Goal: Task Accomplishment & Management: Manage account settings

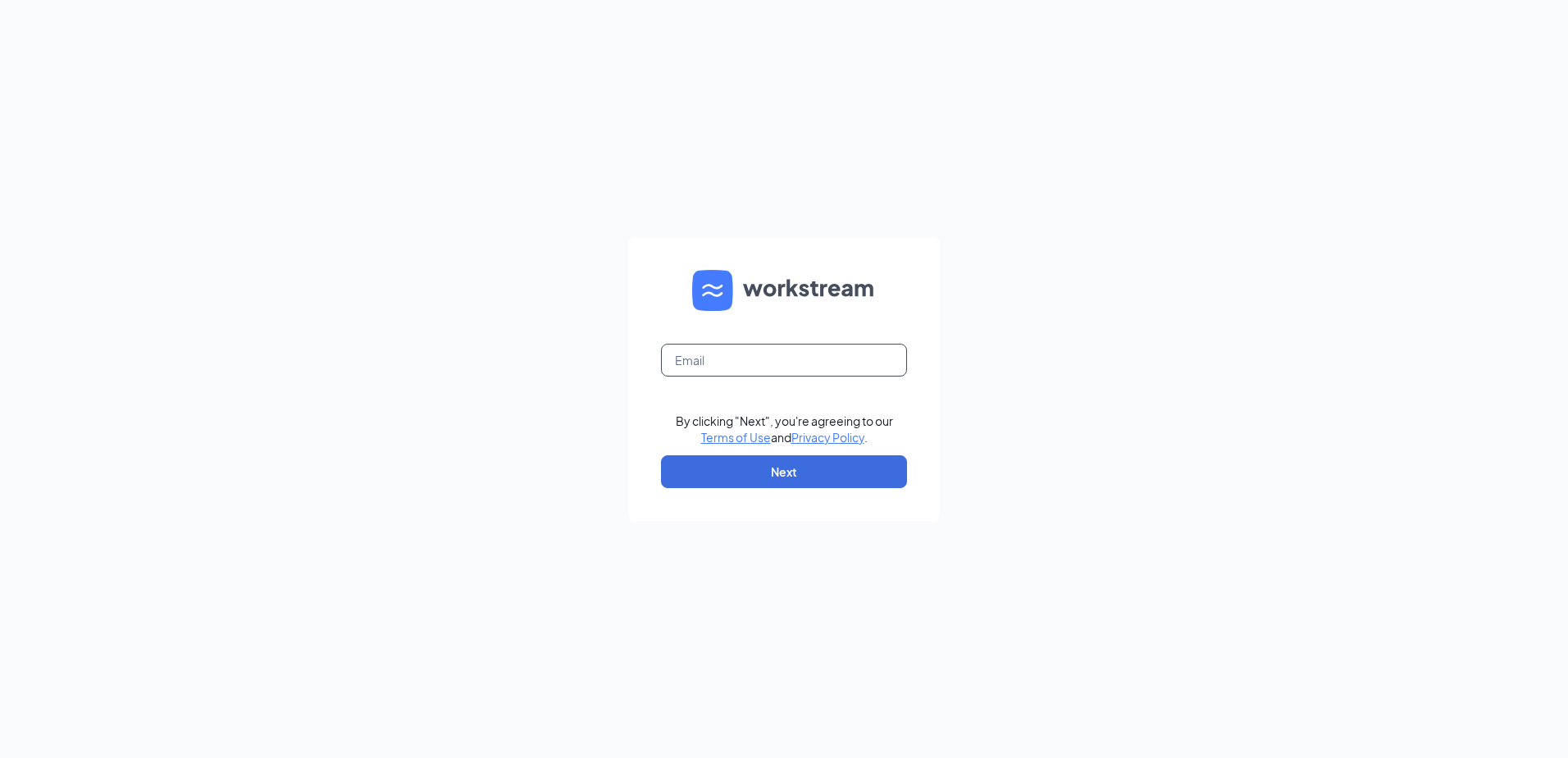
click at [706, 348] on input "text" at bounding box center [784, 360] width 246 height 33
type input "[EMAIL_ADDRESS][DOMAIN_NAME]"
click at [789, 474] on button "Next" at bounding box center [784, 472] width 246 height 33
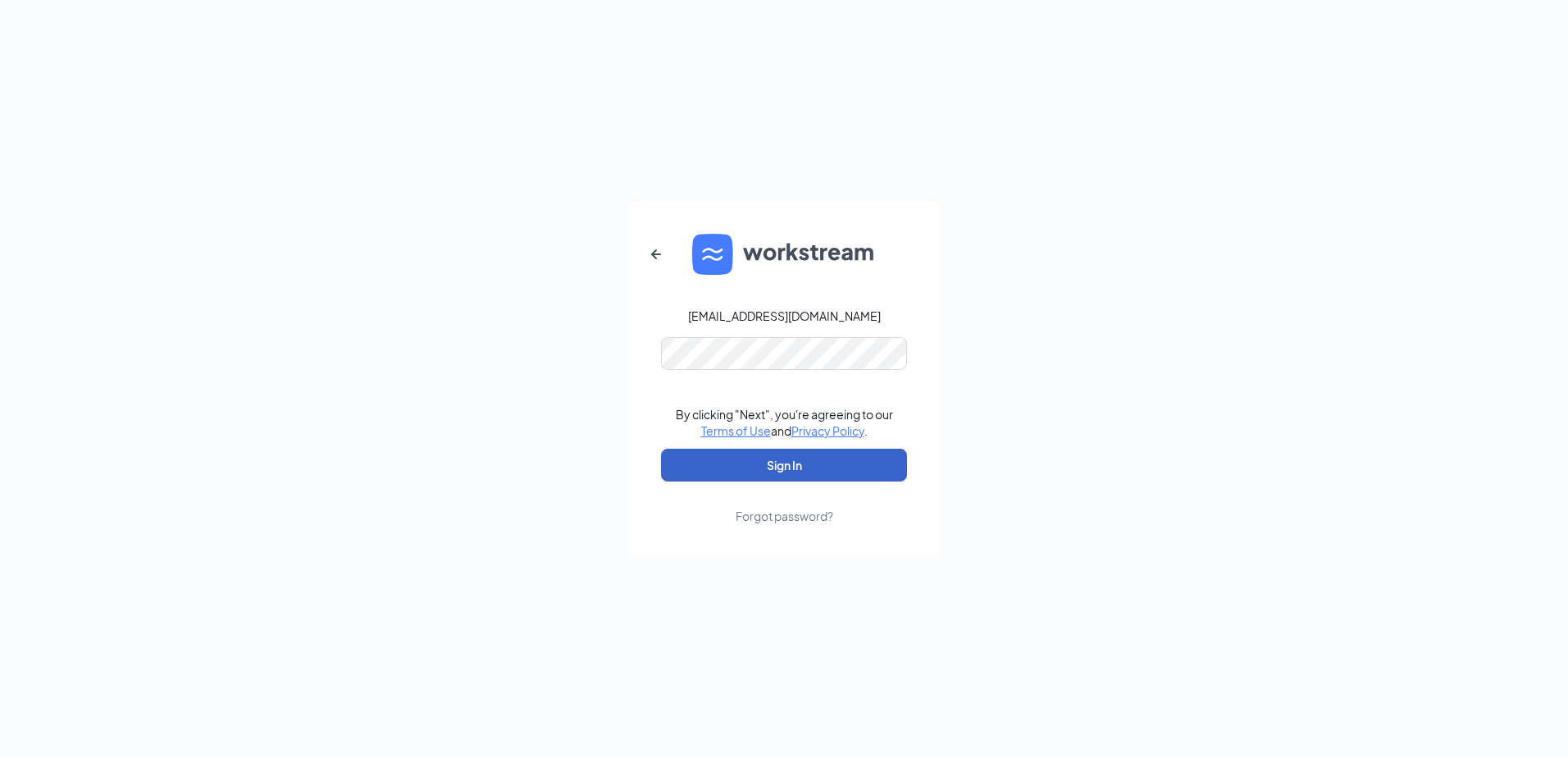
click at [789, 468] on button "Sign In" at bounding box center [784, 465] width 246 height 33
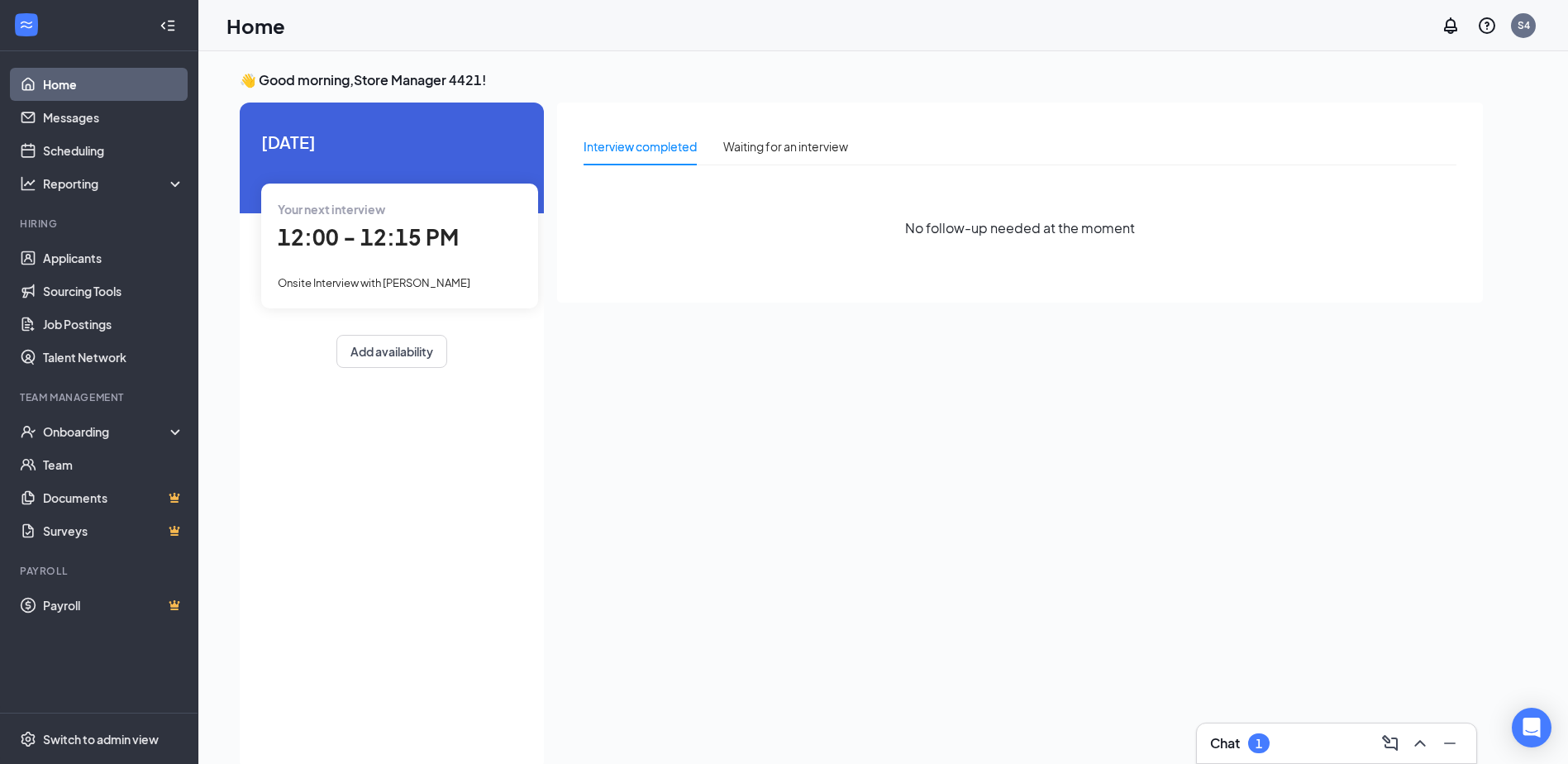
click at [372, 243] on span "12:00 - 12:15 PM" at bounding box center [368, 237] width 181 height 27
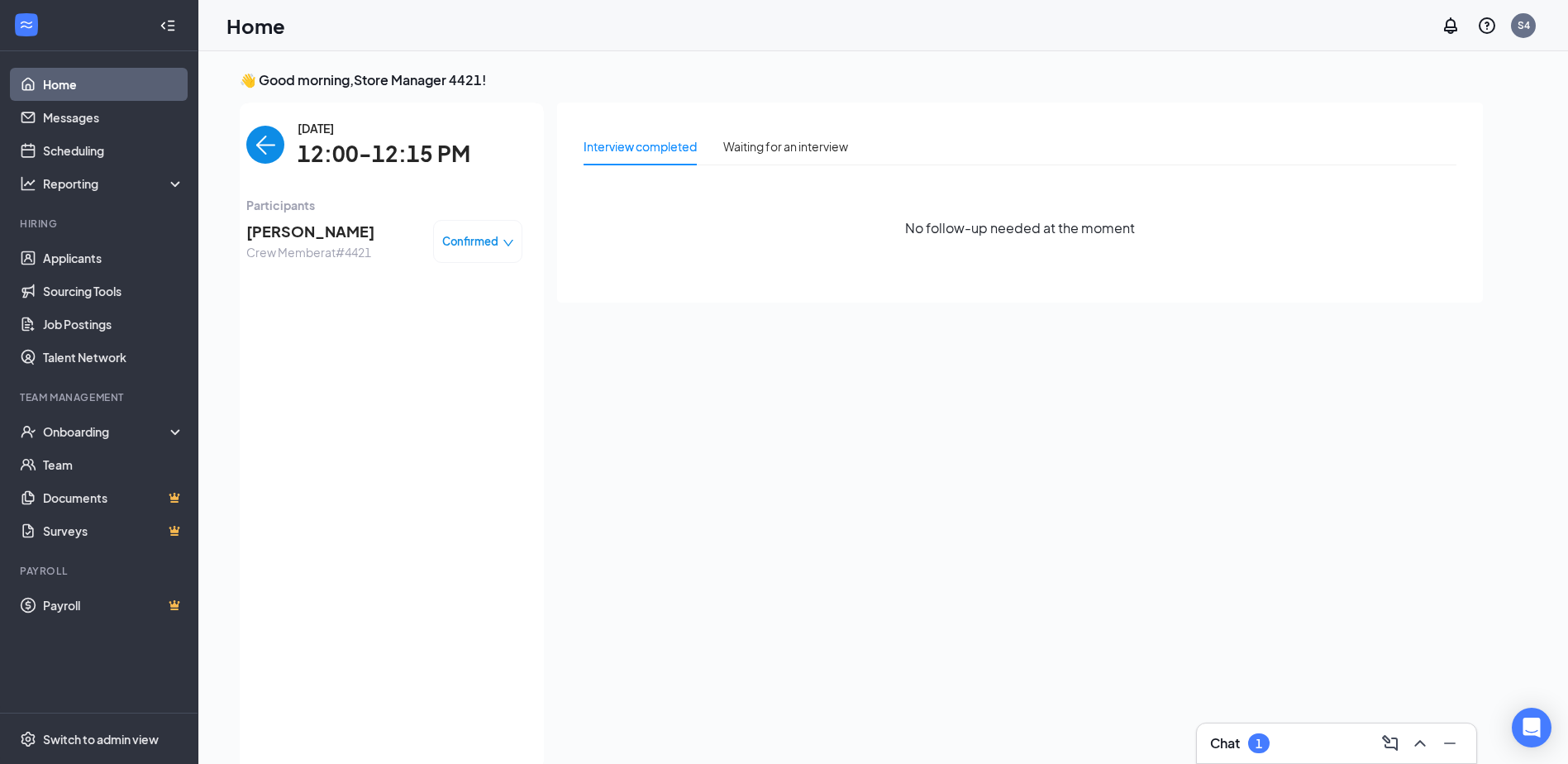
scroll to position [7, 0]
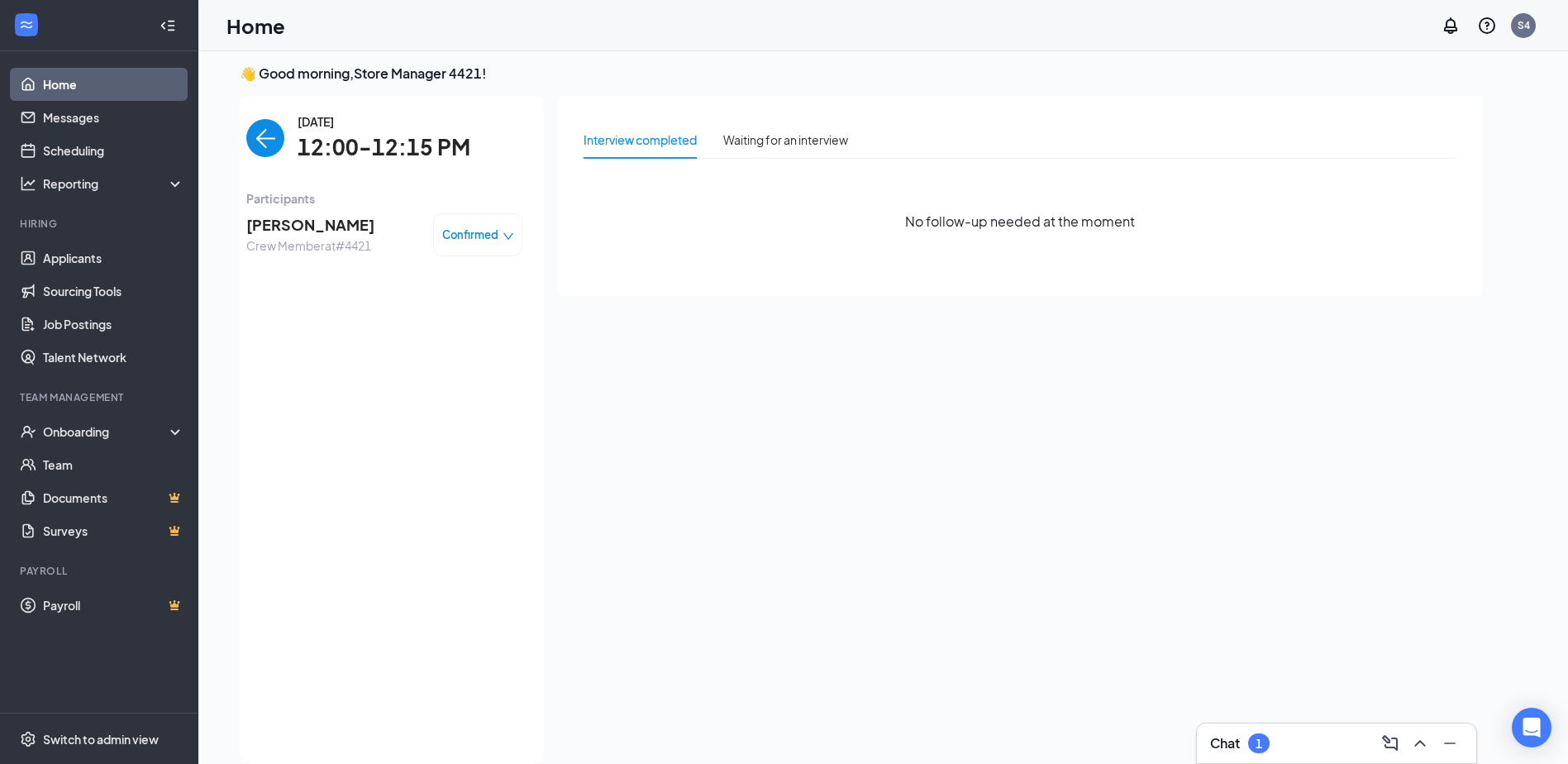
click at [508, 235] on icon "down" at bounding box center [509, 237] width 12 height 12
click at [453, 236] on span "Confirmed" at bounding box center [470, 234] width 56 height 17
click at [501, 237] on div "Confirmed" at bounding box center [477, 234] width 71 height 17
click at [535, 179] on div "[DATE] 12:00-12:15 PM Participants [PERSON_NAME] Crew Member at #4421 Confirmed" at bounding box center [384, 429] width 319 height 668
click at [765, 137] on div "Waiting for an interview" at bounding box center [785, 139] width 125 height 19
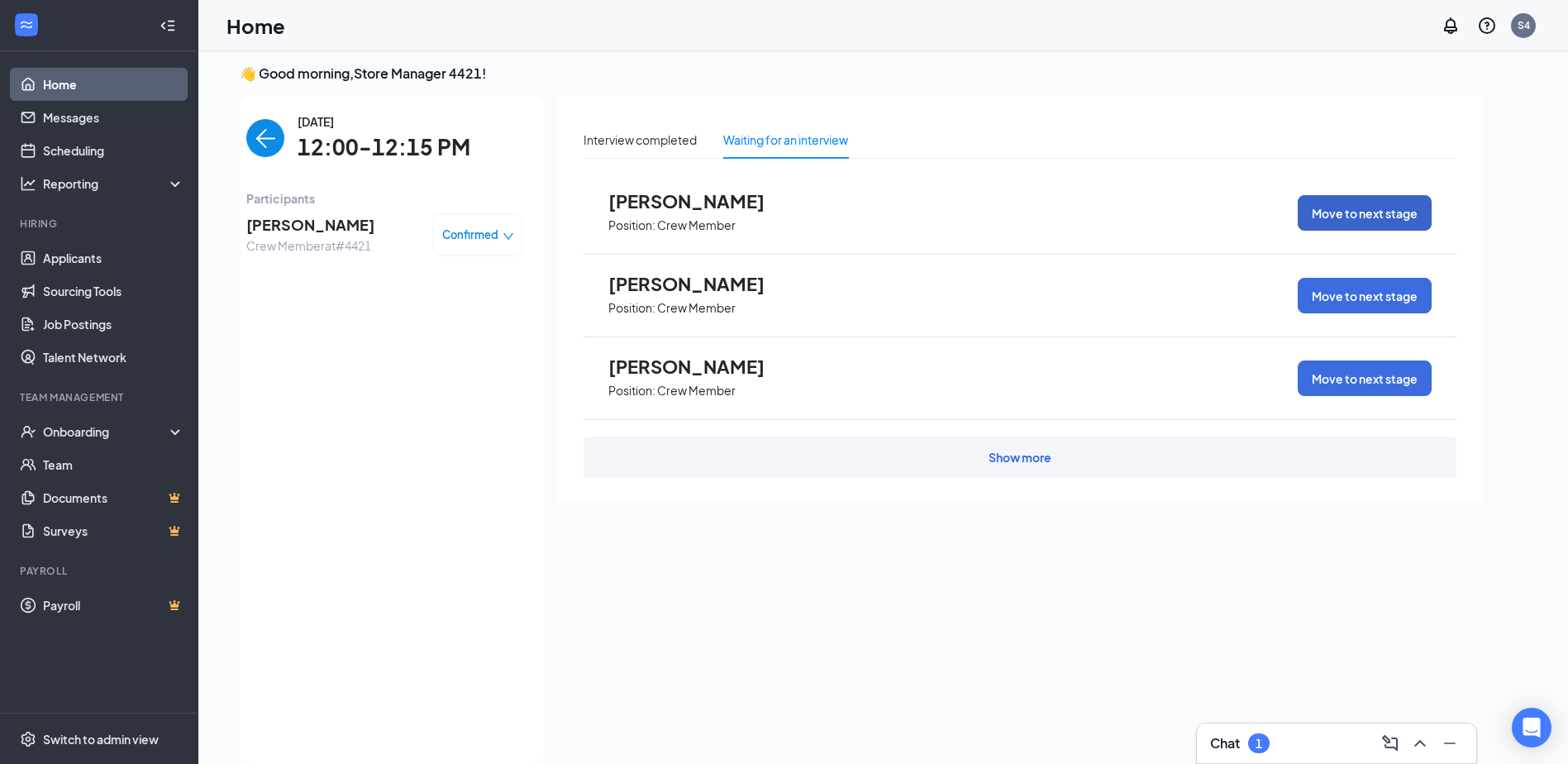
click at [1386, 217] on button "Move to next stage" at bounding box center [1364, 212] width 134 height 35
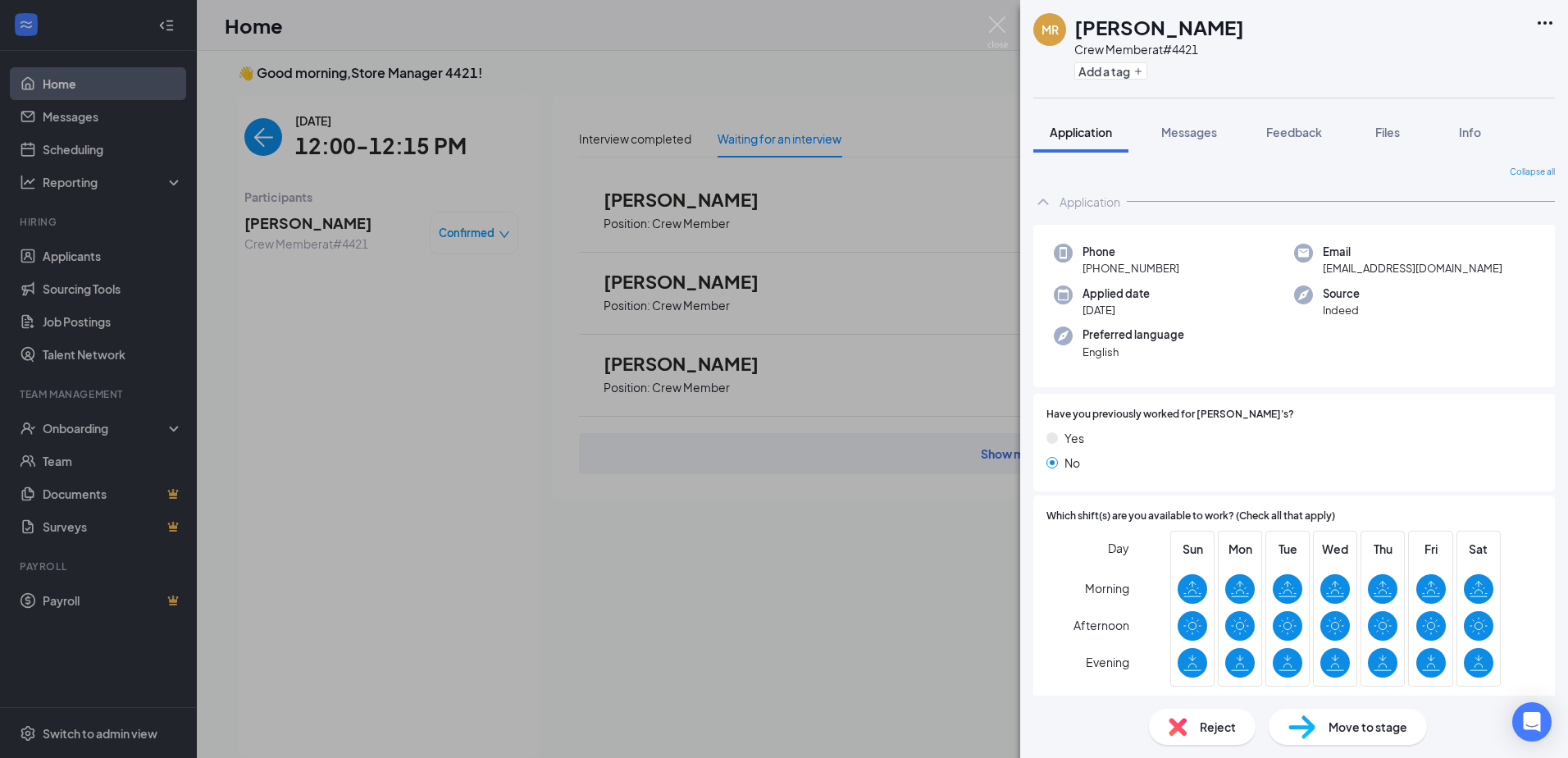
click at [1351, 726] on span "Move to stage" at bounding box center [1368, 726] width 79 height 18
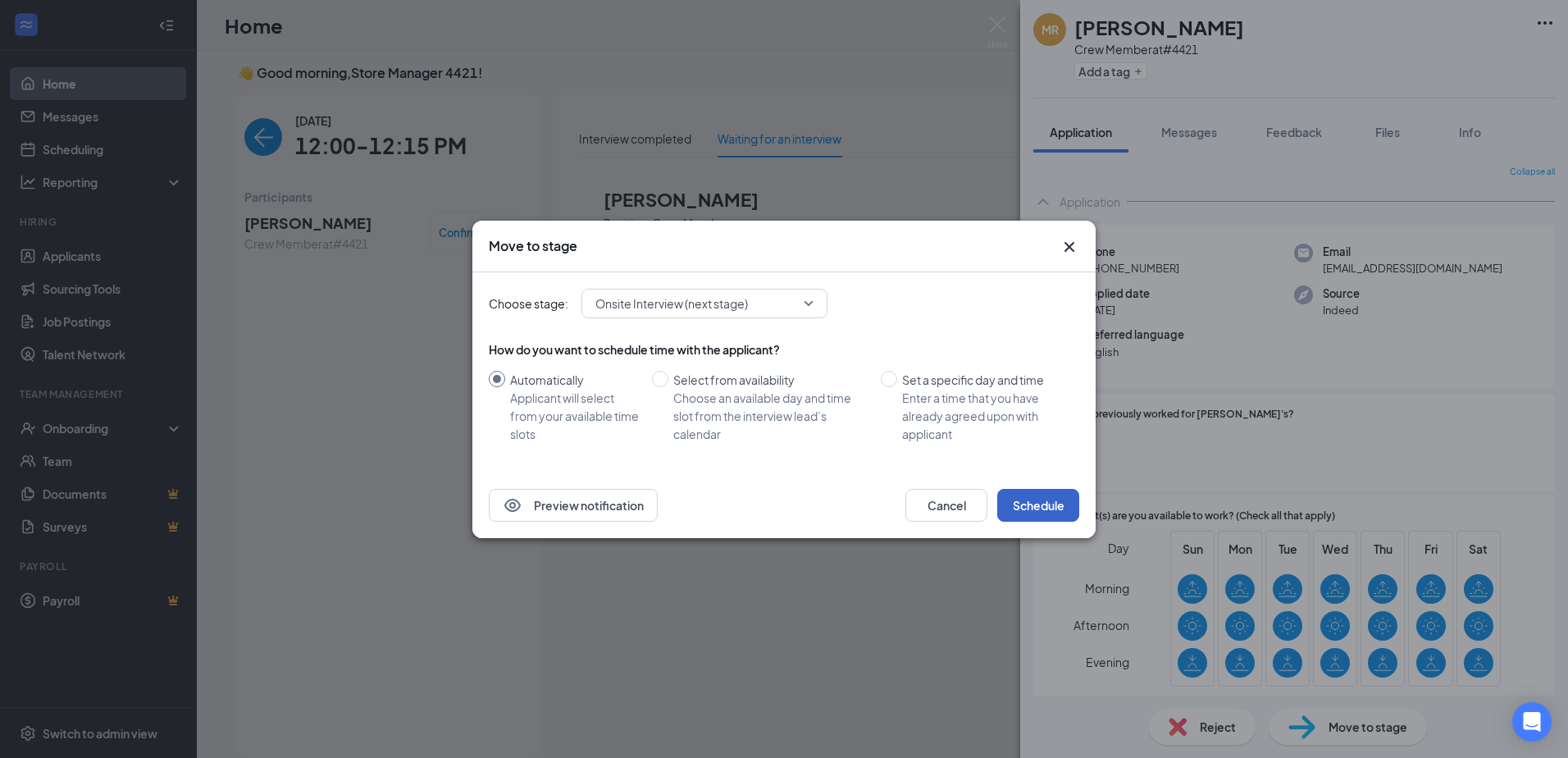
click at [1044, 498] on button "Schedule" at bounding box center [1038, 506] width 82 height 33
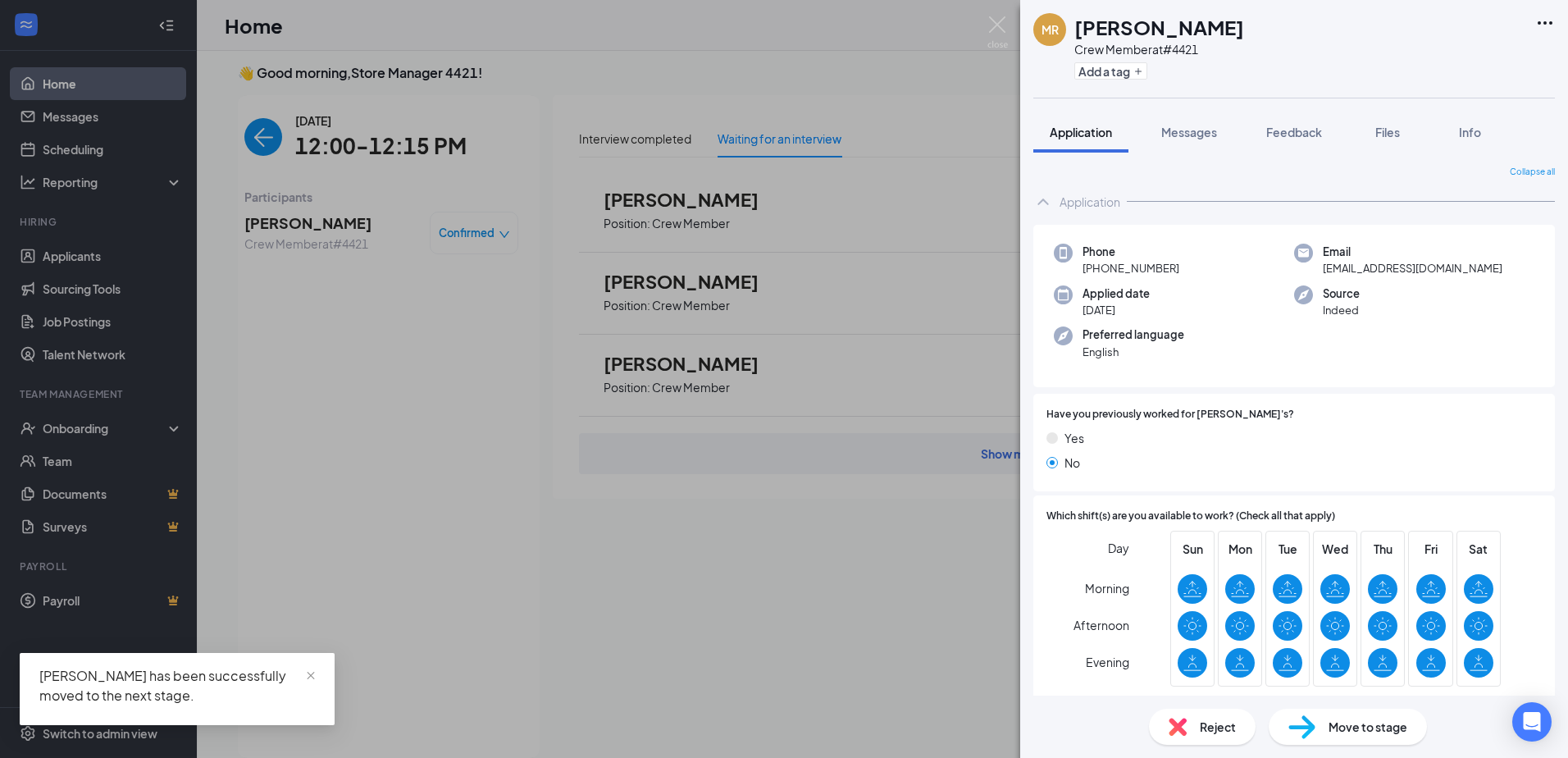
click at [907, 251] on div "MR [PERSON_NAME] Crew Member at #4421 Add a tag Application Messages Feedback F…" at bounding box center [784, 379] width 1568 height 758
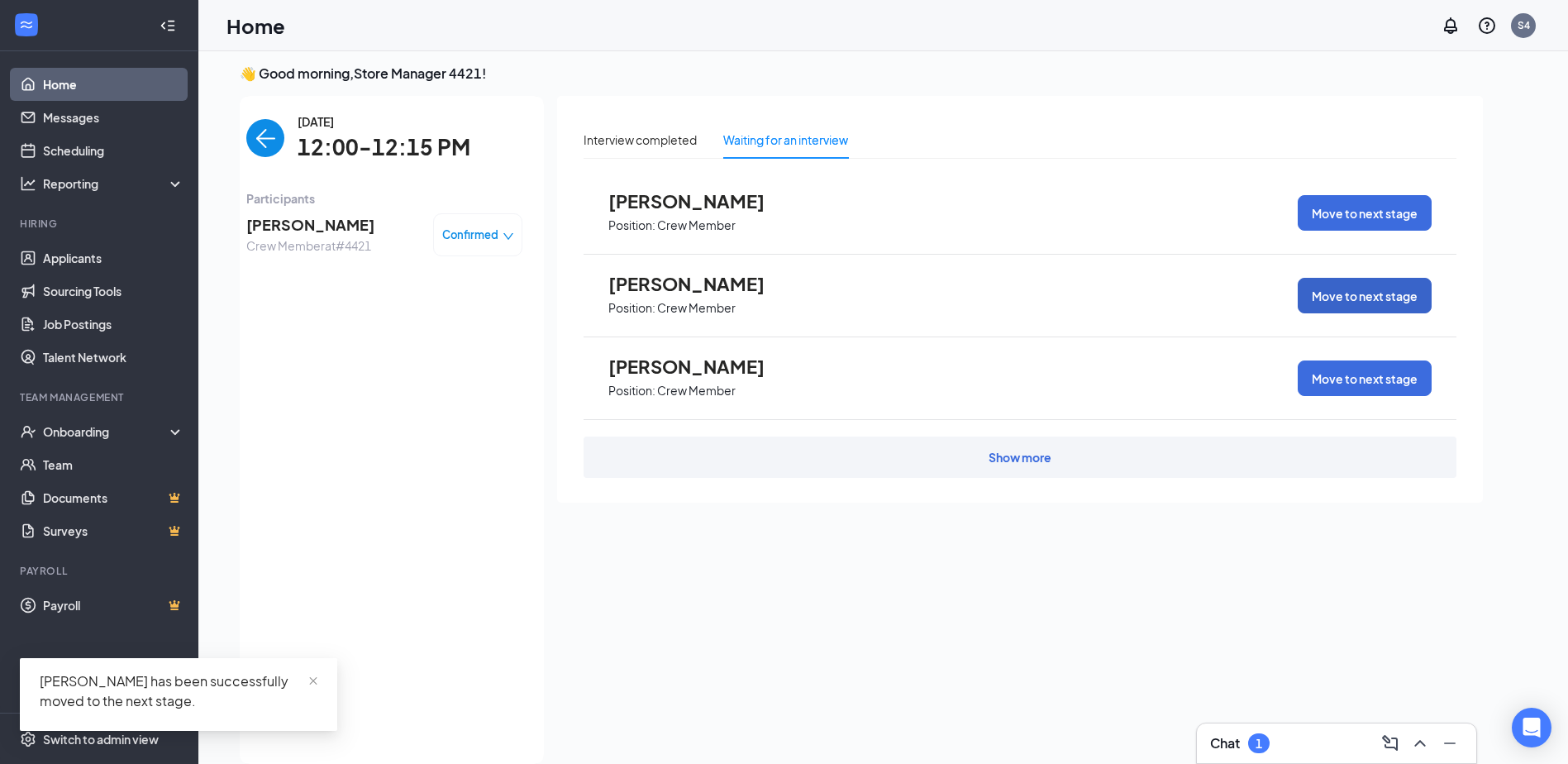
click at [1394, 294] on button "Move to next stage" at bounding box center [1364, 295] width 134 height 35
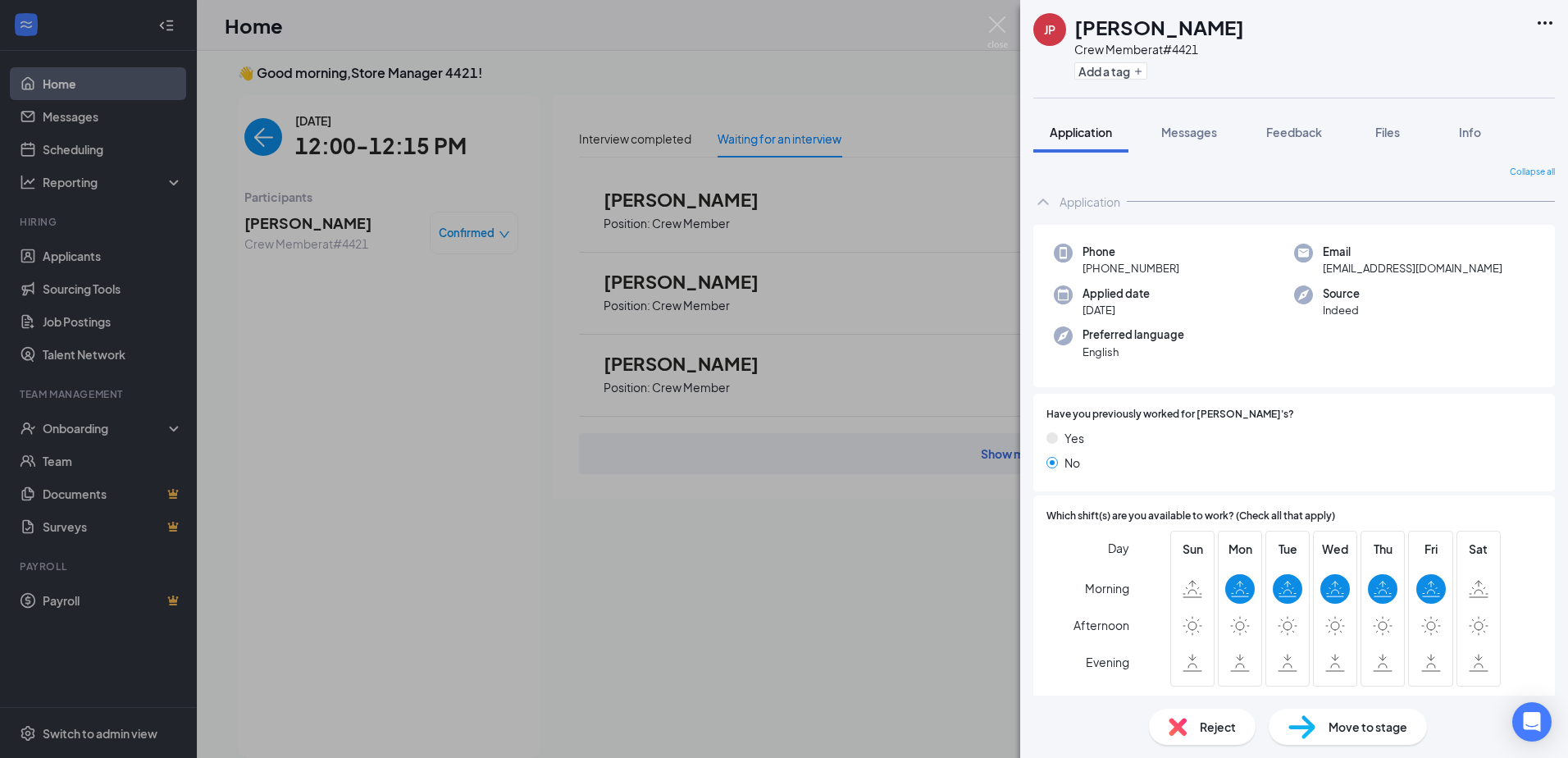
click at [1361, 725] on span "Move to stage" at bounding box center [1368, 726] width 79 height 18
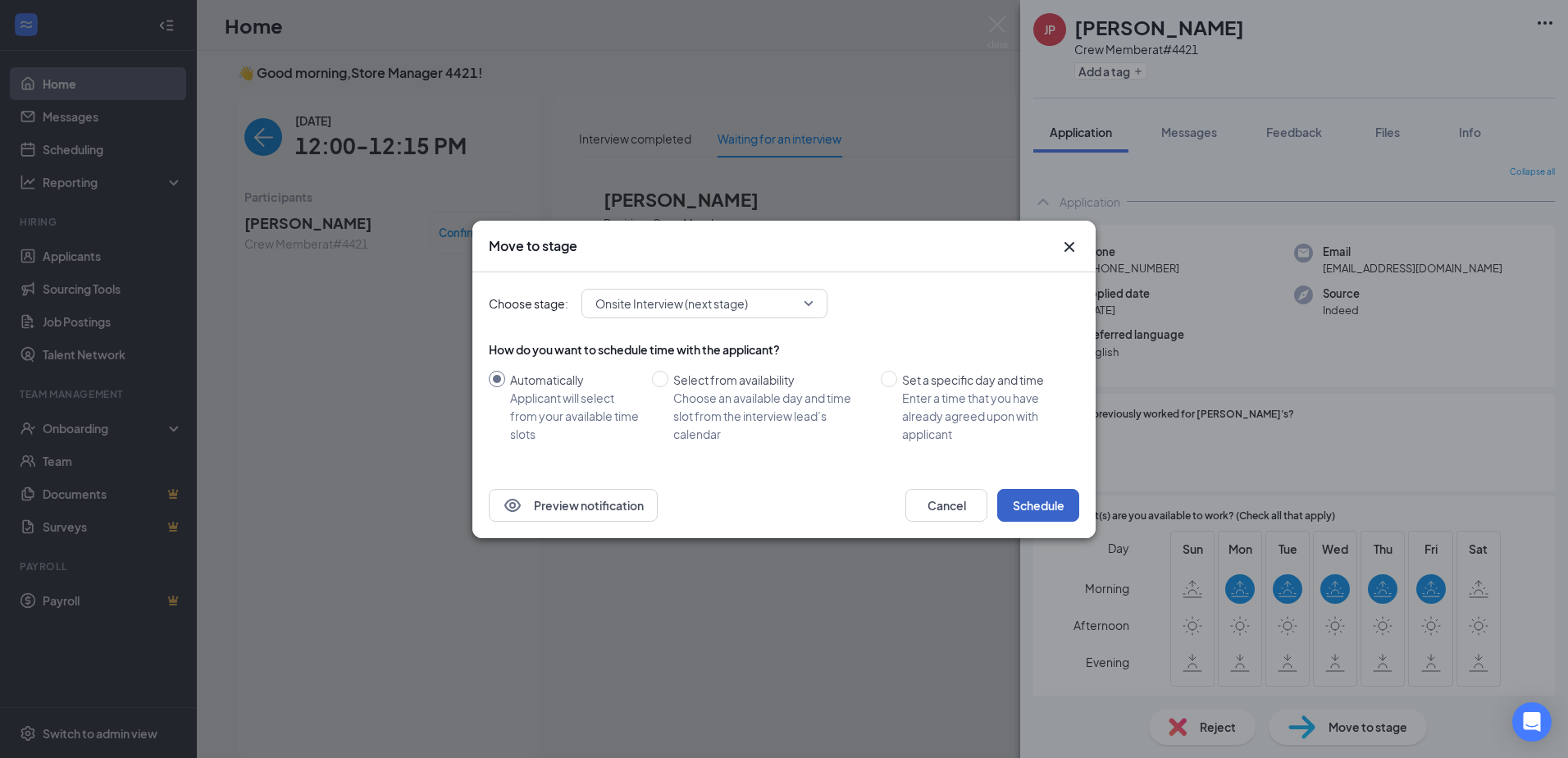
click at [1025, 494] on button "Schedule" at bounding box center [1038, 506] width 82 height 33
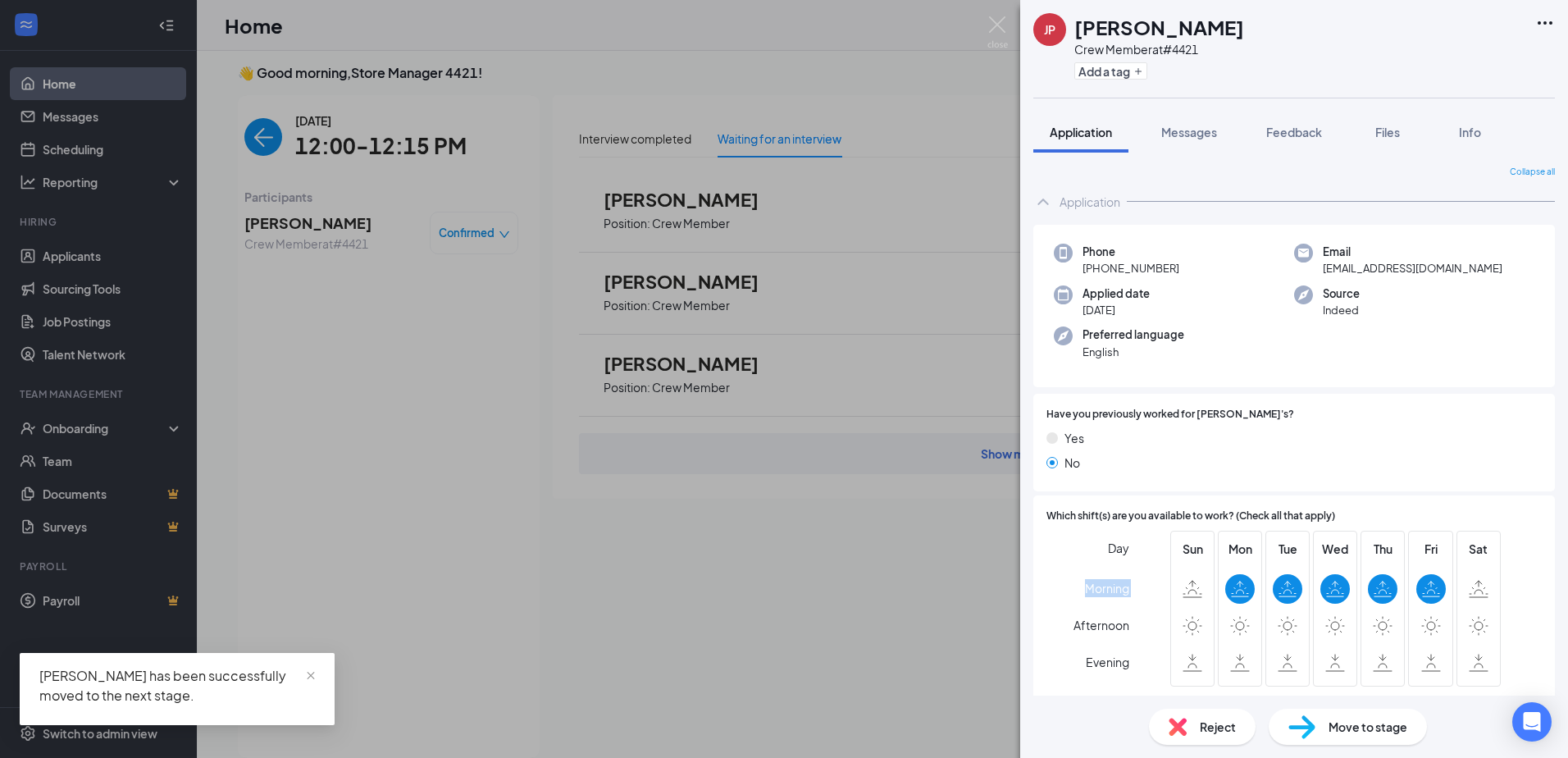
click at [895, 535] on div "JP [PERSON_NAME] Crew Member at #4421 Add a tag Application Messages Feedback F…" at bounding box center [784, 379] width 1568 height 758
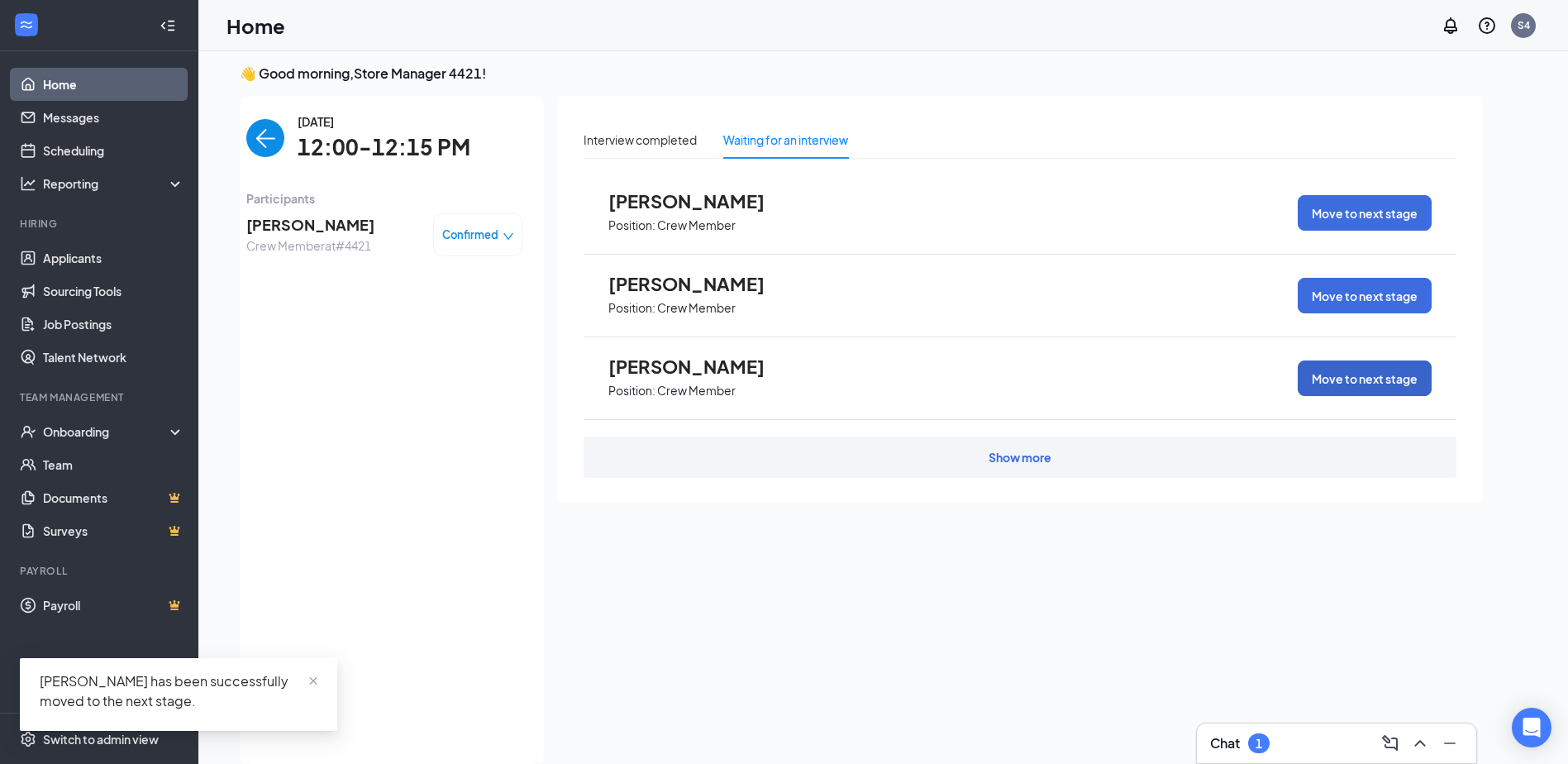
click at [1371, 360] on button "Move to next stage" at bounding box center [1364, 378] width 134 height 35
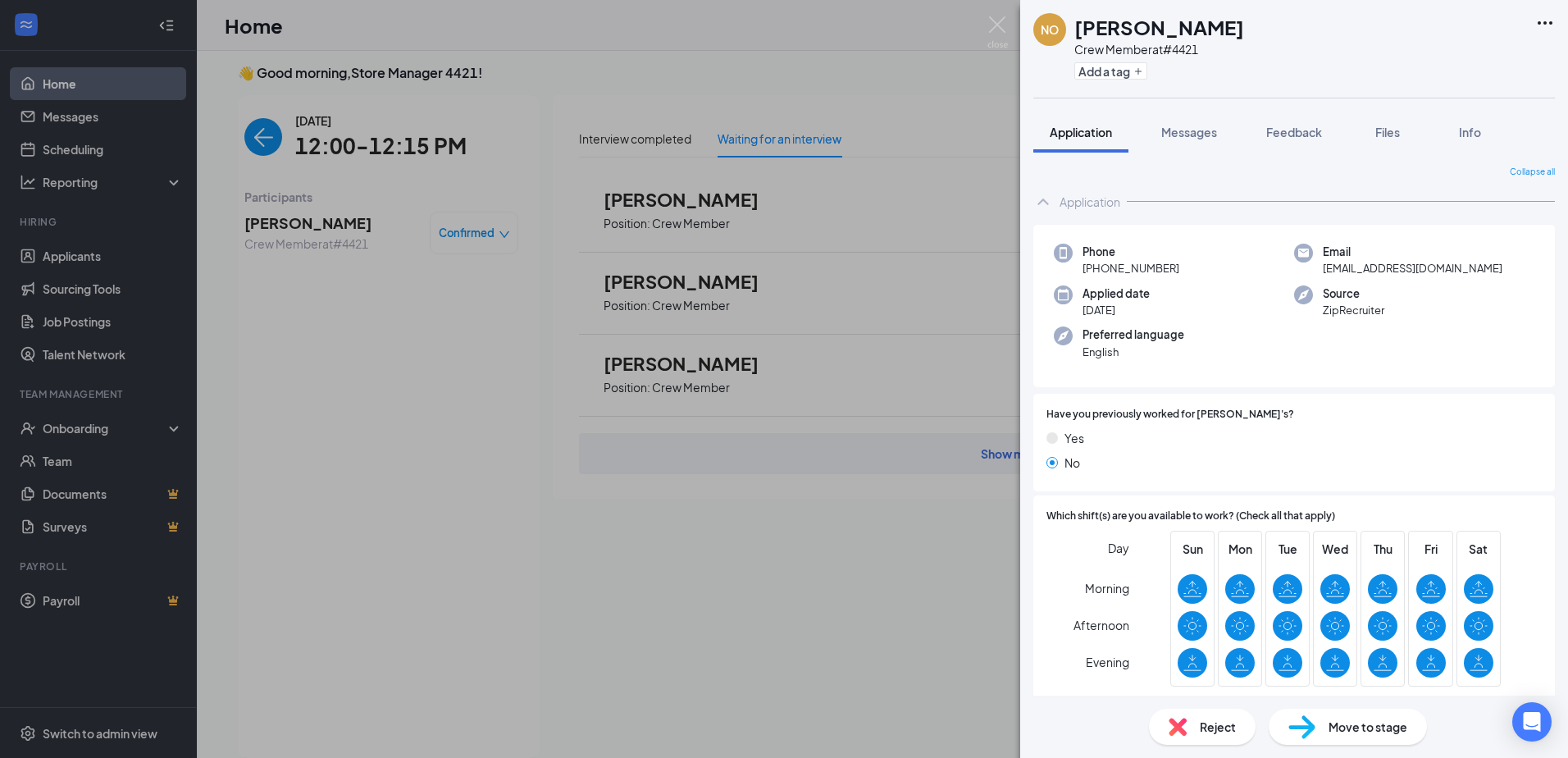
click at [1366, 729] on span "Move to stage" at bounding box center [1368, 726] width 79 height 18
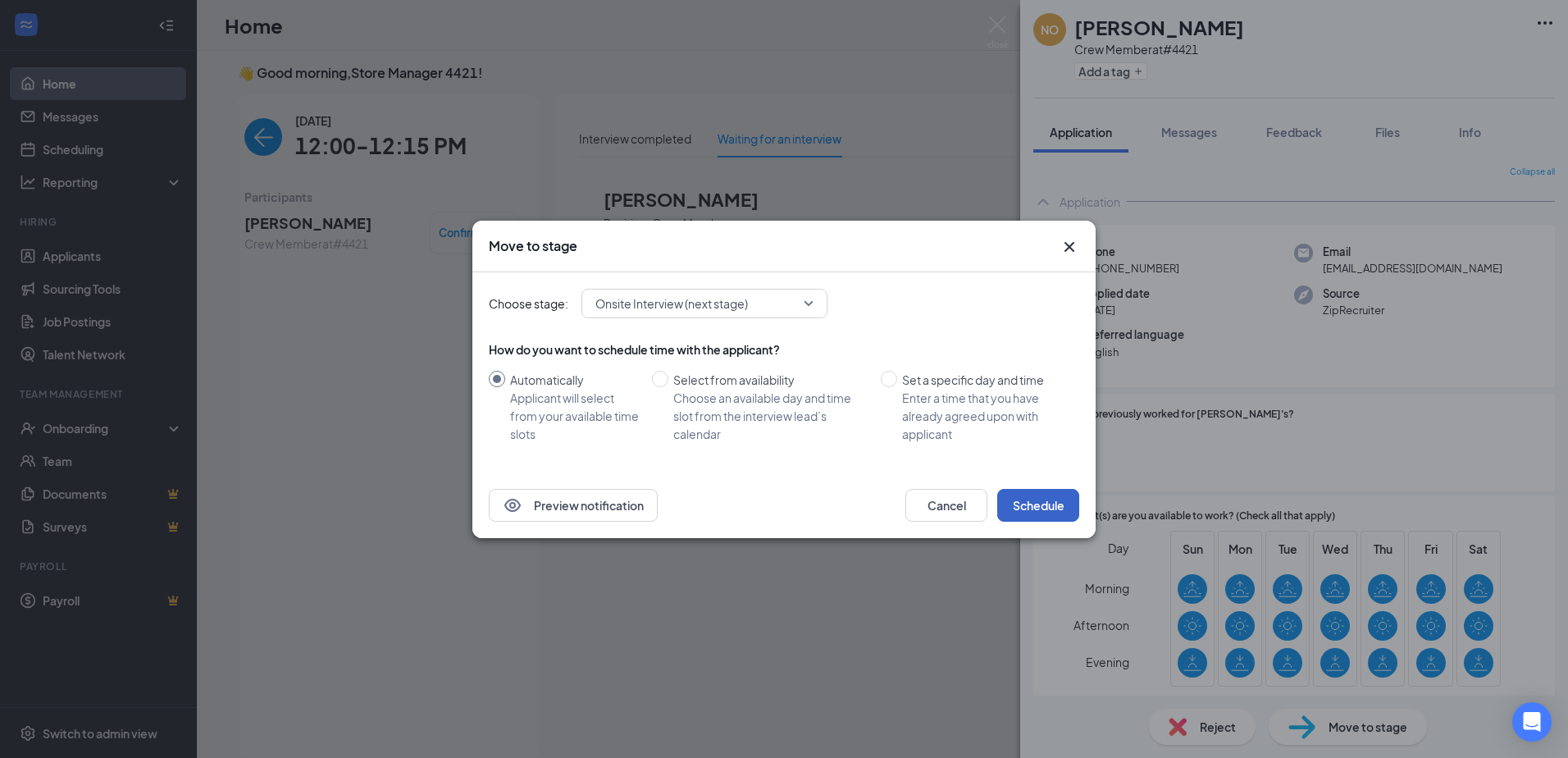
click at [1016, 505] on button "Schedule" at bounding box center [1038, 506] width 82 height 33
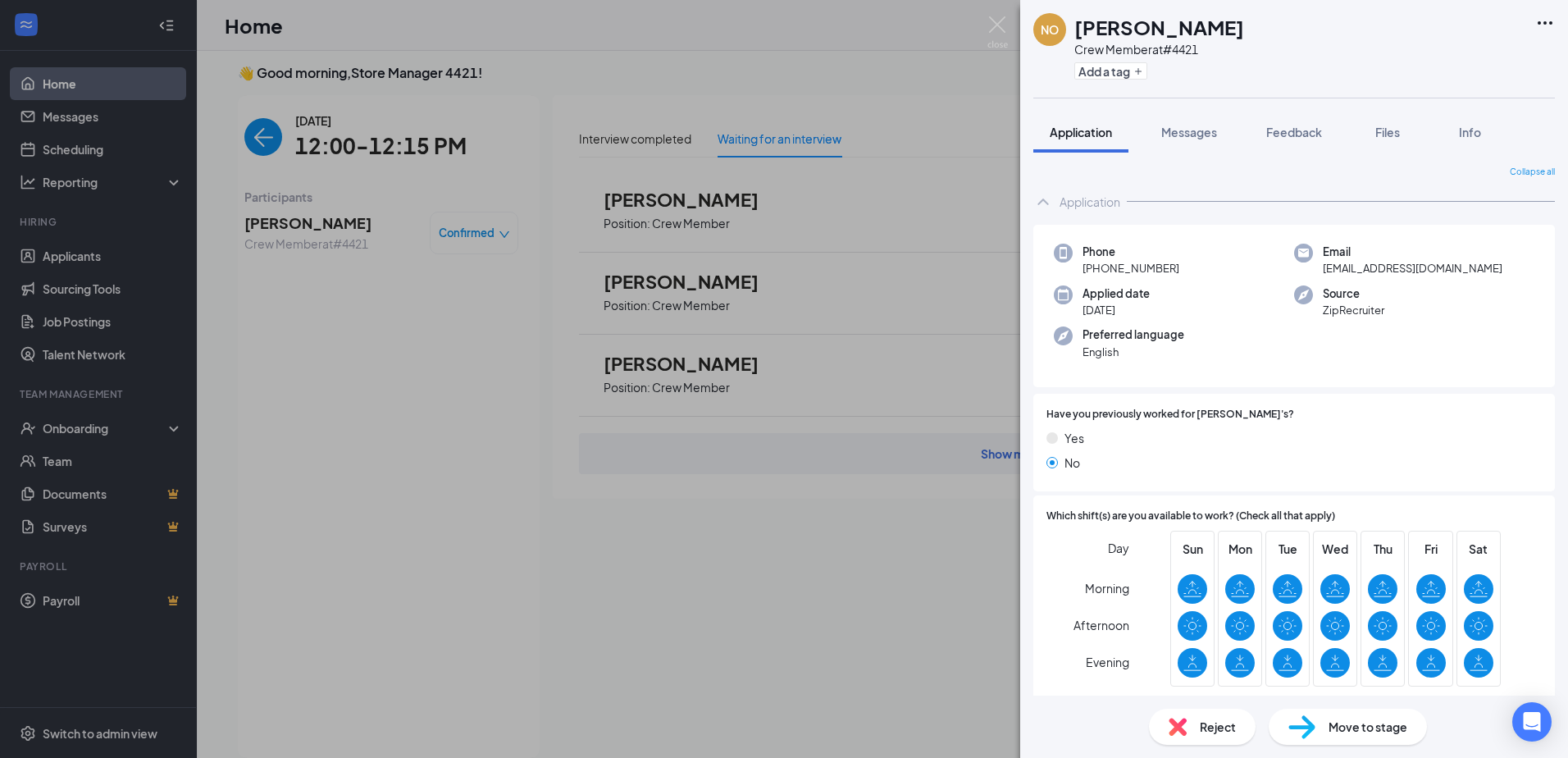
click at [459, 438] on div "NO [PERSON_NAME] Crew Member at #4421 Add a tag Application Messages Feedback F…" at bounding box center [784, 379] width 1568 height 758
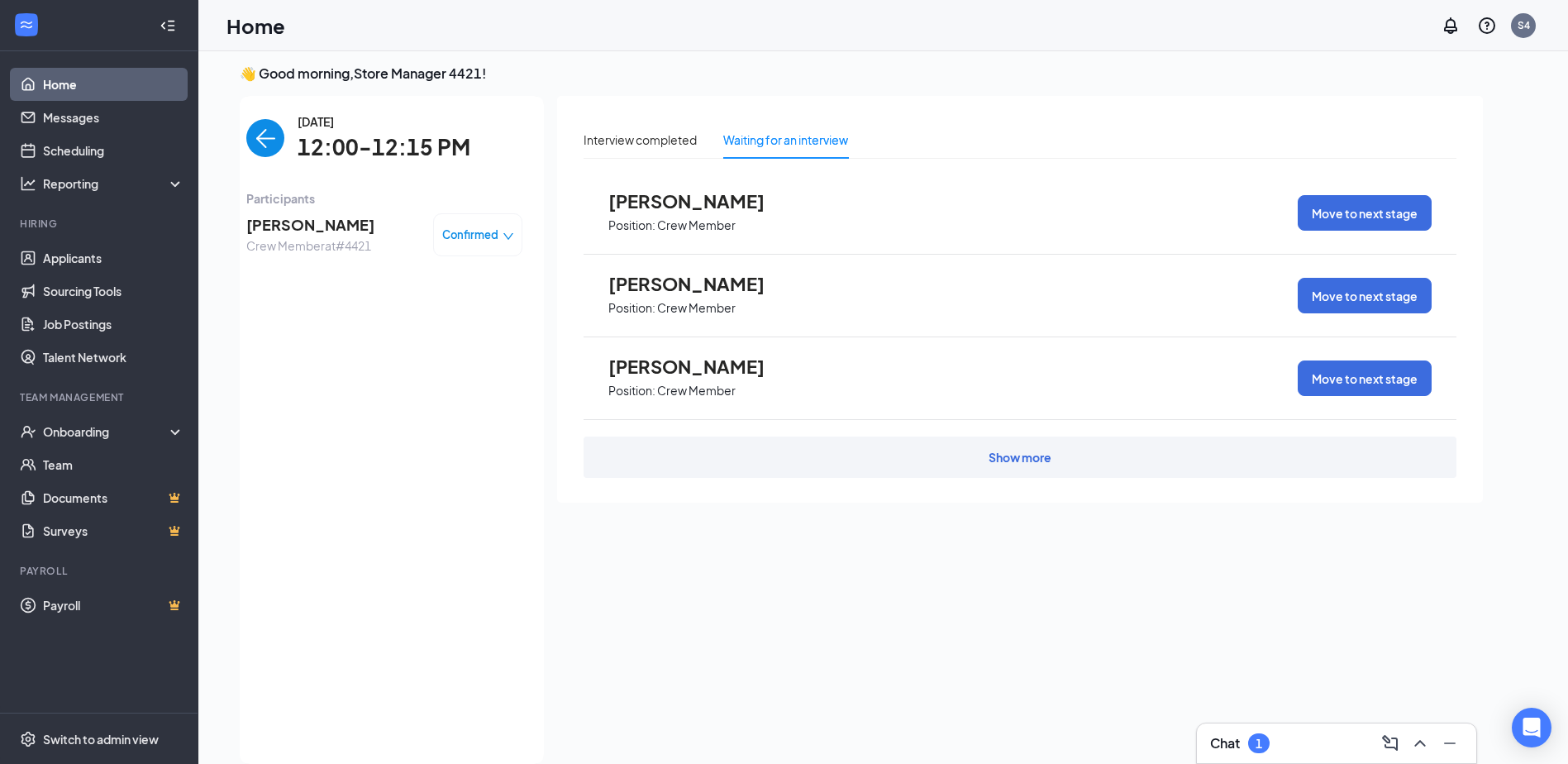
click at [260, 141] on img "back-button" at bounding box center [265, 138] width 38 height 38
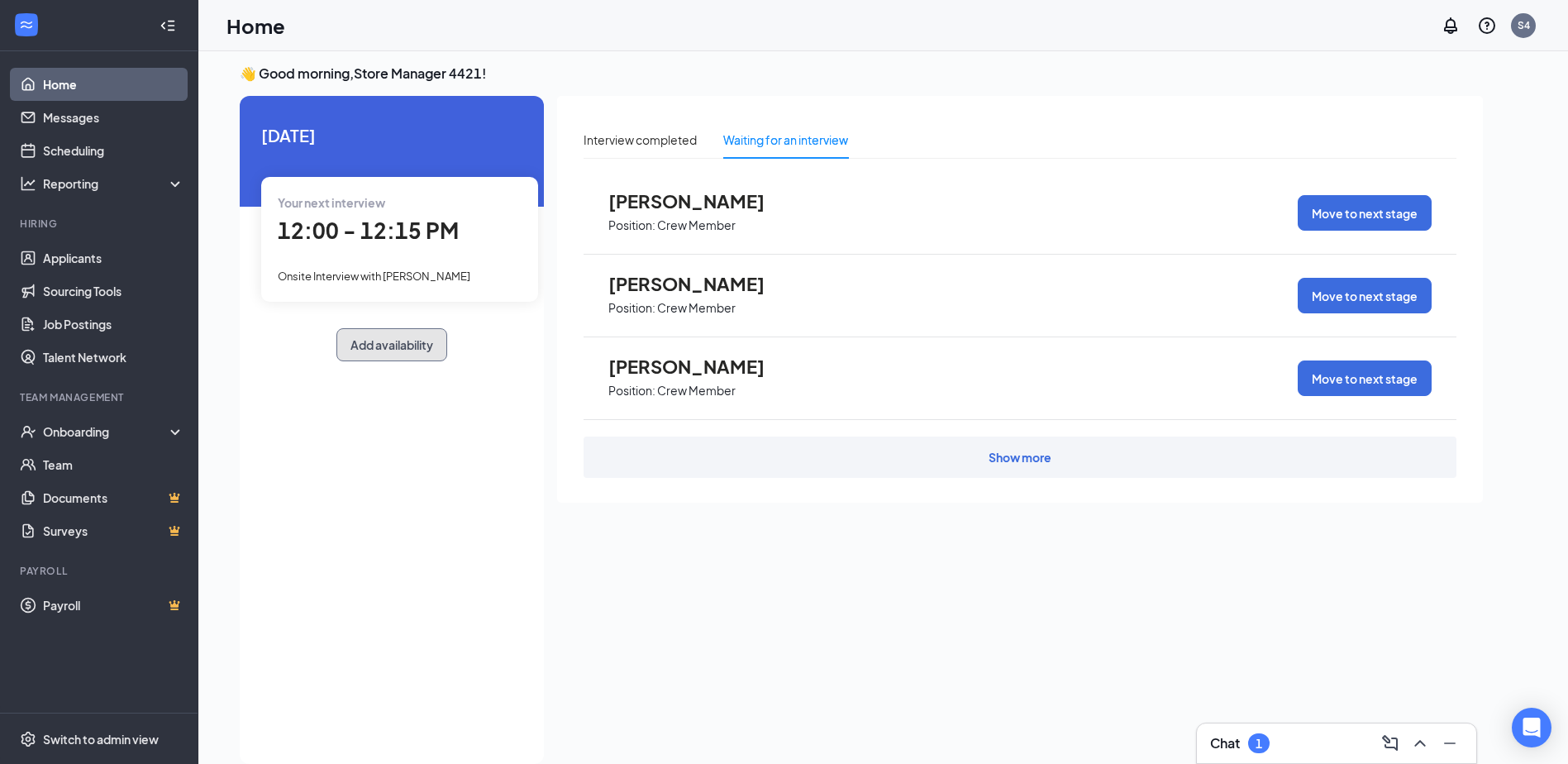
click at [376, 341] on button "Add availability" at bounding box center [391, 344] width 111 height 33
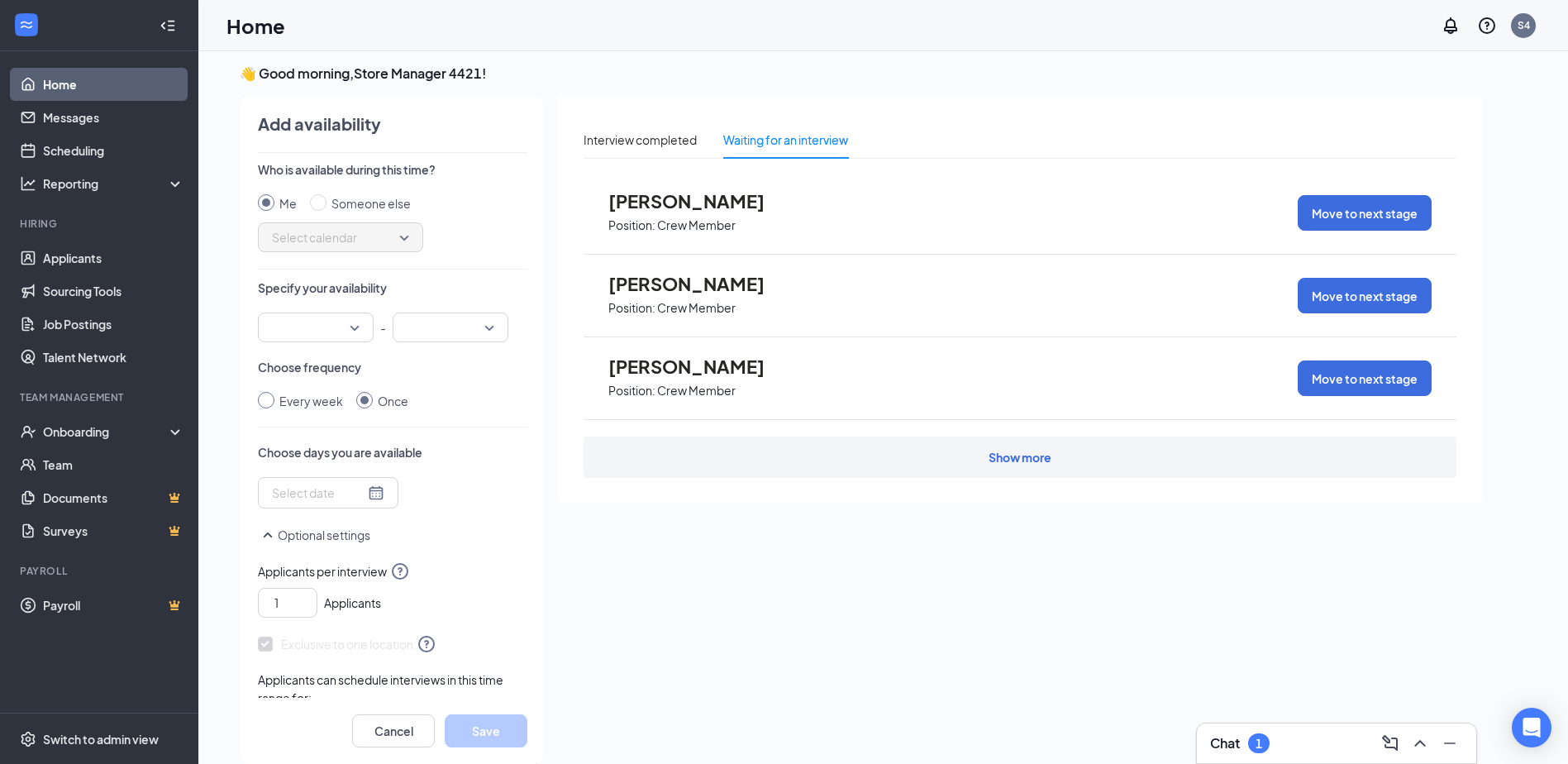
click at [271, 407] on input "Every week" at bounding box center [266, 399] width 17 height 17
radio input "true"
click at [359, 405] on input "Once" at bounding box center [364, 399] width 17 height 17
radio input "true"
radio input "false"
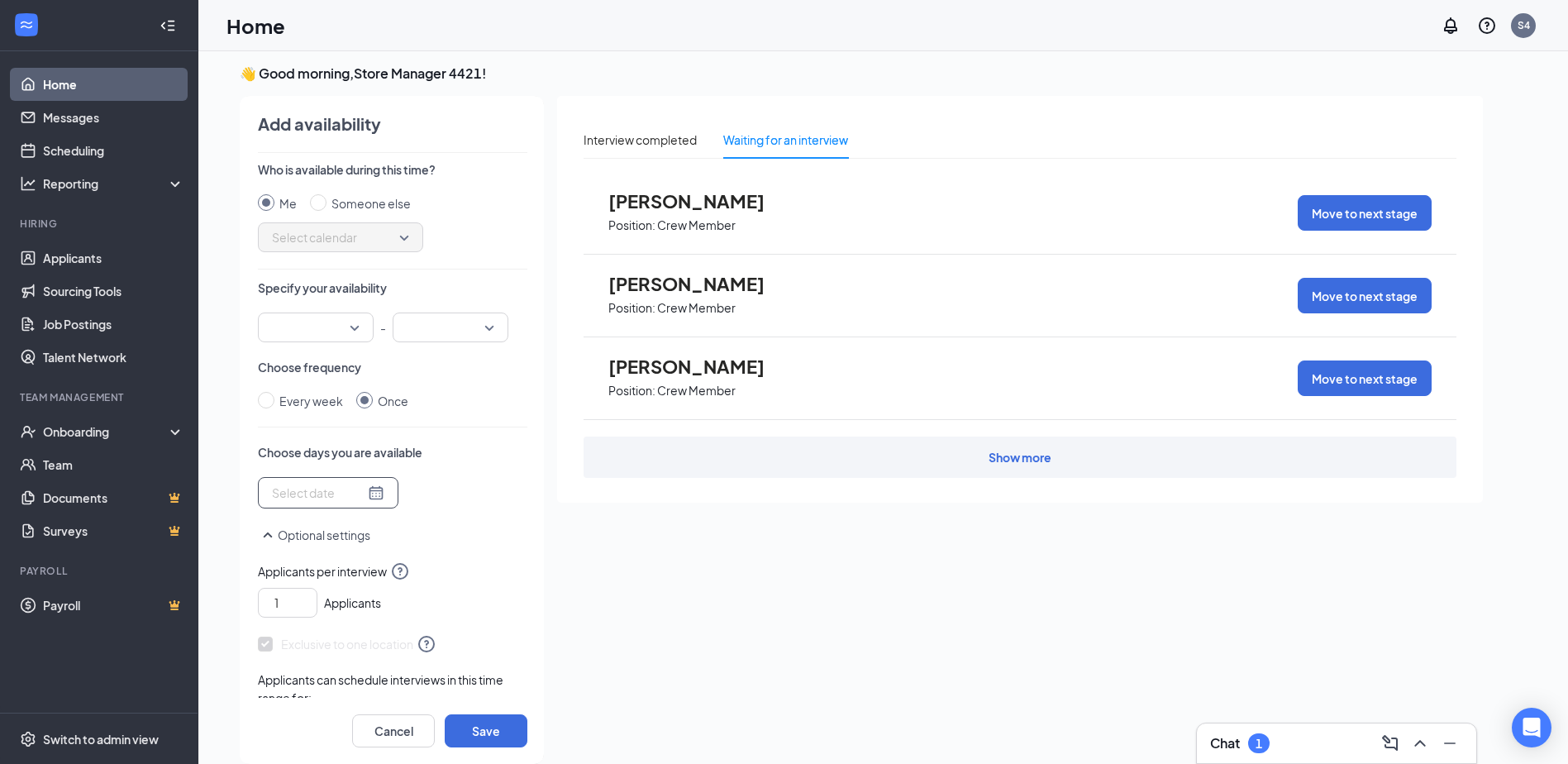
click at [363, 497] on div at bounding box center [328, 492] width 112 height 19
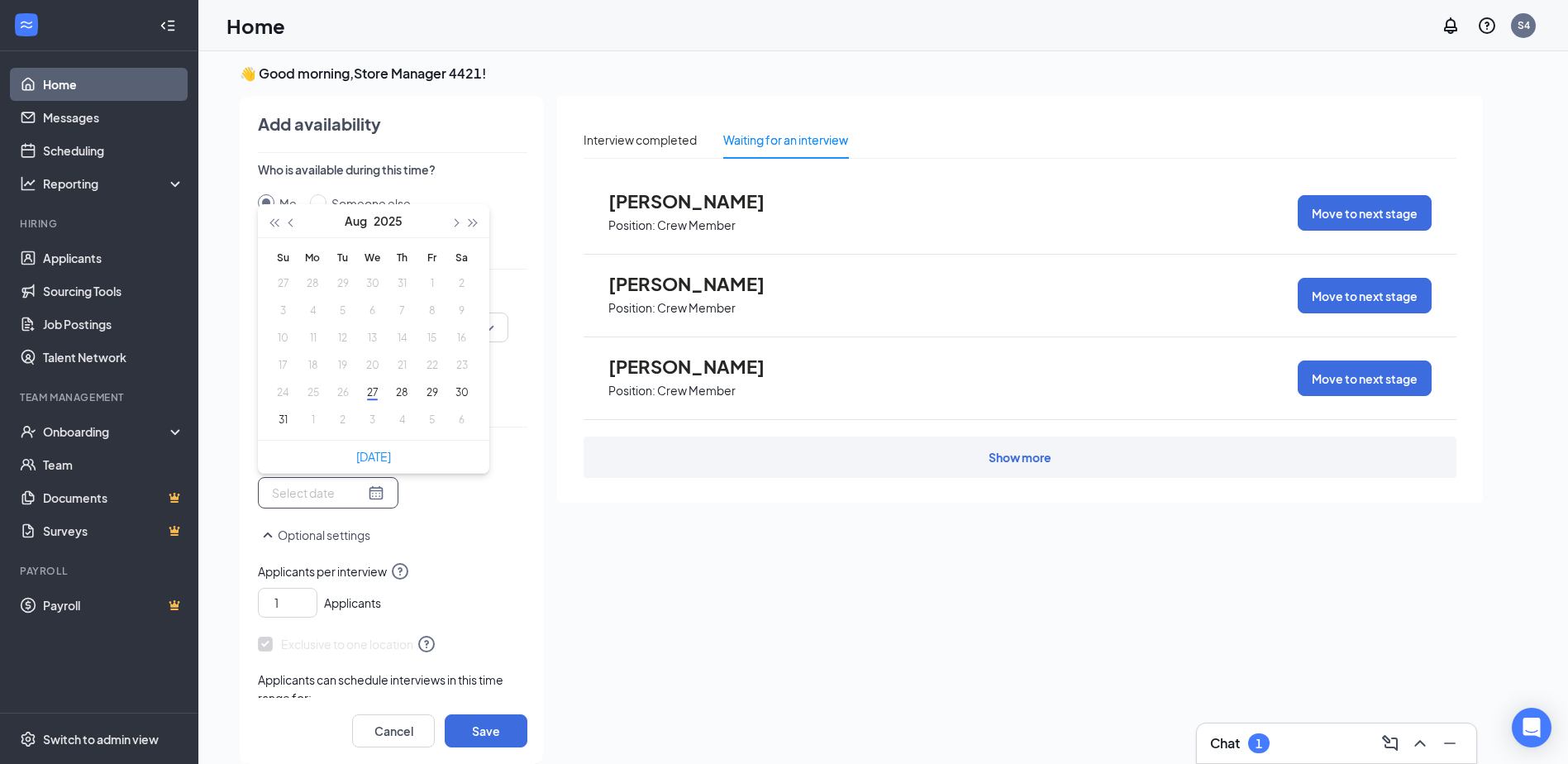
click at [363, 497] on div at bounding box center [328, 492] width 112 height 19
type input "[DATE]"
click at [232, 417] on div "👋 Good morning, Store Manager 4421 ! [DATE] Your next interview 12:00 - 12:15 P…" at bounding box center [861, 418] width 1270 height 707
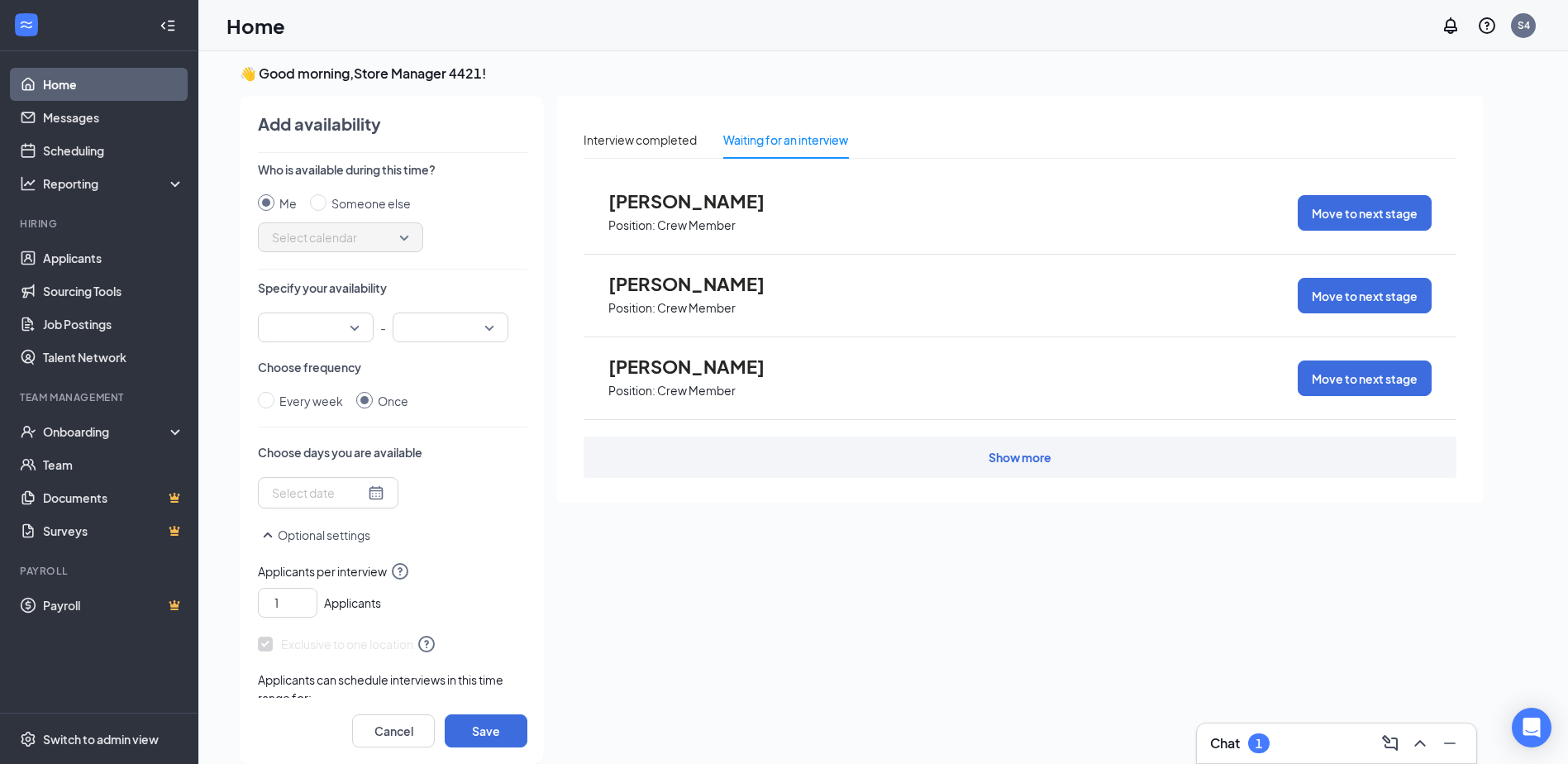
click at [355, 323] on div at bounding box center [316, 327] width 115 height 29
click at [274, 484] on span "07:00 AM" at bounding box center [295, 491] width 49 height 19
click at [489, 334] on div at bounding box center [450, 327] width 115 height 29
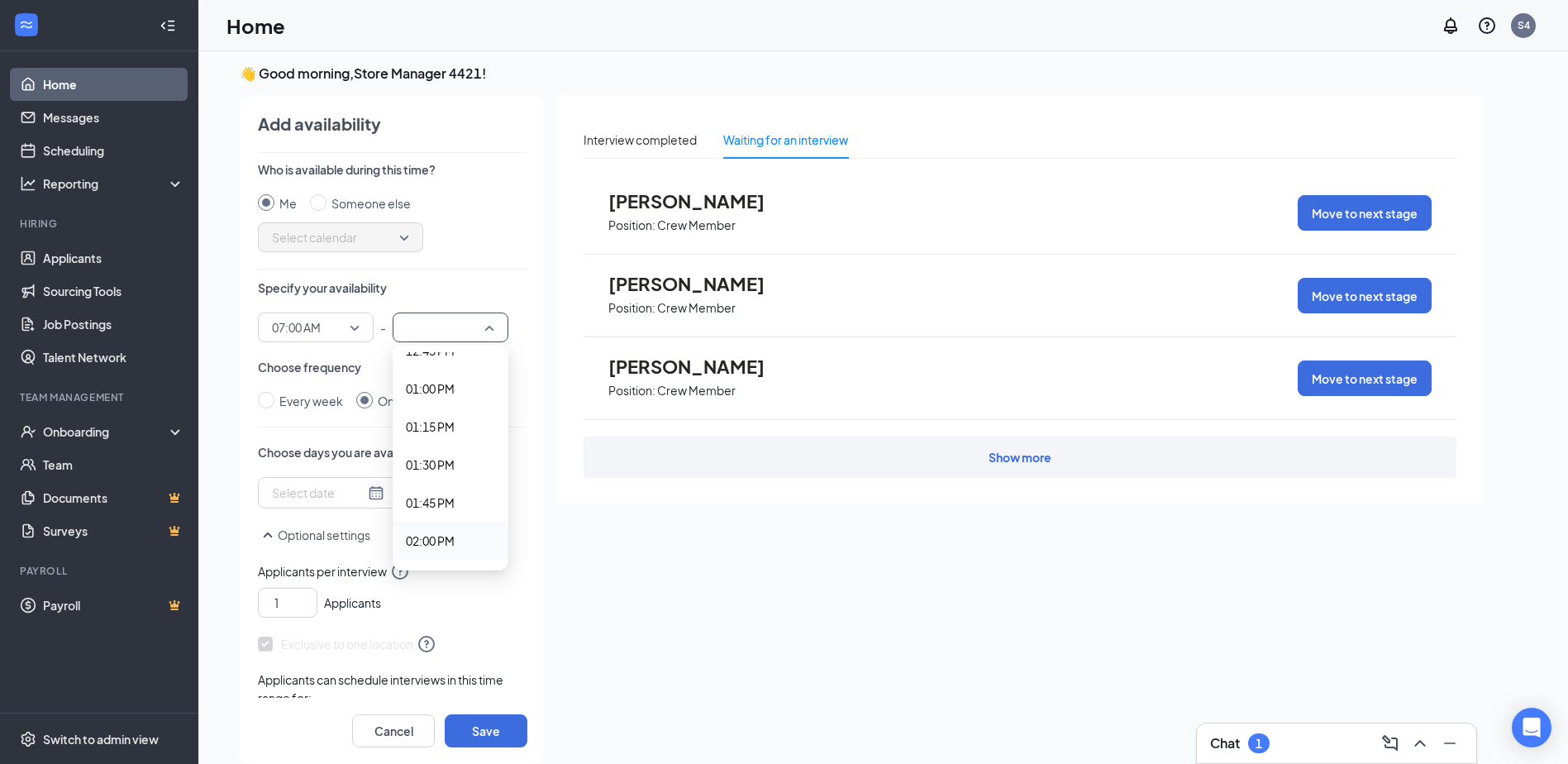
click at [442, 535] on span "02:00 PM" at bounding box center [430, 540] width 49 height 19
click at [287, 532] on button "Optional settings" at bounding box center [314, 534] width 112 height 20
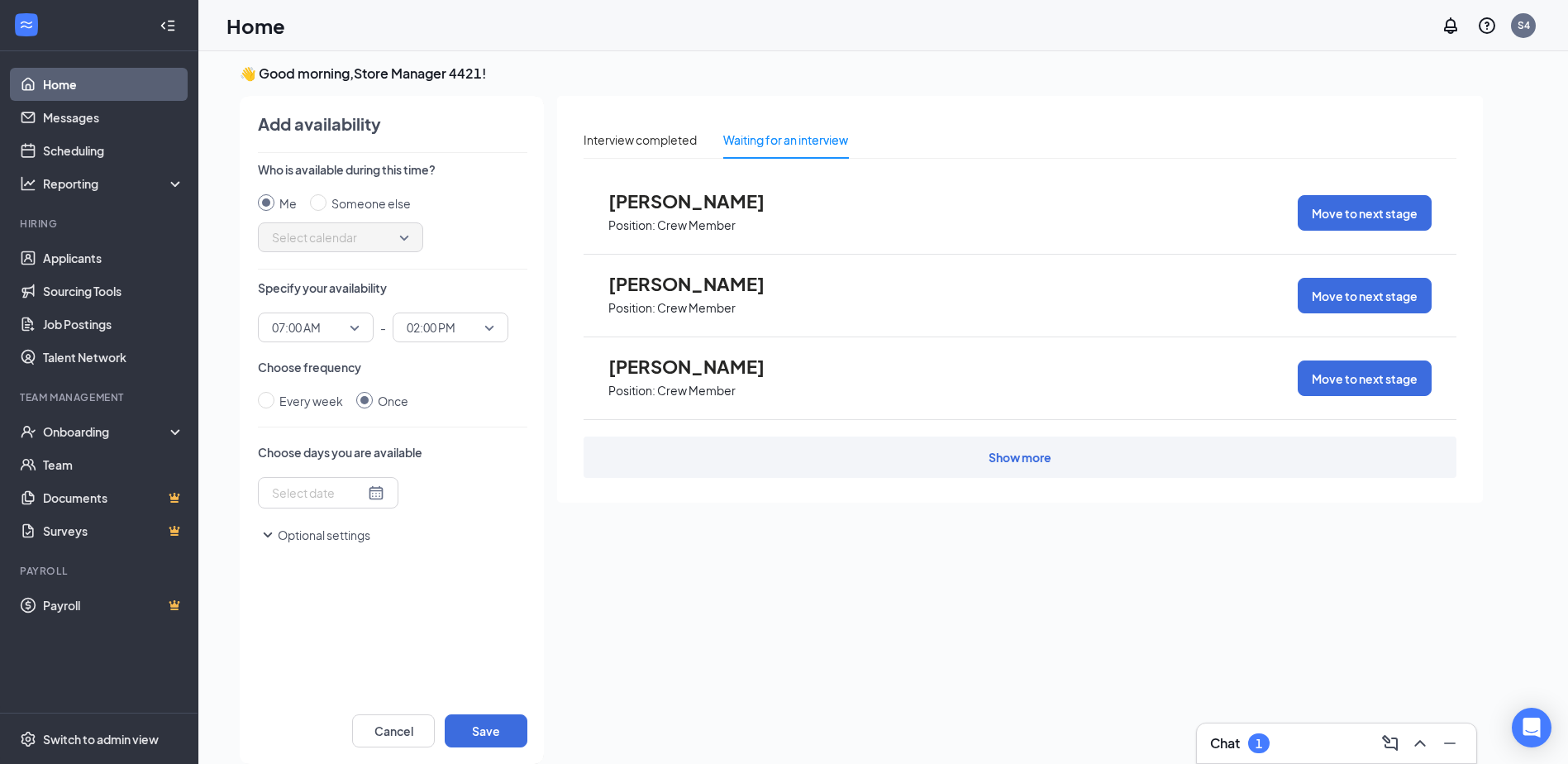
click at [287, 532] on button "Optional settings" at bounding box center [314, 534] width 112 height 20
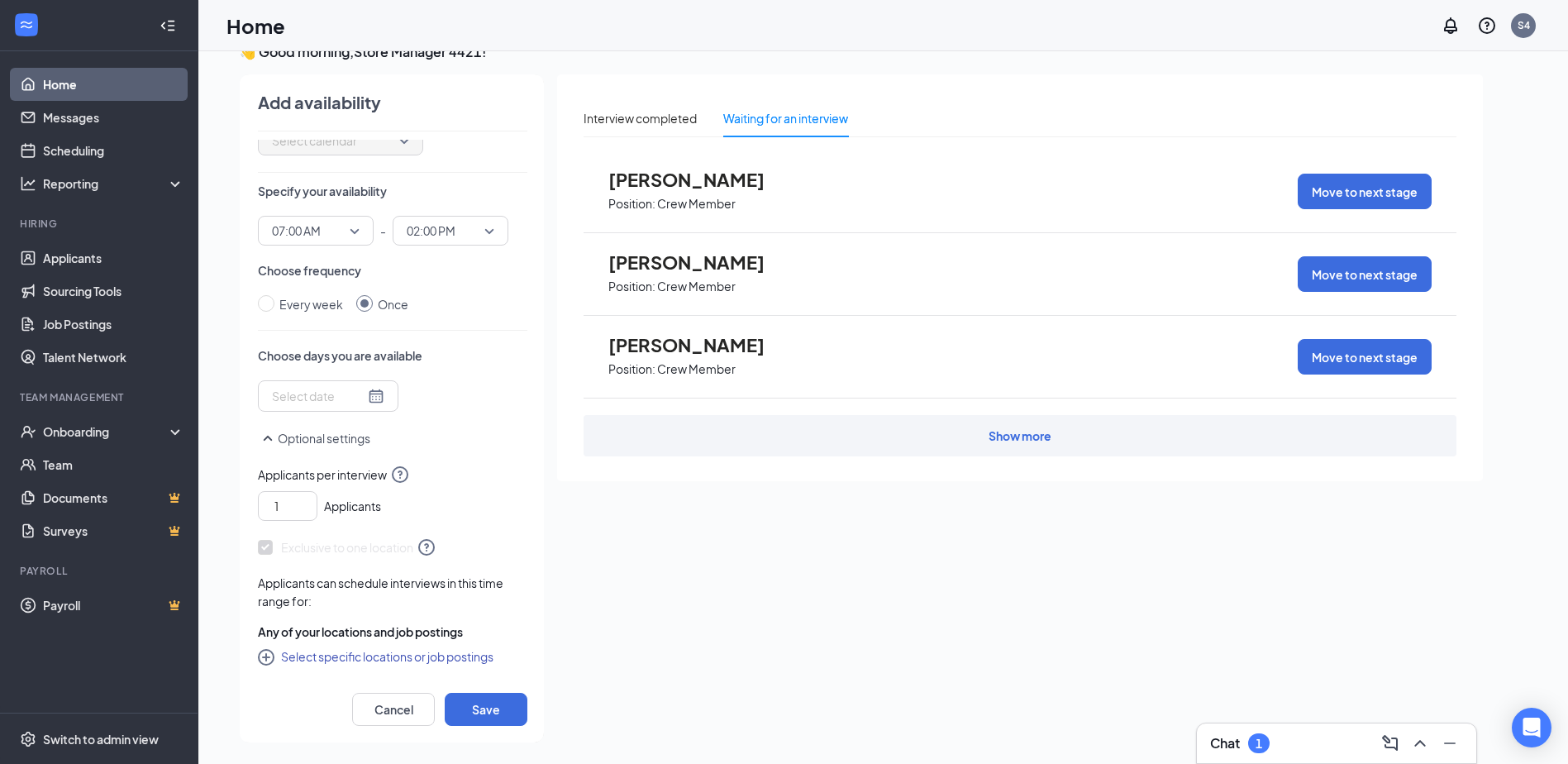
scroll to position [34, 0]
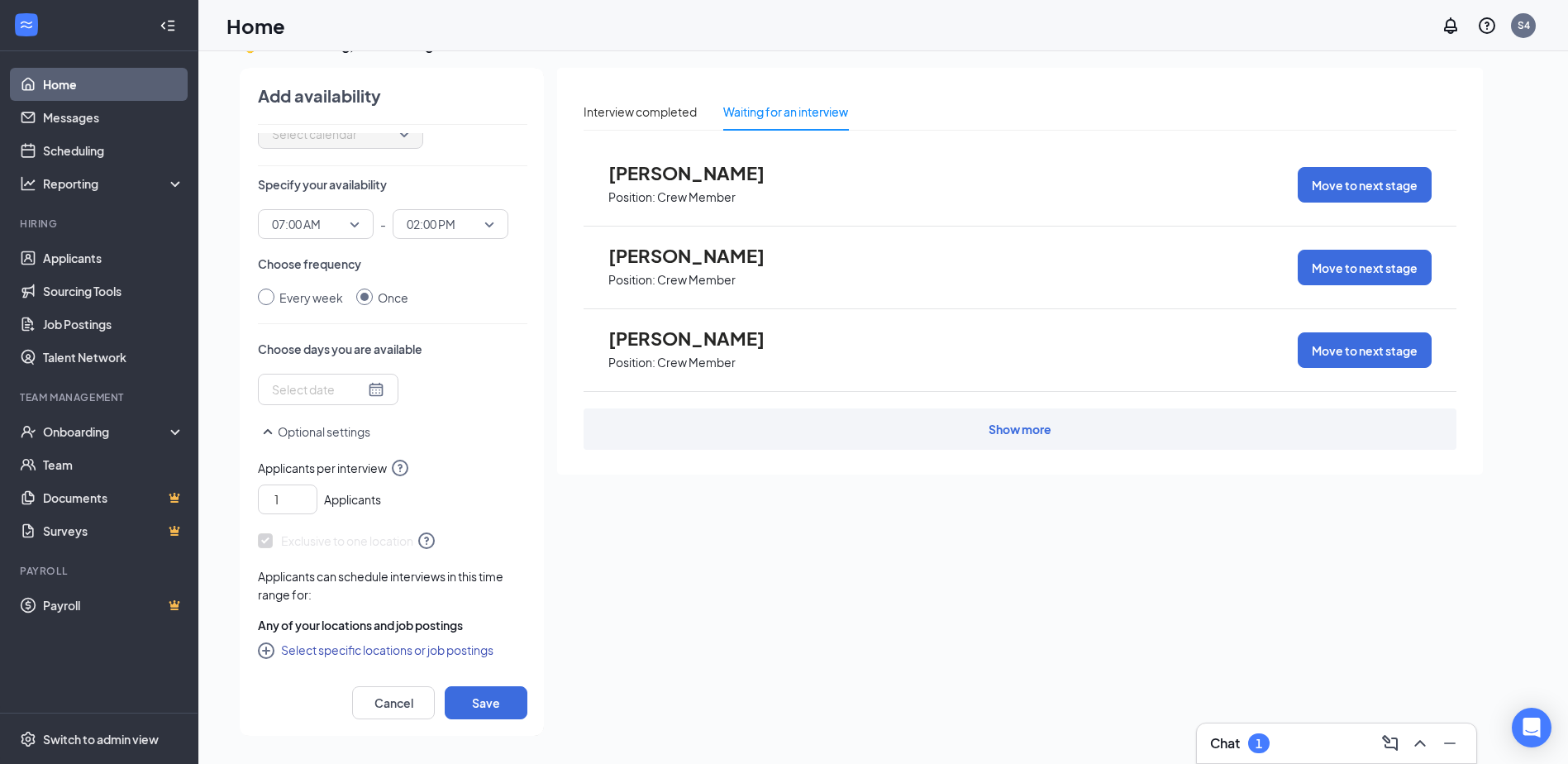
click at [272, 299] on input "Every week" at bounding box center [266, 296] width 17 height 17
radio input "true"
radio input "false"
click at [366, 397] on div at bounding box center [356, 390] width 169 height 26
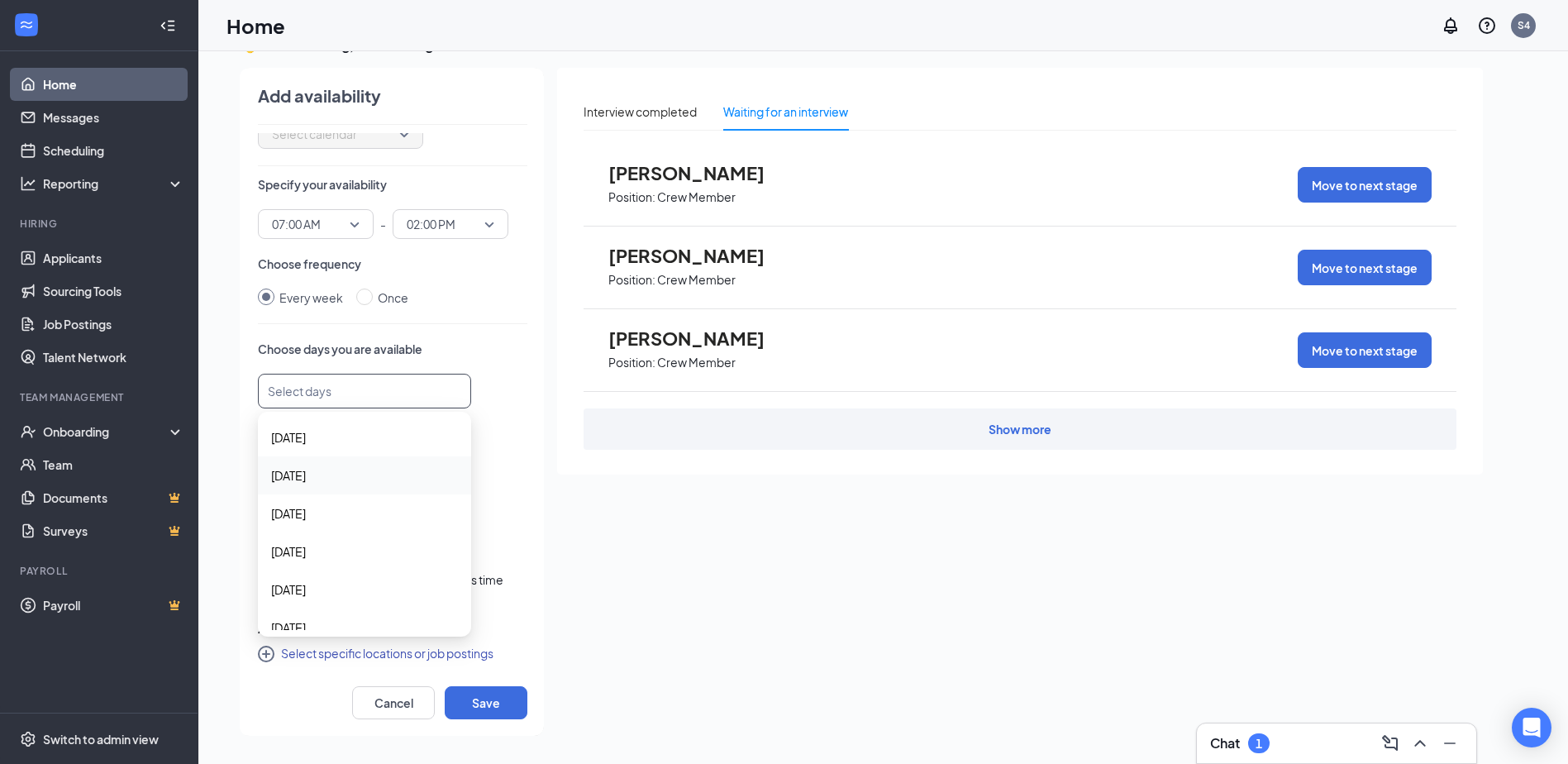
click at [303, 472] on span "[DATE]" at bounding box center [288, 474] width 34 height 19
click at [308, 524] on div "[DATE]" at bounding box center [365, 515] width 213 height 38
click at [304, 551] on span "[DATE]" at bounding box center [288, 555] width 34 height 19
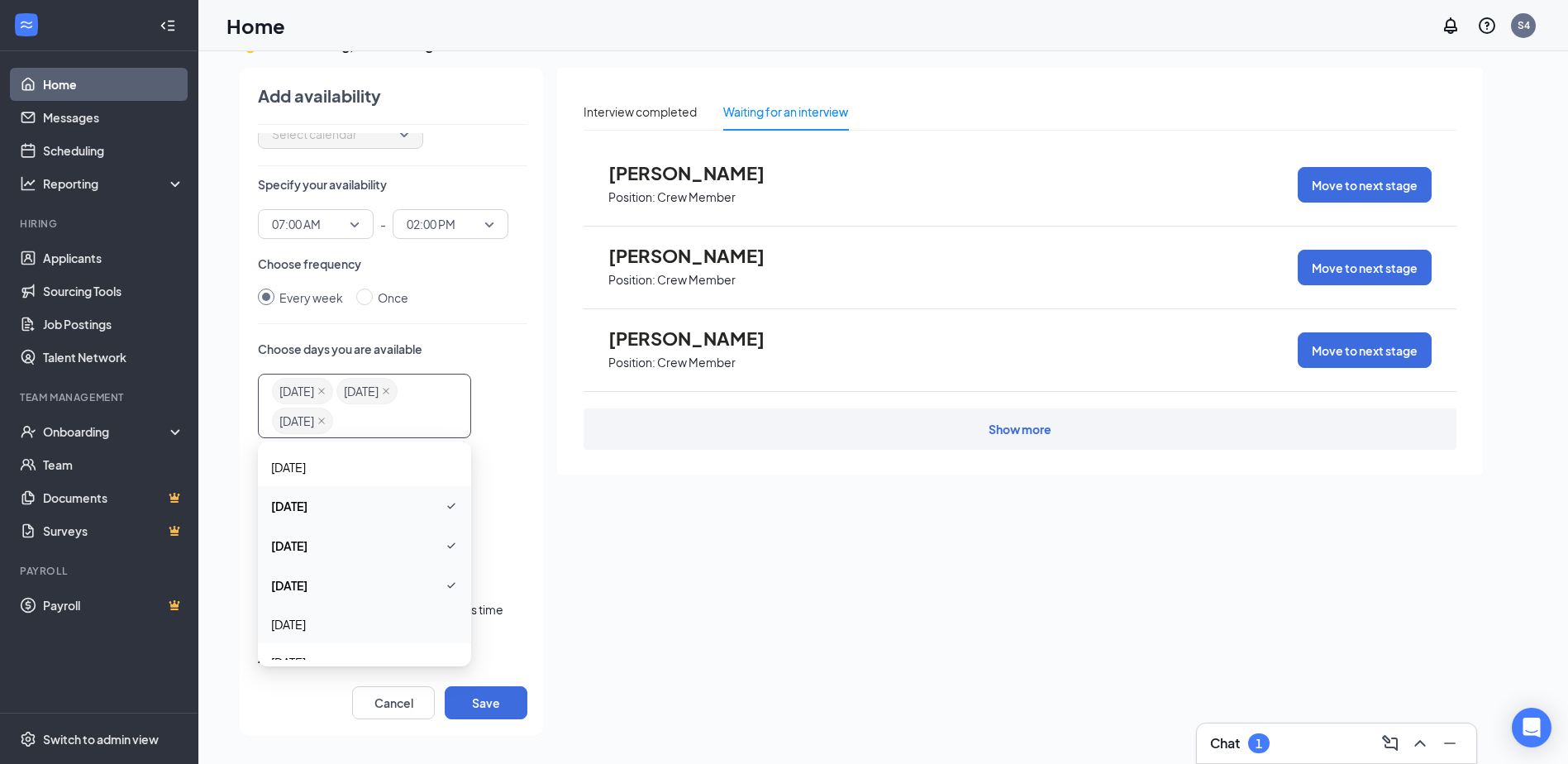
click at [305, 625] on span "[DATE]" at bounding box center [288, 624] width 34 height 19
click at [295, 642] on div "[DATE]" at bounding box center [365, 632] width 213 height 38
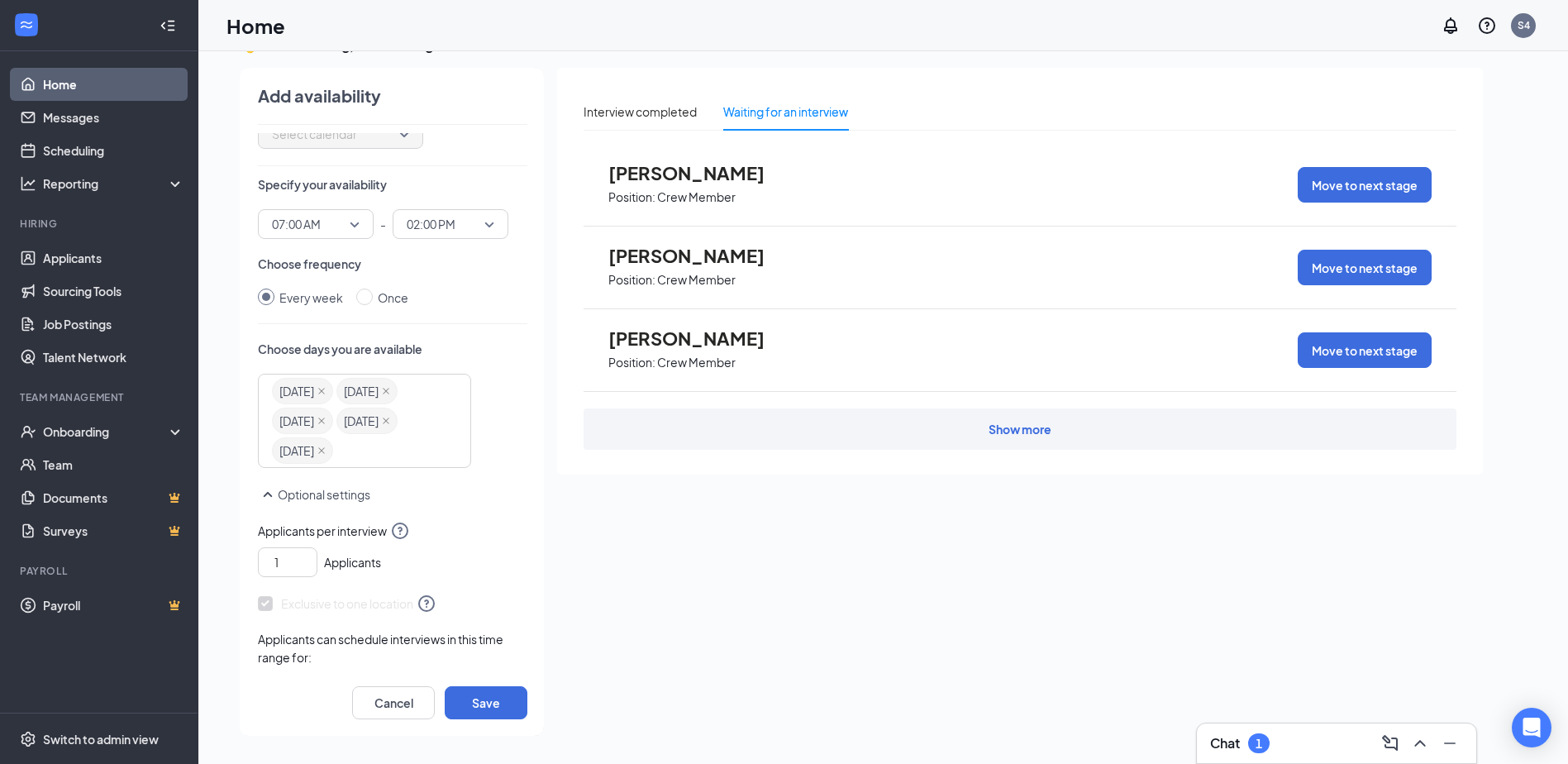
click at [225, 491] on div "👋 Good morning, Store Manager 4421 ! [DATE] Your next interview 12:00 - 12:15 P…" at bounding box center [883, 390] width 1369 height 747
click at [478, 700] on button "Save" at bounding box center [486, 702] width 82 height 33
radio input "false"
radio input "true"
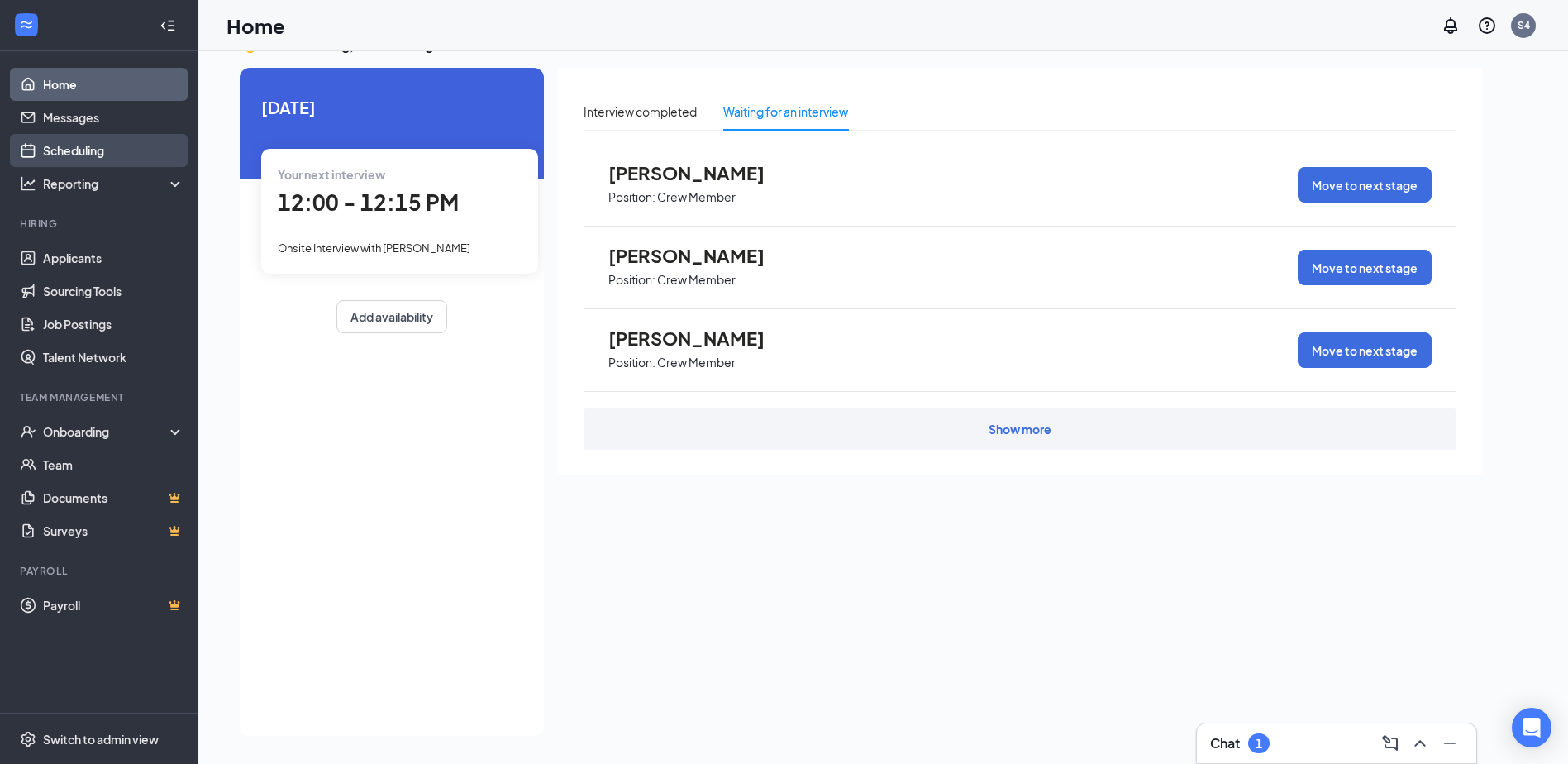
click at [94, 154] on link "Scheduling" at bounding box center [113, 151] width 141 height 33
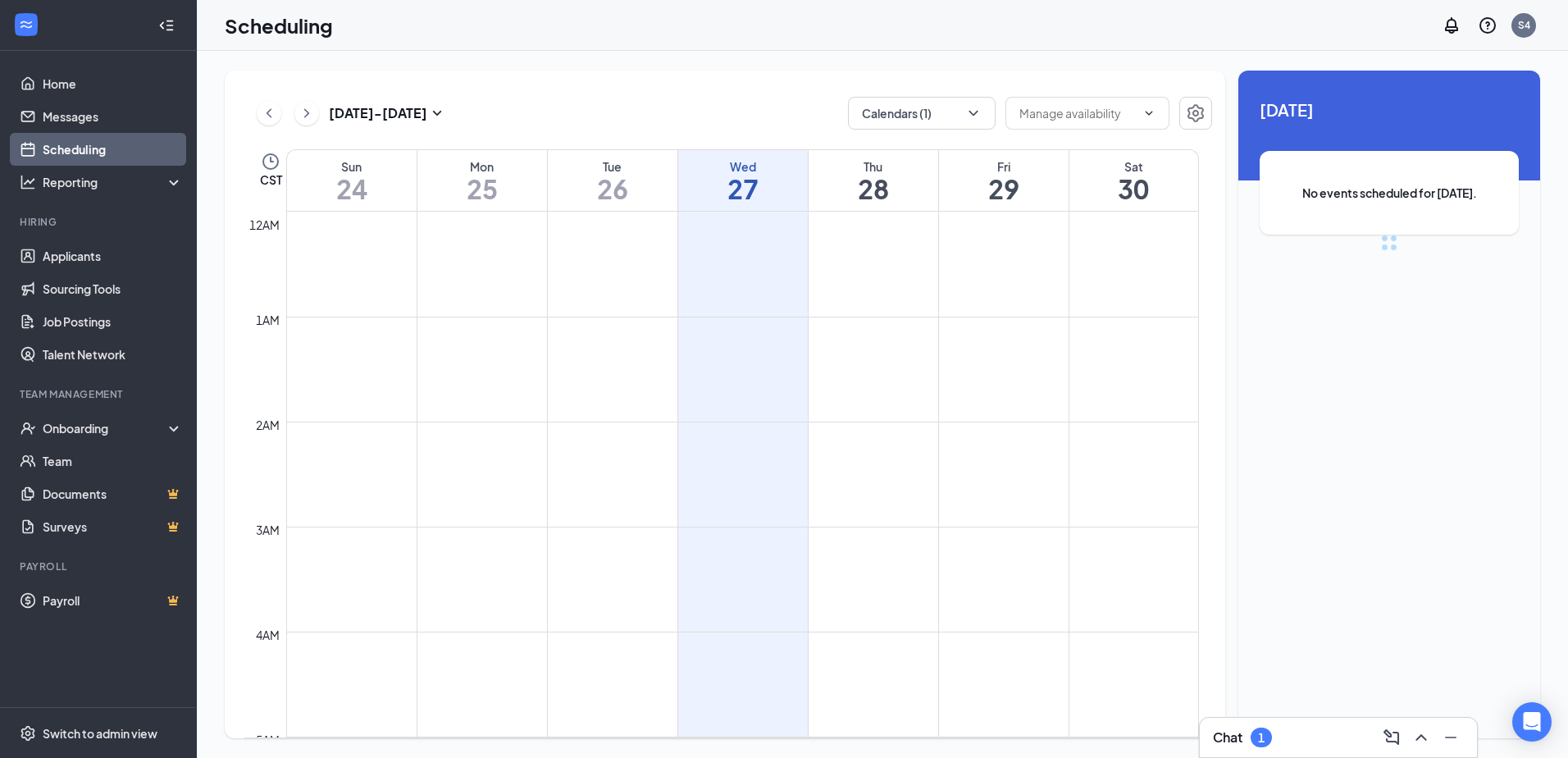
scroll to position [806, 0]
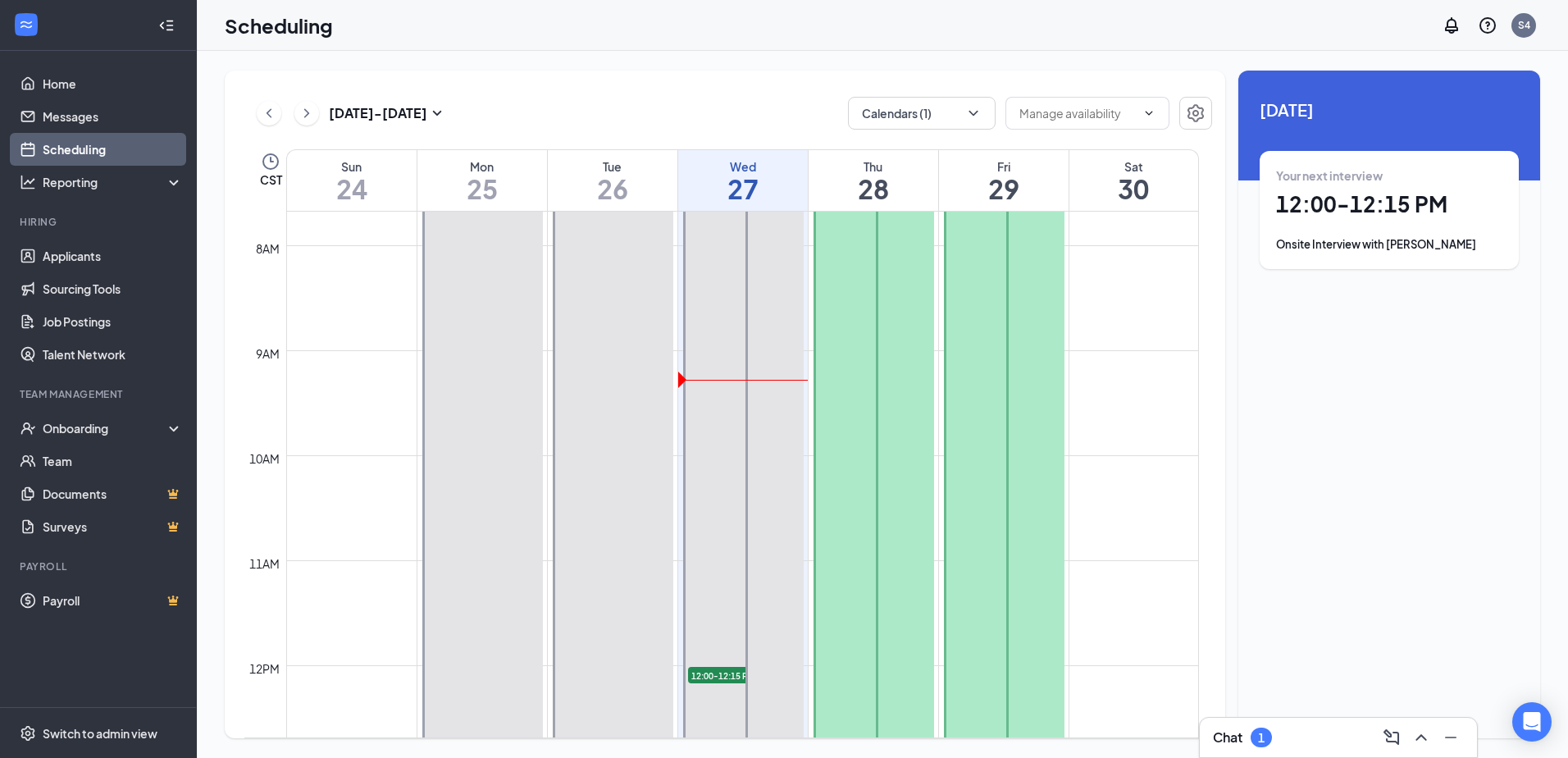
drag, startPoint x: 442, startPoint y: 220, endPoint x: 509, endPoint y: 230, distance: 67.7
click at [509, 230] on div at bounding box center [483, 560] width 120 height 839
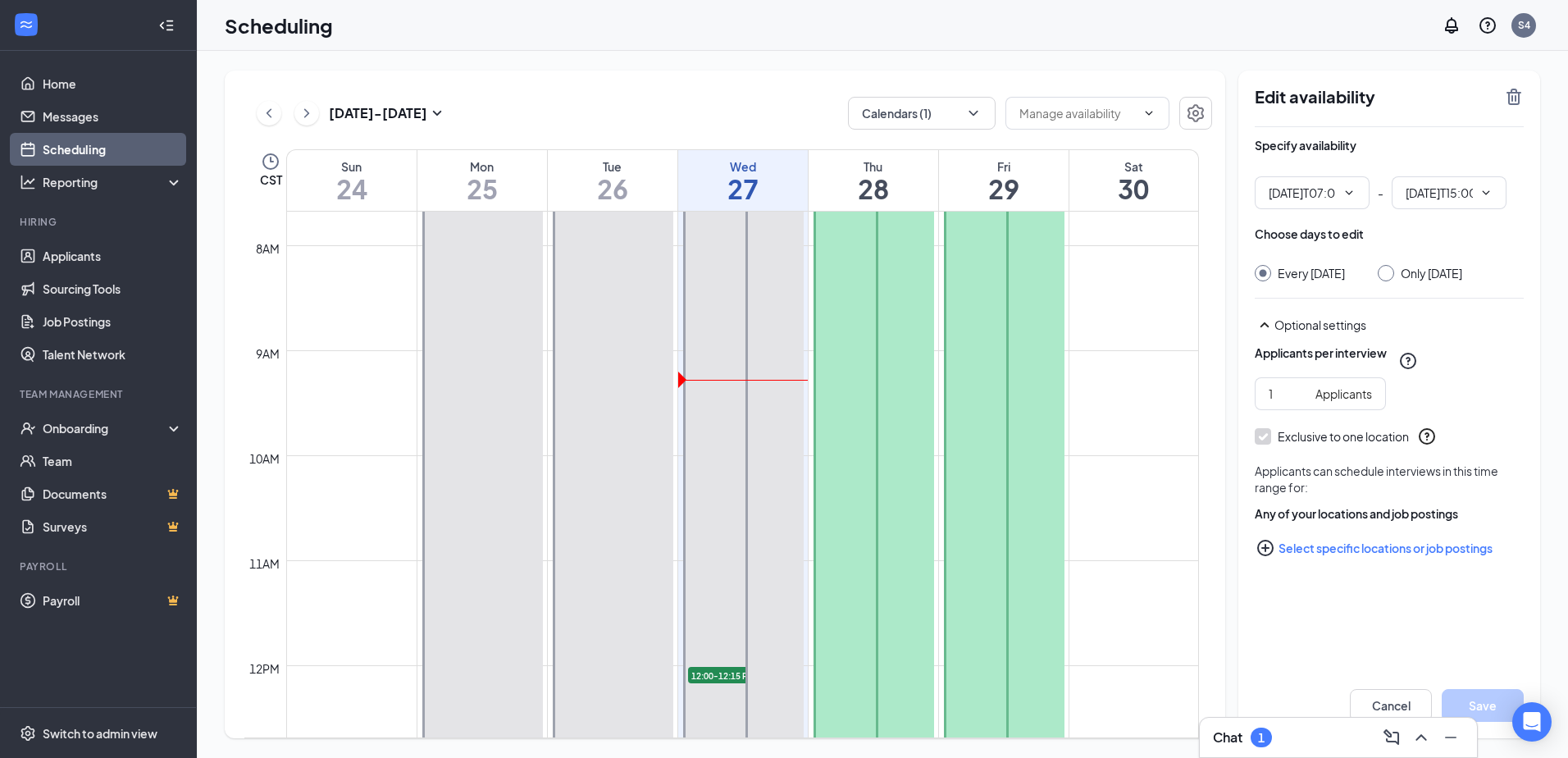
type input "07:00 AM"
type input "03:00 PM"
click at [464, 249] on div at bounding box center [483, 560] width 120 height 839
click at [286, 242] on td at bounding box center [743, 232] width 913 height 26
click at [285, 249] on td "8am" at bounding box center [265, 247] width 42 height 26
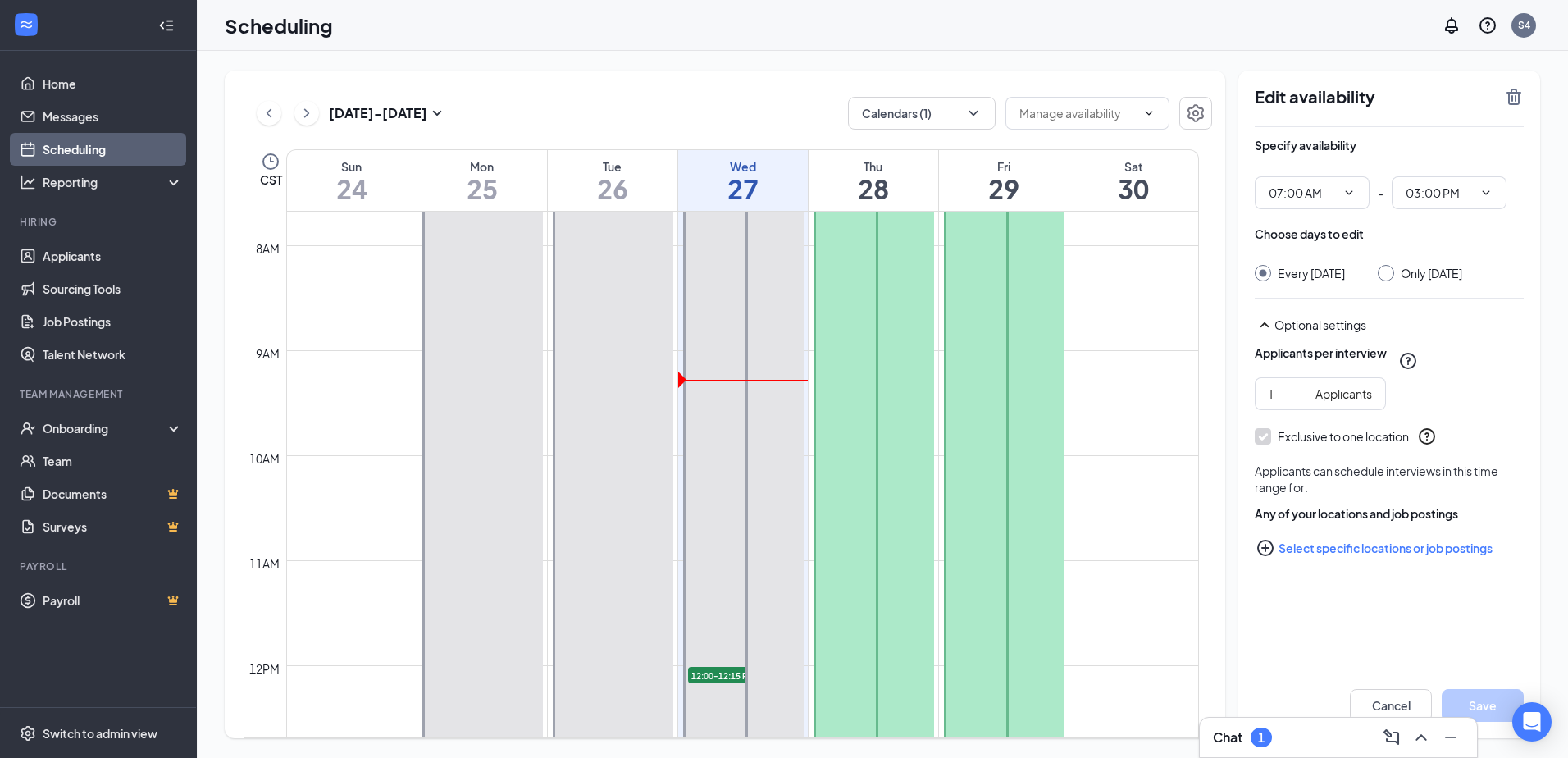
drag, startPoint x: 256, startPoint y: 250, endPoint x: 265, endPoint y: 251, distance: 9.1
click at [259, 251] on div "8am" at bounding box center [267, 248] width 30 height 18
drag, startPoint x: 272, startPoint y: 253, endPoint x: 485, endPoint y: 272, distance: 213.8
click at [485, 272] on div "12am 1am 2am 3am 4am 5am 6am 7am 8am 9am 10am 11am 12pm 1pm 2pm 3pm 4pm 5pm 6pm…" at bounding box center [721, 665] width 954 height 2519
drag, startPoint x: 480, startPoint y: 258, endPoint x: 513, endPoint y: 281, distance: 40.2
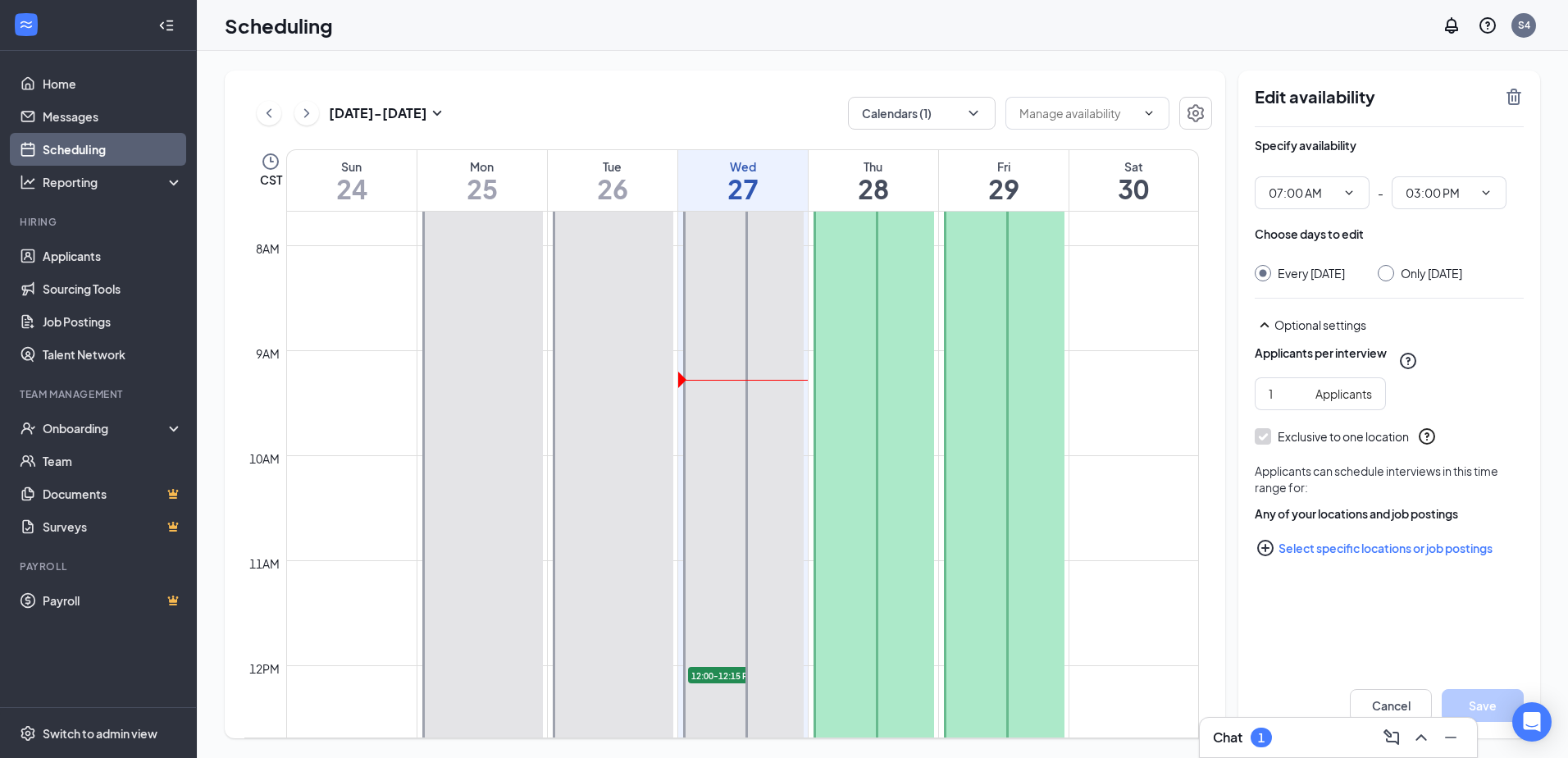
click at [483, 258] on div at bounding box center [483, 560] width 120 height 839
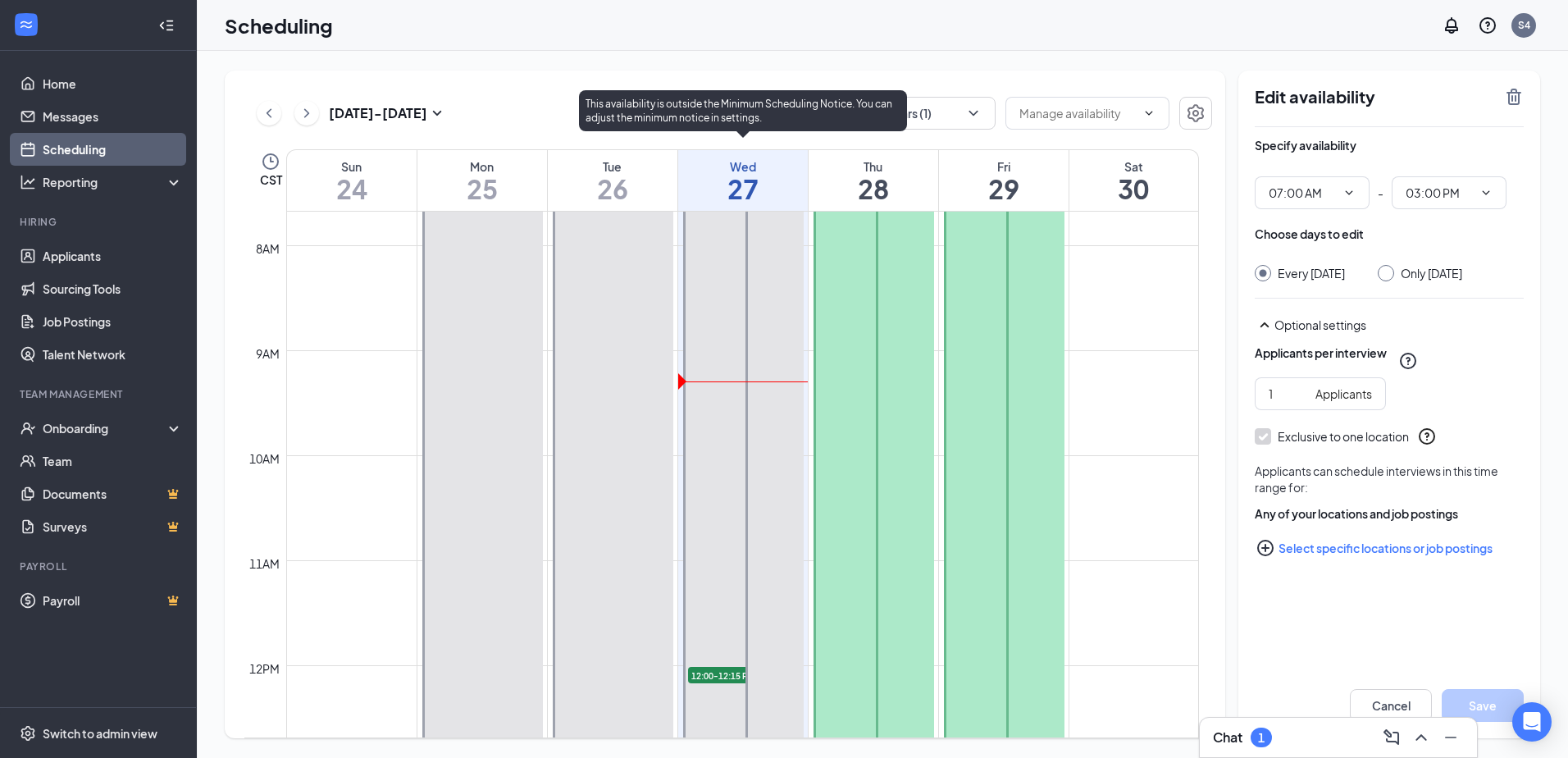
drag, startPoint x: 693, startPoint y: 378, endPoint x: 704, endPoint y: 368, distance: 14.9
click at [704, 368] on div at bounding box center [744, 560] width 120 height 839
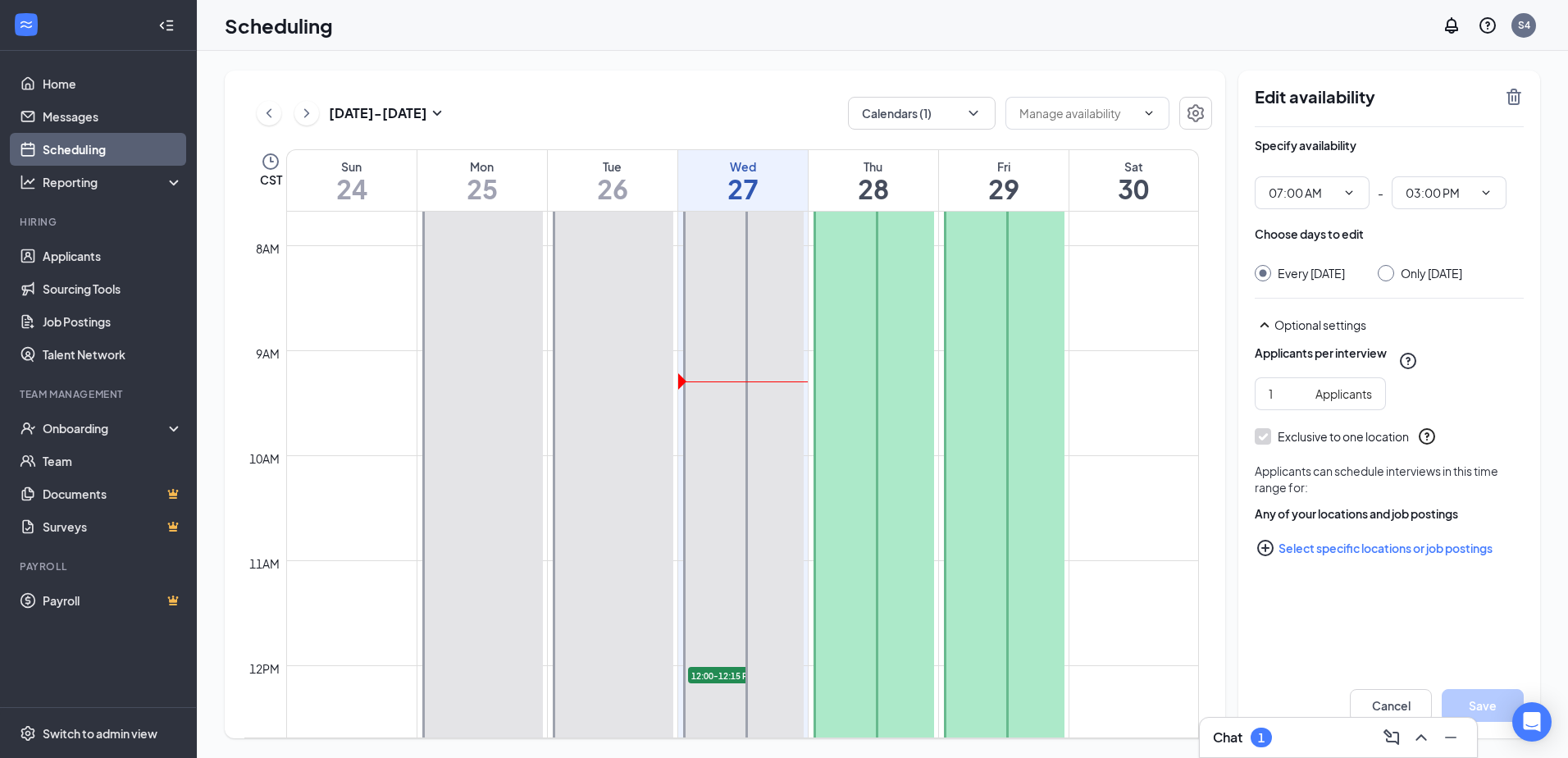
click at [853, 384] on div at bounding box center [874, 560] width 120 height 839
click at [1024, 382] on div at bounding box center [1036, 508] width 58 height 734
type input "07:00 AM"
type input "02:00 PM"
click at [589, 384] on div at bounding box center [613, 560] width 120 height 839
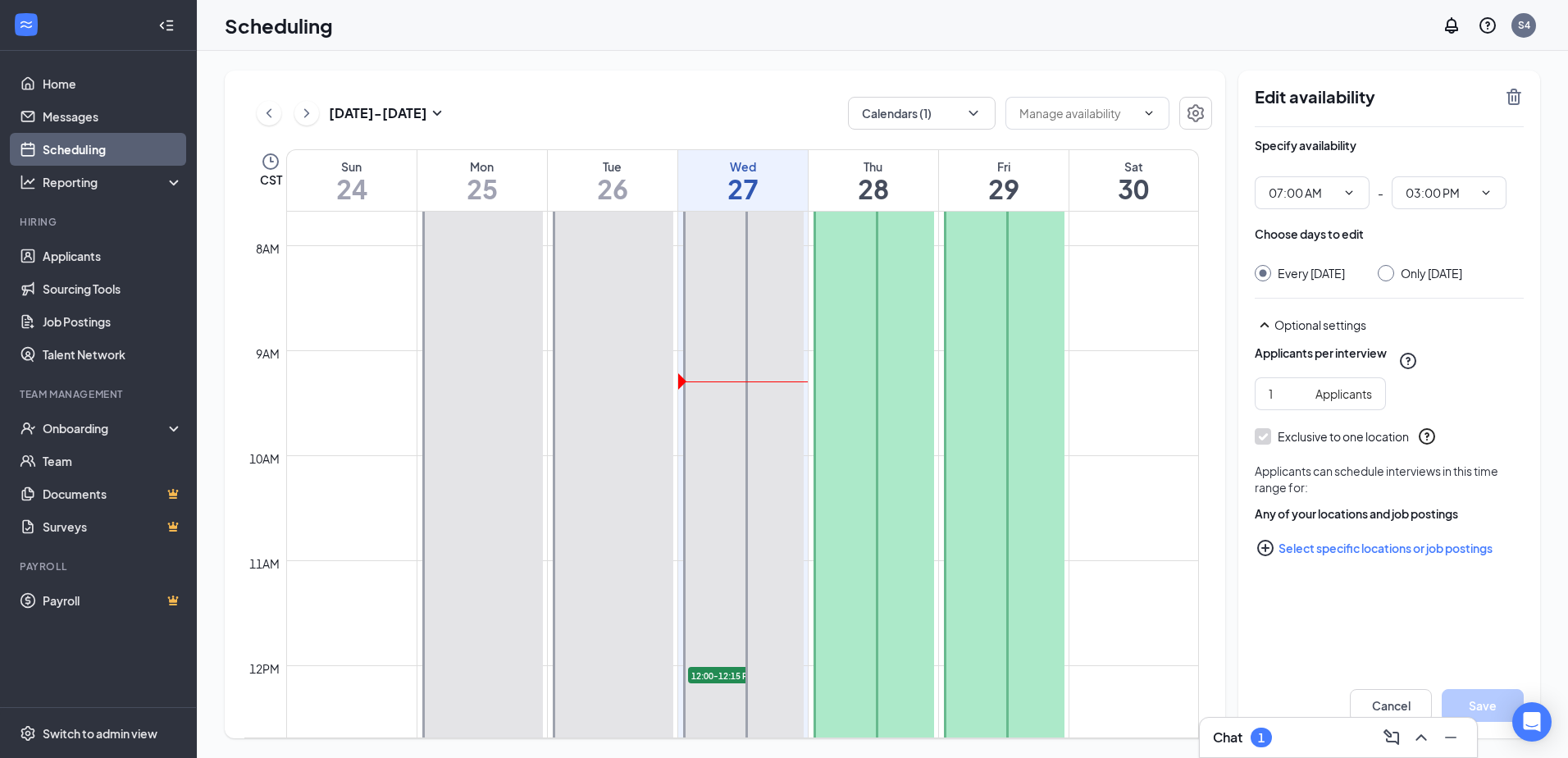
click at [886, 330] on div at bounding box center [905, 508] width 58 height 734
click at [1016, 344] on div at bounding box center [1036, 508] width 58 height 734
drag, startPoint x: 684, startPoint y: 379, endPoint x: 988, endPoint y: 412, distance: 305.8
click at [988, 412] on tr "7:00 AM-3:00 PM 7:00 AM-3:00 PM 7:00 AM-3:00 PM 12:00-12:15 PM 1 7:00 AM-2:00 P…" at bounding box center [721, 665] width 954 height 2519
drag, startPoint x: 838, startPoint y: 415, endPoint x: 1092, endPoint y: 419, distance: 254.0
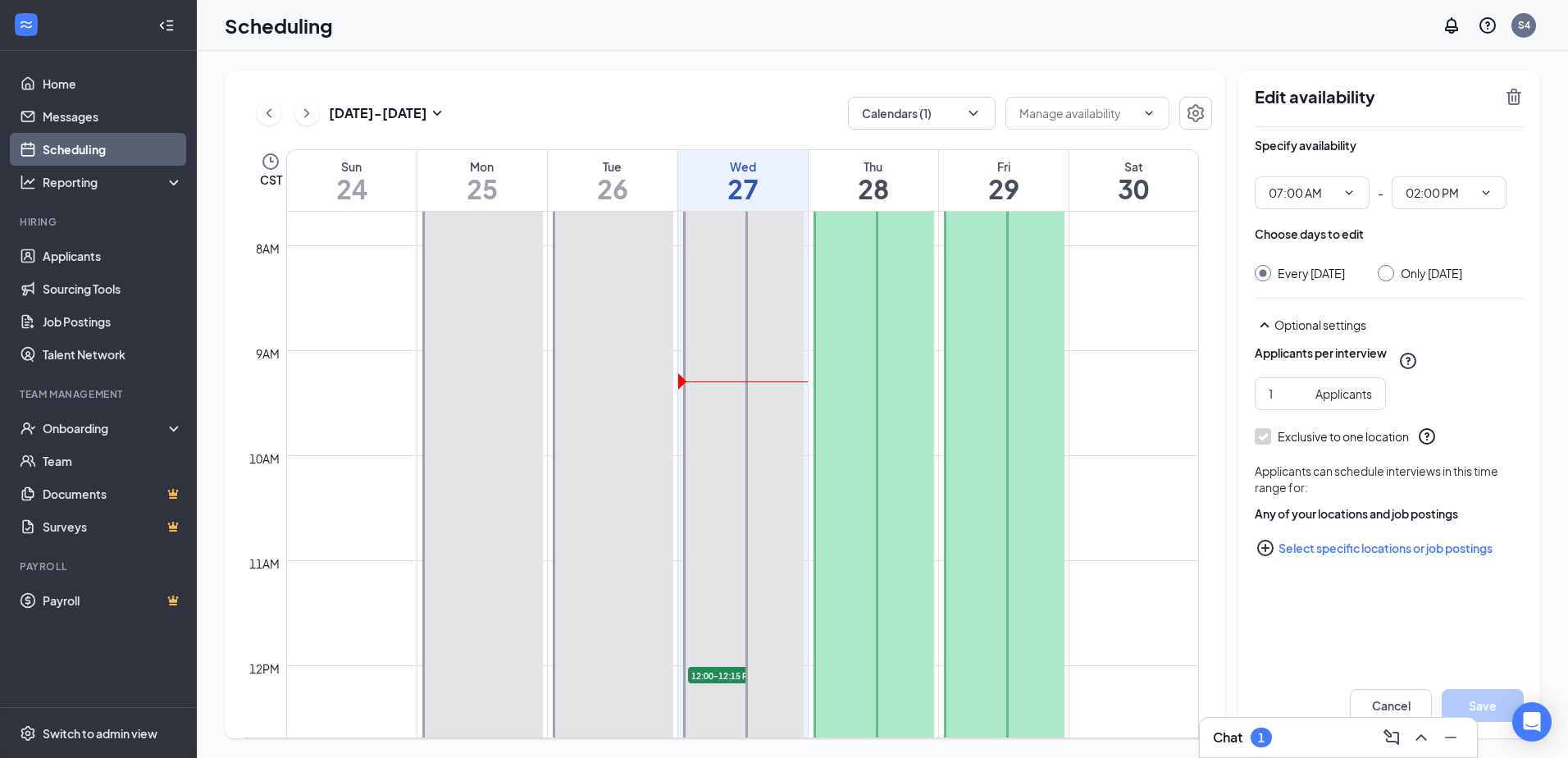
click at [1092, 419] on div "12am 1am 2am 3am 4am 5am 6am 7am 8am 9am 10am 11am 12pm 1pm 2pm 3pm 4pm 5pm 6pm…" at bounding box center [721, 665] width 954 height 2519
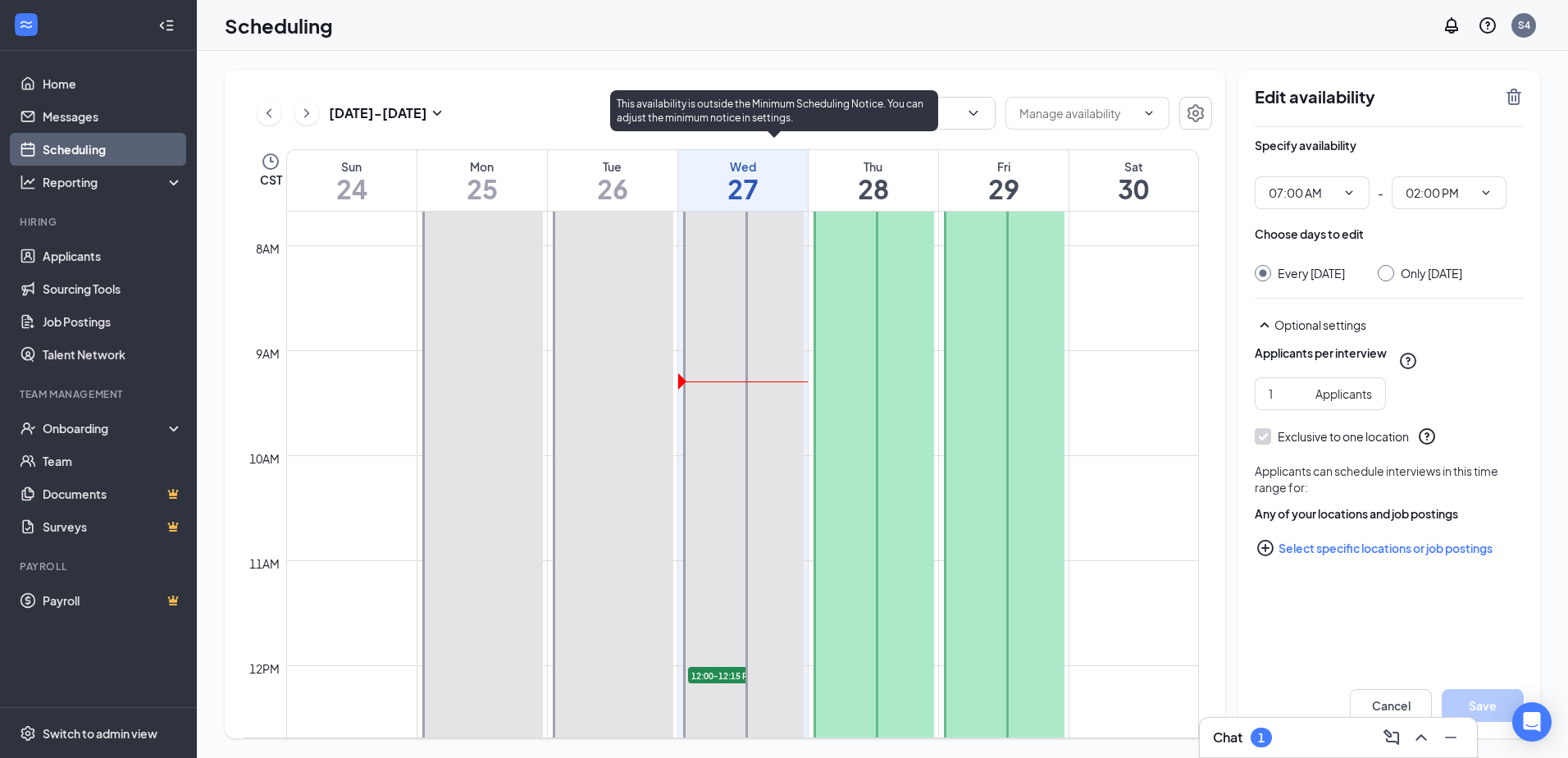
drag, startPoint x: 1049, startPoint y: 420, endPoint x: 655, endPoint y: 432, distance: 394.2
click at [662, 429] on tr "7:00 AM-3:00 PM 7:00 AM-3:00 PM 7:00 AM-3:00 PM 12:00-12:15 PM 1 7:00 AM-2:00 P…" at bounding box center [721, 665] width 954 height 2519
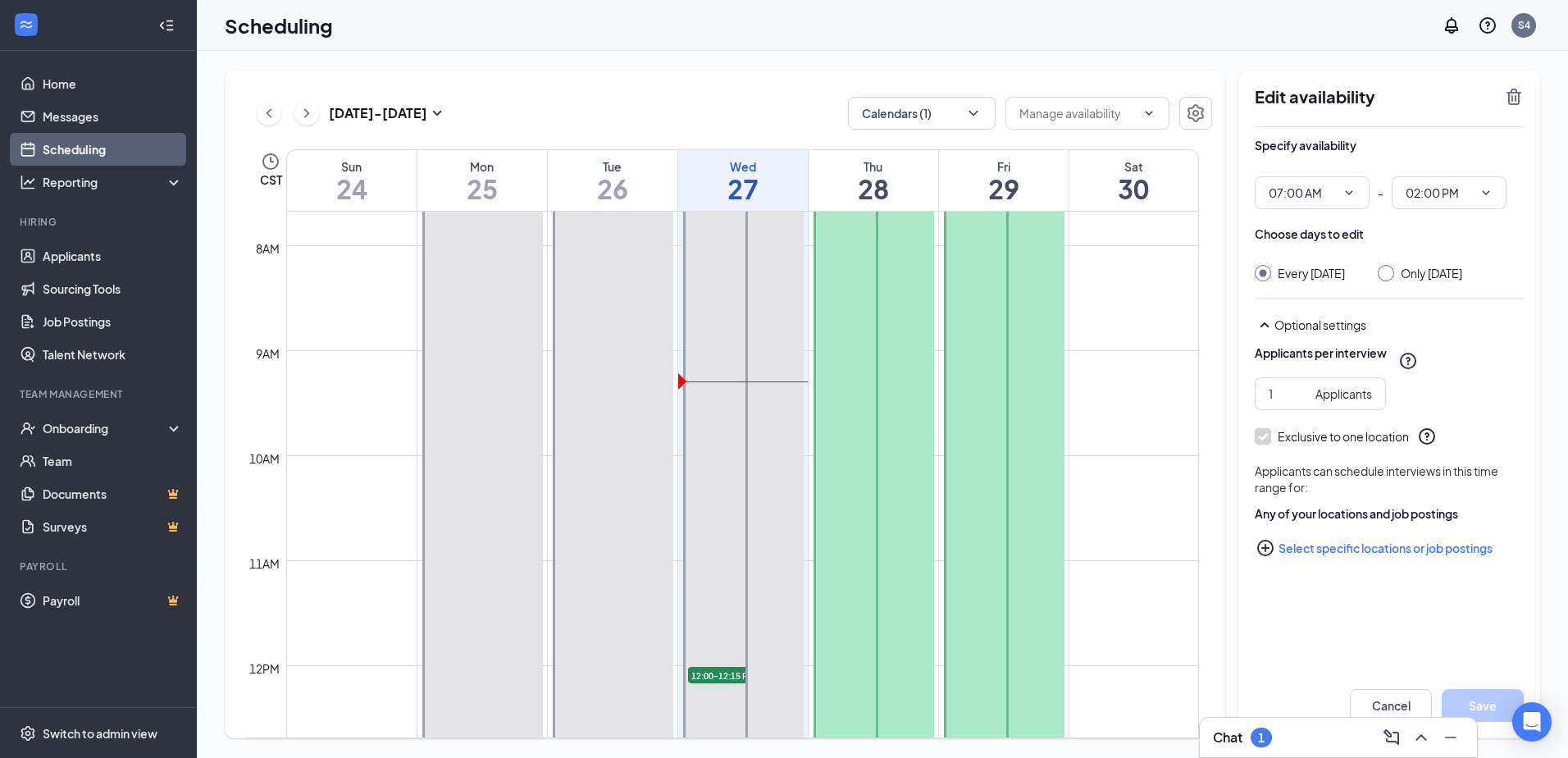
click at [581, 543] on div at bounding box center [613, 560] width 120 height 839
type input "07:00 AM"
type input "03:00 PM"
click at [478, 543] on div at bounding box center [483, 560] width 120 height 839
click at [453, 501] on div at bounding box center [483, 560] width 120 height 839
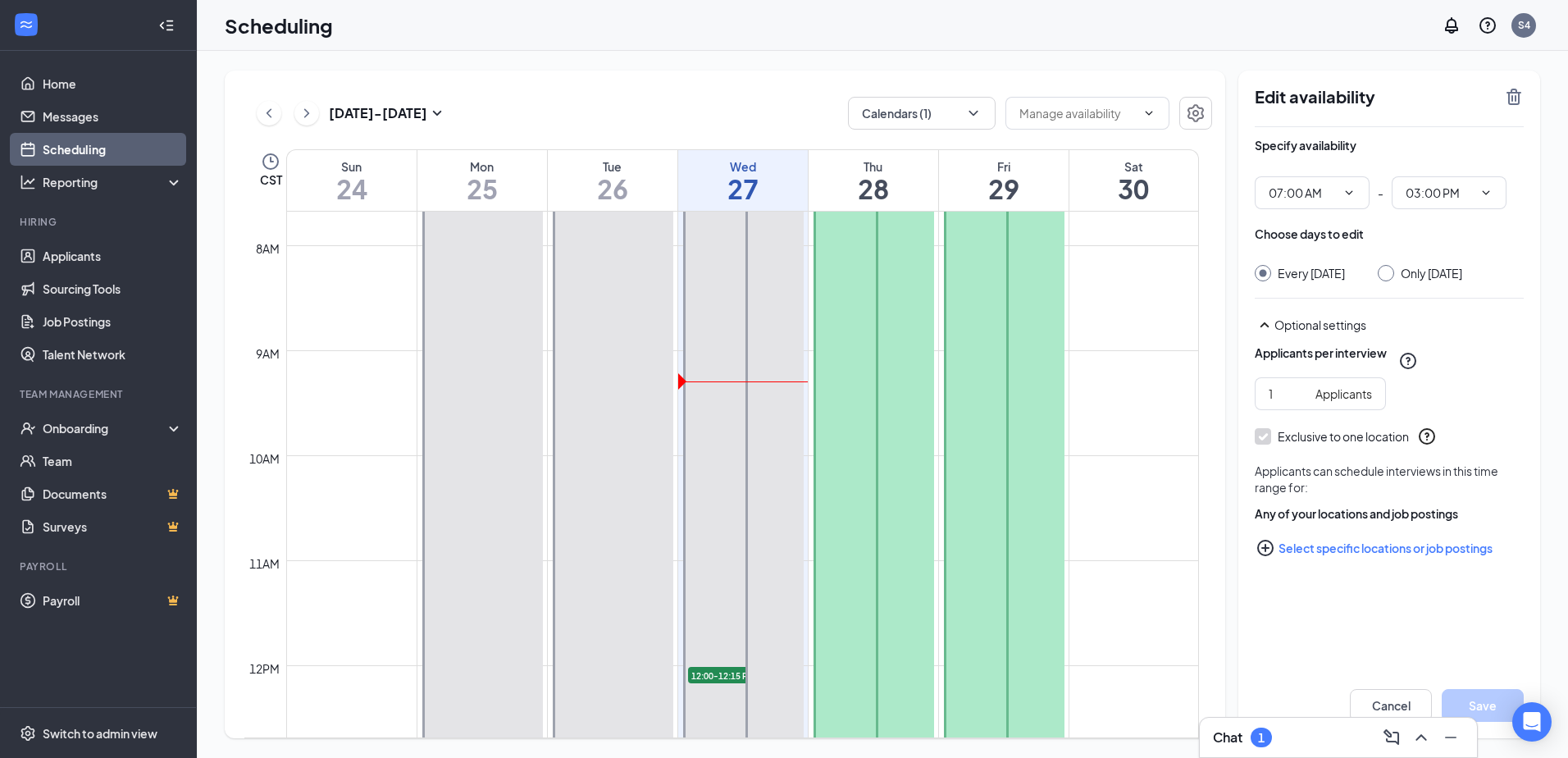
click at [1265, 325] on icon "SmallChevronUp" at bounding box center [1265, 324] width 19 height 19
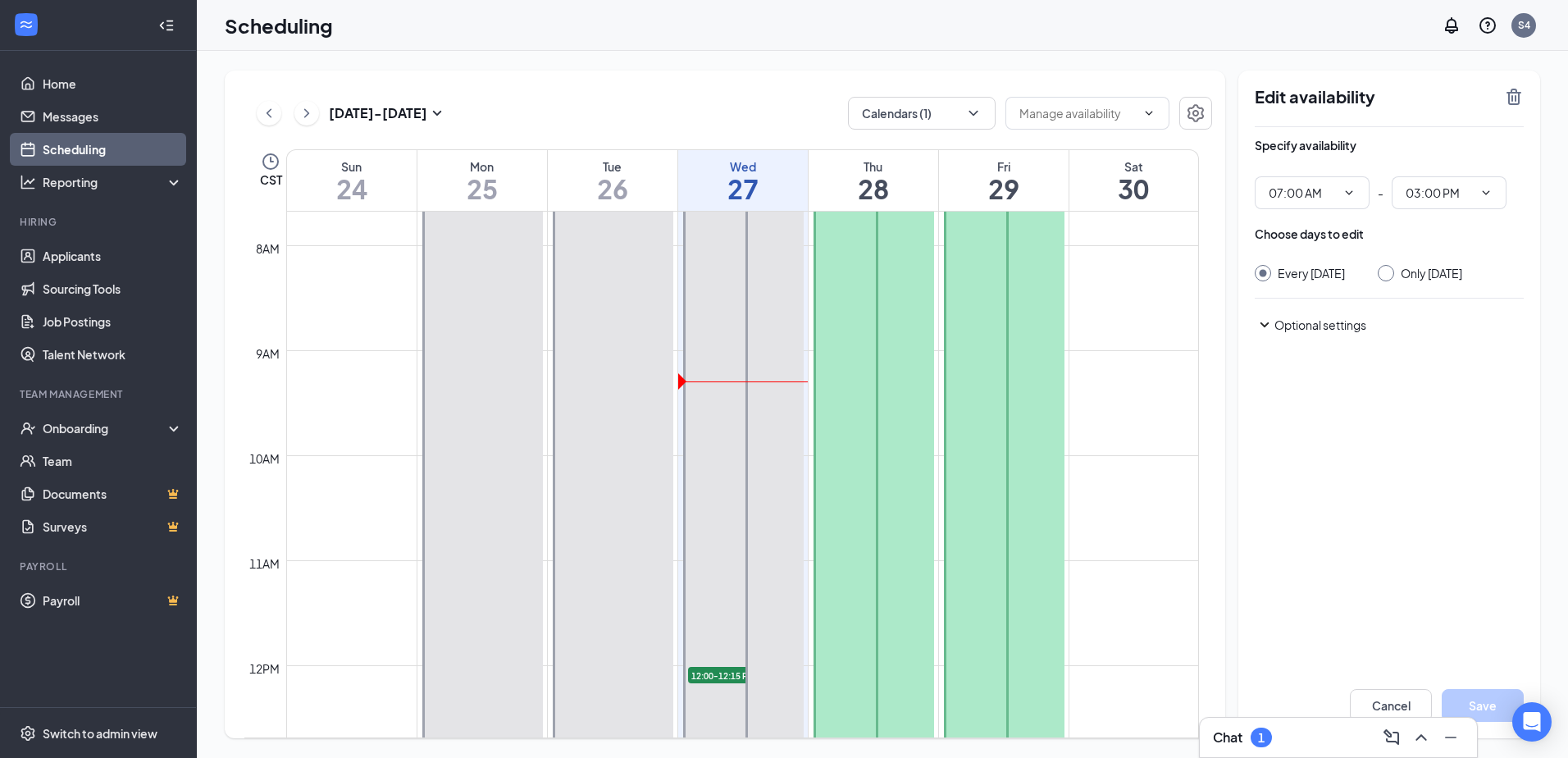
click at [1265, 325] on icon "SmallChevronDown" at bounding box center [1265, 324] width 19 height 19
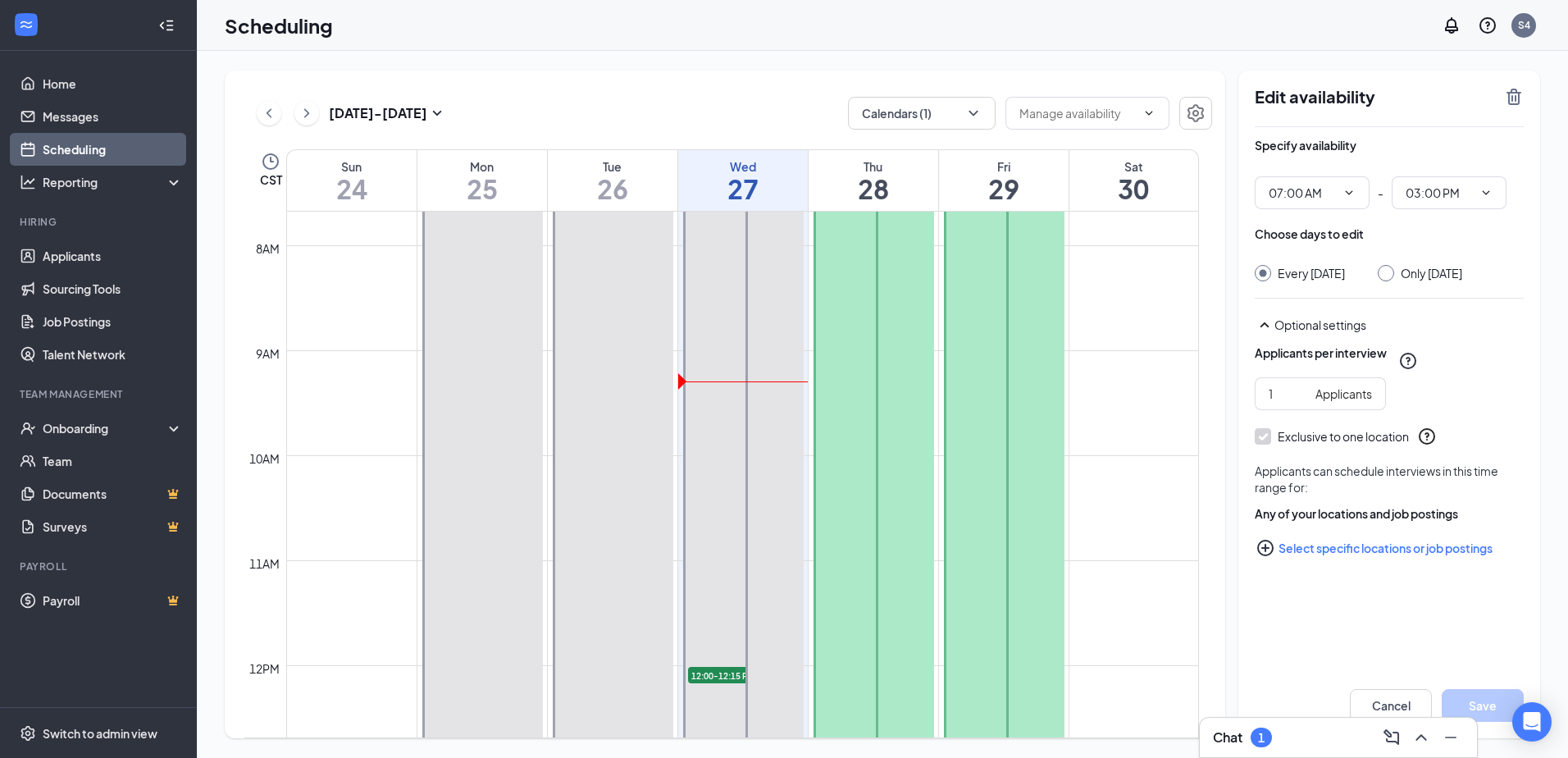
click at [1363, 278] on div "Every [DATE] Only [DATE]" at bounding box center [1389, 273] width 269 height 16
click at [1303, 399] on input "1" at bounding box center [1288, 393] width 40 height 18
click at [1300, 388] on input "2" at bounding box center [1288, 393] width 40 height 18
type input "1"
click at [1301, 394] on input "1" at bounding box center [1288, 393] width 40 height 18
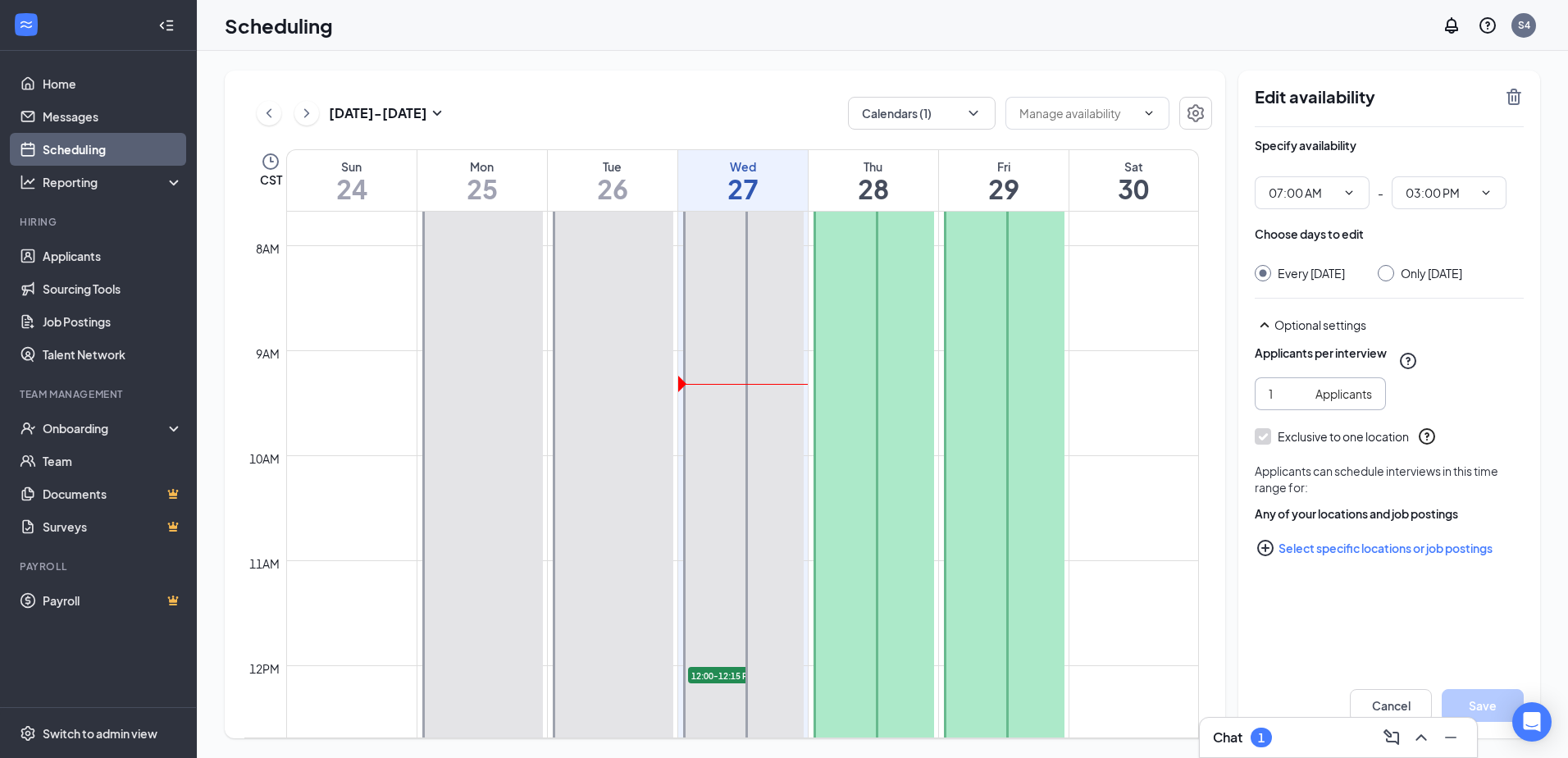
click at [861, 439] on div at bounding box center [874, 560] width 120 height 839
click at [978, 456] on div at bounding box center [1004, 560] width 120 height 839
drag, startPoint x: 486, startPoint y: 257, endPoint x: 506, endPoint y: 462, distance: 206.0
click at [506, 462] on div at bounding box center [483, 560] width 120 height 839
click at [504, 463] on div at bounding box center [483, 560] width 120 height 839
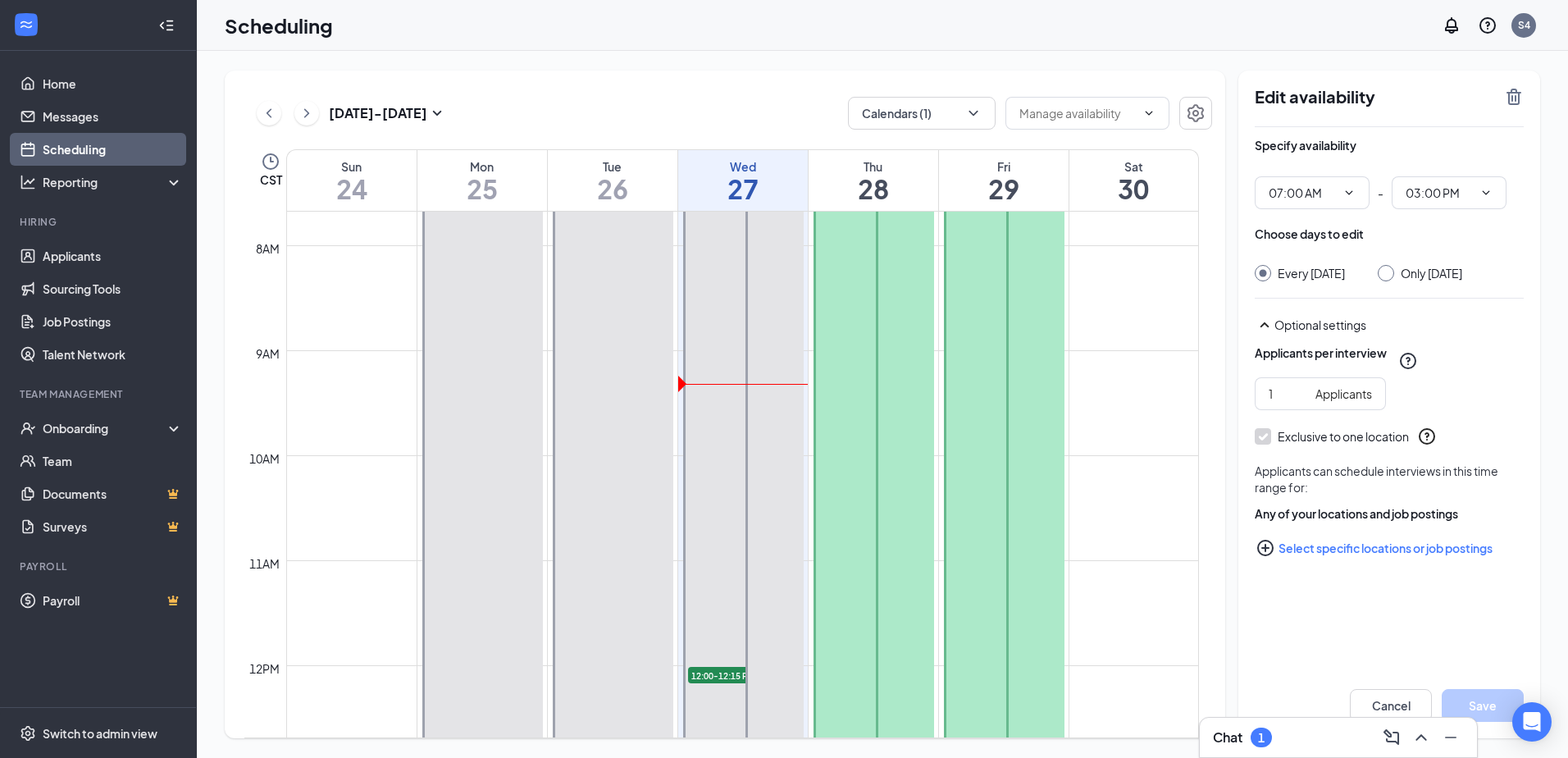
click at [509, 463] on div at bounding box center [483, 560] width 120 height 839
click at [601, 470] on div at bounding box center [613, 560] width 120 height 839
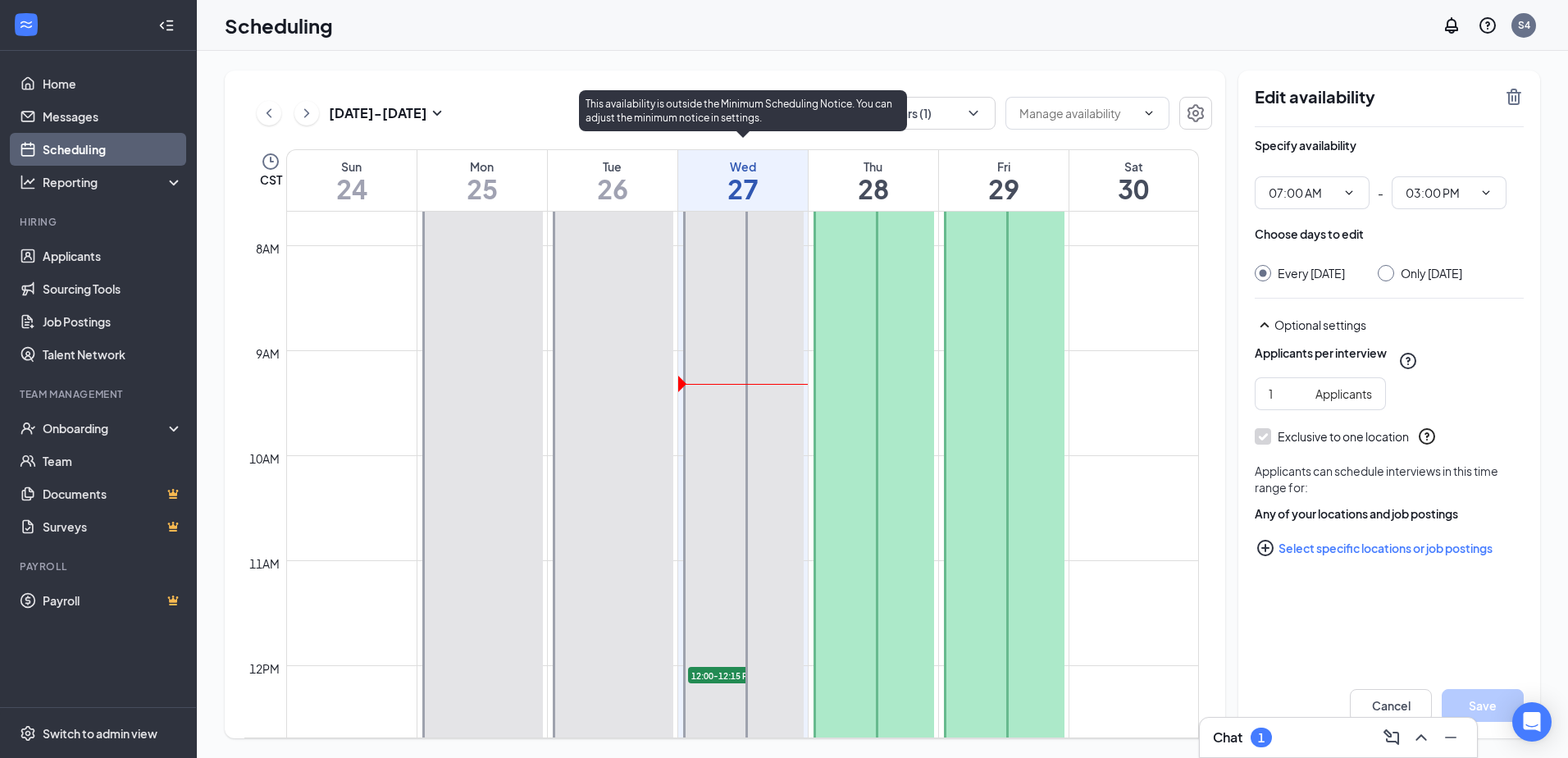
click at [732, 470] on div at bounding box center [744, 560] width 120 height 839
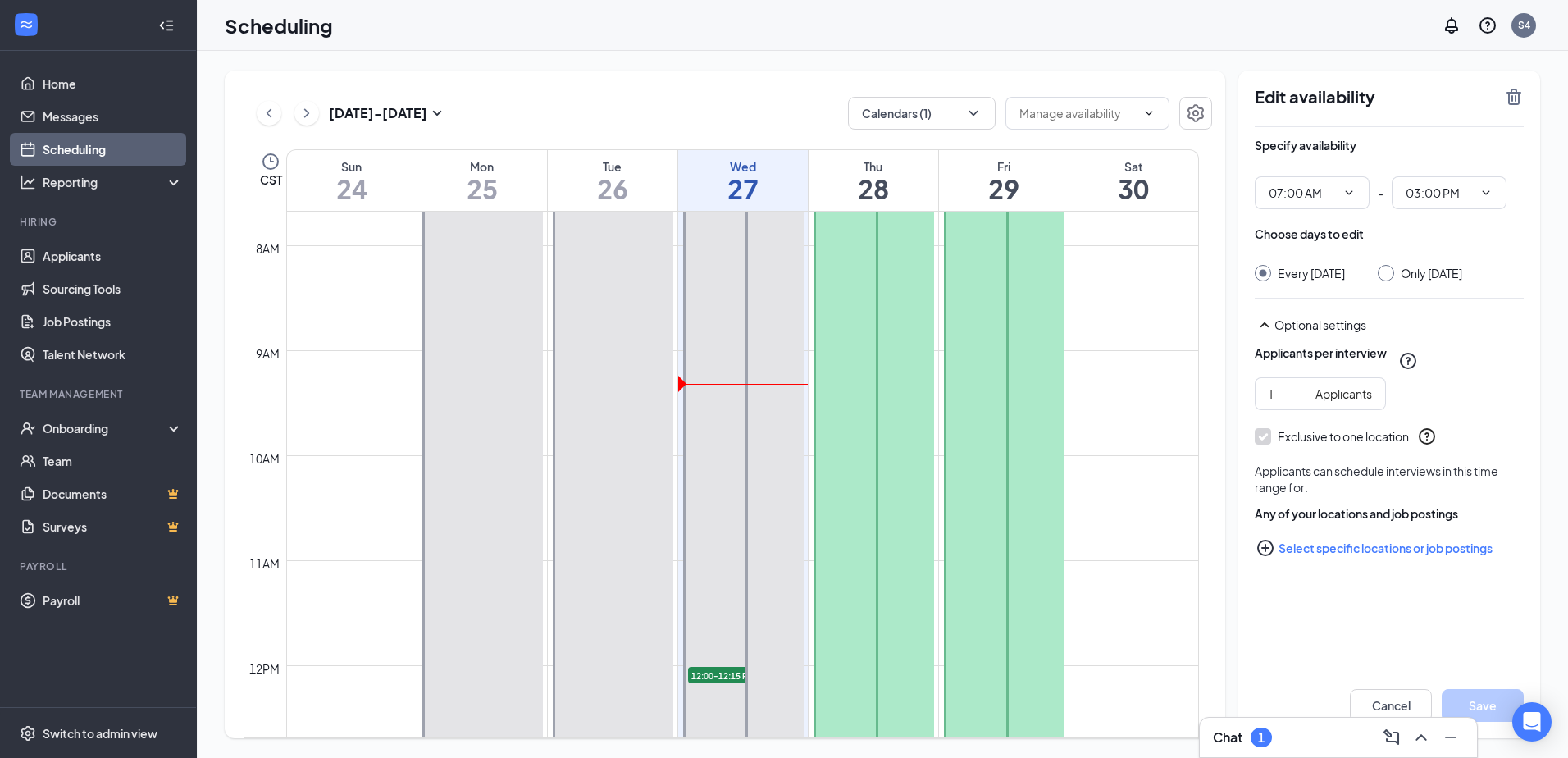
drag, startPoint x: 464, startPoint y: 360, endPoint x: 655, endPoint y: 373, distance: 191.4
click at [655, 373] on tr "7:00 AM-3:00 PM 7:00 AM-3:00 PM 7:00 AM-3:00 PM 12:00-12:15 PM 1 7:00 AM-2:00 P…" at bounding box center [721, 665] width 954 height 2519
click at [473, 256] on div at bounding box center [483, 560] width 120 height 839
drag, startPoint x: 473, startPoint y: 256, endPoint x: 579, endPoint y: 262, distance: 106.2
click at [578, 261] on tr "7:00 AM-3:00 PM 7:00 AM-3:00 PM 7:00 AM-3:00 PM 12:00-12:15 PM 1 7:00 AM-2:00 P…" at bounding box center [721, 665] width 954 height 2519
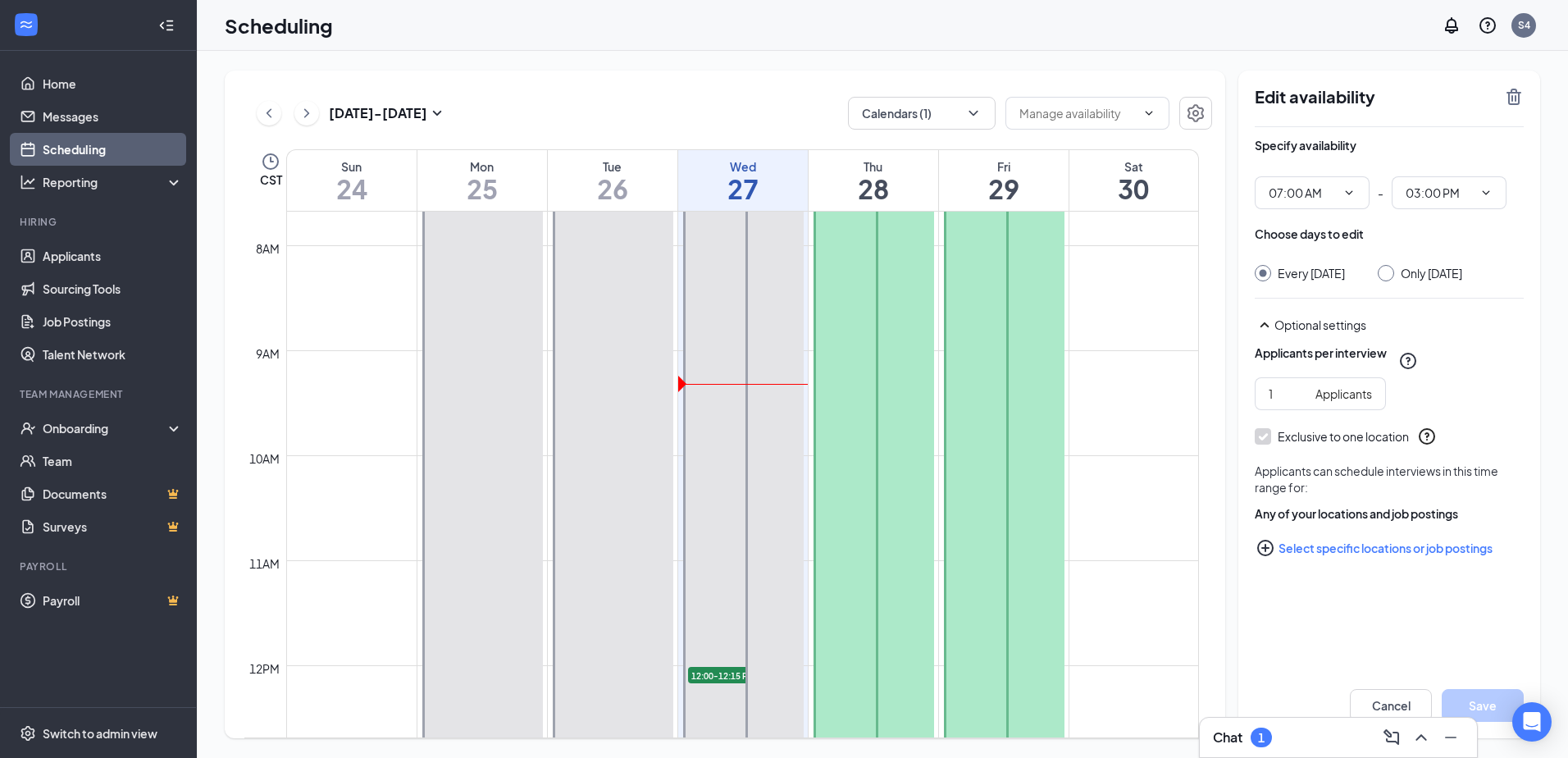
click at [579, 262] on div at bounding box center [613, 560] width 120 height 839
click at [479, 301] on div at bounding box center [483, 560] width 120 height 839
click at [1488, 188] on icon "ChevronDown" at bounding box center [1486, 193] width 14 height 14
click at [1461, 280] on div "02:00 PM" at bounding box center [1448, 283] width 88 height 18
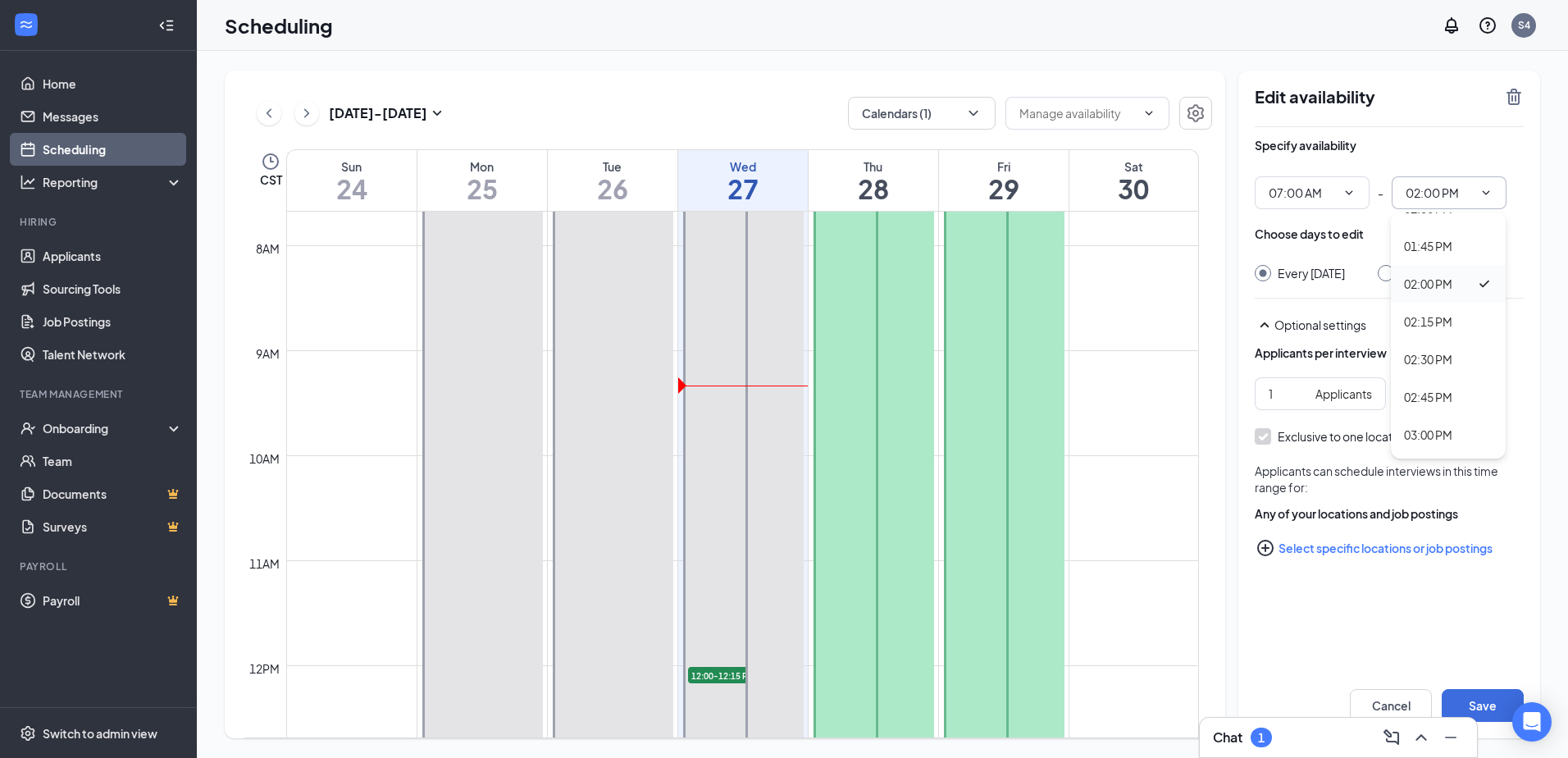
type input "02:00 PM"
click at [1265, 271] on input "Every [DATE]" at bounding box center [1261, 271] width 12 height 12
click at [1389, 267] on input "Only [DATE]" at bounding box center [1384, 271] width 12 height 12
radio input "true"
click at [1352, 234] on div "Choose days to edit" at bounding box center [1310, 233] width 109 height 16
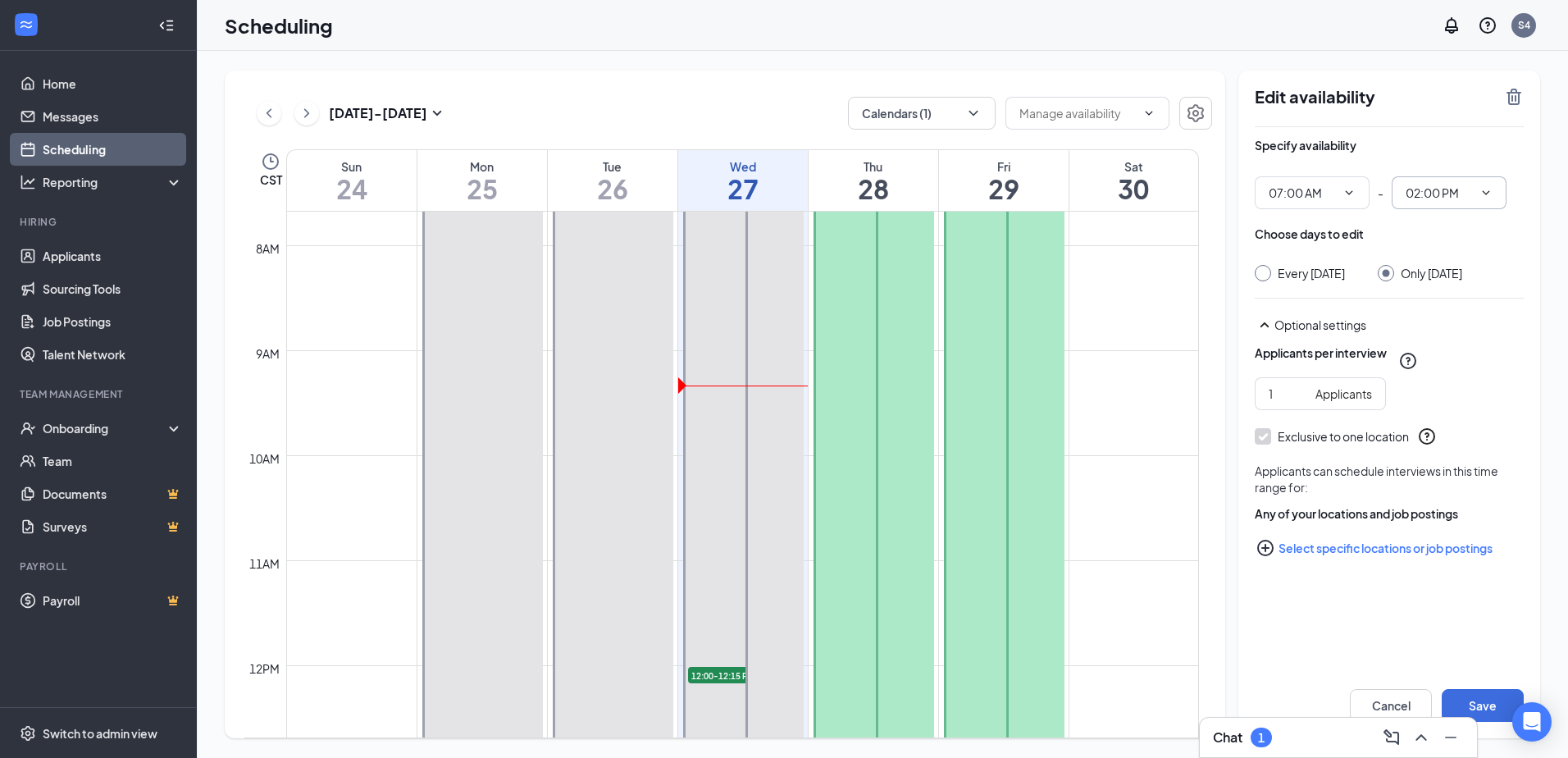
click at [1258, 276] on input "Every [DATE]" at bounding box center [1261, 271] width 12 height 12
radio input "true"
radio input "false"
click at [455, 245] on div at bounding box center [483, 560] width 120 height 839
drag, startPoint x: 458, startPoint y: 245, endPoint x: 566, endPoint y: 255, distance: 108.5
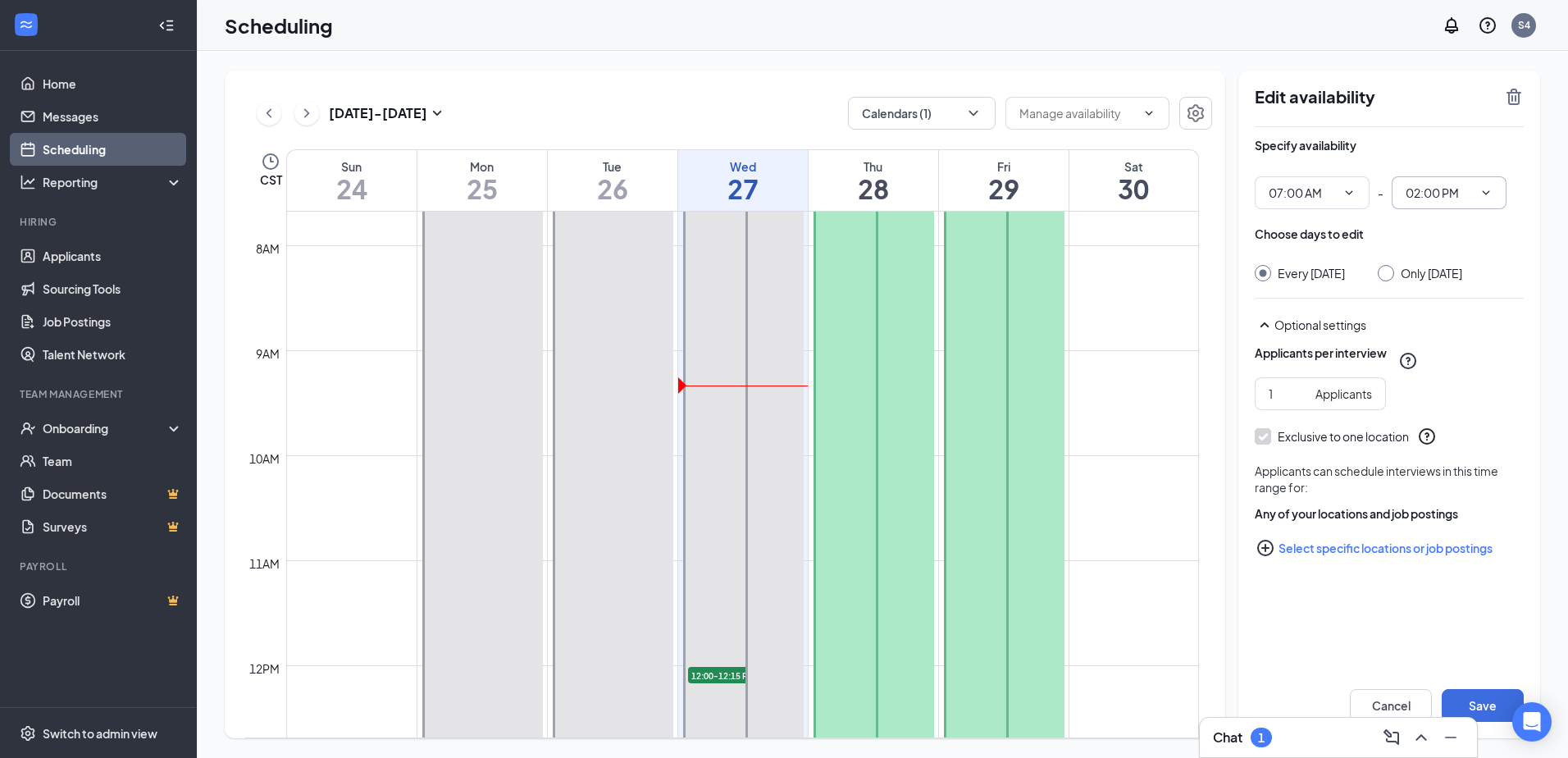
click at [566, 255] on tr "7:00 AM-3:00 PM 7:00 AM-3:00 PM 7:00 AM-3:00 PM 12:00-12:15 PM 1 7:00 AM-2:00 P…" at bounding box center [721, 665] width 954 height 2519
click at [567, 255] on div at bounding box center [613, 560] width 120 height 839
drag, startPoint x: 479, startPoint y: 182, endPoint x: 495, endPoint y: 182, distance: 16.0
click at [495, 182] on h1 "25" at bounding box center [482, 188] width 129 height 28
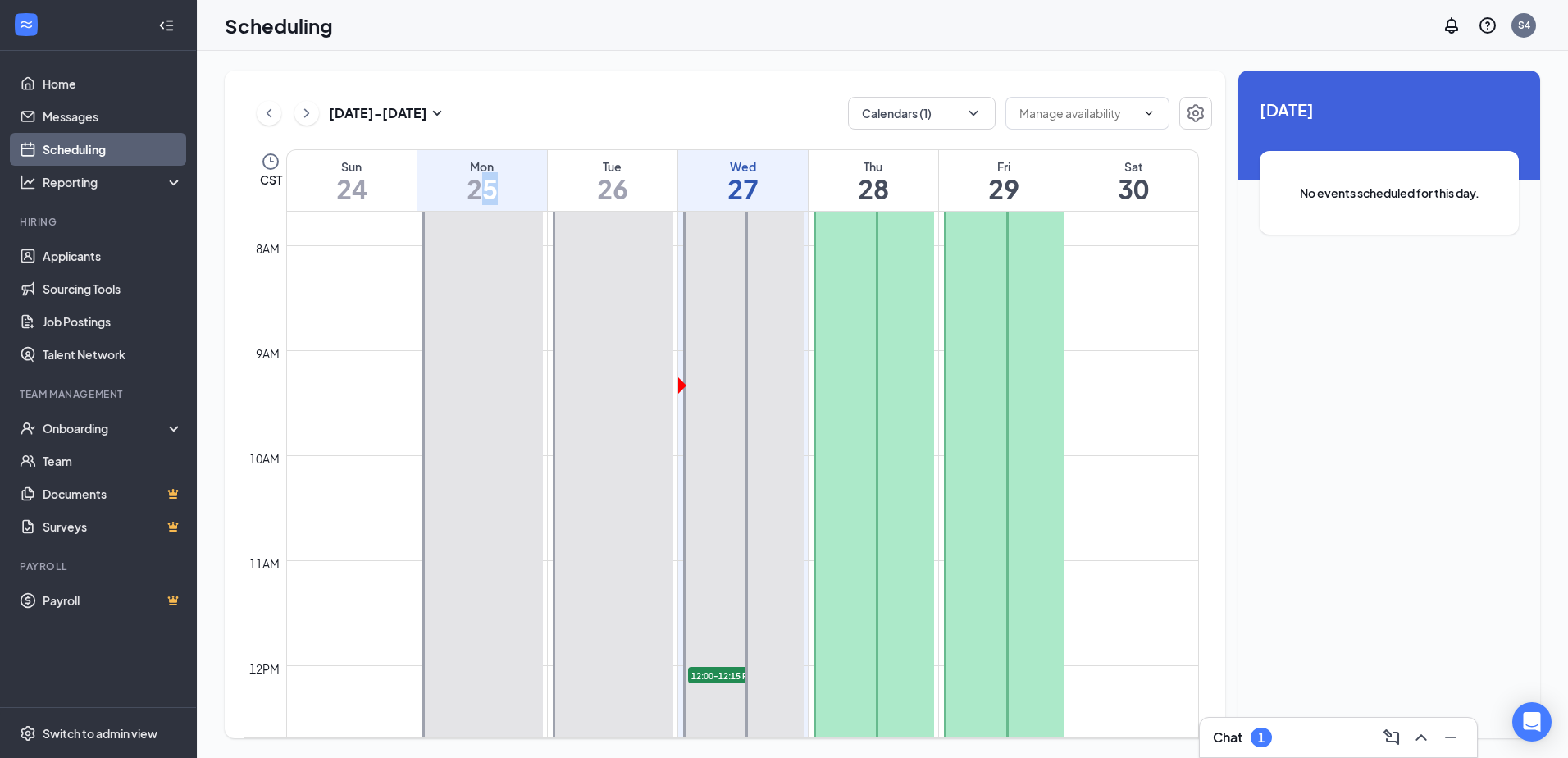
drag, startPoint x: 495, startPoint y: 182, endPoint x: 580, endPoint y: 179, distance: 85.1
click at [580, 179] on h1 "26" at bounding box center [612, 188] width 129 height 28
click at [514, 176] on h1 "25" at bounding box center [482, 188] width 129 height 28
drag, startPoint x: 520, startPoint y: 176, endPoint x: 715, endPoint y: 187, distance: 195.3
click at [715, 187] on tr "Sun 24 Mon 25 Tue 26 Wed 27 Thu 28 Fri 29 Sat 30" at bounding box center [721, 181] width 954 height 62
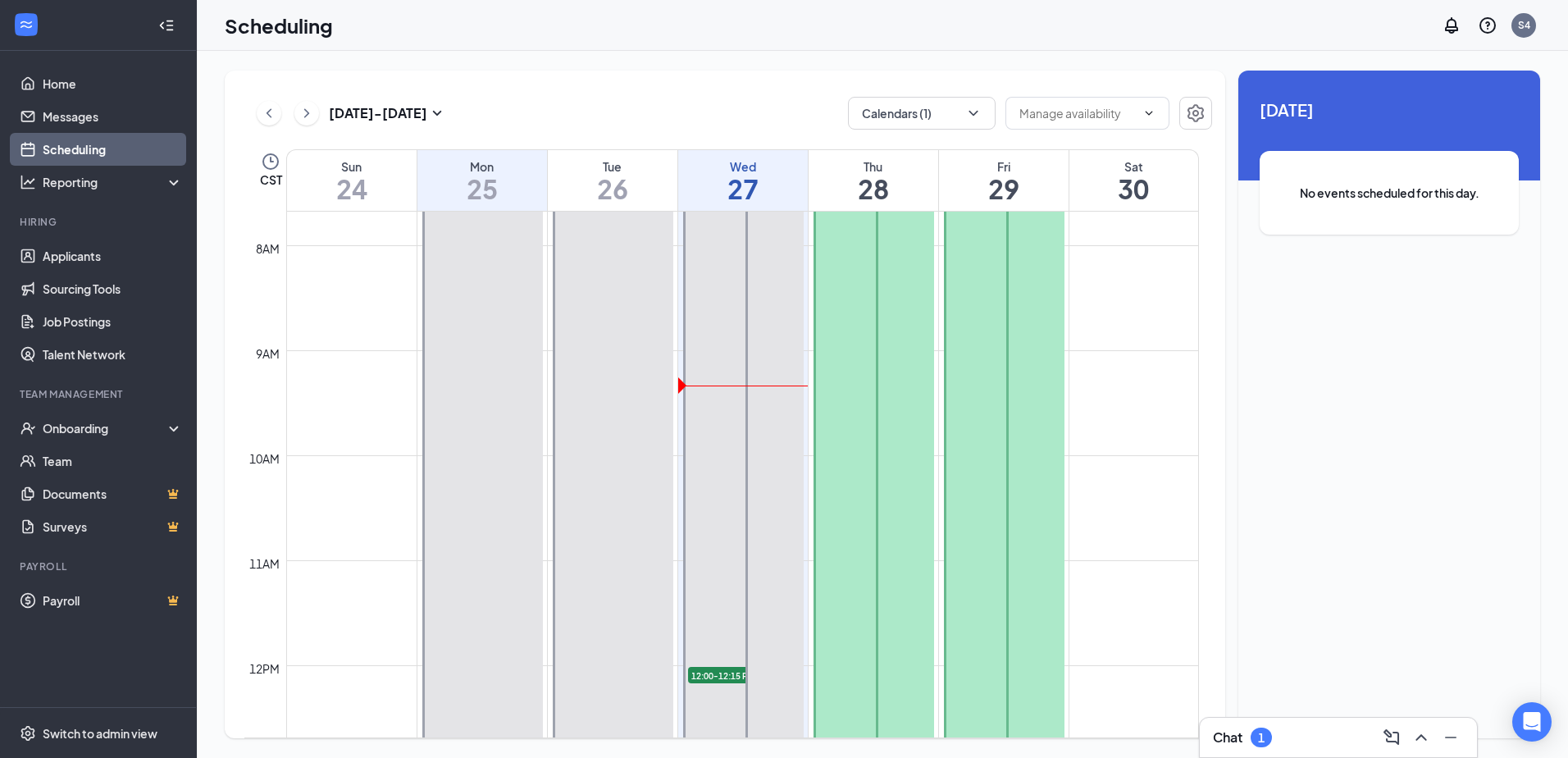
click at [574, 76] on div "[DATE] - [DATE] Calendars (1) CST Sun 24 Mon 25 Tue 26 Wed 27 Thu 28 Fri 29 Sat…" at bounding box center [724, 405] width 1001 height 668
click at [1147, 117] on icon "ChevronDown" at bounding box center [1150, 114] width 14 height 14
click at [526, 81] on div "[DATE] - [DATE] Calendars (1) CST Sun 24 Mon 25 Tue 26 Wed 27 Thu 28 Fri 29 Sat…" at bounding box center [724, 405] width 1001 height 668
click at [864, 333] on div at bounding box center [874, 560] width 120 height 839
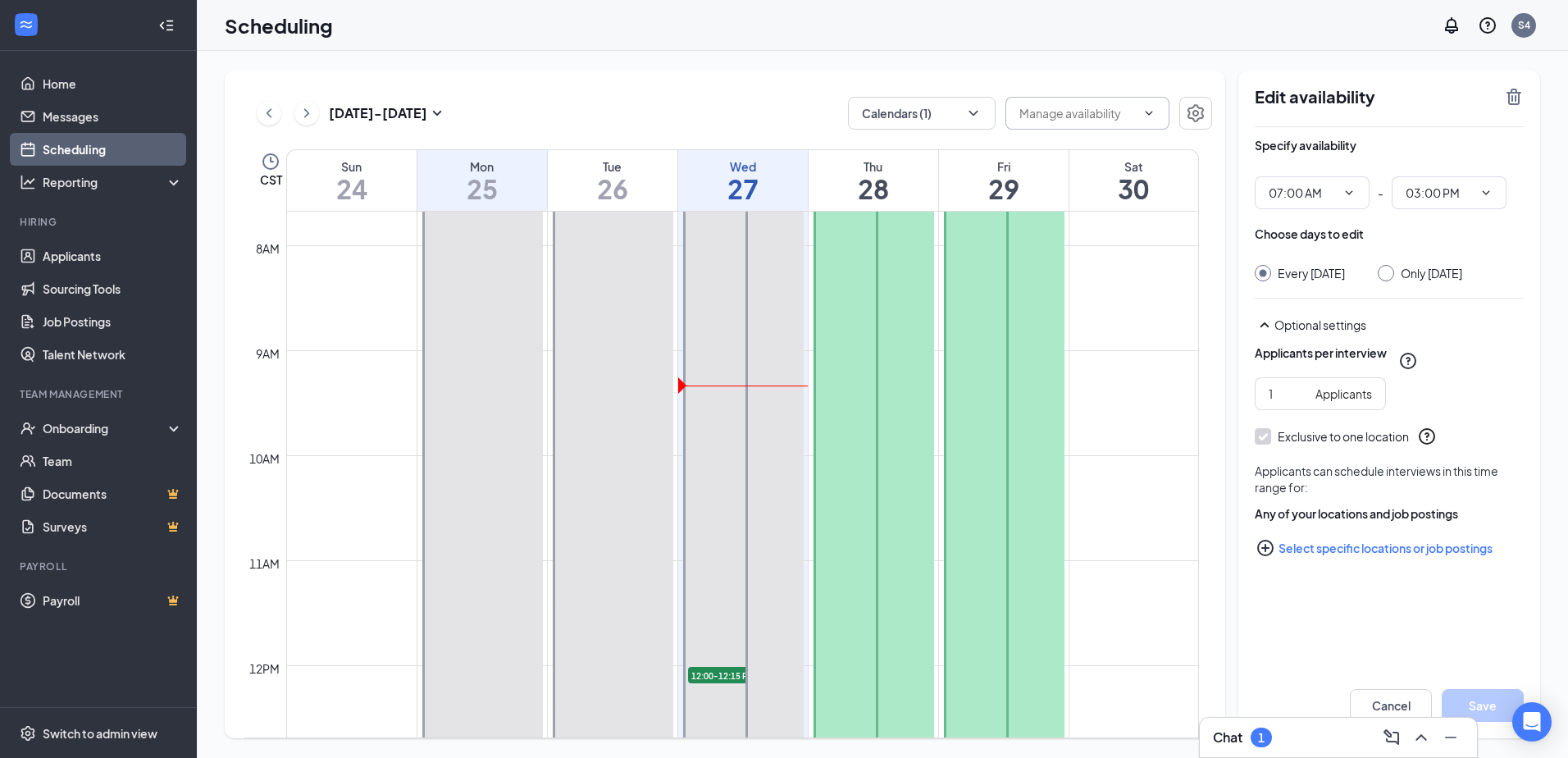
drag, startPoint x: 875, startPoint y: 357, endPoint x: 996, endPoint y: 351, distance: 121.1
click at [996, 351] on tr "7:00 AM-3:00 PM 7:00 AM-3:00 PM 7:00 AM-3:00 PM 12:00-12:15 PM 1 7:00 AM-2:00 P…" at bounding box center [721, 665] width 954 height 2519
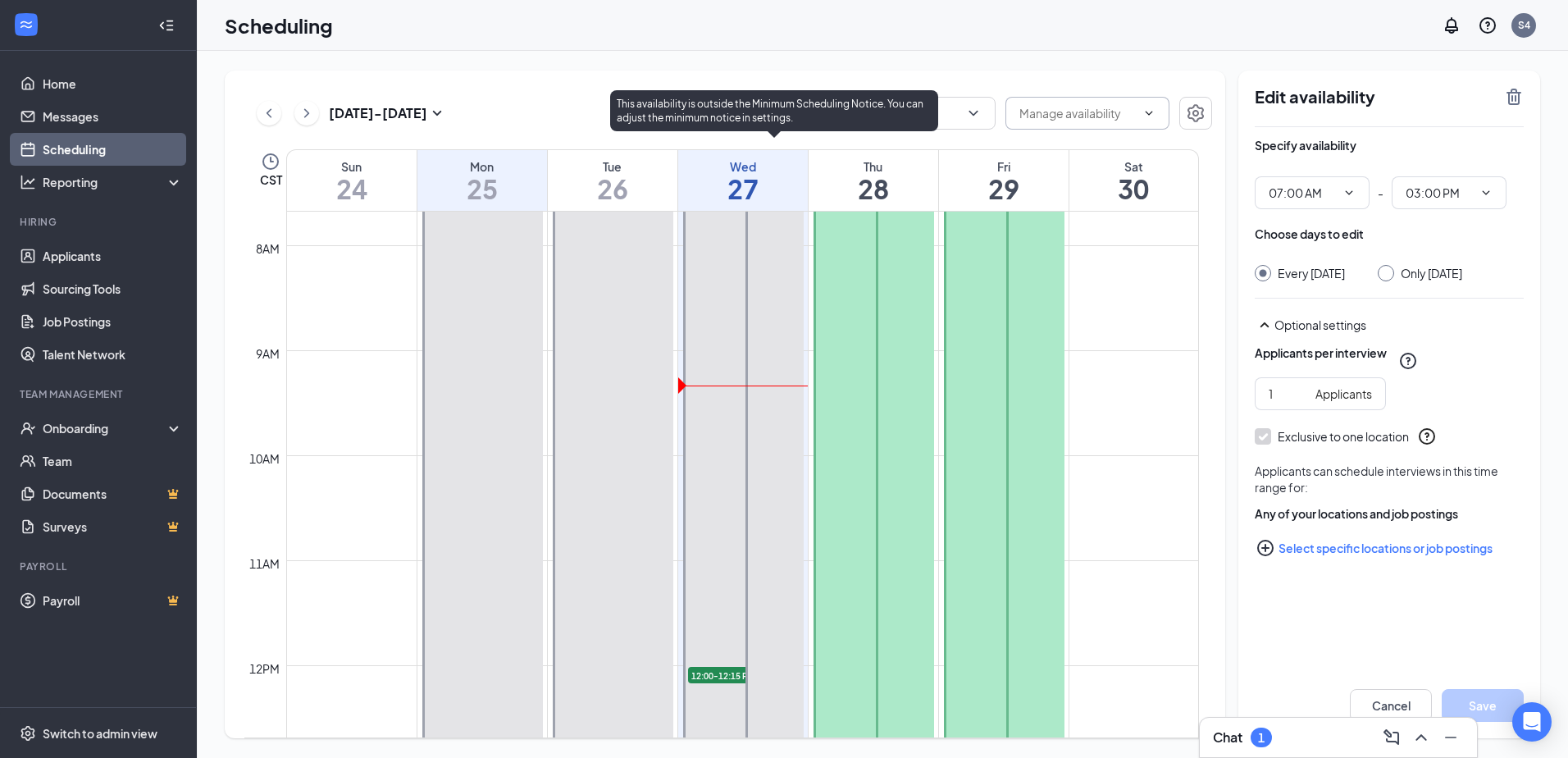
drag, startPoint x: 684, startPoint y: 384, endPoint x: 791, endPoint y: 389, distance: 107.1
click at [752, 375] on div at bounding box center [775, 508] width 58 height 734
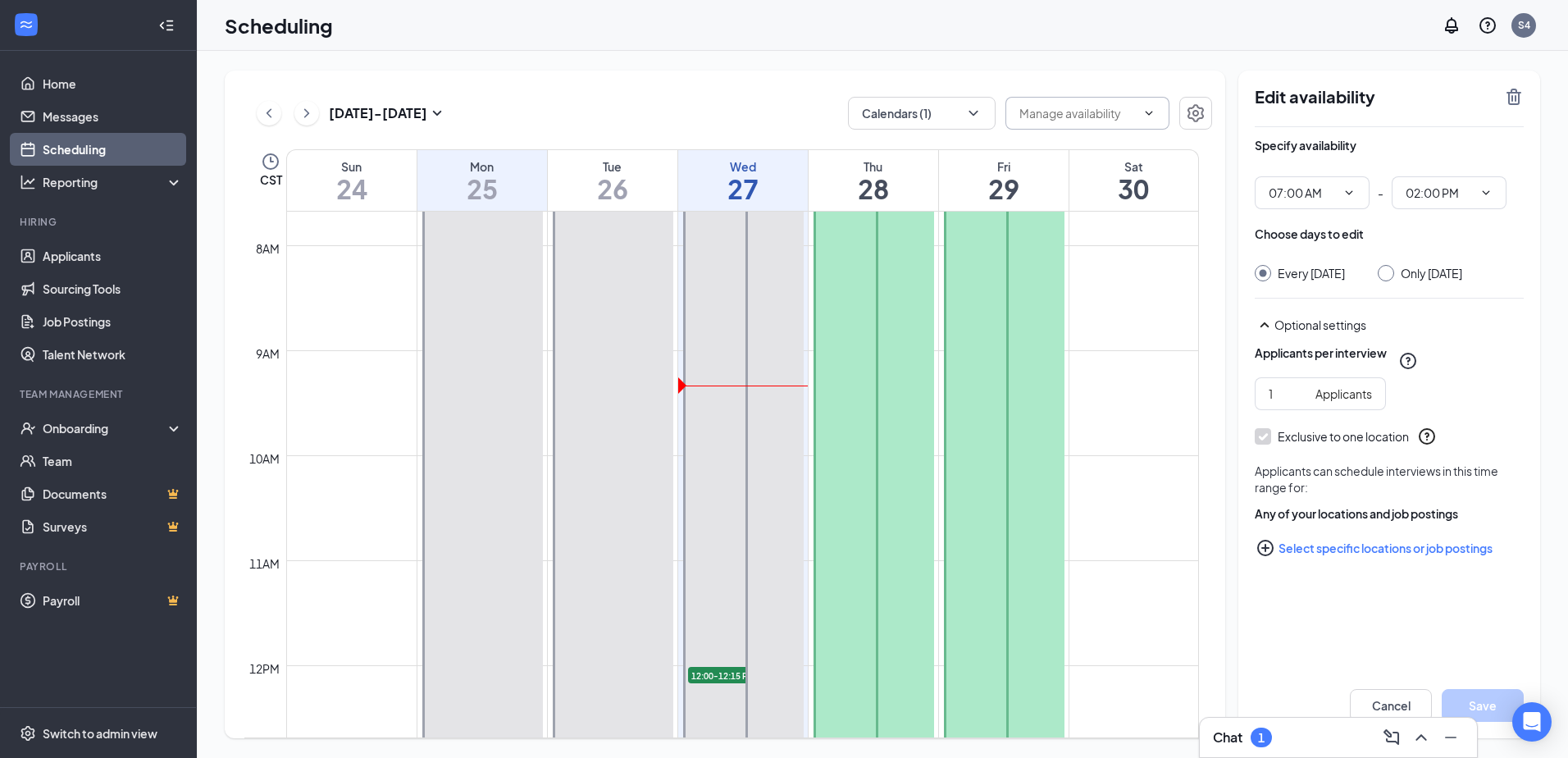
click at [869, 373] on div at bounding box center [874, 560] width 120 height 839
type input "07:00 AM"
type input "03:00 PM"
click at [961, 367] on div at bounding box center [1004, 560] width 120 height 839
click at [866, 434] on div at bounding box center [874, 560] width 120 height 839
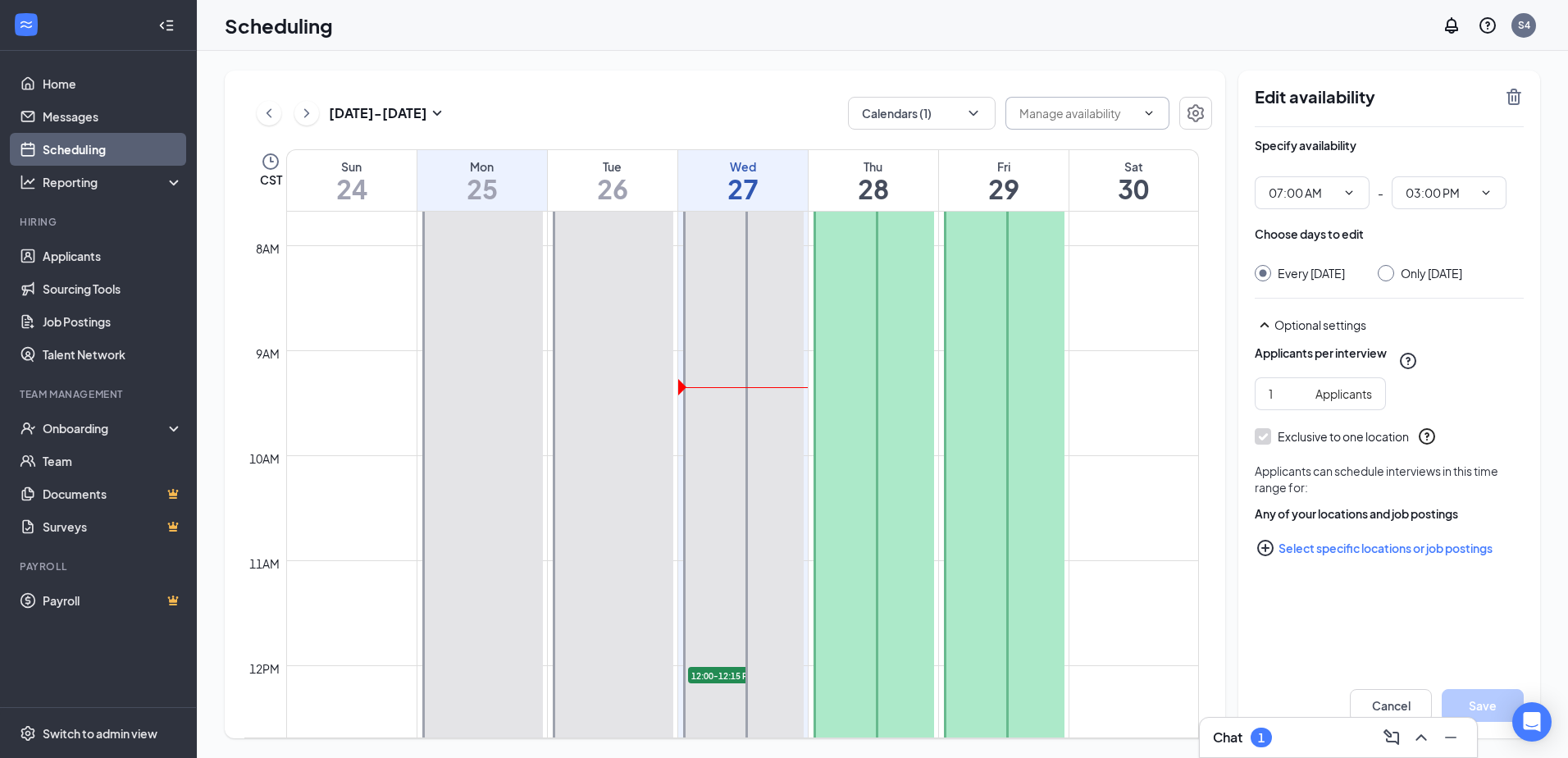
click at [975, 412] on div at bounding box center [1004, 560] width 120 height 839
drag, startPoint x: 996, startPoint y: 410, endPoint x: 792, endPoint y: 431, distance: 205.1
click at [792, 431] on tr "7:00 AM-3:00 PM 7:00 AM-3:00 PM 7:00 AM-3:00 PM 12:00-12:15 PM 1 7:00 AM-2:00 P…" at bounding box center [721, 665] width 954 height 2519
click at [639, 444] on div at bounding box center [613, 560] width 120 height 839
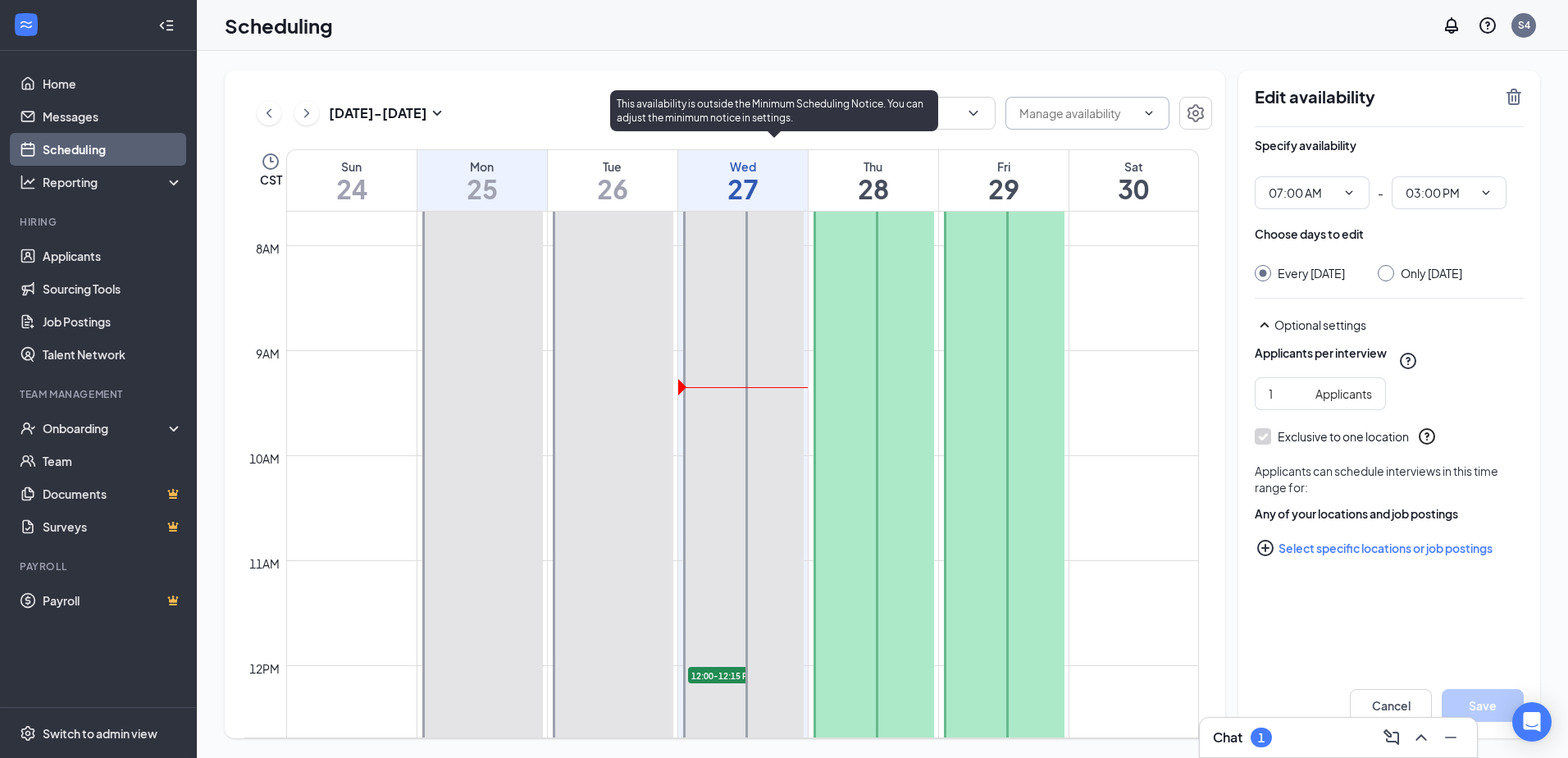
click at [780, 446] on div at bounding box center [775, 508] width 58 height 734
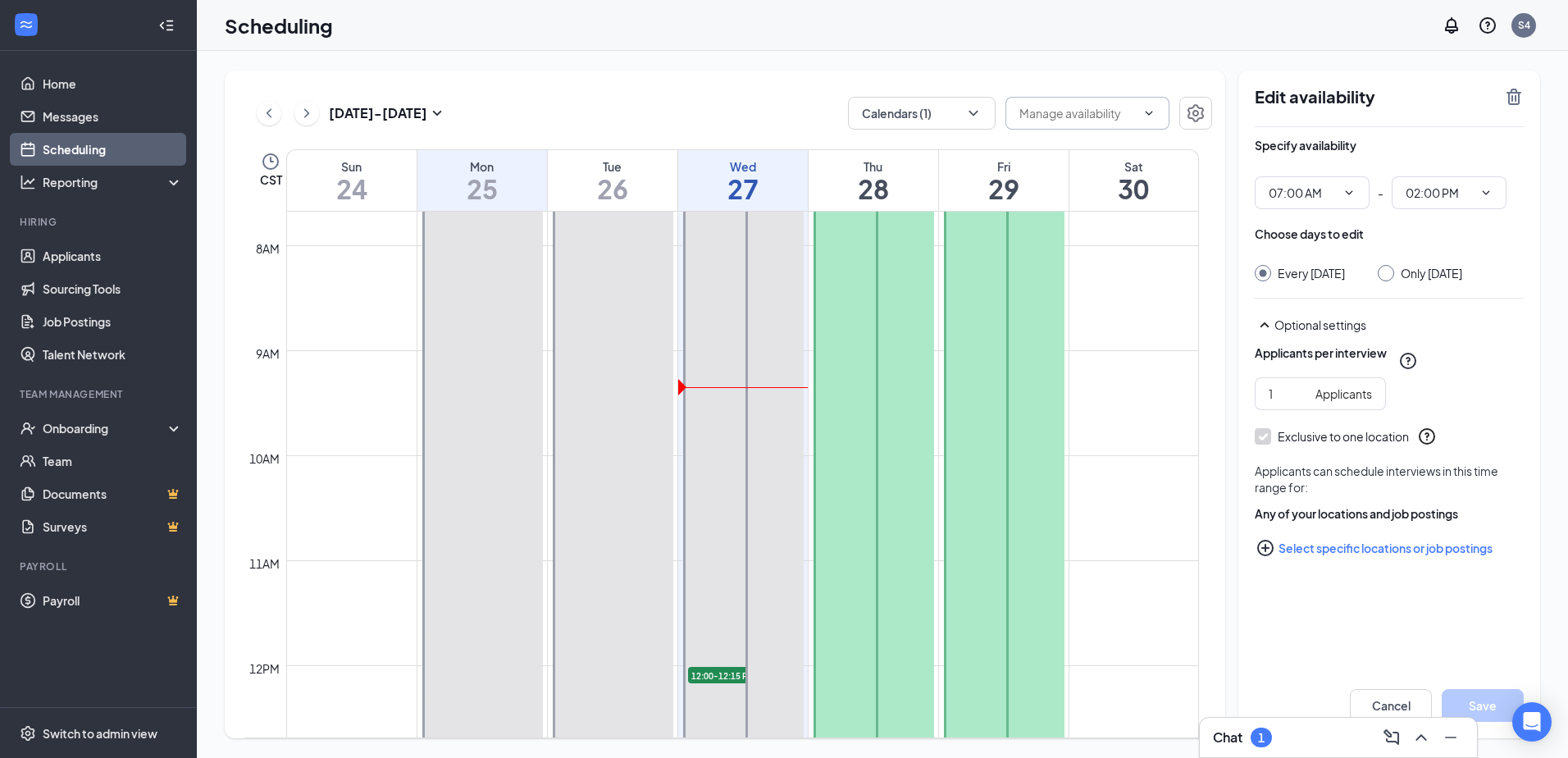
drag, startPoint x: 866, startPoint y: 446, endPoint x: 876, endPoint y: 446, distance: 10.0
click at [867, 446] on div at bounding box center [874, 560] width 120 height 839
click at [620, 443] on div at bounding box center [613, 560] width 120 height 839
click at [1493, 196] on span "03:00 PM" at bounding box center [1450, 193] width 115 height 33
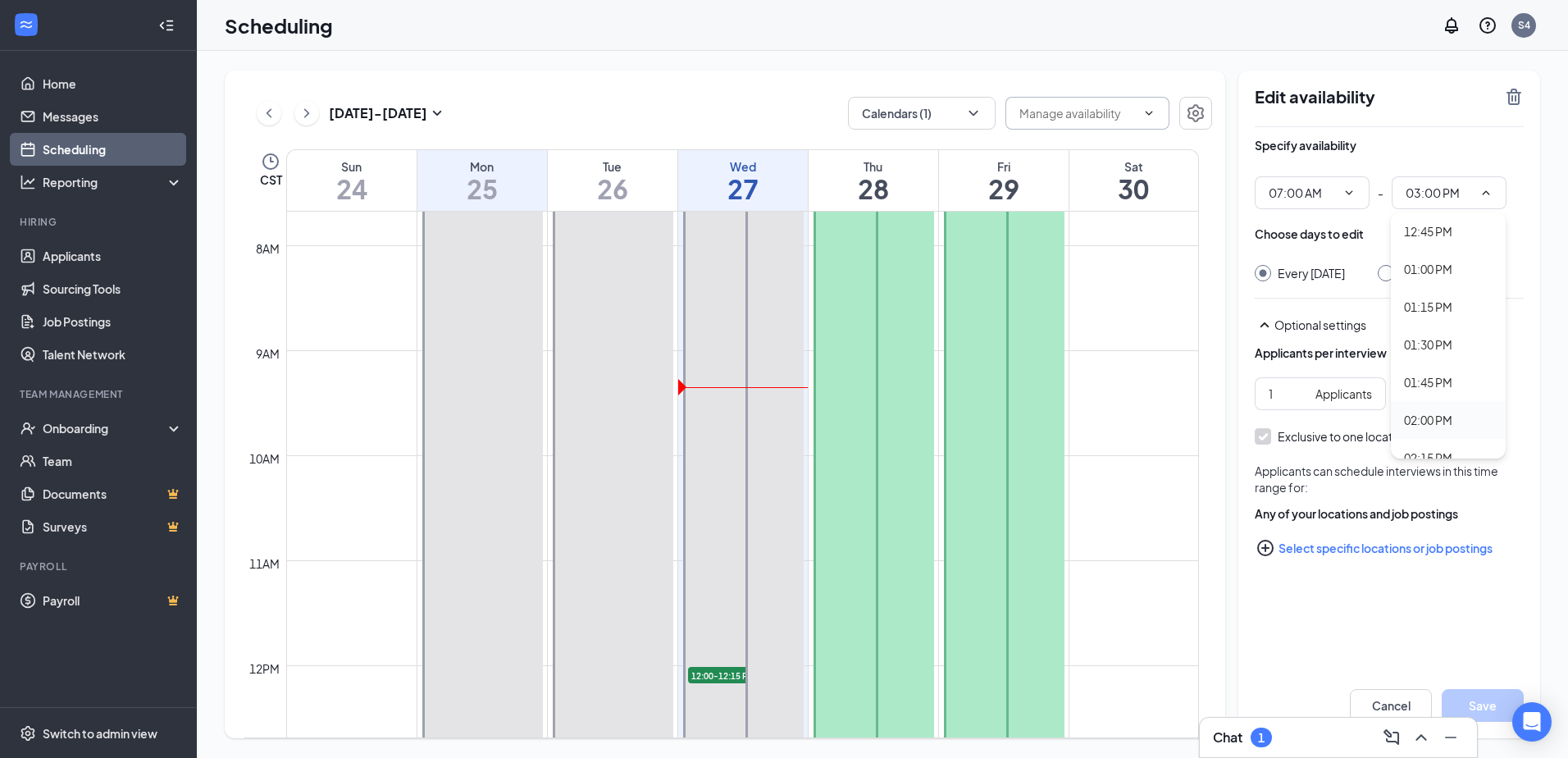
click at [1434, 416] on div "02:00 PM" at bounding box center [1428, 419] width 49 height 18
type input "02:00 PM"
click at [606, 441] on div at bounding box center [613, 560] width 120 height 839
drag, startPoint x: 492, startPoint y: 464, endPoint x: 501, endPoint y: 463, distance: 9.1
click at [501, 463] on div at bounding box center [483, 560] width 120 height 839
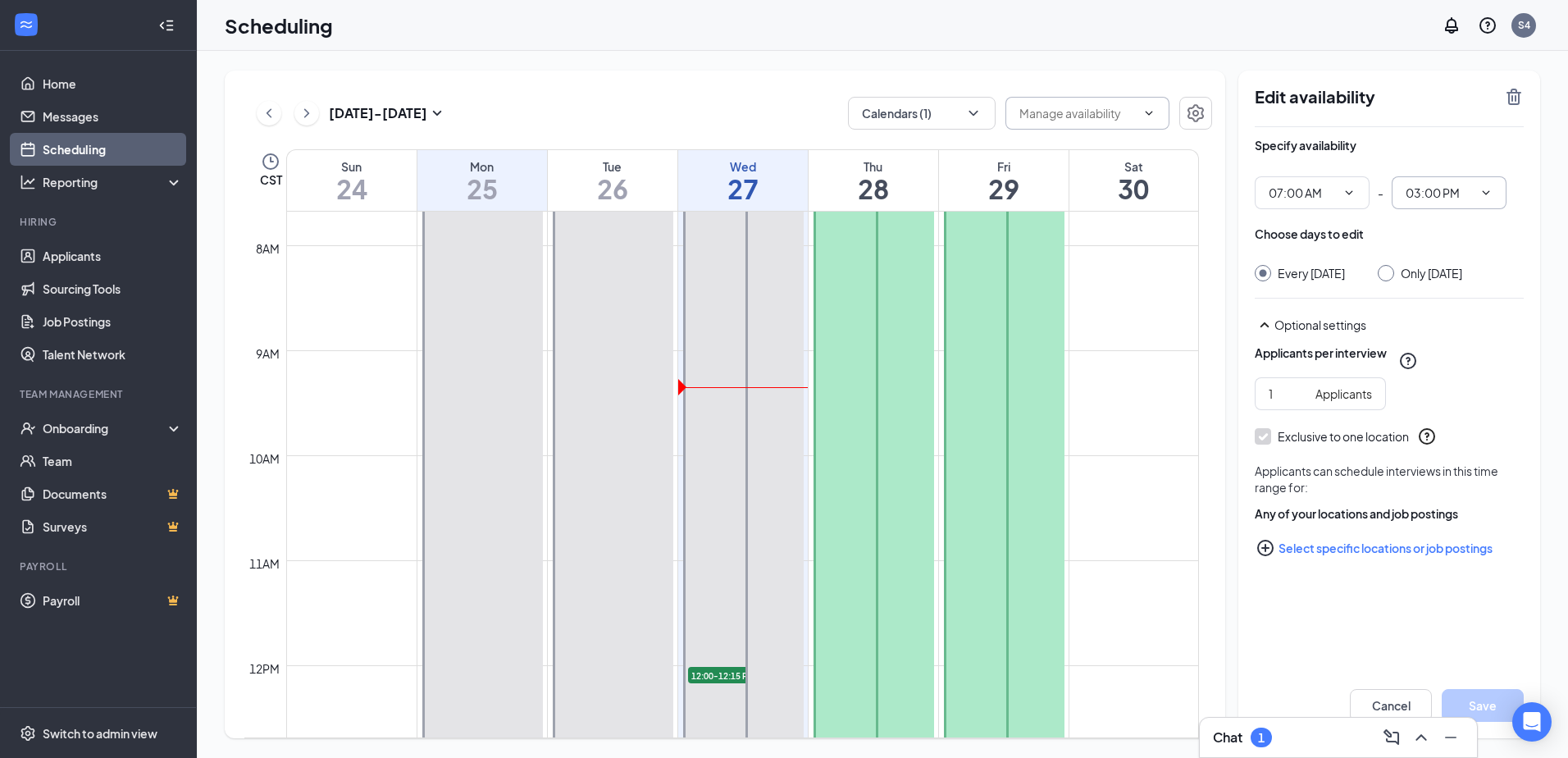
click at [1491, 190] on icon "ChevronDown" at bounding box center [1486, 193] width 14 height 14
click at [1445, 341] on div "02:00 PM" at bounding box center [1428, 338] width 49 height 18
type input "02:00 PM"
click at [1482, 704] on button "Save" at bounding box center [1483, 706] width 82 height 33
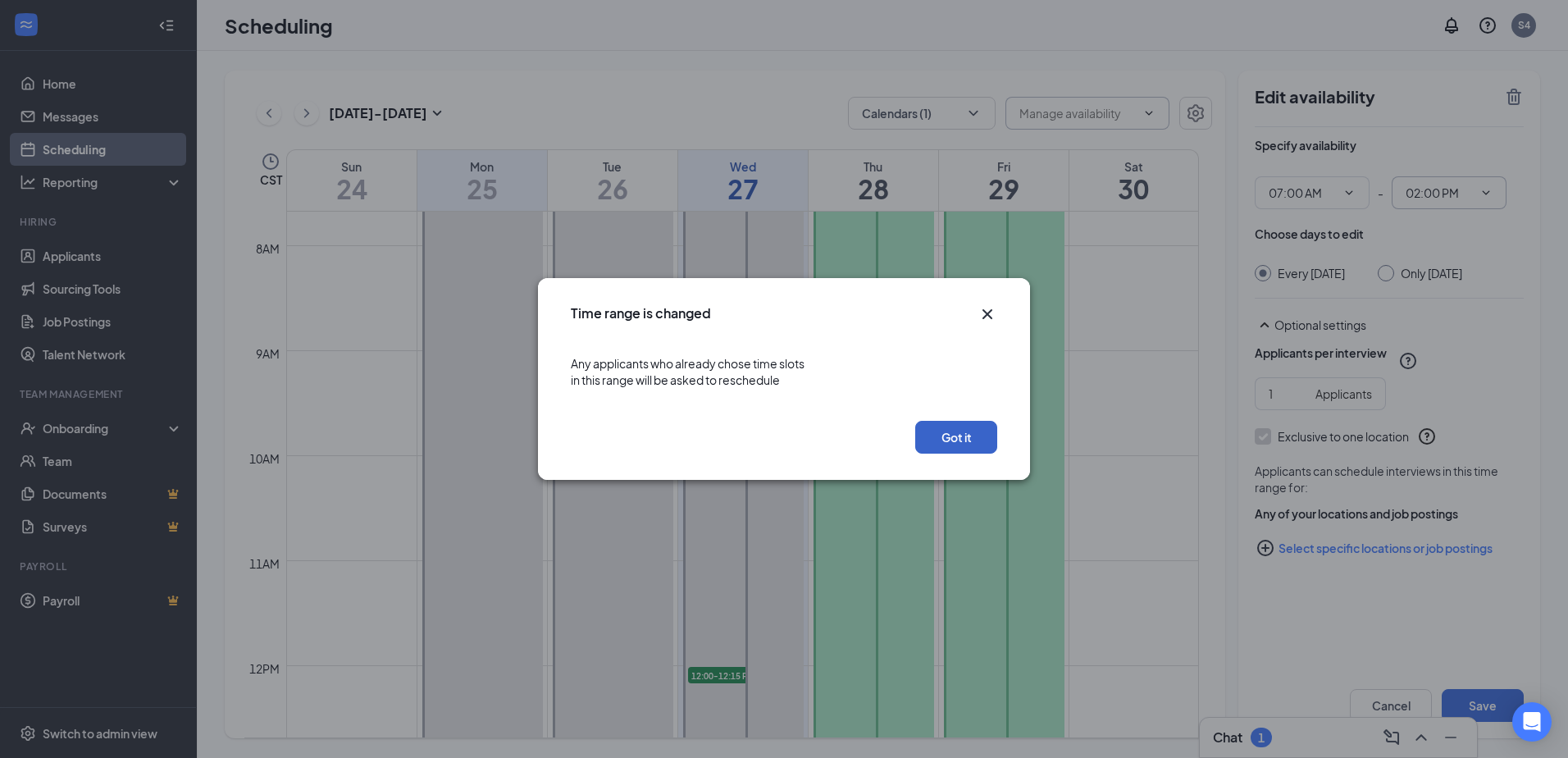
click at [958, 445] on button "Got it" at bounding box center [956, 437] width 82 height 33
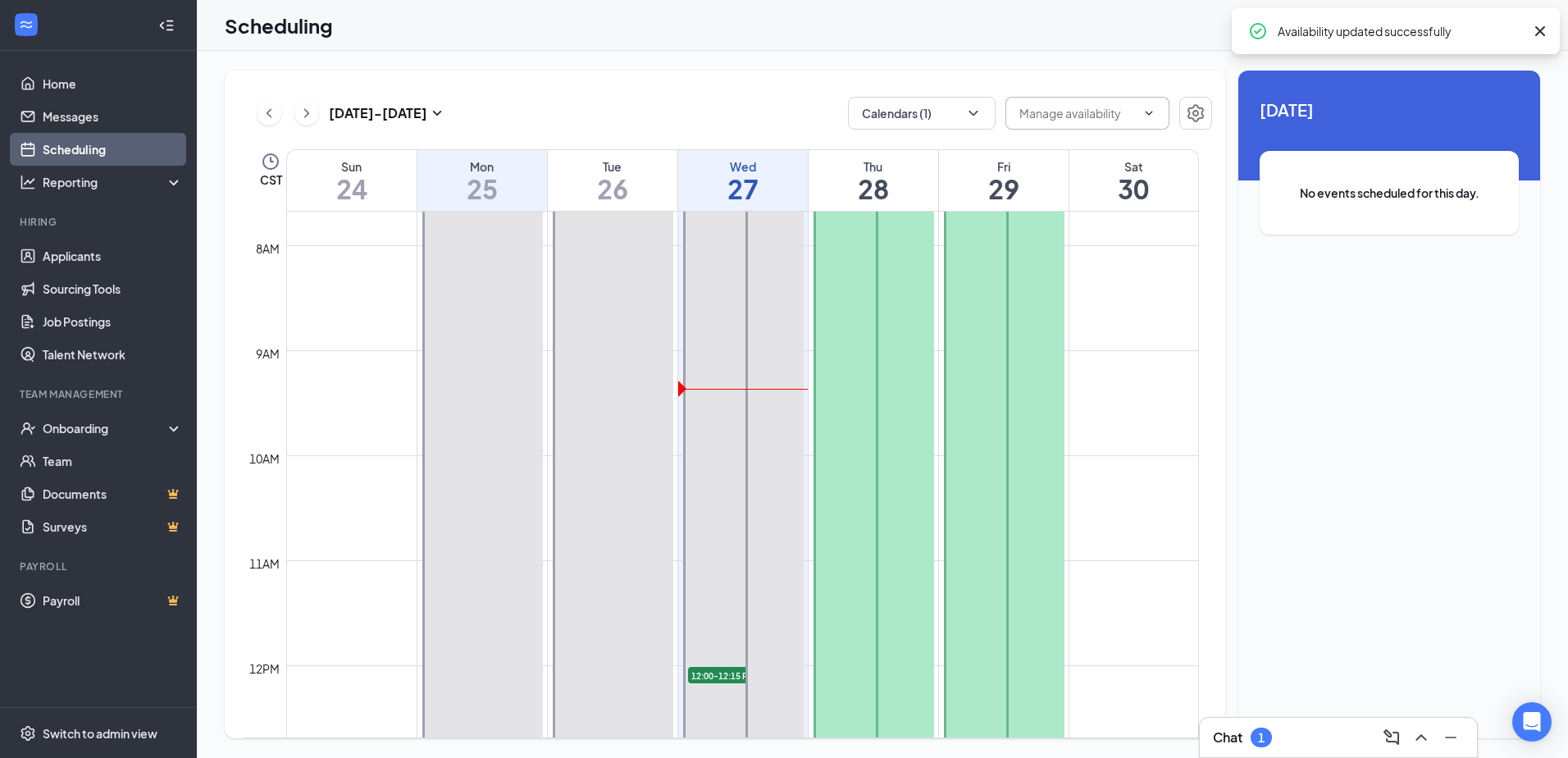
click at [643, 511] on div at bounding box center [613, 560] width 120 height 839
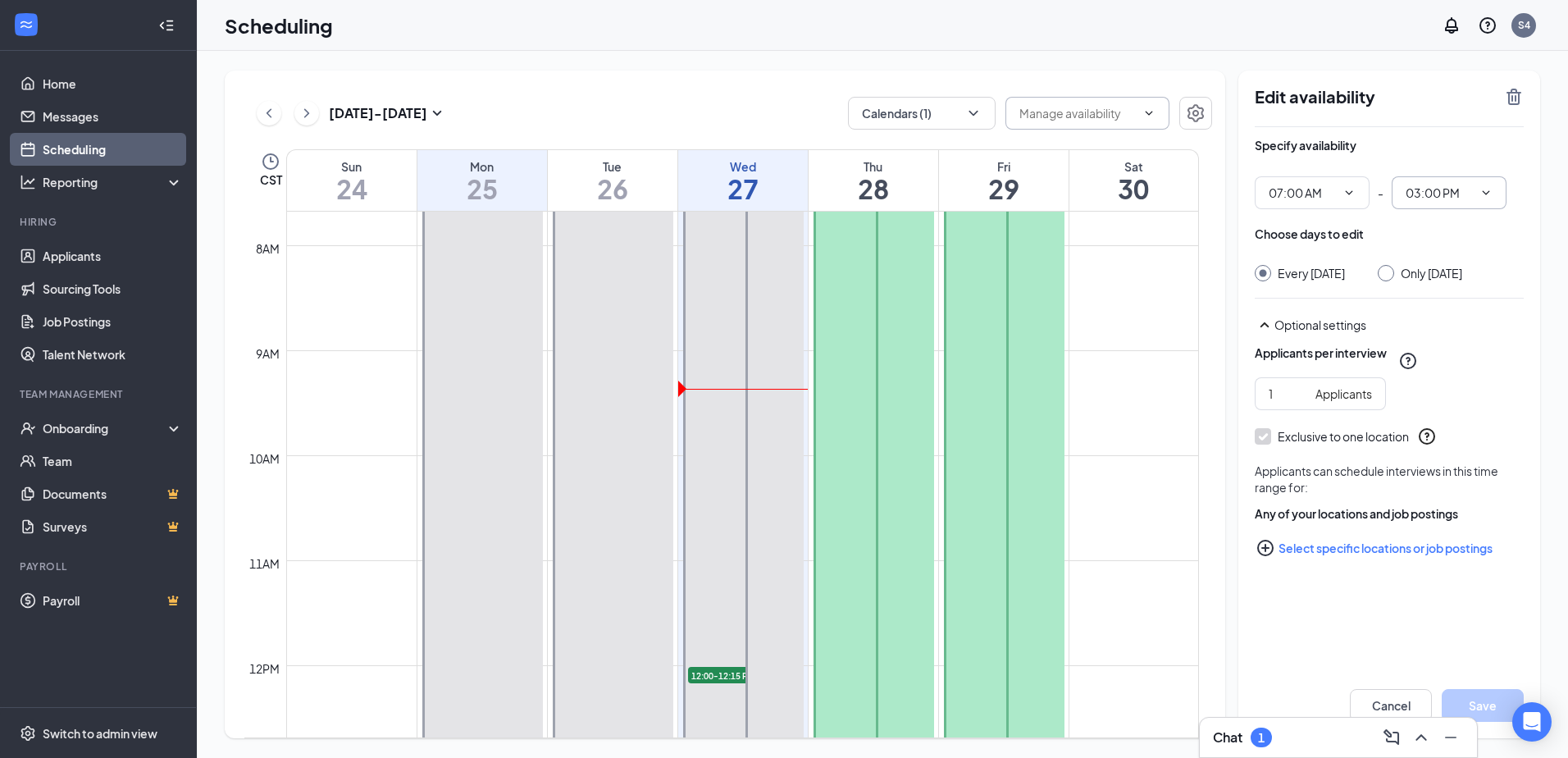
click at [1487, 192] on icon "ChevronDown" at bounding box center [1486, 192] width 8 height 4
click at [1350, 624] on div "Specify availability 07:00 AM - 03:00 PM Choose days to edit Every [DATE] Only …" at bounding box center [1389, 379] width 269 height 503
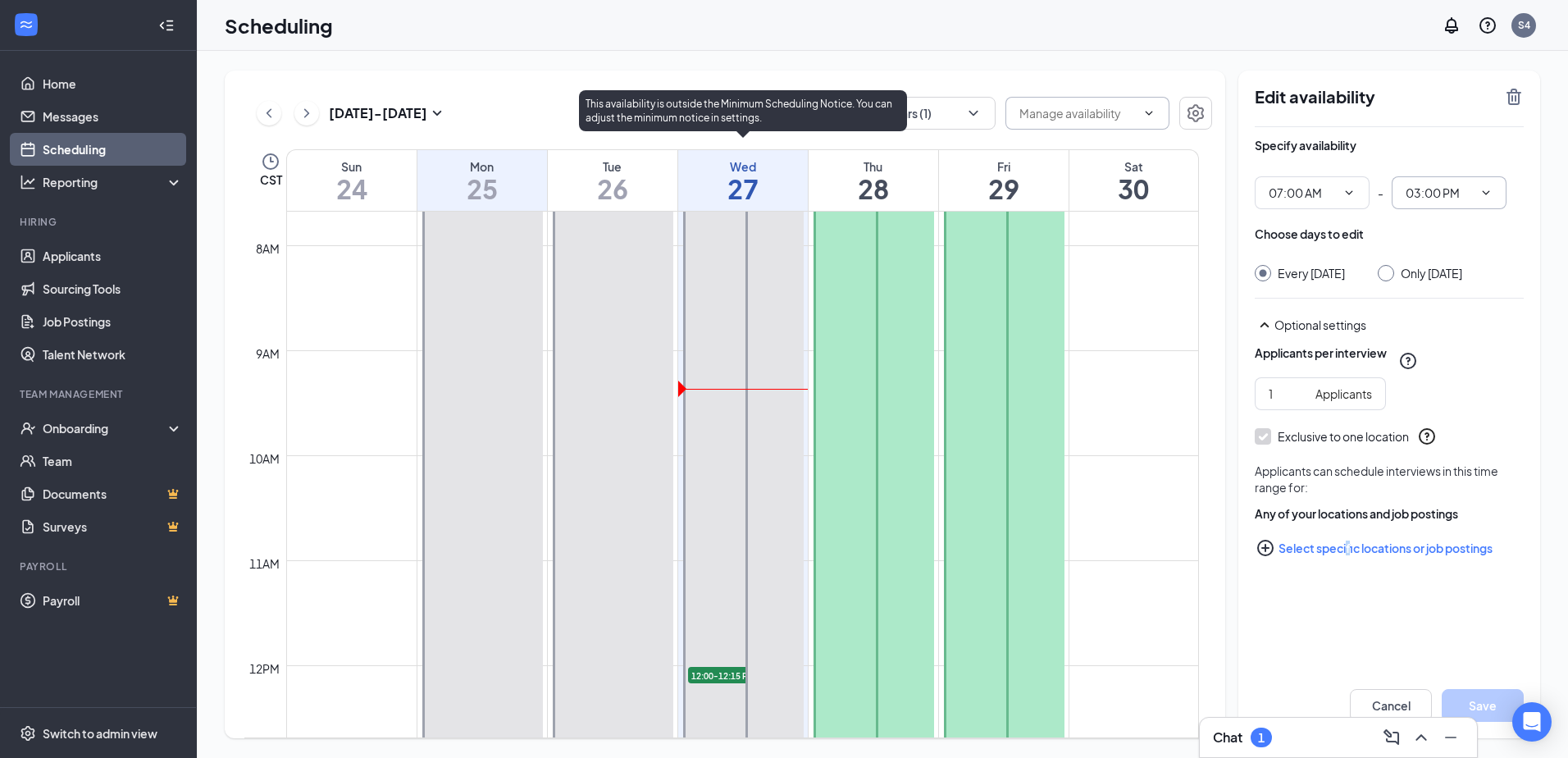
click at [702, 510] on div at bounding box center [744, 560] width 120 height 839
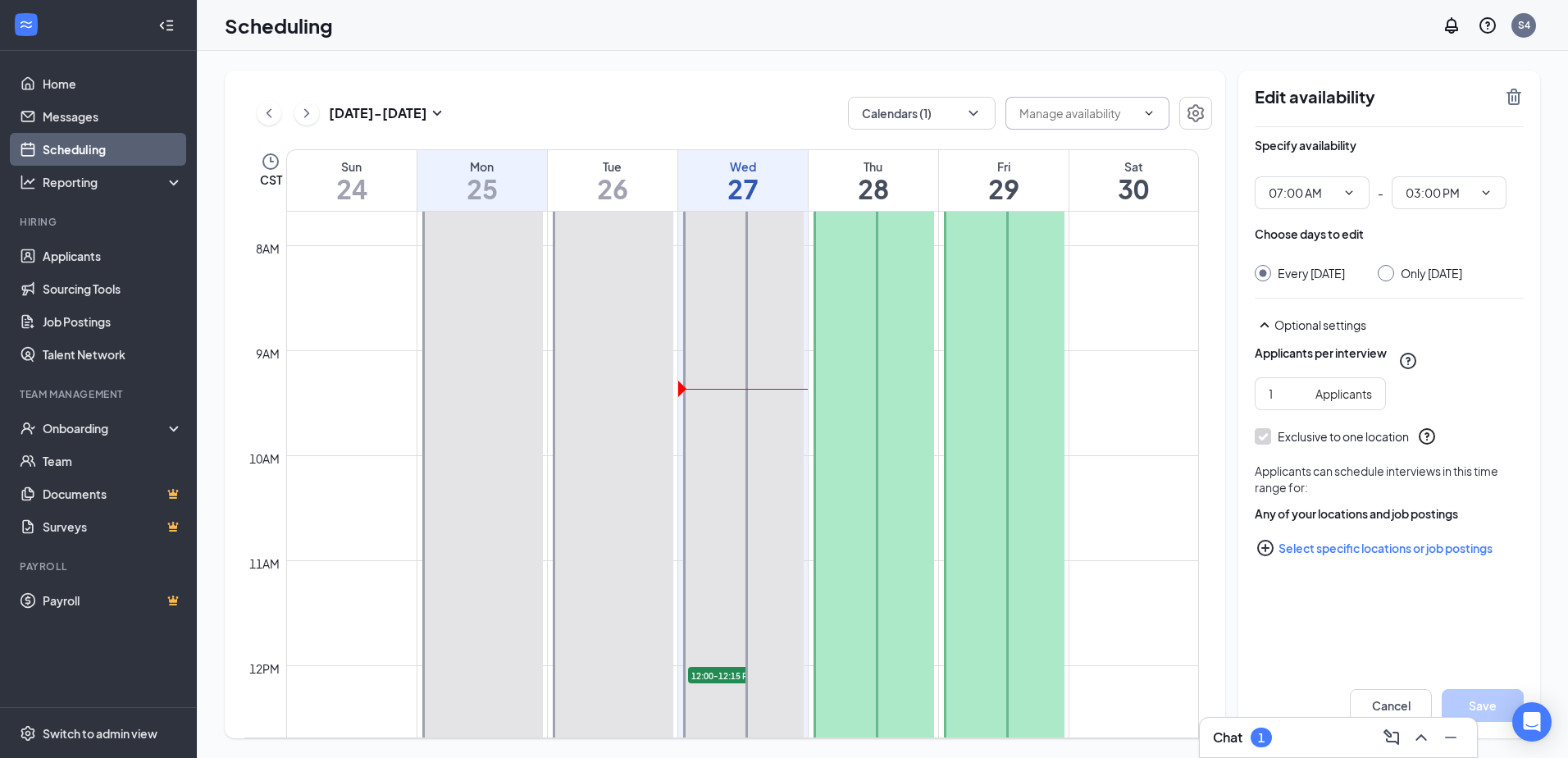
click at [576, 511] on div at bounding box center [613, 560] width 120 height 839
click at [470, 544] on div at bounding box center [483, 508] width 120 height 734
click at [91, 149] on link "Scheduling" at bounding box center [113, 149] width 140 height 33
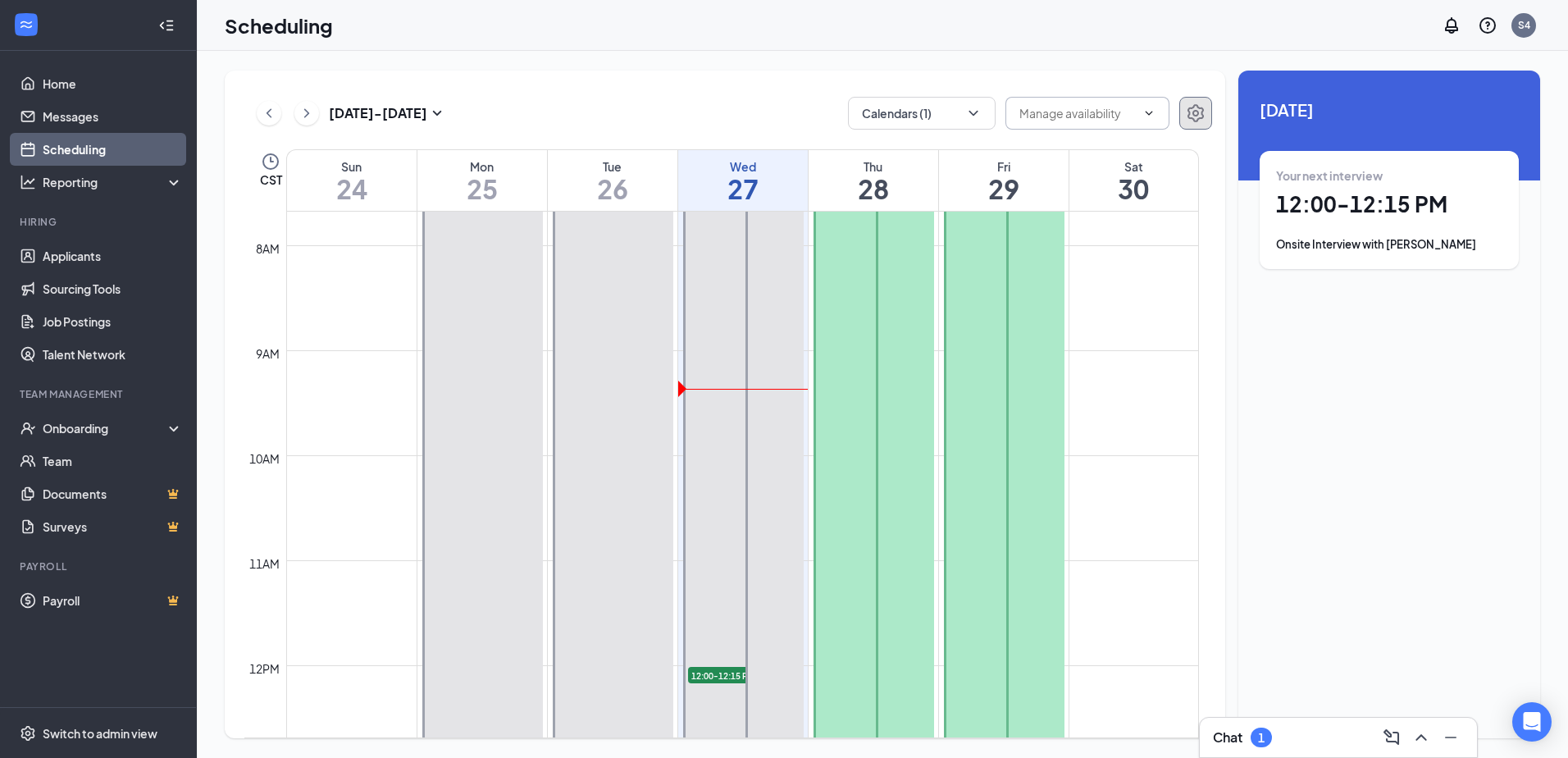
click at [1192, 108] on icon "Settings" at bounding box center [1195, 113] width 17 height 18
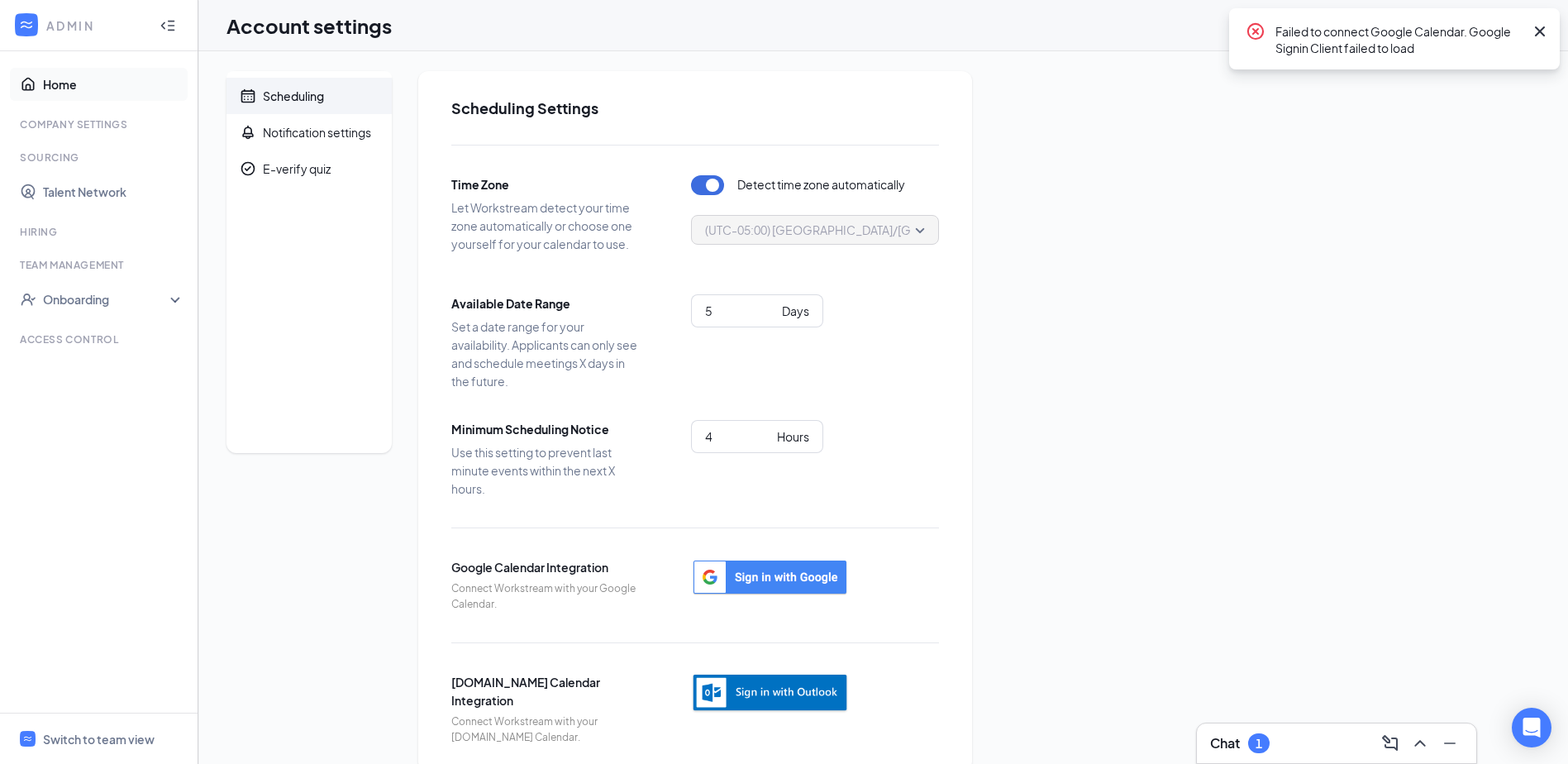
click at [65, 82] on link "Home" at bounding box center [113, 84] width 141 height 33
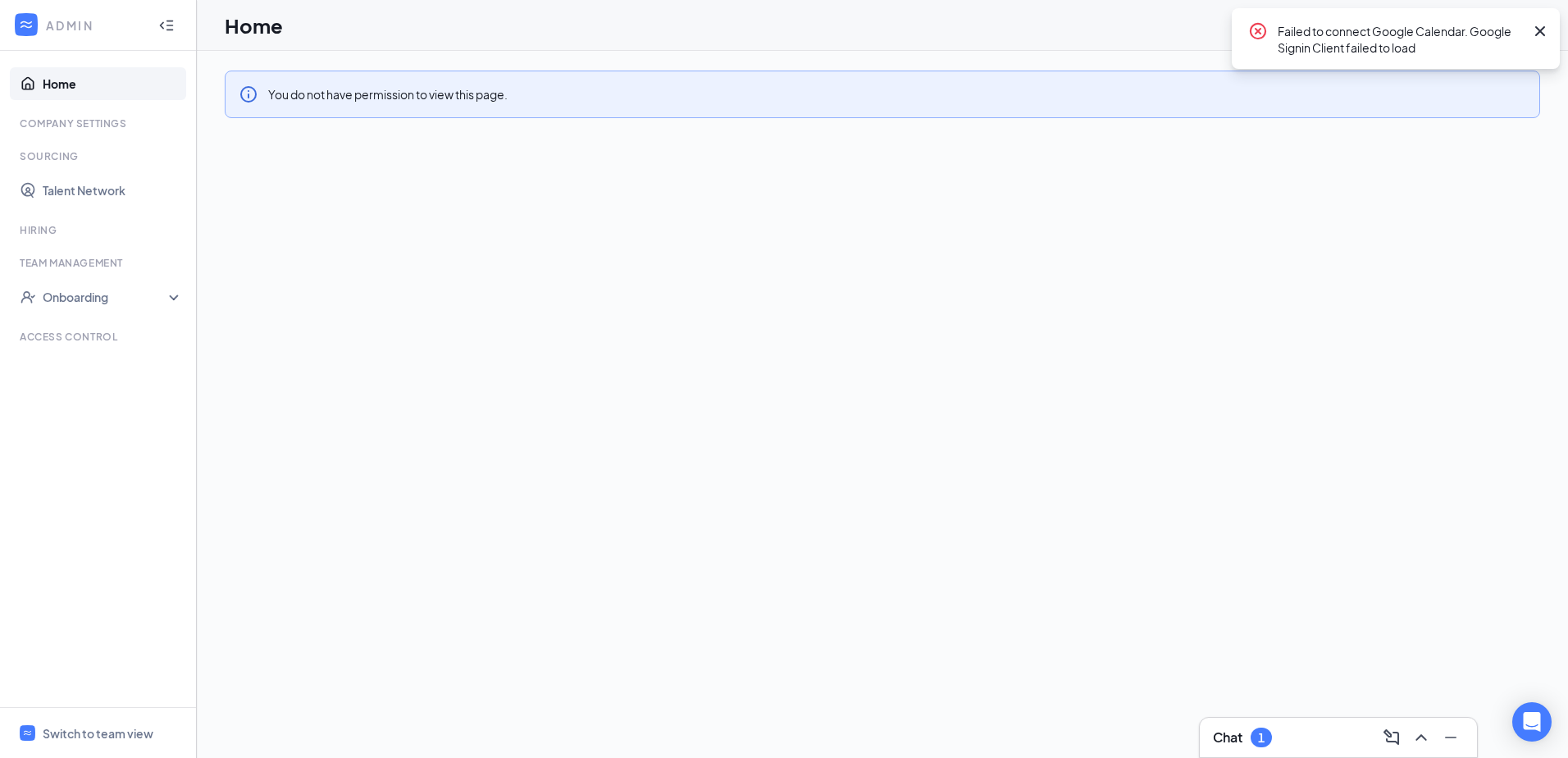
click at [64, 80] on link "Home" at bounding box center [113, 83] width 140 height 33
click at [48, 135] on ul "Home Company Settings Sourcing Talent Network Hiring Team Management Onboarding…" at bounding box center [98, 379] width 196 height 656
click at [40, 160] on div "Sourcing" at bounding box center [99, 156] width 160 height 14
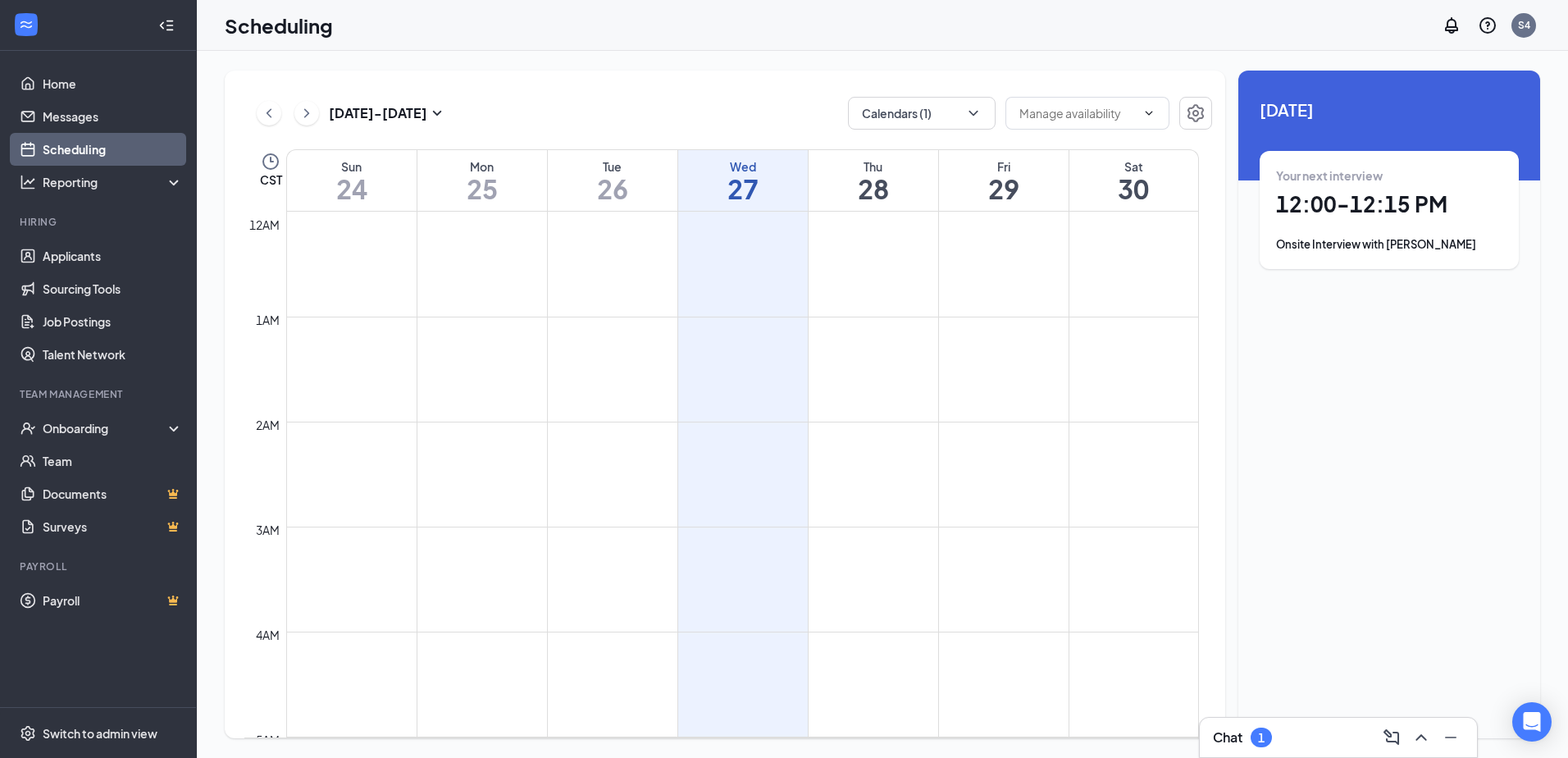
scroll to position [806, 0]
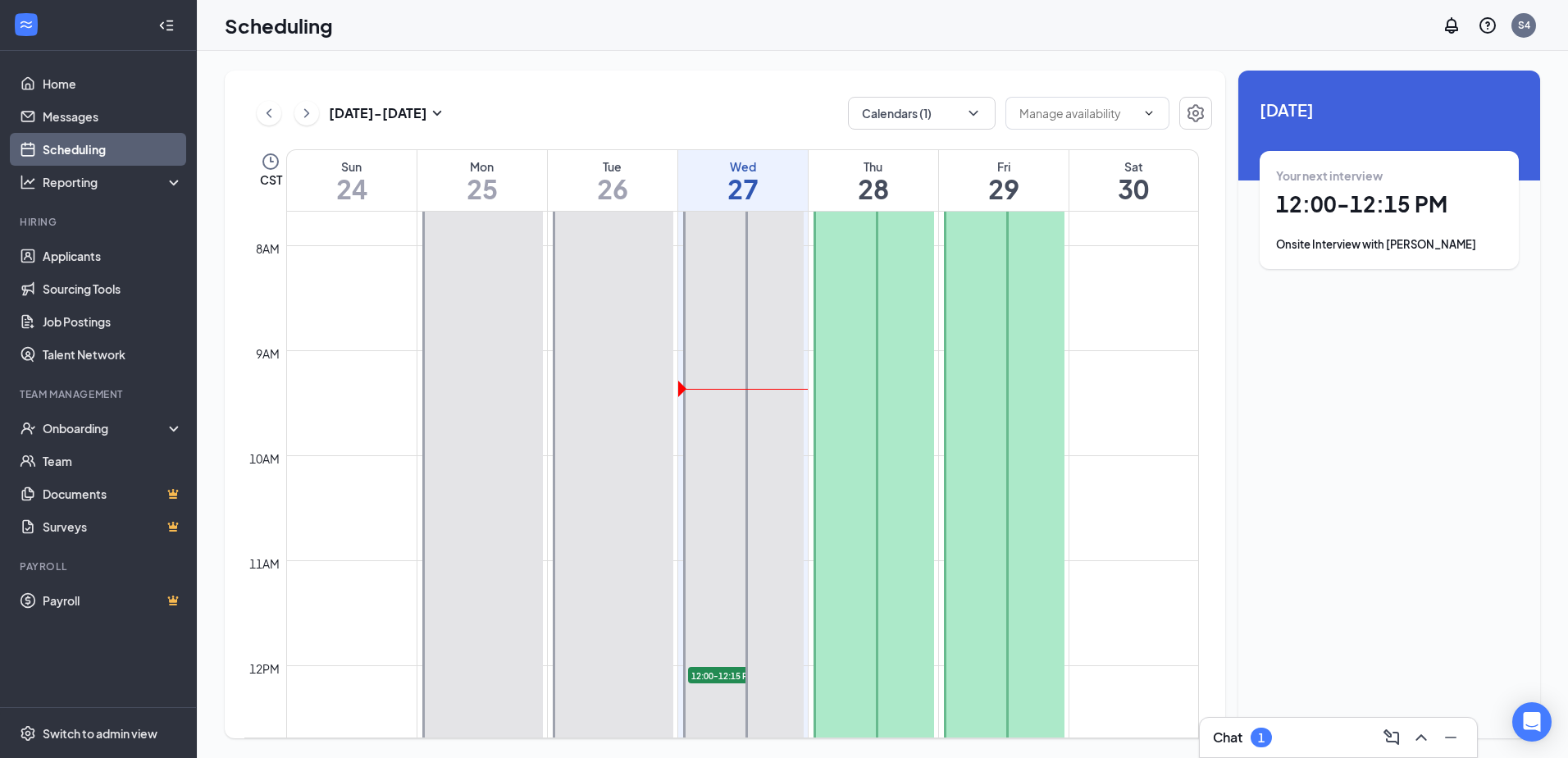
click at [249, 351] on div "9am" at bounding box center [264, 353] width 39 height 18
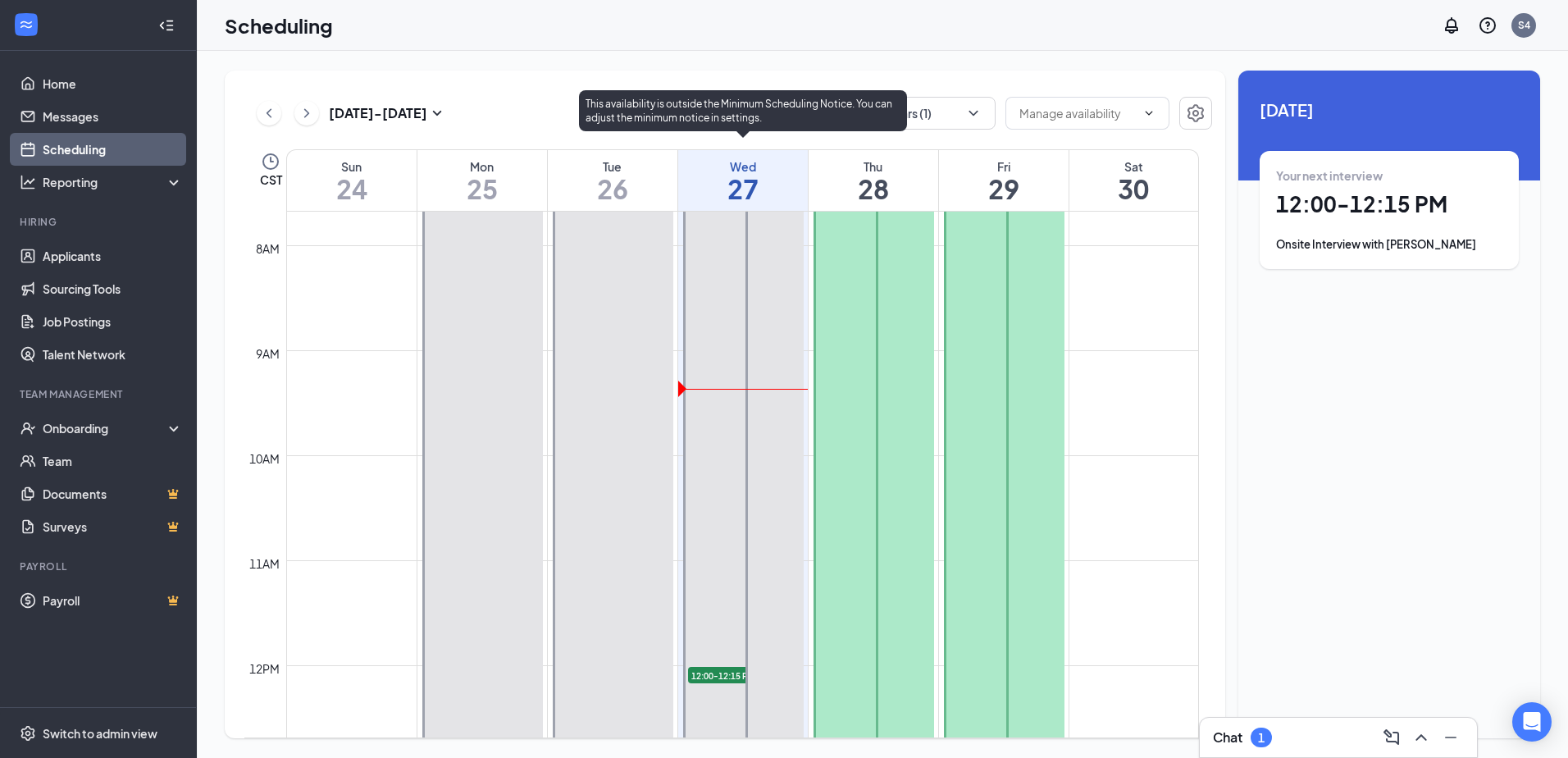
drag, startPoint x: 680, startPoint y: 386, endPoint x: 669, endPoint y: 392, distance: 12.5
click at [682, 415] on div "7:00 AM-3:00 PM 12:00-12:15 PM 1" at bounding box center [742, 559] width 124 height 840
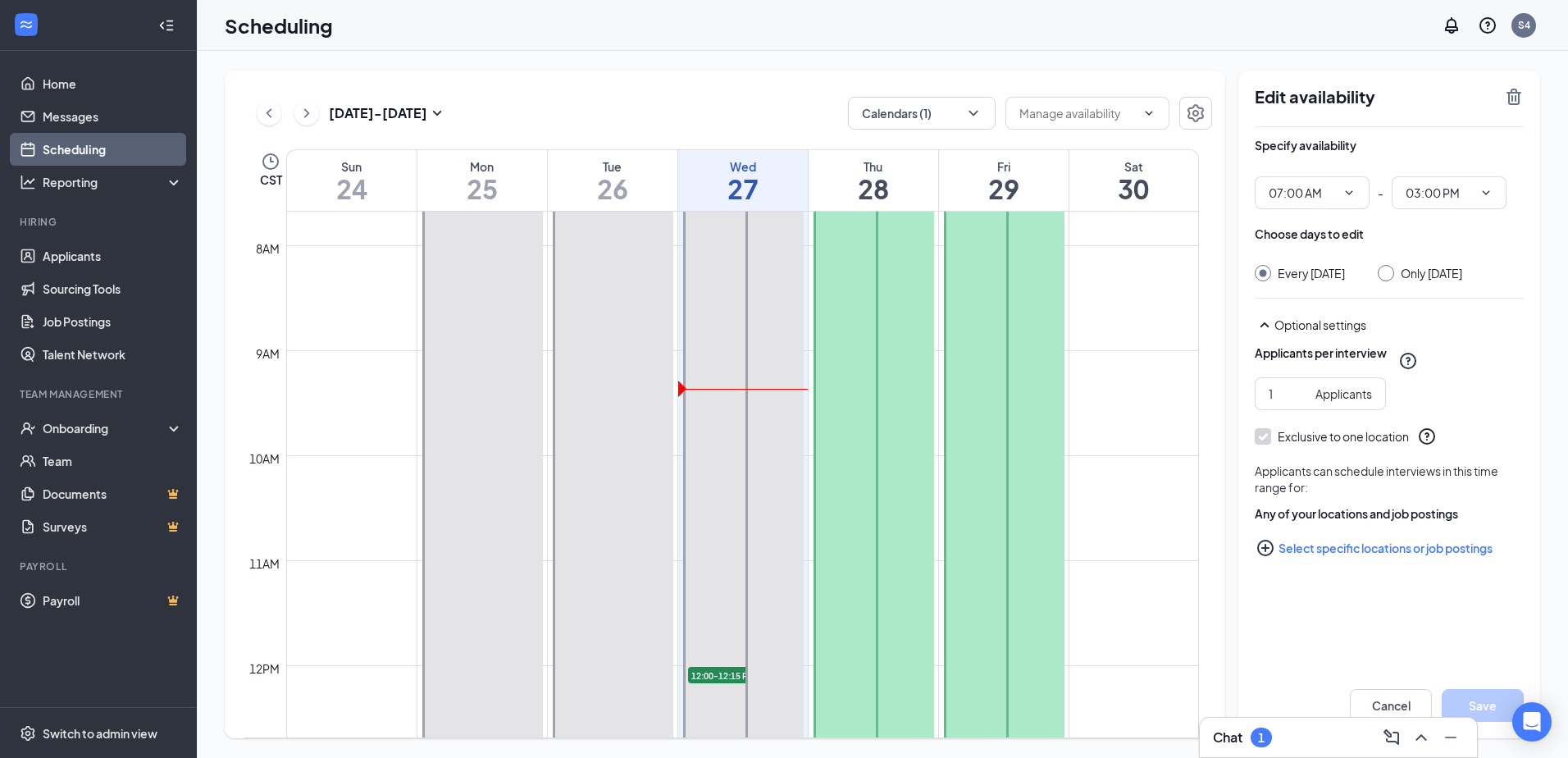
click at [690, 388] on div at bounding box center [744, 560] width 120 height 839
drag, startPoint x: 690, startPoint y: 388, endPoint x: 965, endPoint y: 392, distance: 275.0
click at [965, 392] on tr "7:00 AM-2:00 PM 7:00 AM-3:00 PM 7:00 AM-3:00 PM 12:00-12:15 PM 1 7:00 AM-2:00 P…" at bounding box center [721, 665] width 954 height 2519
click at [996, 362] on div at bounding box center [1004, 560] width 120 height 839
click at [968, 114] on icon "ChevronDown" at bounding box center [973, 113] width 17 height 16
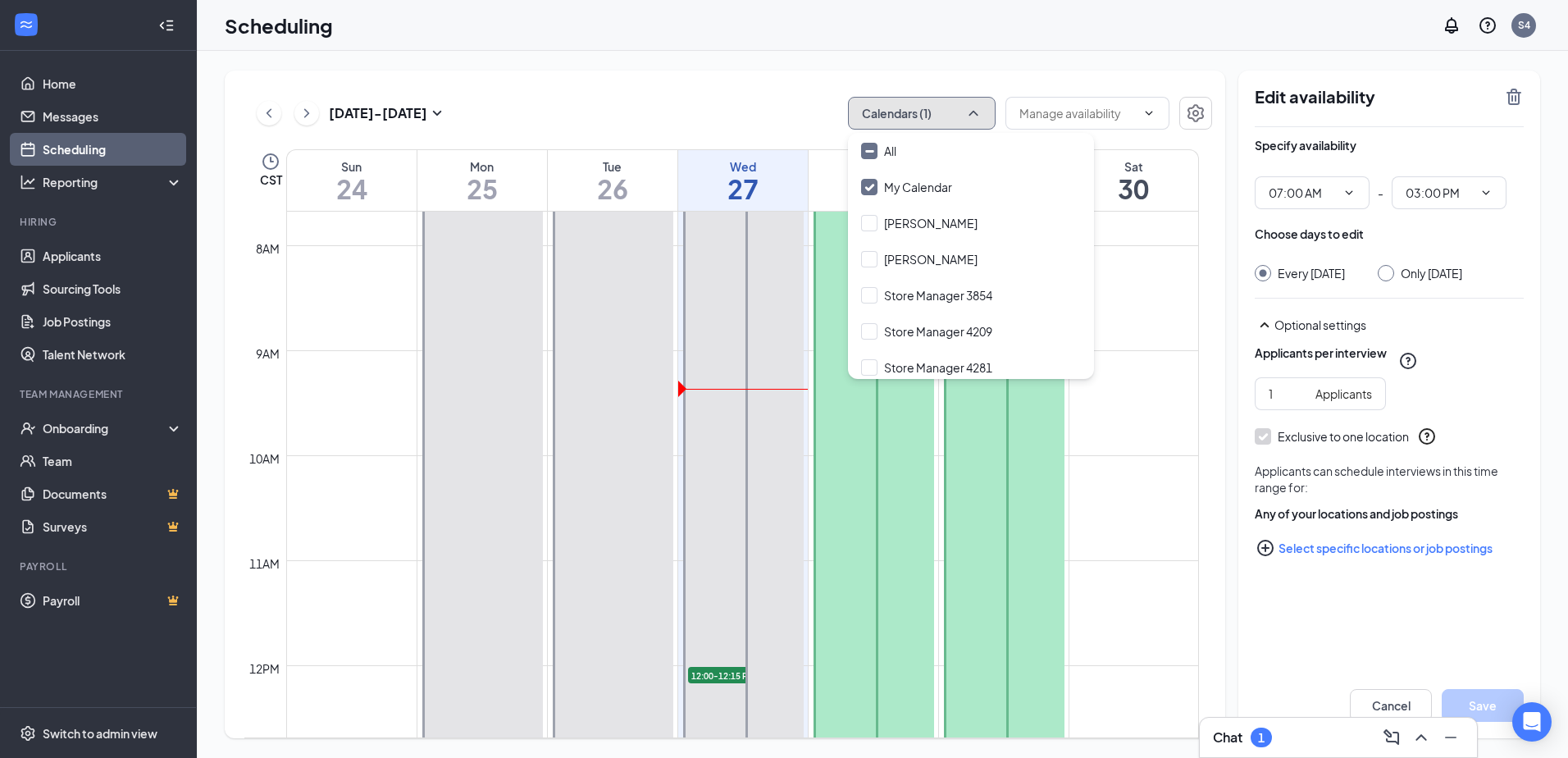
click at [972, 112] on icon "ChevronUp" at bounding box center [973, 113] width 17 height 16
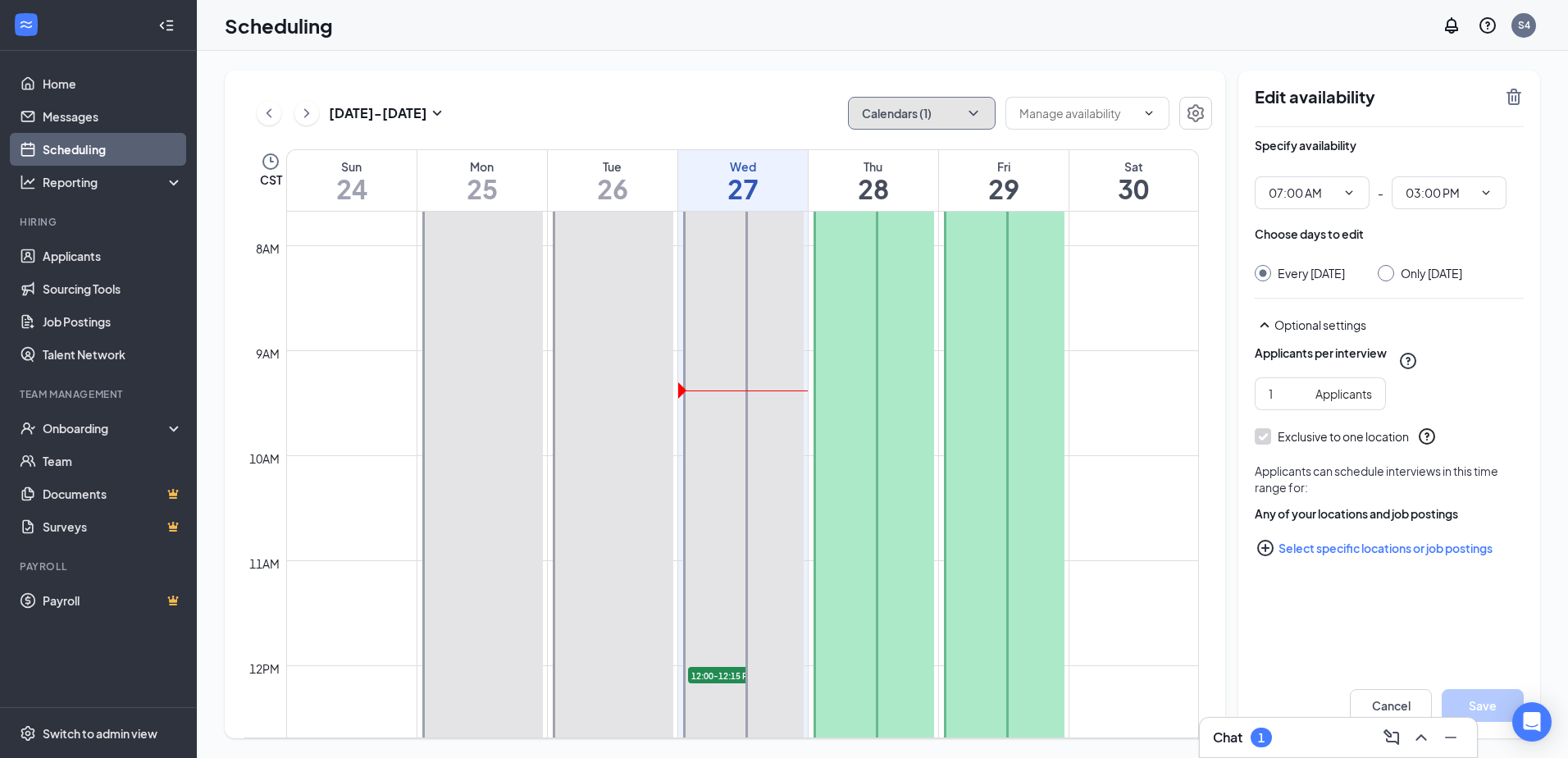
click at [952, 465] on div at bounding box center [1004, 560] width 120 height 839
click at [896, 494] on div at bounding box center [905, 508] width 58 height 734
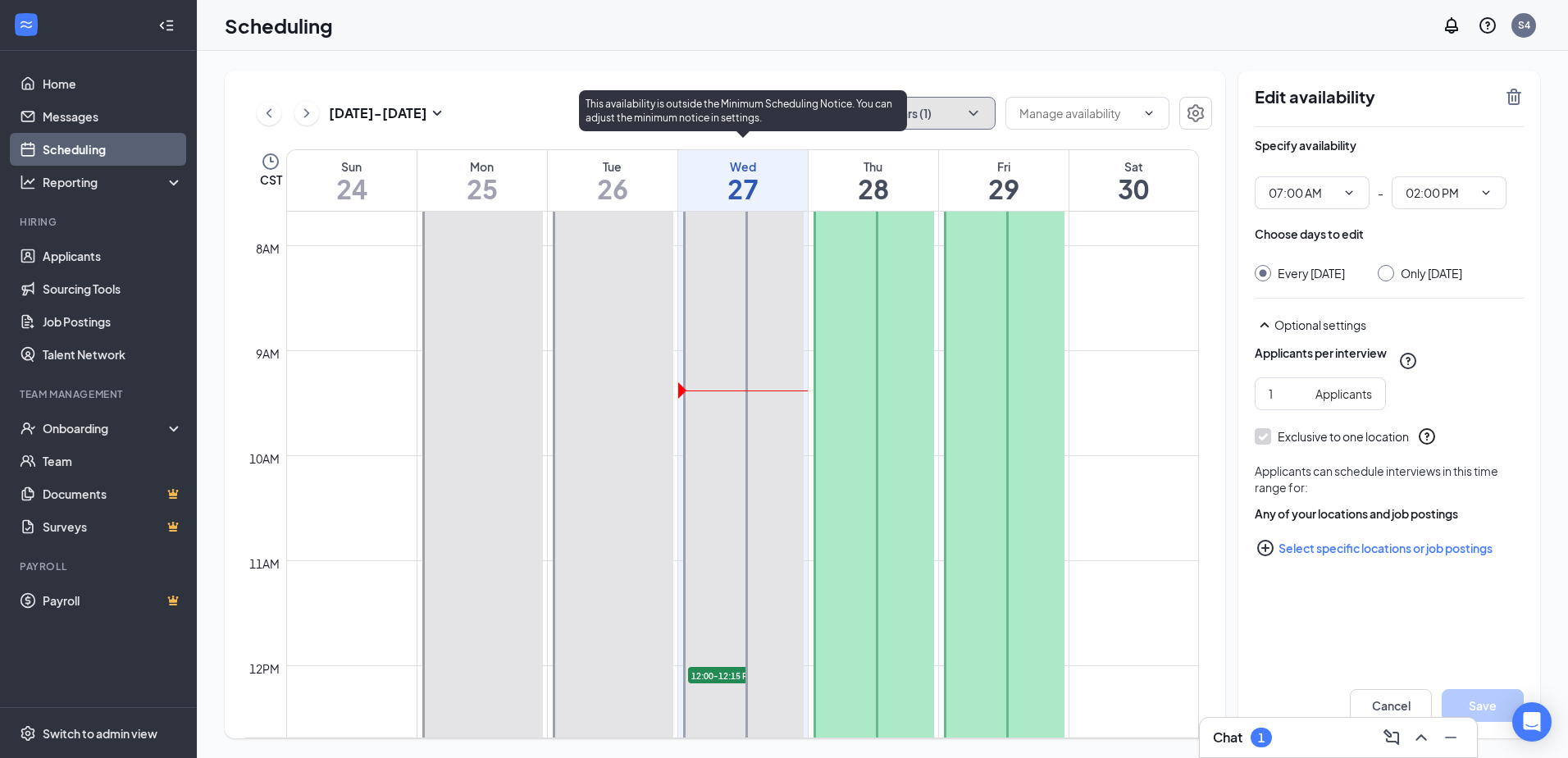
click at [684, 464] on div "7:00 AM-3:00 PM 12:00-12:15 PM 1" at bounding box center [742, 559] width 124 height 840
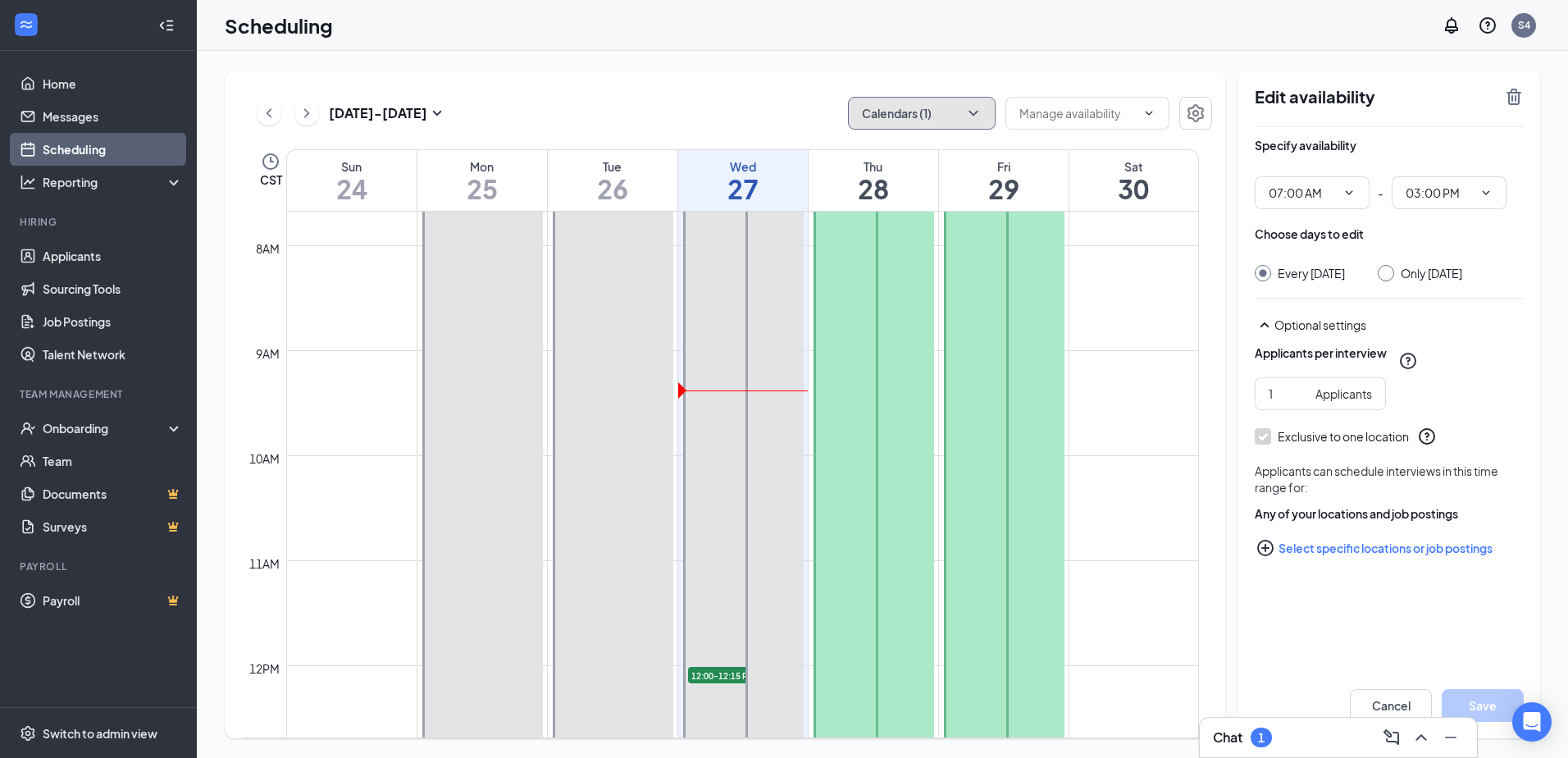
click at [600, 482] on div at bounding box center [613, 560] width 120 height 839
click at [279, 341] on td "9am" at bounding box center [265, 353] width 42 height 26
drag, startPoint x: 433, startPoint y: 257, endPoint x: 442, endPoint y: 261, distance: 9.8
click at [442, 261] on div at bounding box center [483, 508] width 120 height 734
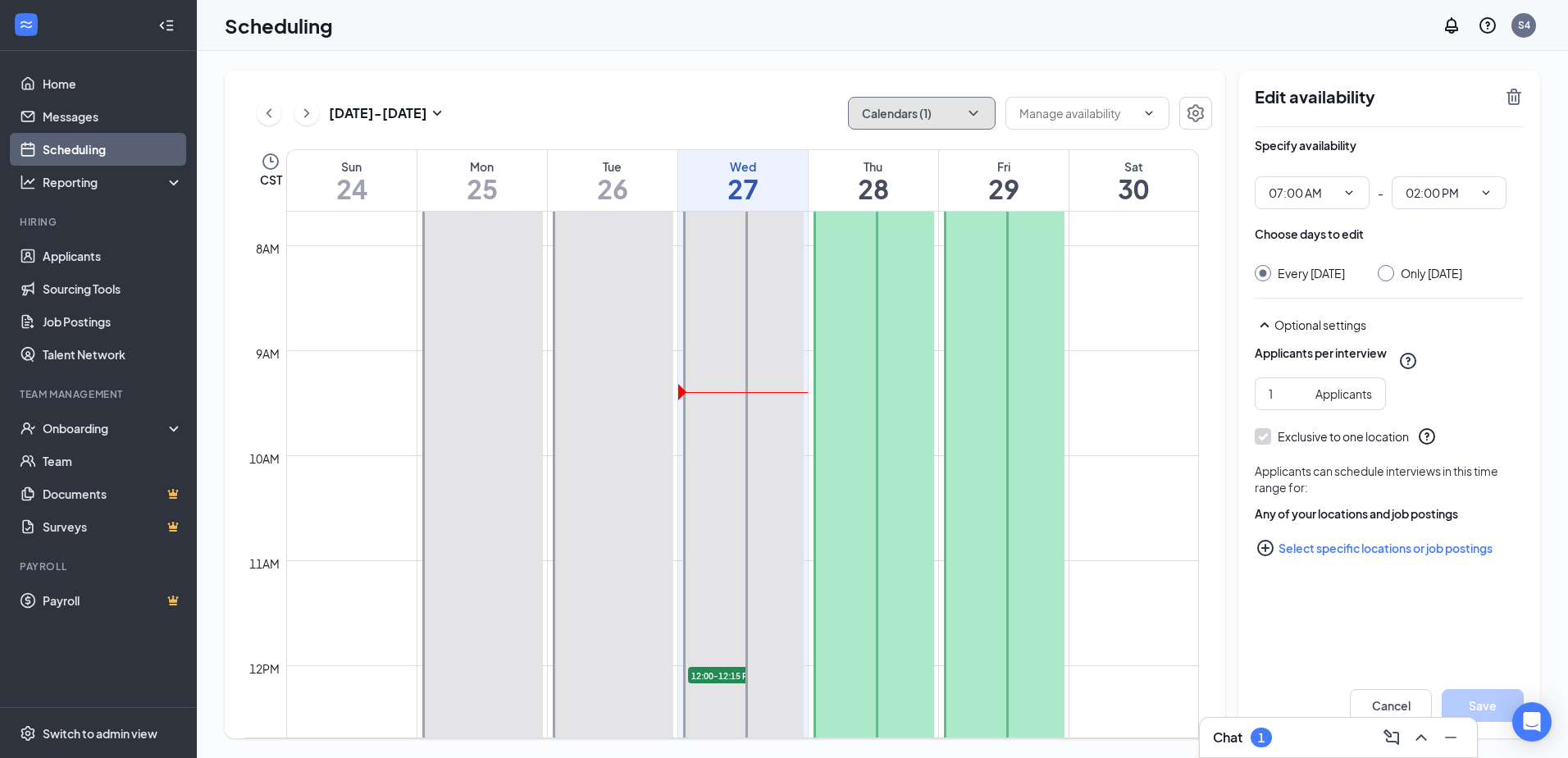
drag, startPoint x: 442, startPoint y: 261, endPoint x: 594, endPoint y: 293, distance: 155.3
click at [594, 293] on tr "7:00 AM-2:00 PM 7:00 AM-3:00 PM 7:00 AM-3:00 PM 12:00-12:15 PM 1 7:00 AM-2:00 P…" at bounding box center [721, 665] width 954 height 2519
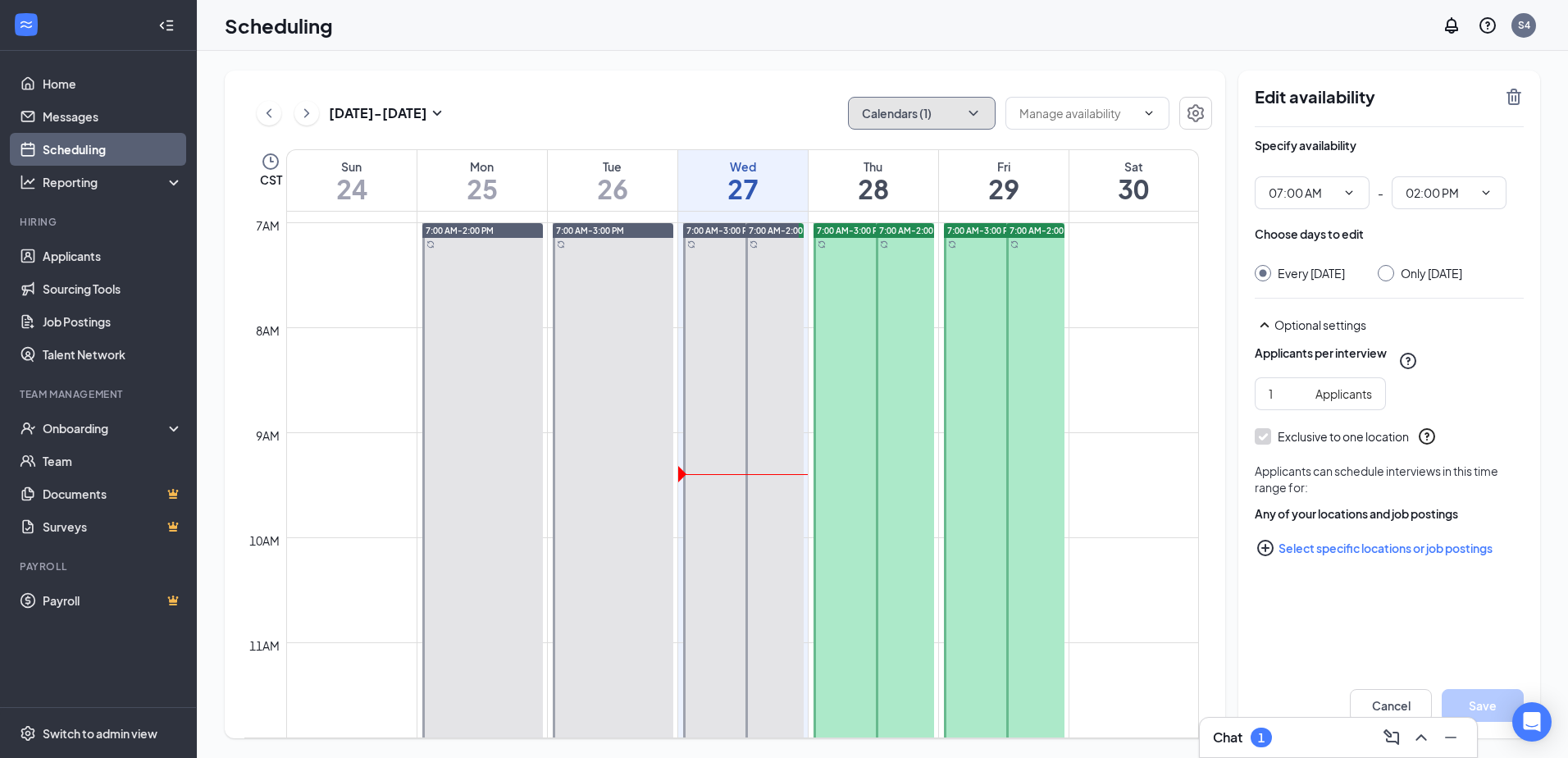
drag, startPoint x: 457, startPoint y: 229, endPoint x: 799, endPoint y: 318, distance: 353.4
click at [581, 333] on tr "7:00 AM-2:00 PM 7:00 AM-3:00 PM 7:00 AM-3:00 PM 12:00-12:15 PM 1 7:00 AM-2:00 P…" at bounding box center [721, 746] width 954 height 2519
drag, startPoint x: 1048, startPoint y: 232, endPoint x: 1056, endPoint y: 314, distance: 82.4
click at [1056, 314] on div "7:00 AM-2:00 PM" at bounding box center [1036, 590] width 58 height 734
drag, startPoint x: 841, startPoint y: 230, endPoint x: 927, endPoint y: 346, distance: 144.4
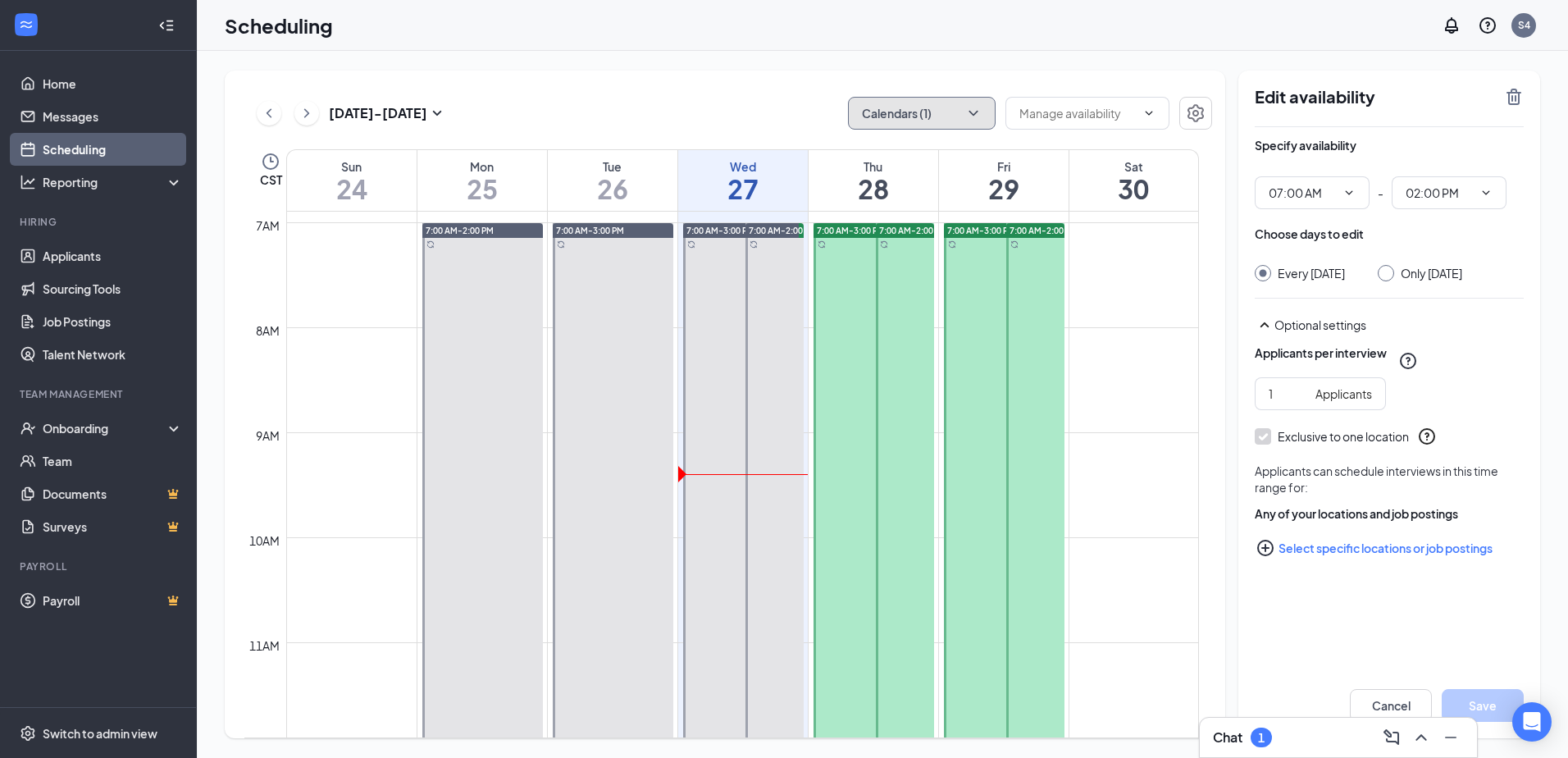
click at [837, 356] on div "7:00 AM-3:00 PM" at bounding box center [874, 643] width 120 height 839
click at [1153, 118] on icon "ChevronDown" at bounding box center [1150, 114] width 14 height 14
click at [1028, 154] on div "Delete all availability" at bounding box center [1072, 151] width 108 height 18
type input "Delete all availability"
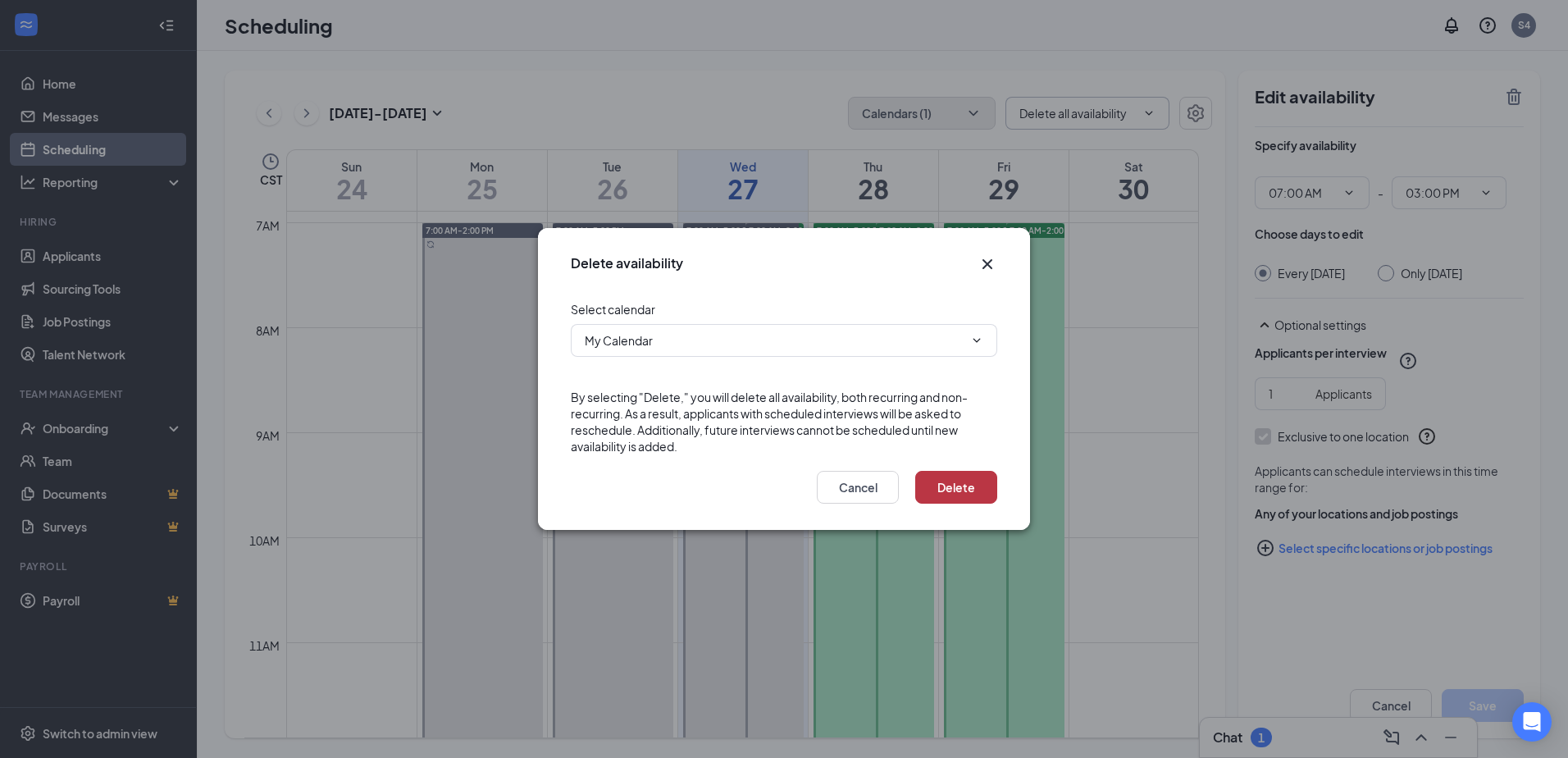
click at [966, 494] on button "Delete" at bounding box center [956, 487] width 82 height 33
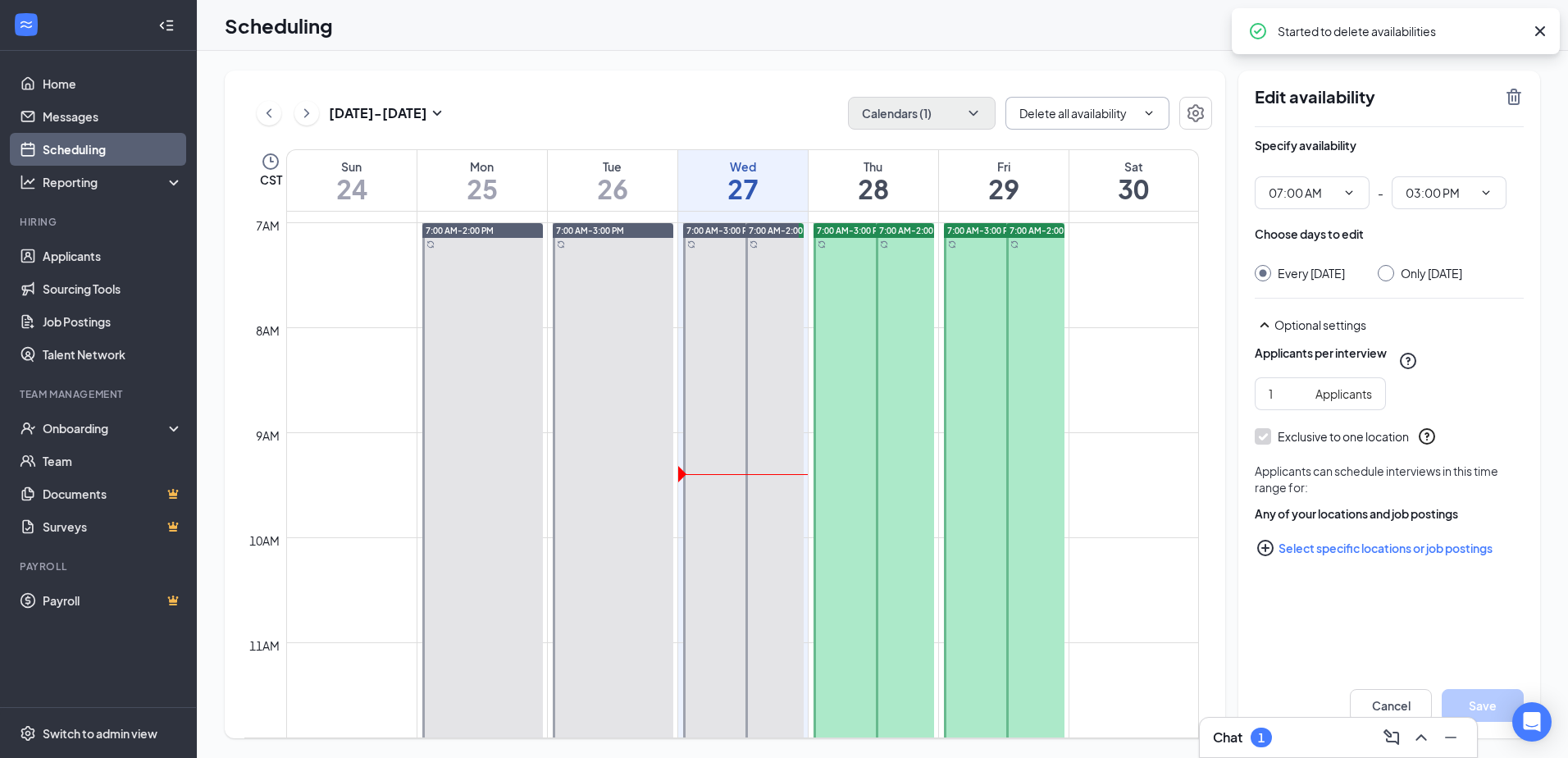
click at [442, 212] on table "Sun 24 Mon 25 Tue 26 Wed 27 Thu 28 Fri 29 Sat 30 12am 1am 2am 3am 4am 5am 6am 7…" at bounding box center [728, 444] width 968 height 589
drag, startPoint x: 442, startPoint y: 213, endPoint x: 417, endPoint y: 242, distance: 38.3
click at [435, 232] on span "7:00 AM-2:00 PM" at bounding box center [459, 230] width 68 height 12
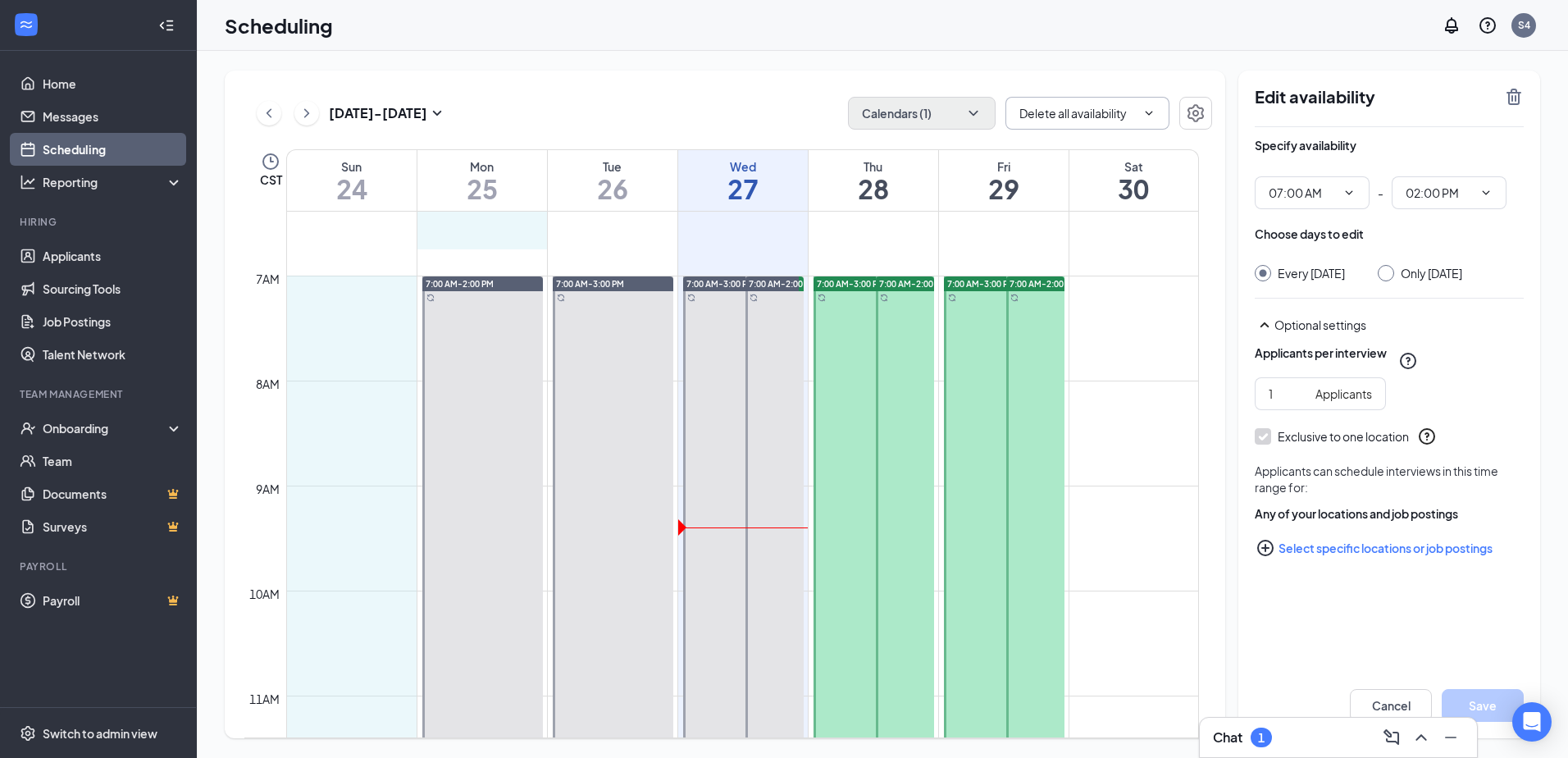
scroll to position [666, 0]
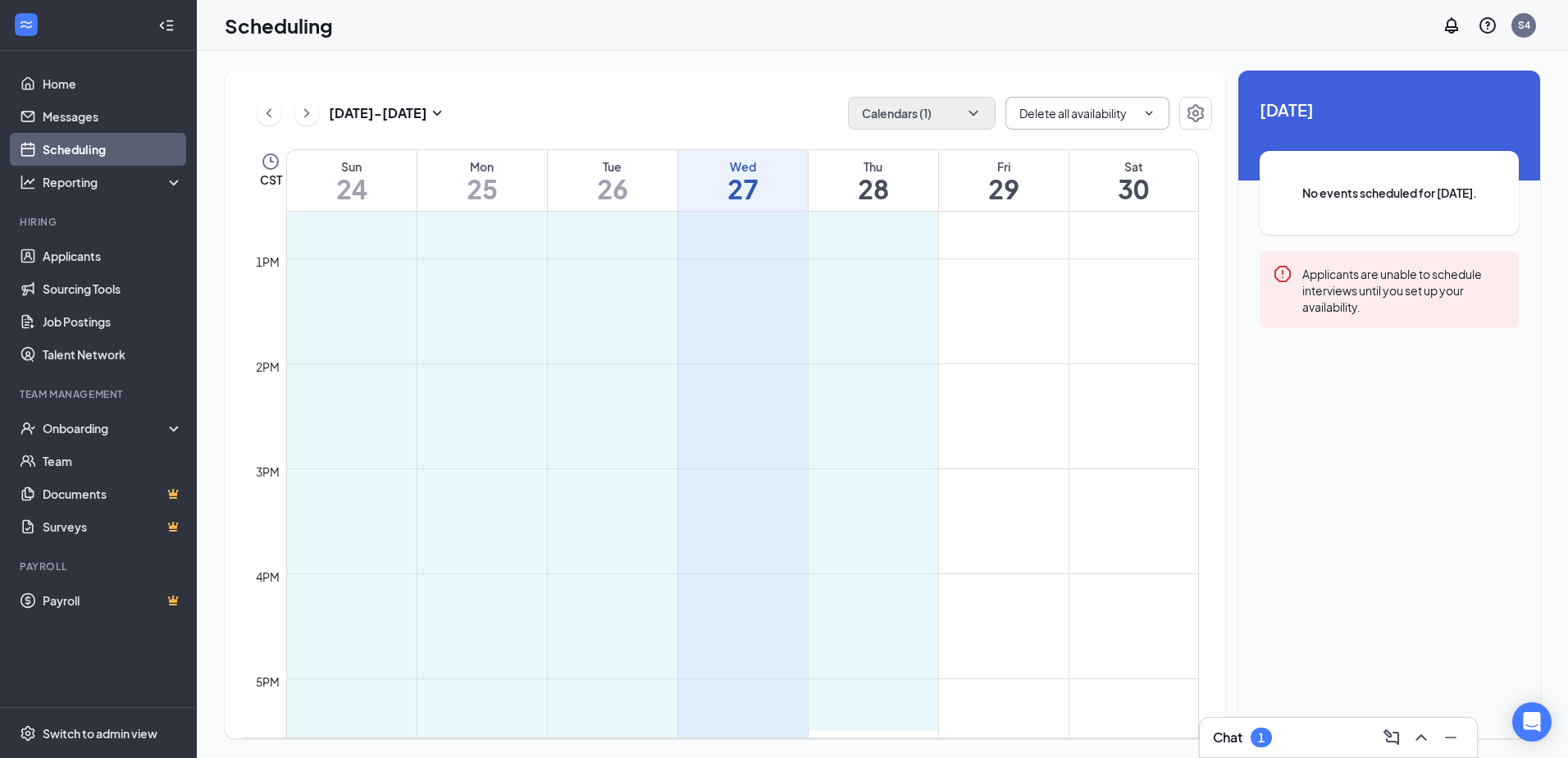
scroll to position [1318, 0]
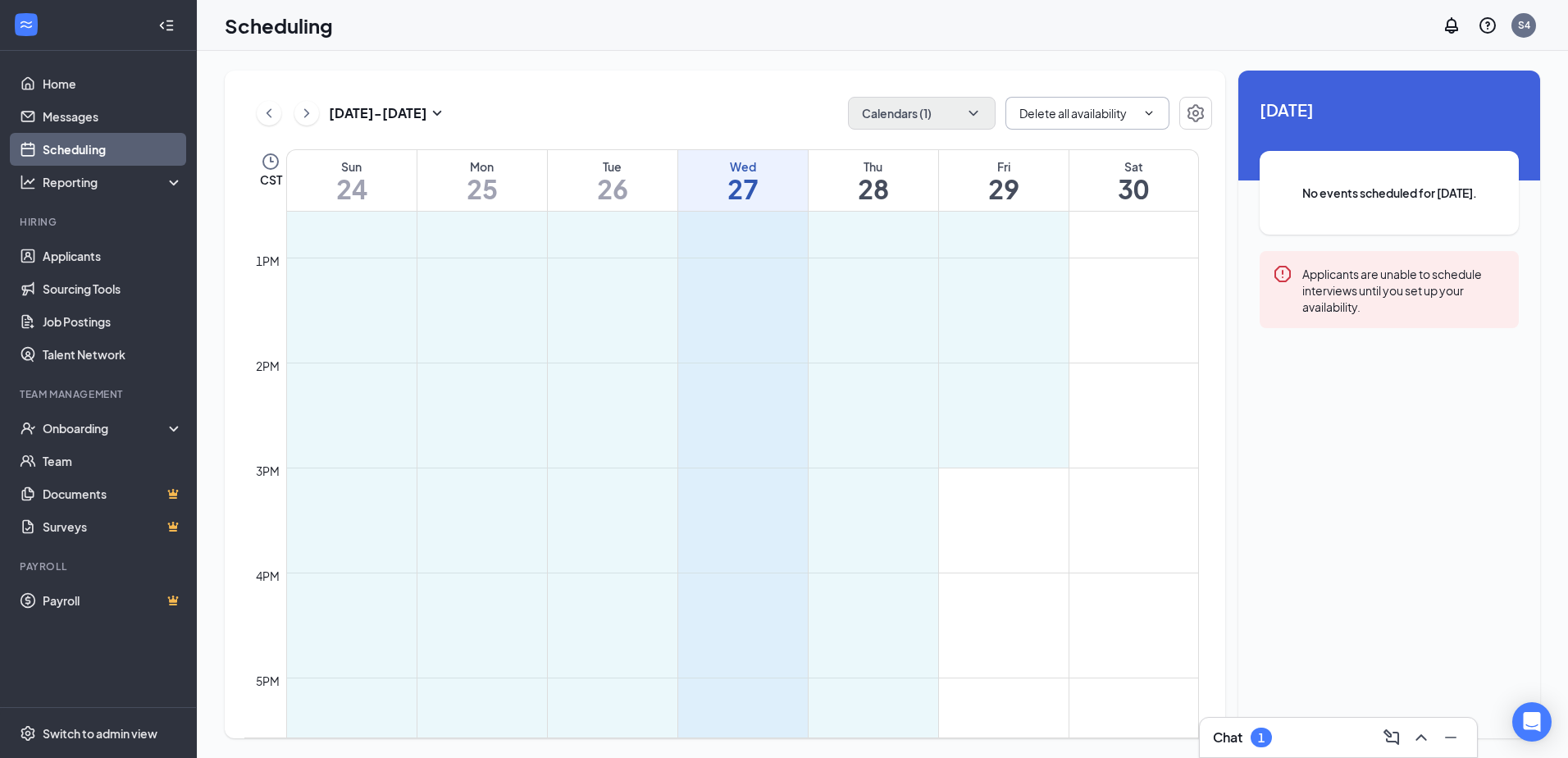
drag, startPoint x: 293, startPoint y: 223, endPoint x: 1056, endPoint y: 444, distance: 794.4
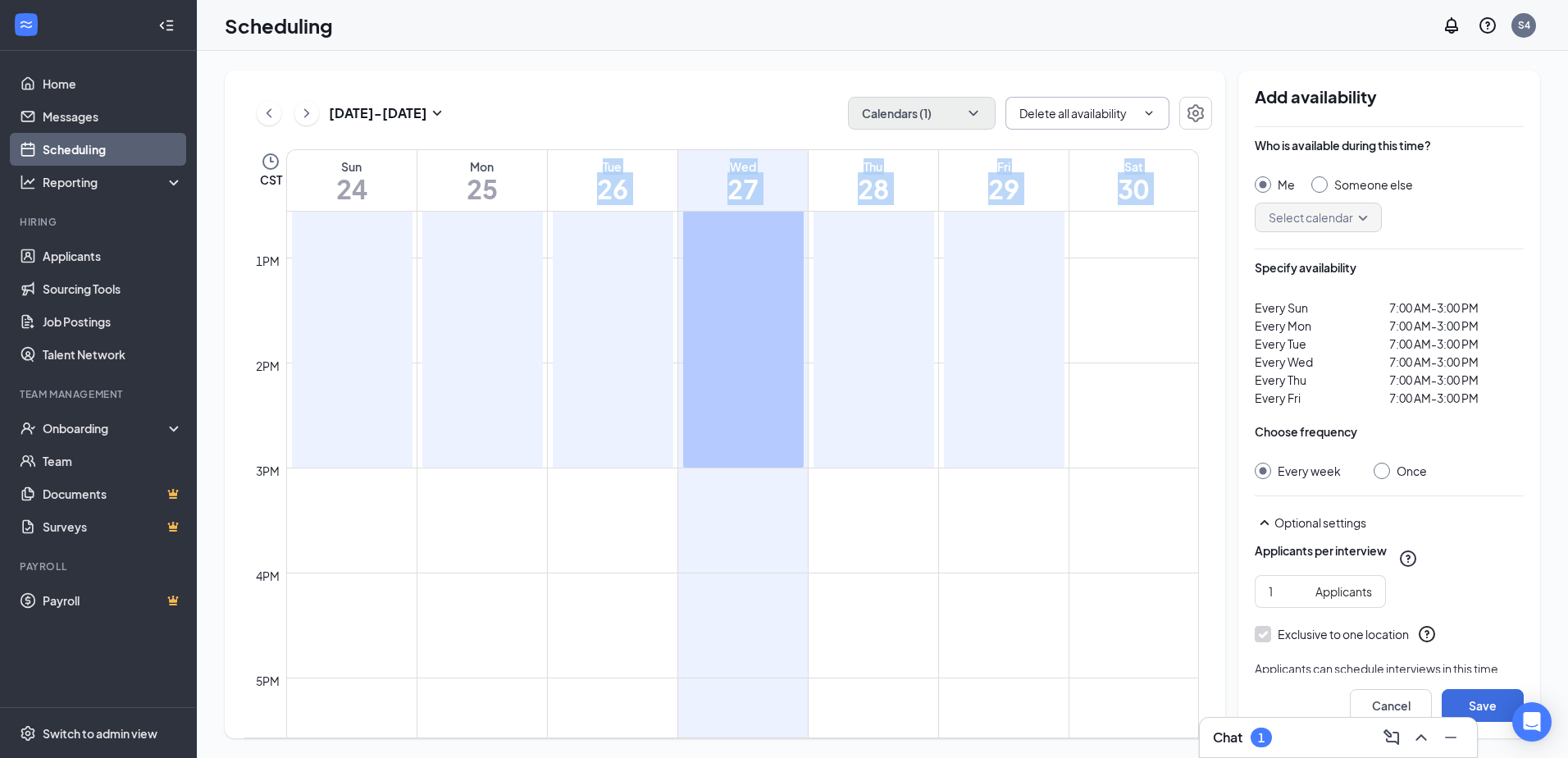
drag, startPoint x: 551, startPoint y: 526, endPoint x: 543, endPoint y: 530, distance: 8.9
click at [552, 525] on td at bounding box center [743, 533] width 913 height 26
click at [297, 273] on div "7:00 AM-3:00 PM" at bounding box center [352, 48] width 120 height 839
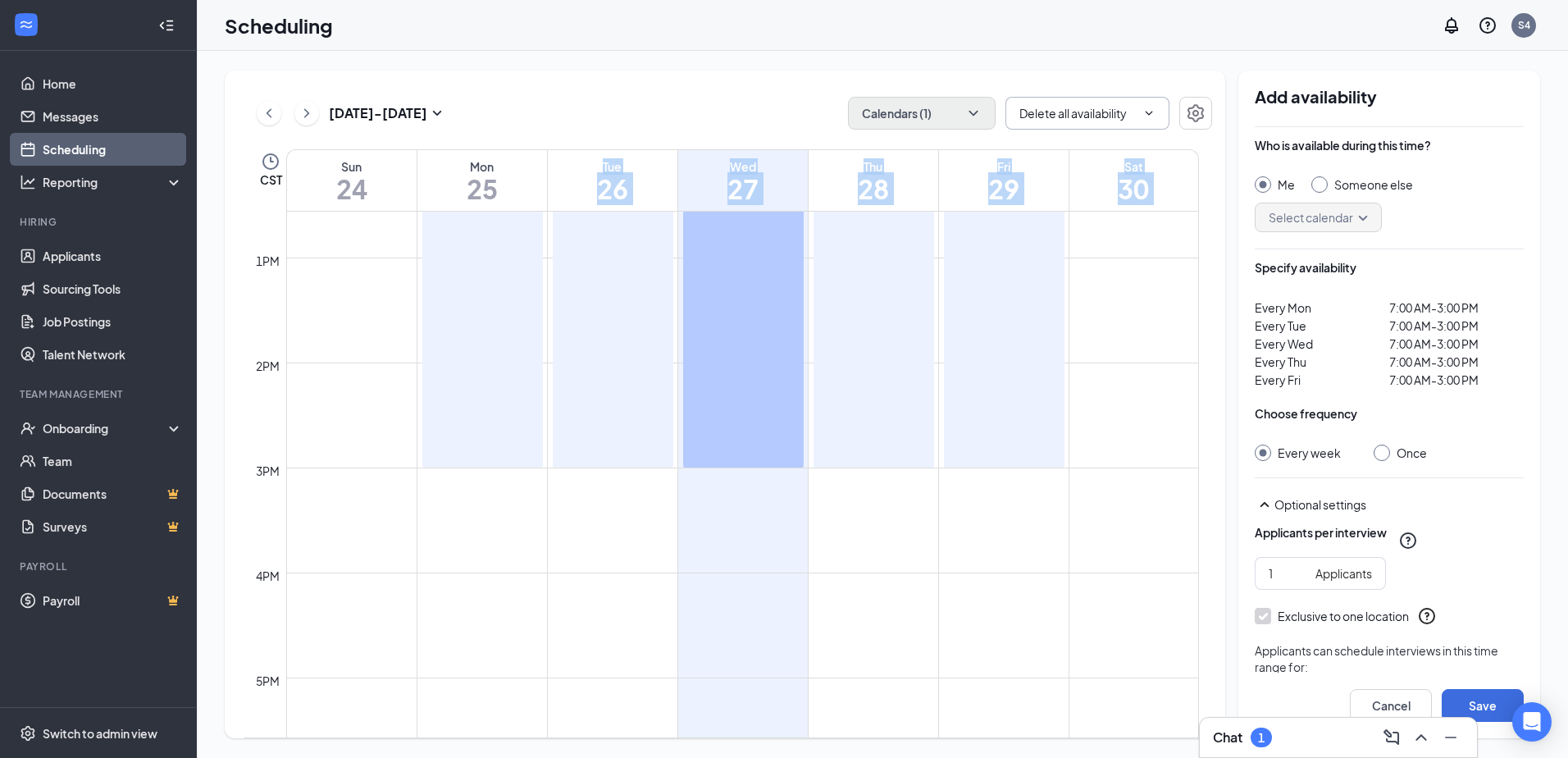
click at [277, 281] on td at bounding box center [265, 286] width 42 height 26
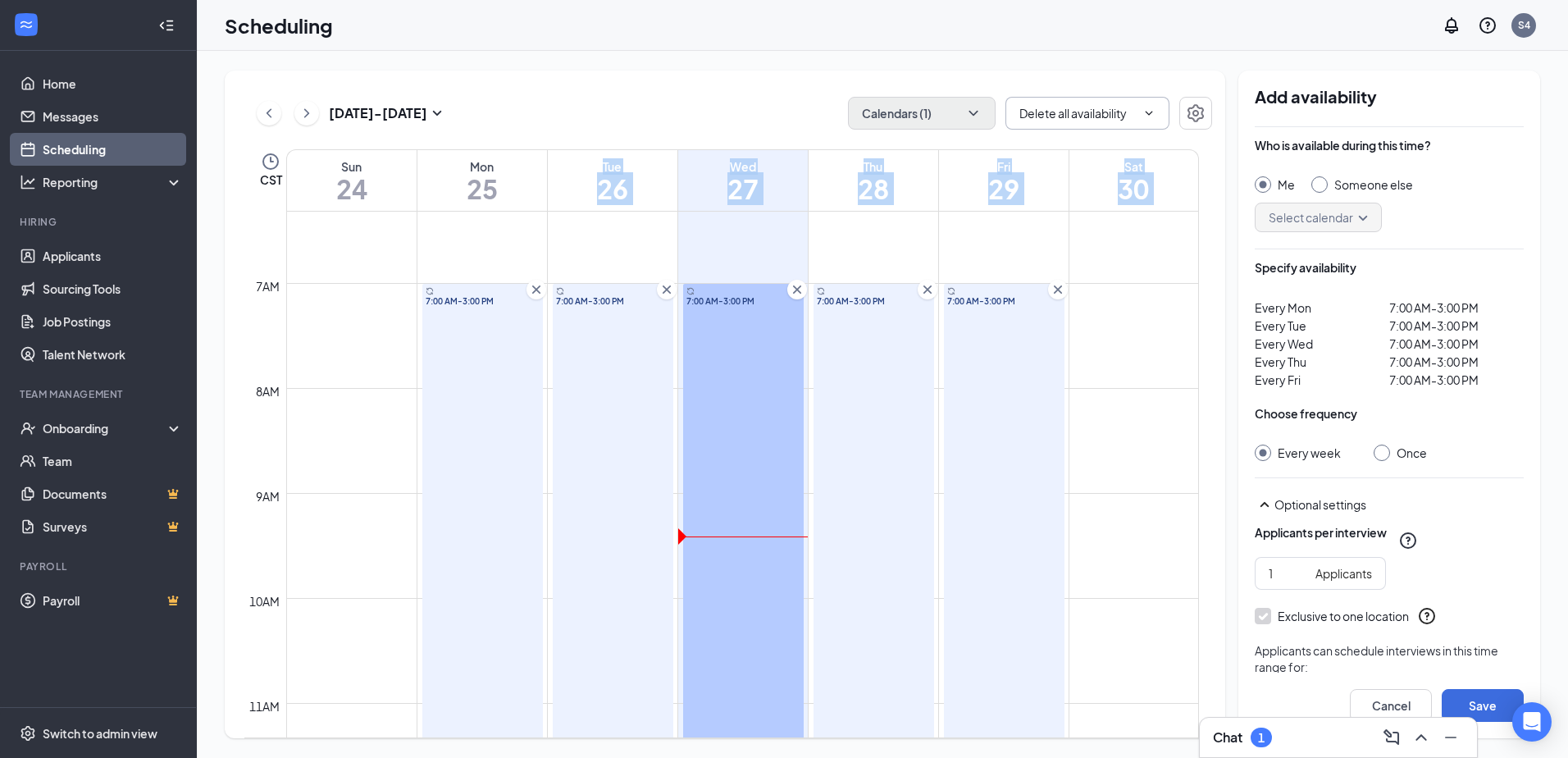
scroll to position [663, 0]
click at [250, 97] on div "[DATE] - [DATE] Calendars (1) Delete all availability" at bounding box center [728, 114] width 968 height 33
click at [252, 73] on div "[DATE] - [DATE] Calendars (1) Delete all availability CST Sun 24 Mon 25 Tue 26 …" at bounding box center [724, 405] width 1001 height 668
click at [59, 140] on link "Scheduling" at bounding box center [113, 149] width 140 height 33
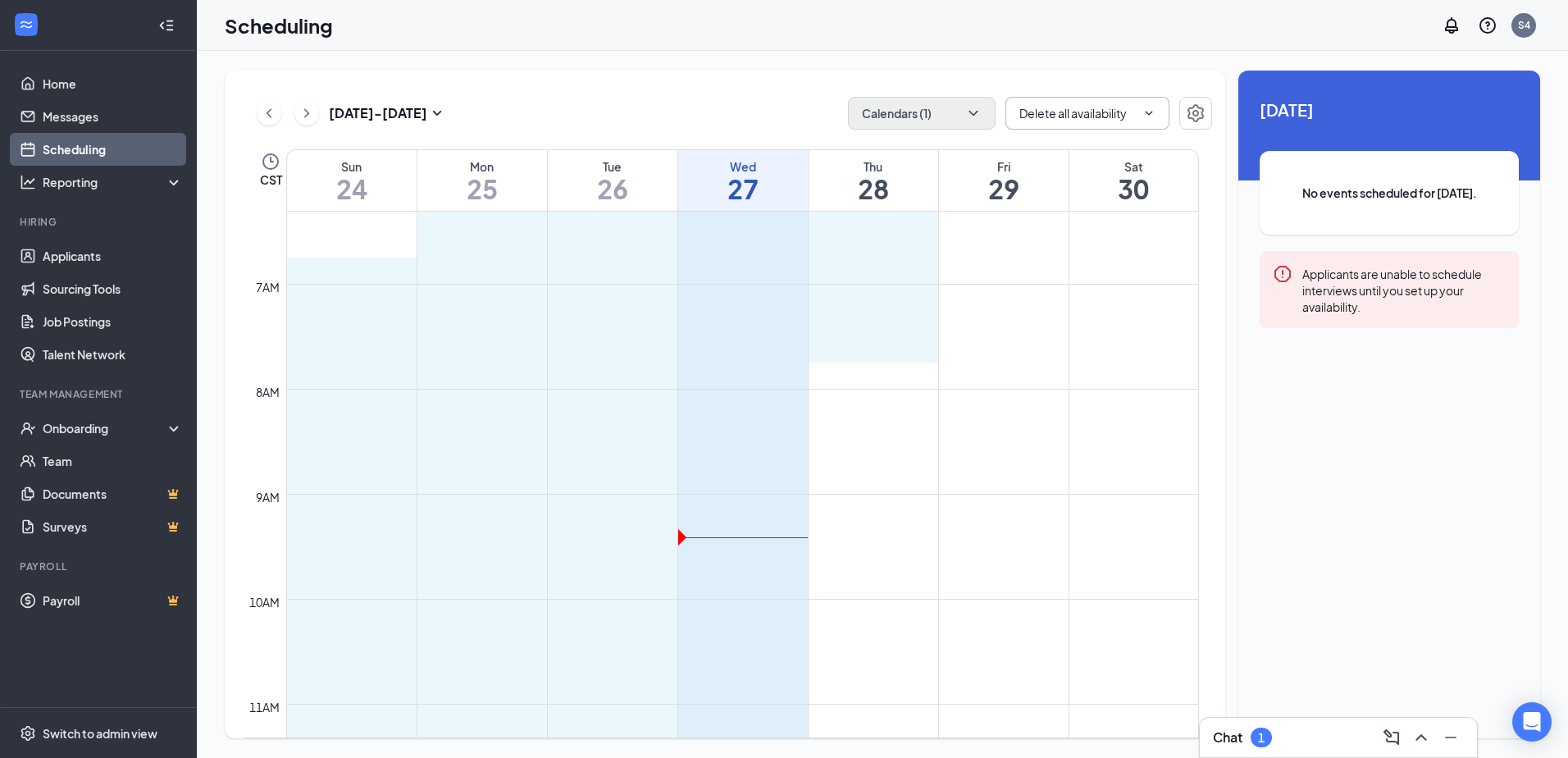
drag, startPoint x: 295, startPoint y: 278, endPoint x: 870, endPoint y: 346, distance: 579.0
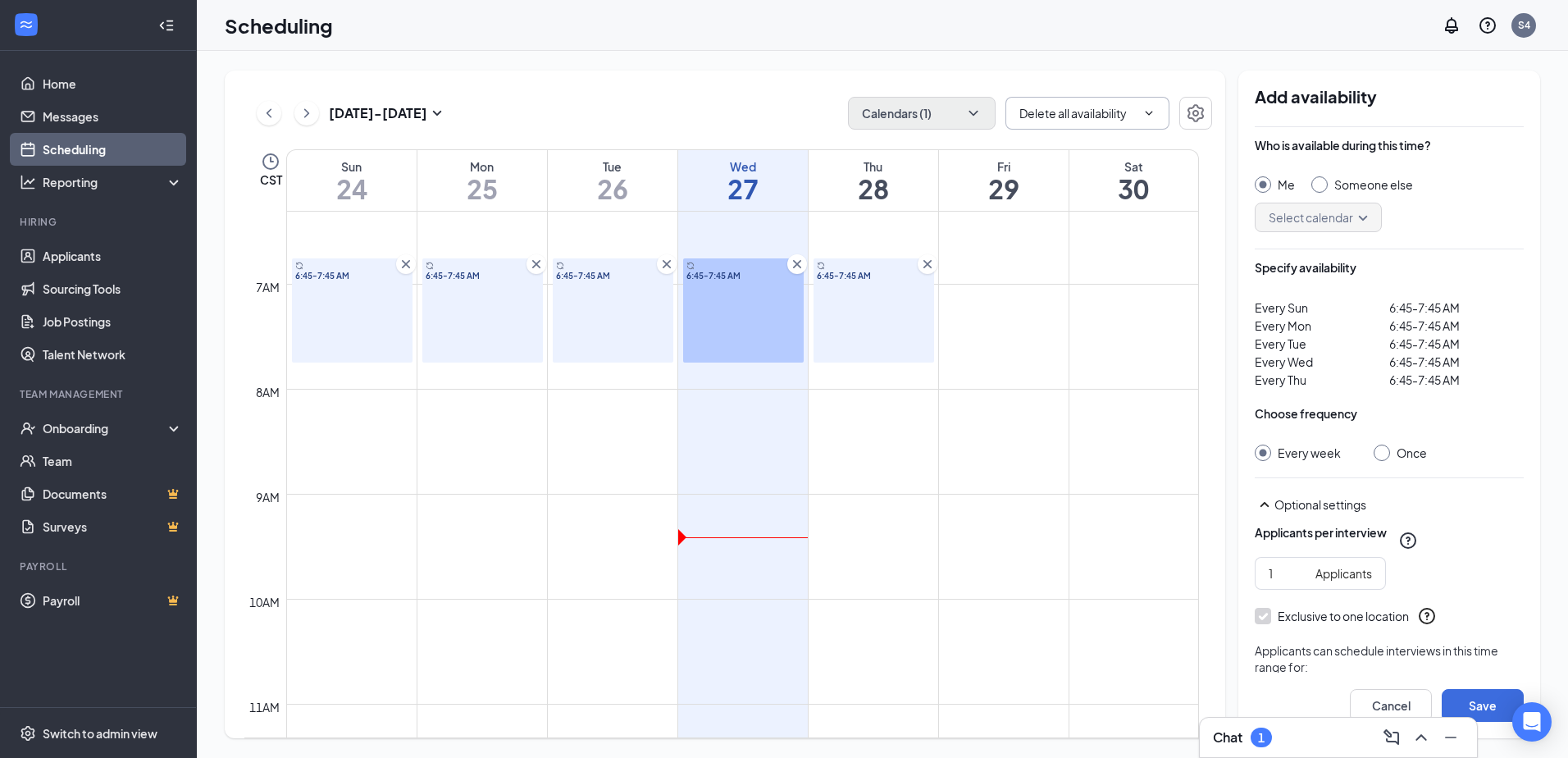
click at [516, 66] on div "[DATE] - [DATE] Calendars (1) Delete all availability CST Sun 24 Mon 25 Tue 26 …" at bounding box center [883, 404] width 1372 height 707
click at [59, 87] on link "Home" at bounding box center [113, 83] width 140 height 33
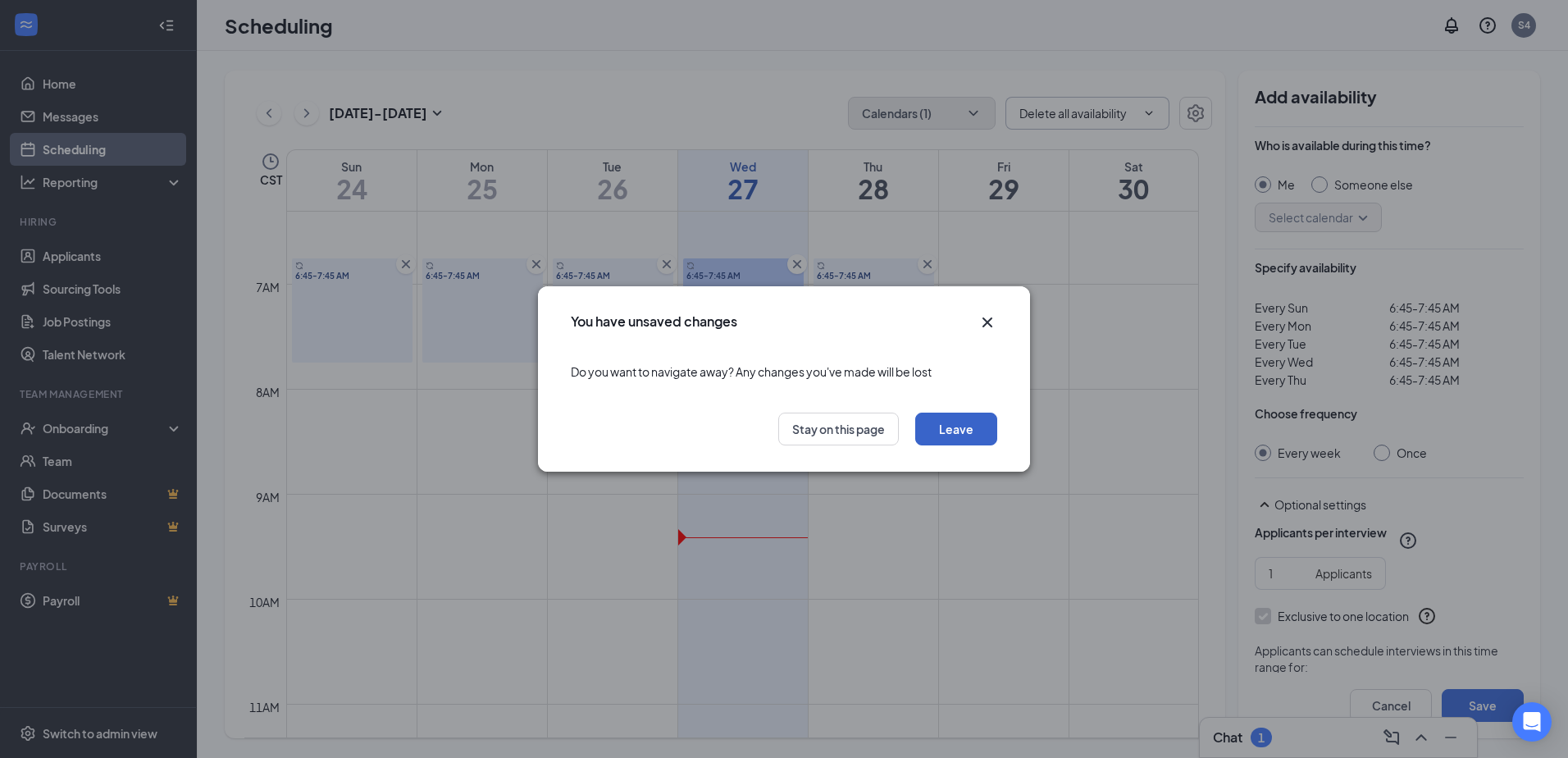
click at [958, 430] on button "Leave" at bounding box center [956, 429] width 82 height 33
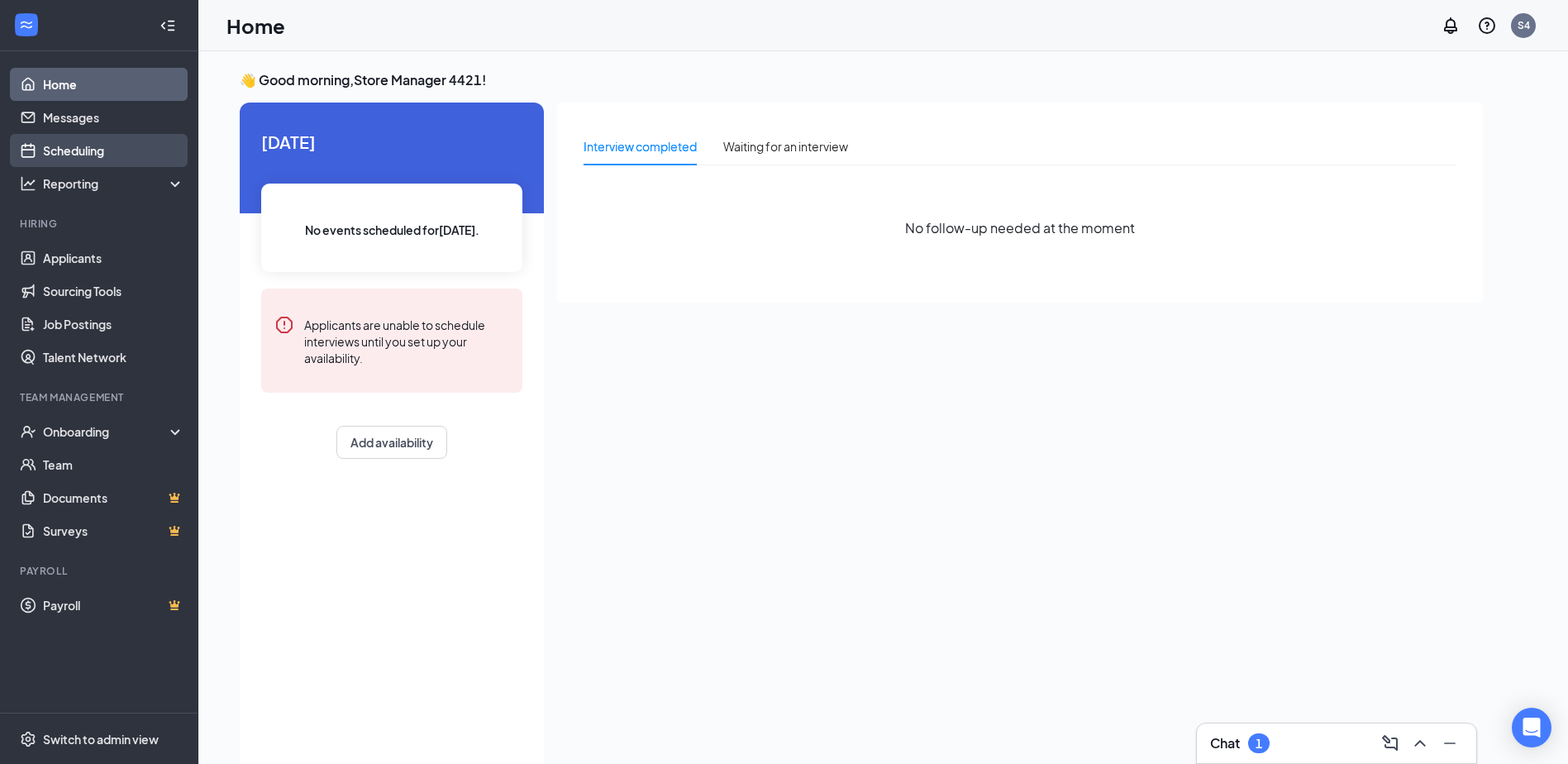
click at [86, 152] on link "Scheduling" at bounding box center [113, 151] width 141 height 33
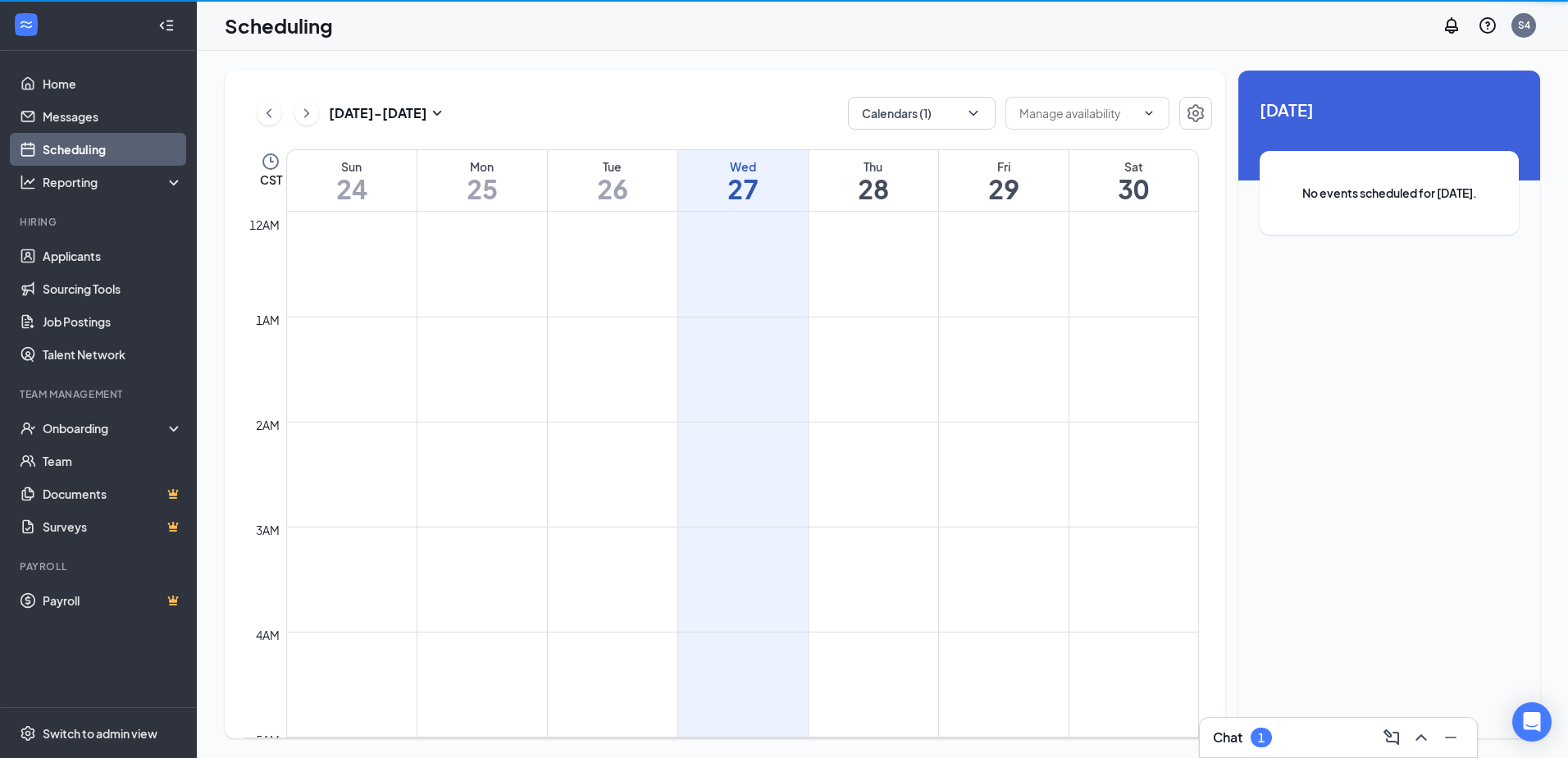
scroll to position [806, 0]
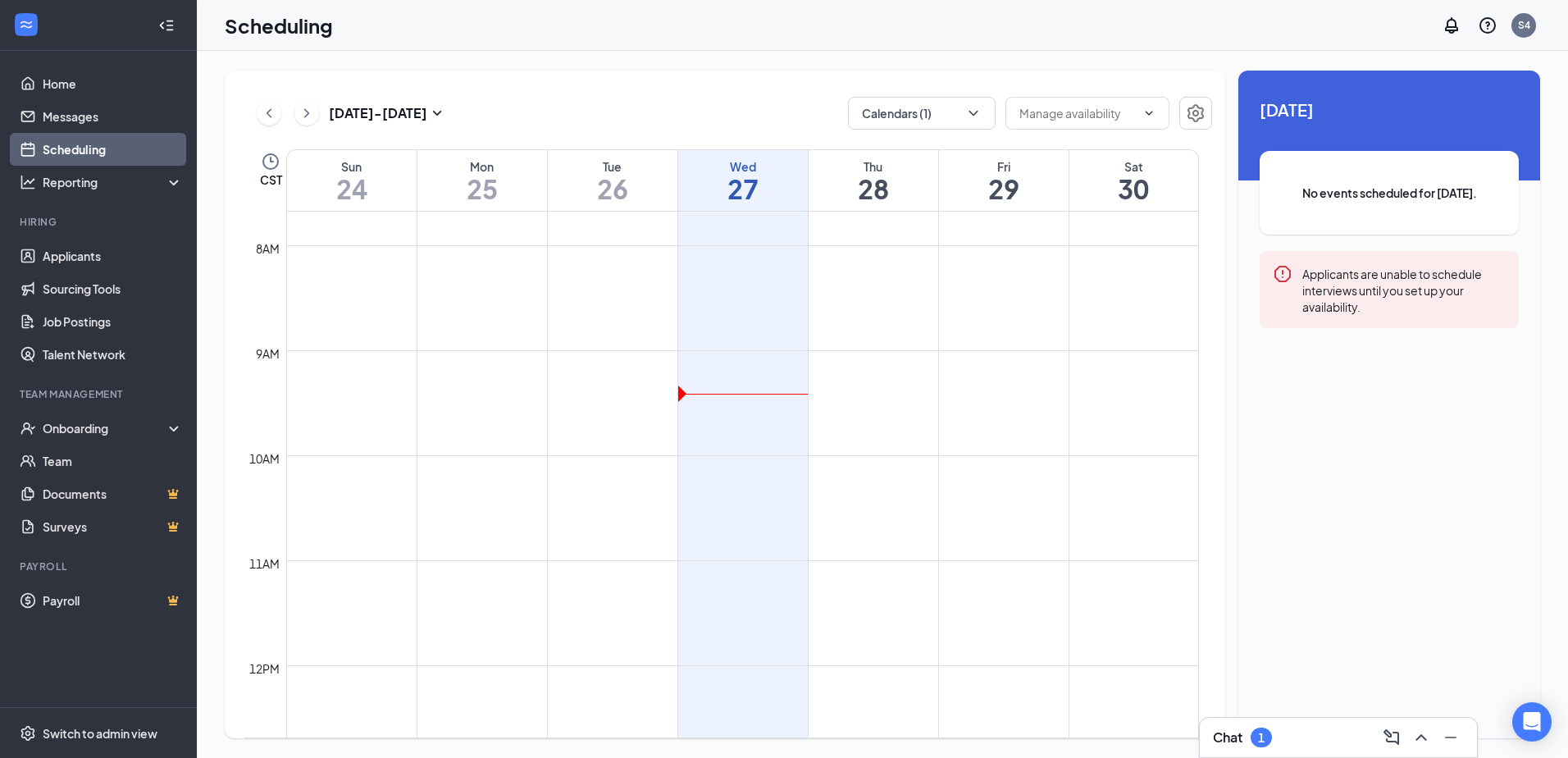
drag, startPoint x: 278, startPoint y: 234, endPoint x: 380, endPoint y: 247, distance: 102.8
click at [388, 246] on tbody "12am 1am 2am 3am 4am 5am 6am 7am 8am 9am 10am 11am 12pm 1pm 2pm 3pm 4pm 5pm 6pm…" at bounding box center [721, 665] width 954 height 2519
click at [261, 244] on div "8am" at bounding box center [267, 248] width 30 height 18
click at [448, 251] on td at bounding box center [743, 264] width 913 height 26
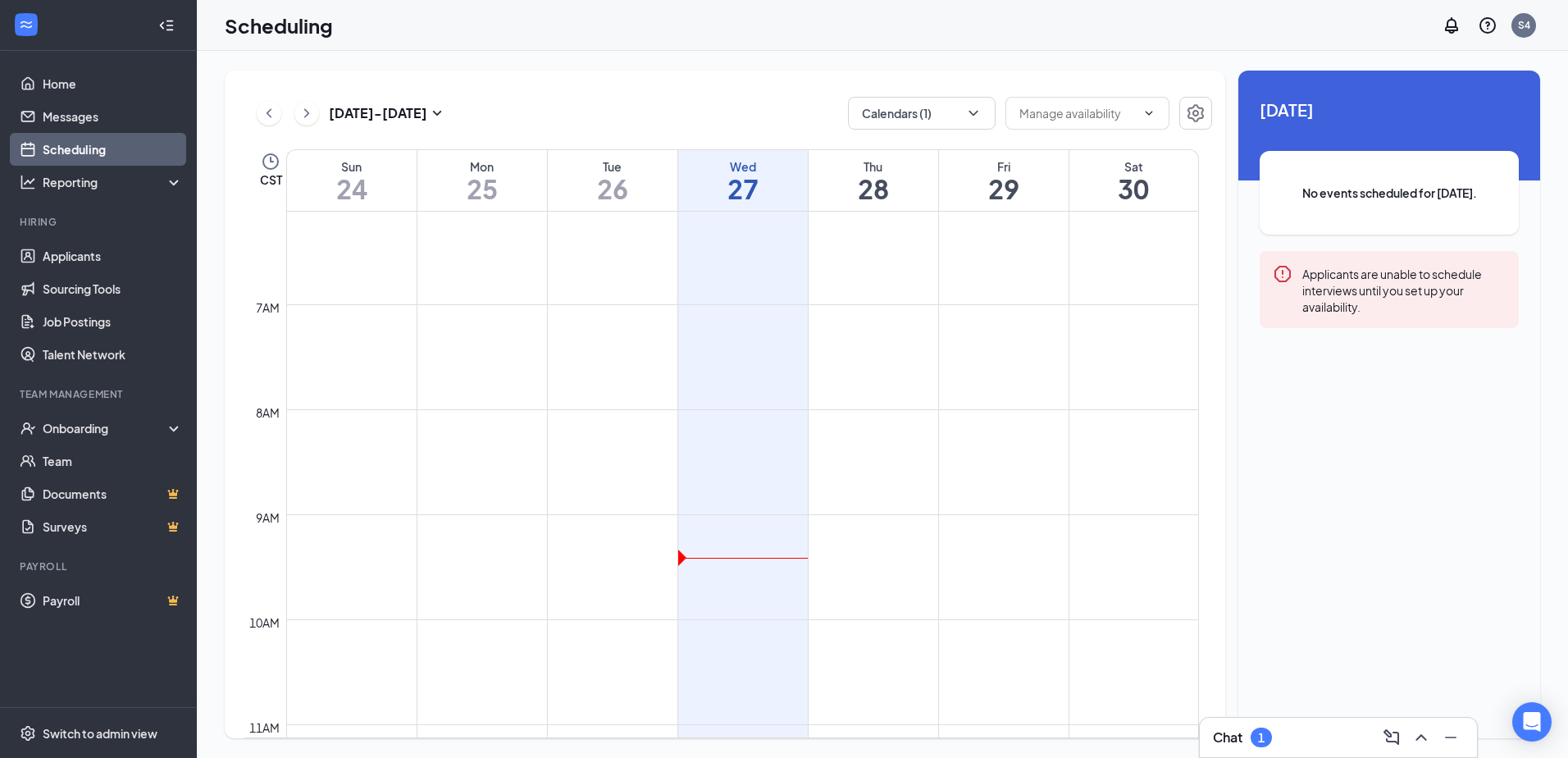
click at [421, 307] on td at bounding box center [743, 316] width 913 height 26
drag, startPoint x: 256, startPoint y: 308, endPoint x: 283, endPoint y: 309, distance: 27.0
click at [283, 309] on td "7am" at bounding box center [265, 307] width 42 height 26
drag, startPoint x: 273, startPoint y: 309, endPoint x: 661, endPoint y: 350, distance: 390.2
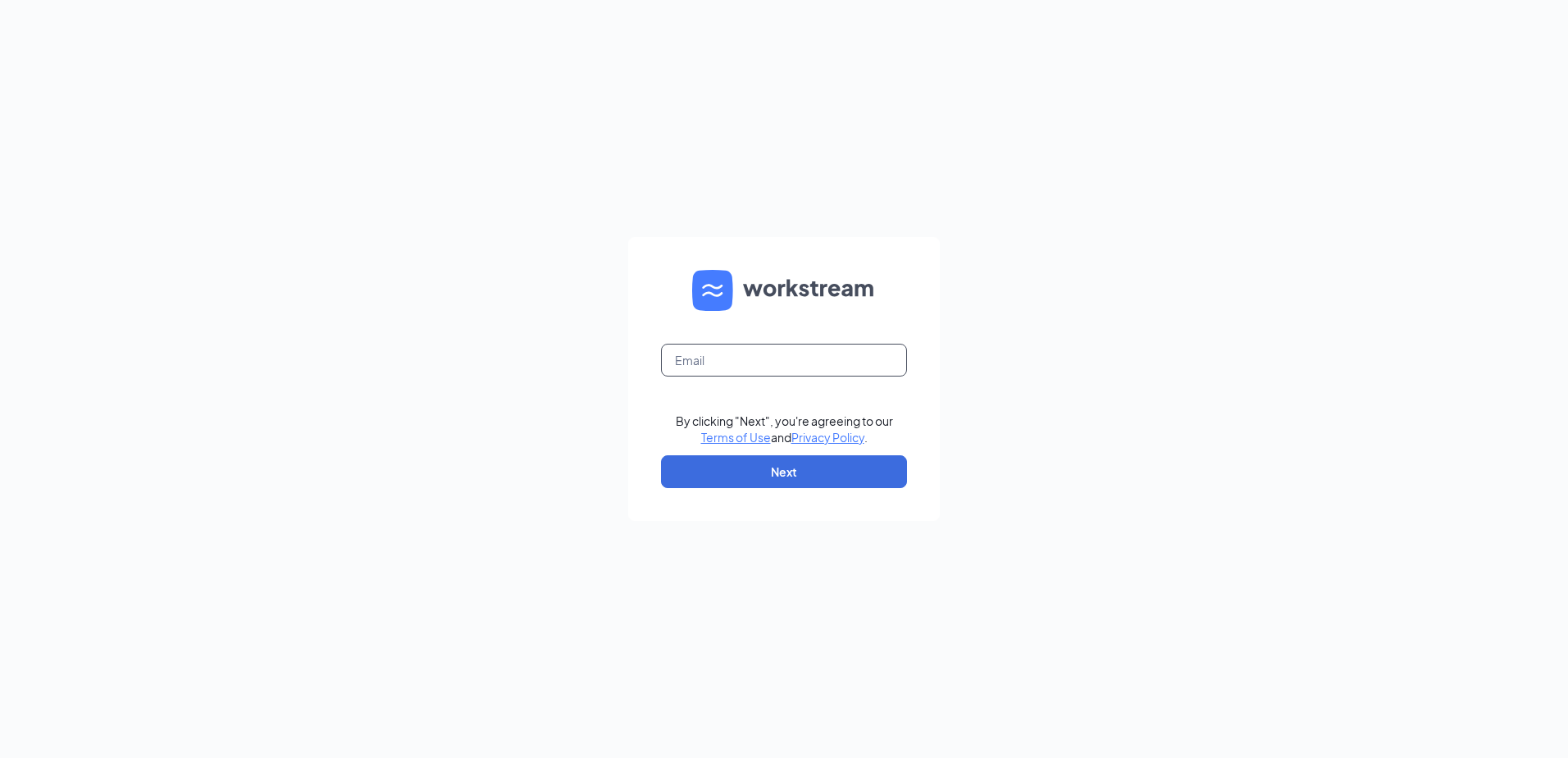
click at [726, 373] on input "text" at bounding box center [784, 360] width 246 height 33
type input "jjstore4421@outlook.com"
click at [751, 473] on button "Next" at bounding box center [784, 472] width 246 height 33
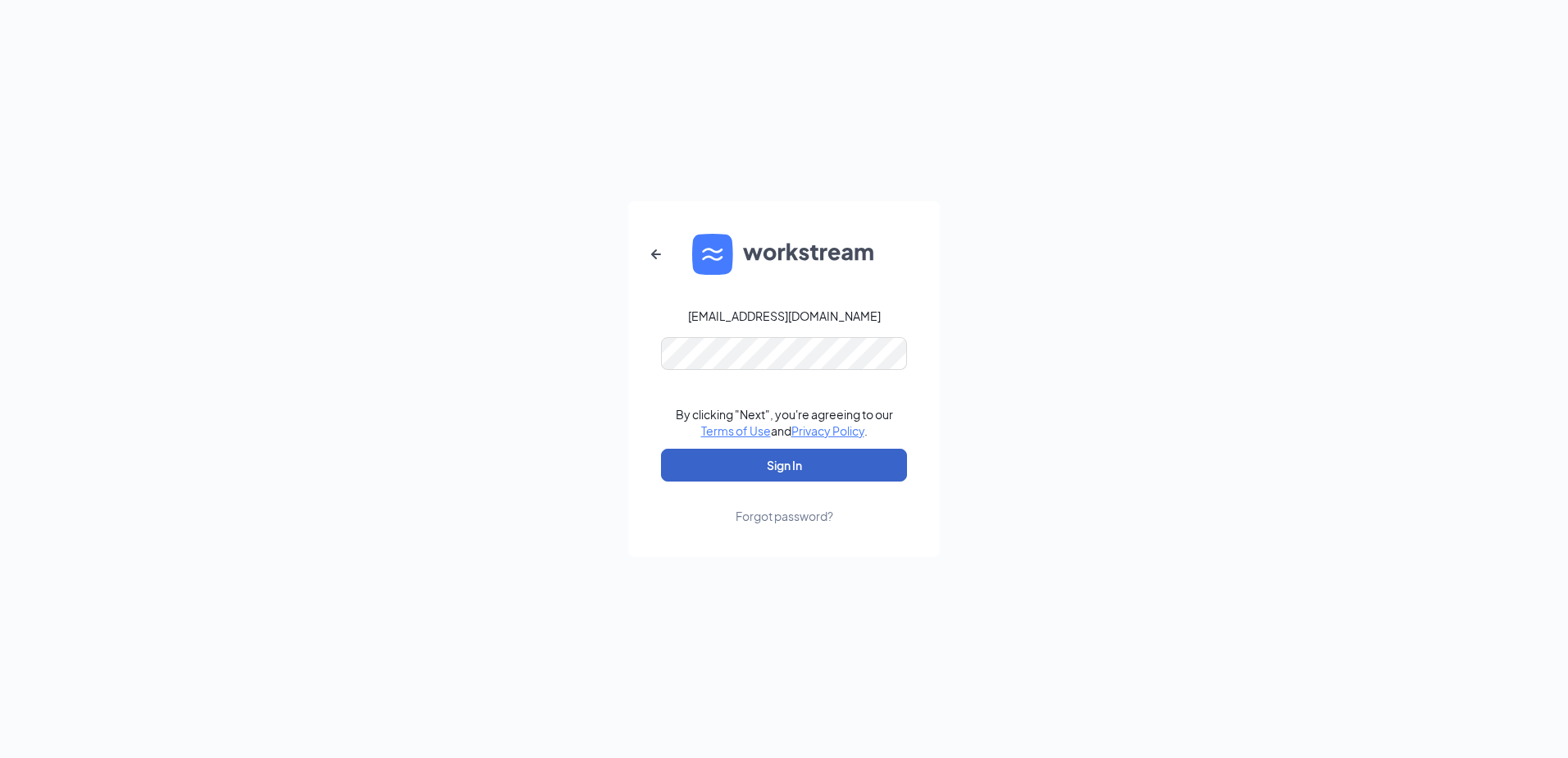
click at [790, 468] on button "Sign In" at bounding box center [784, 465] width 246 height 33
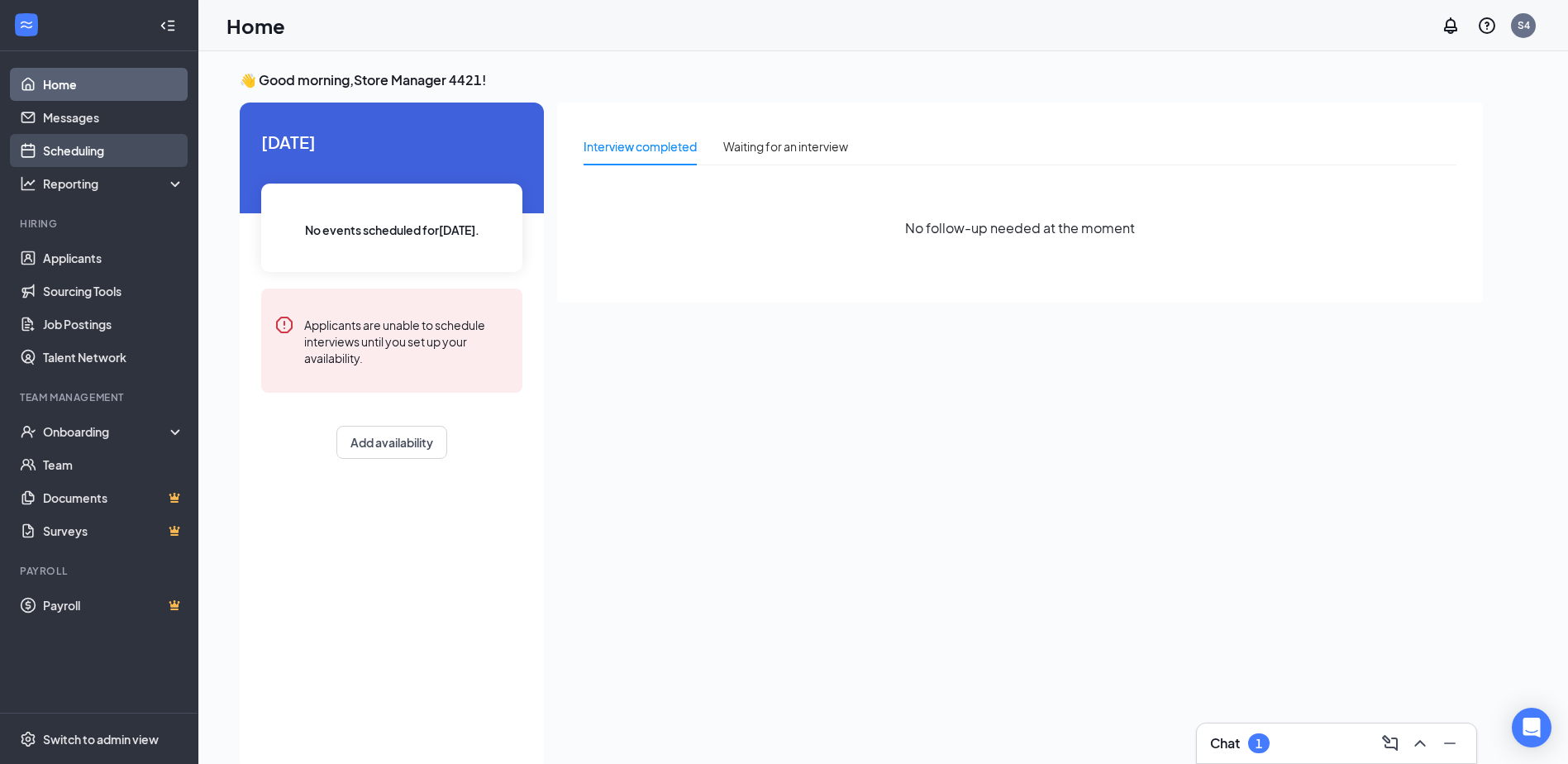
click at [62, 150] on link "Scheduling" at bounding box center [113, 151] width 141 height 33
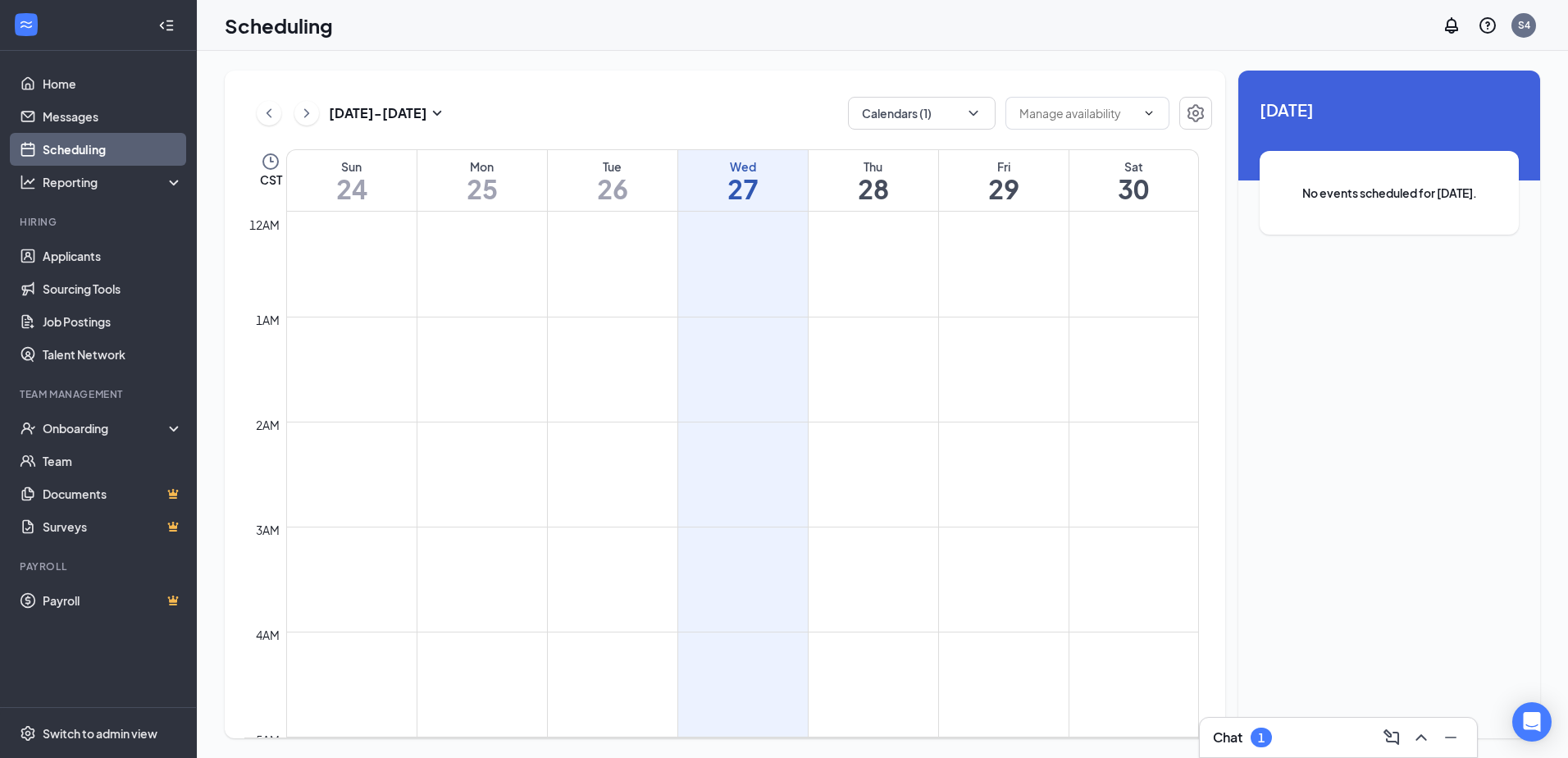
scroll to position [806, 0]
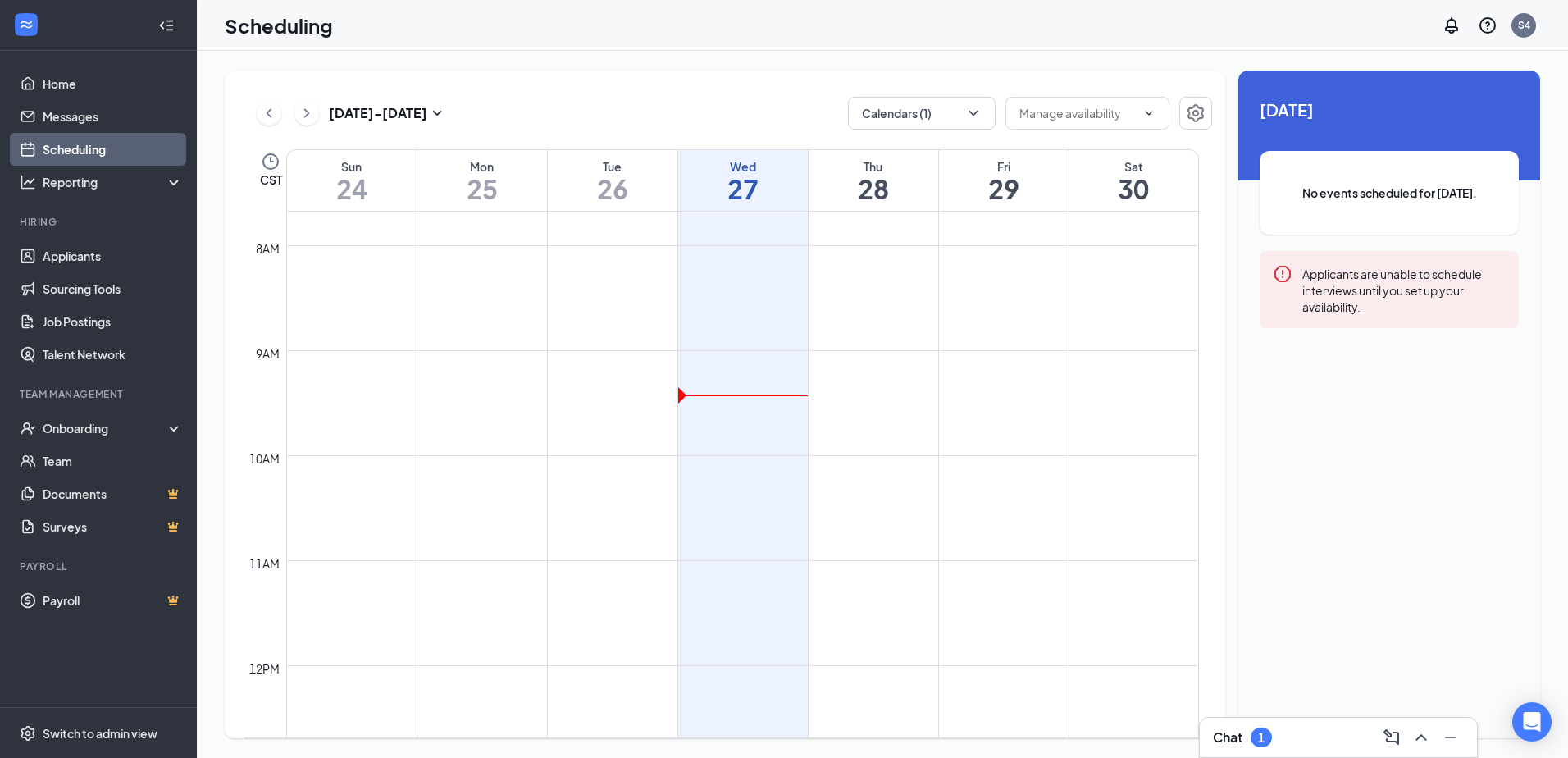
drag, startPoint x: 301, startPoint y: 250, endPoint x: 202, endPoint y: 272, distance: 101.4
click at [225, 284] on div "Aug 24 - Aug 30 Calendars (1) CST Sun 24 Mon 25 Tue 26 Wed 27 Thu 28 Fri 29 Sat…" at bounding box center [724, 405] width 1001 height 668
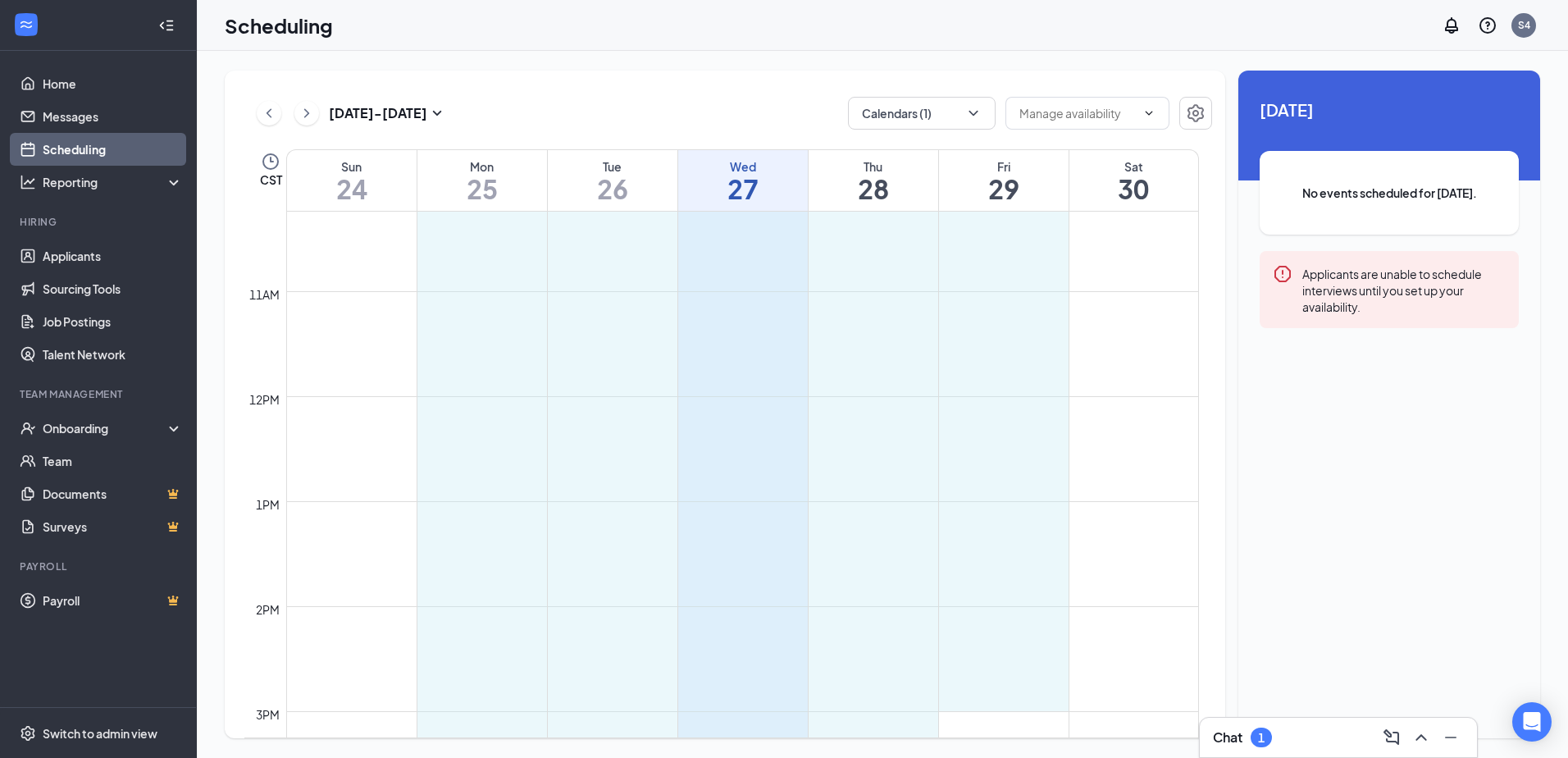
scroll to position [1075, 0]
drag, startPoint x: 431, startPoint y: 246, endPoint x: 1012, endPoint y: 603, distance: 681.9
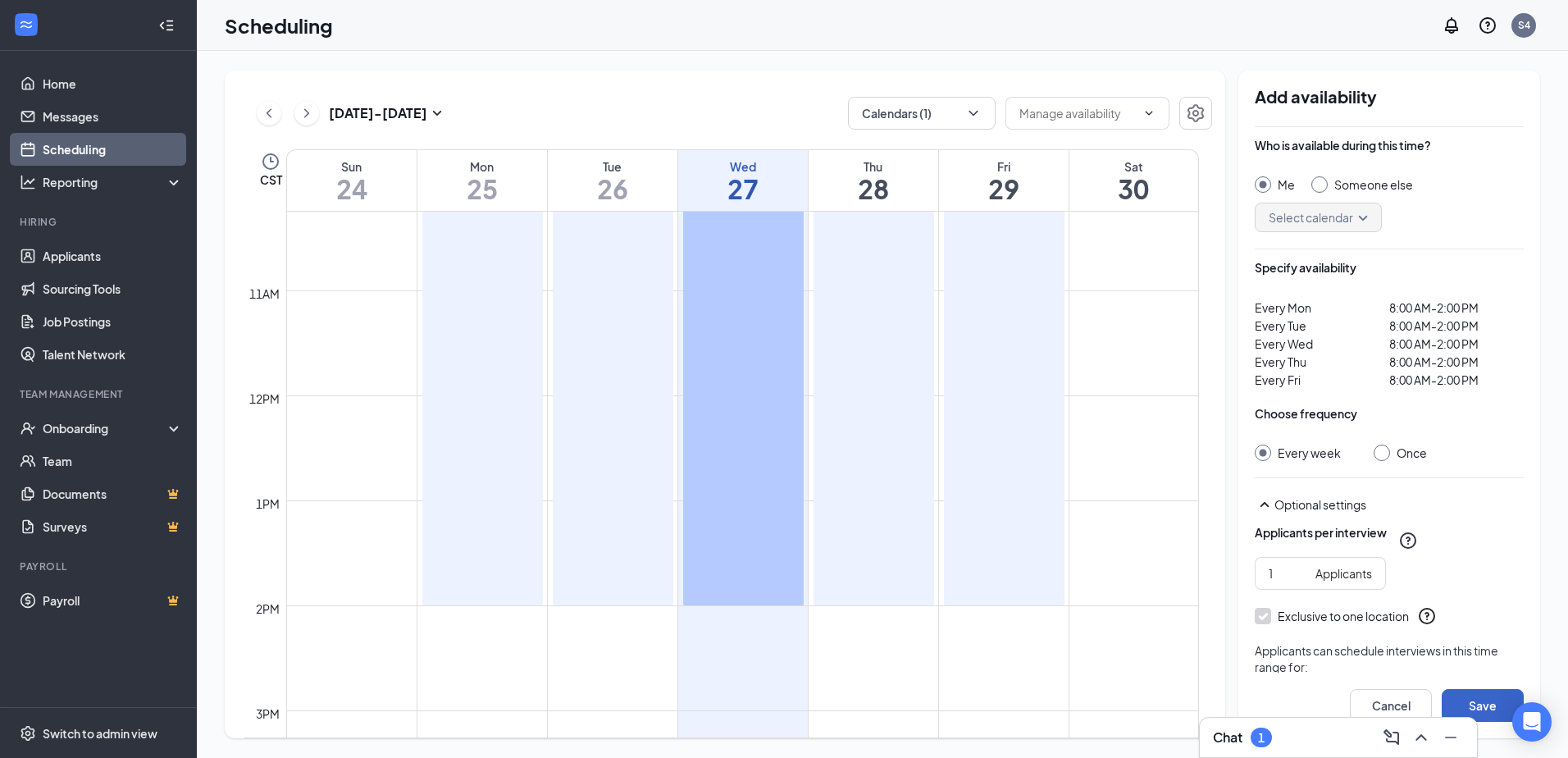
click at [1487, 707] on button "Save" at bounding box center [1483, 706] width 82 height 33
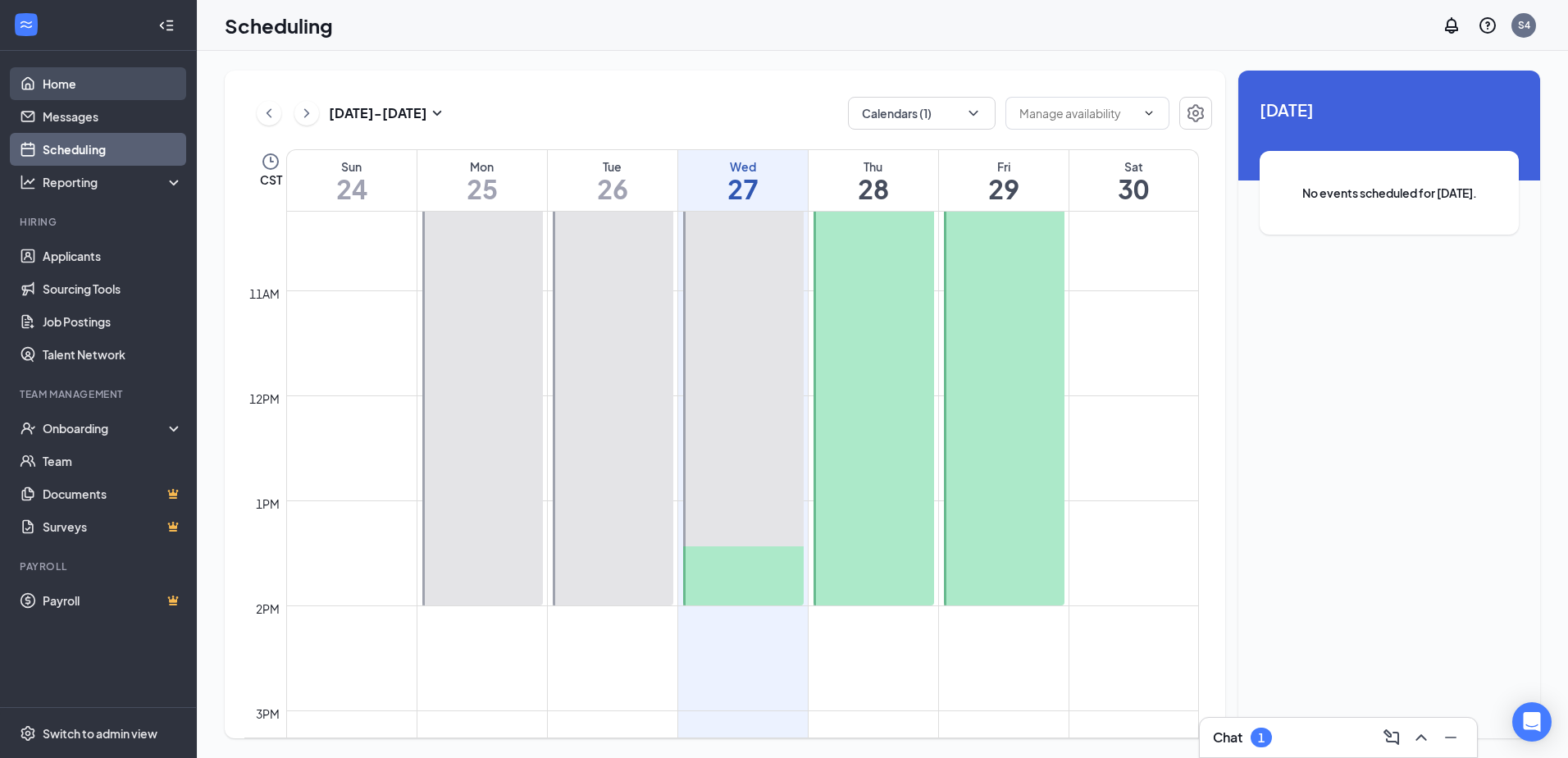
click at [47, 85] on link "Home" at bounding box center [113, 83] width 140 height 33
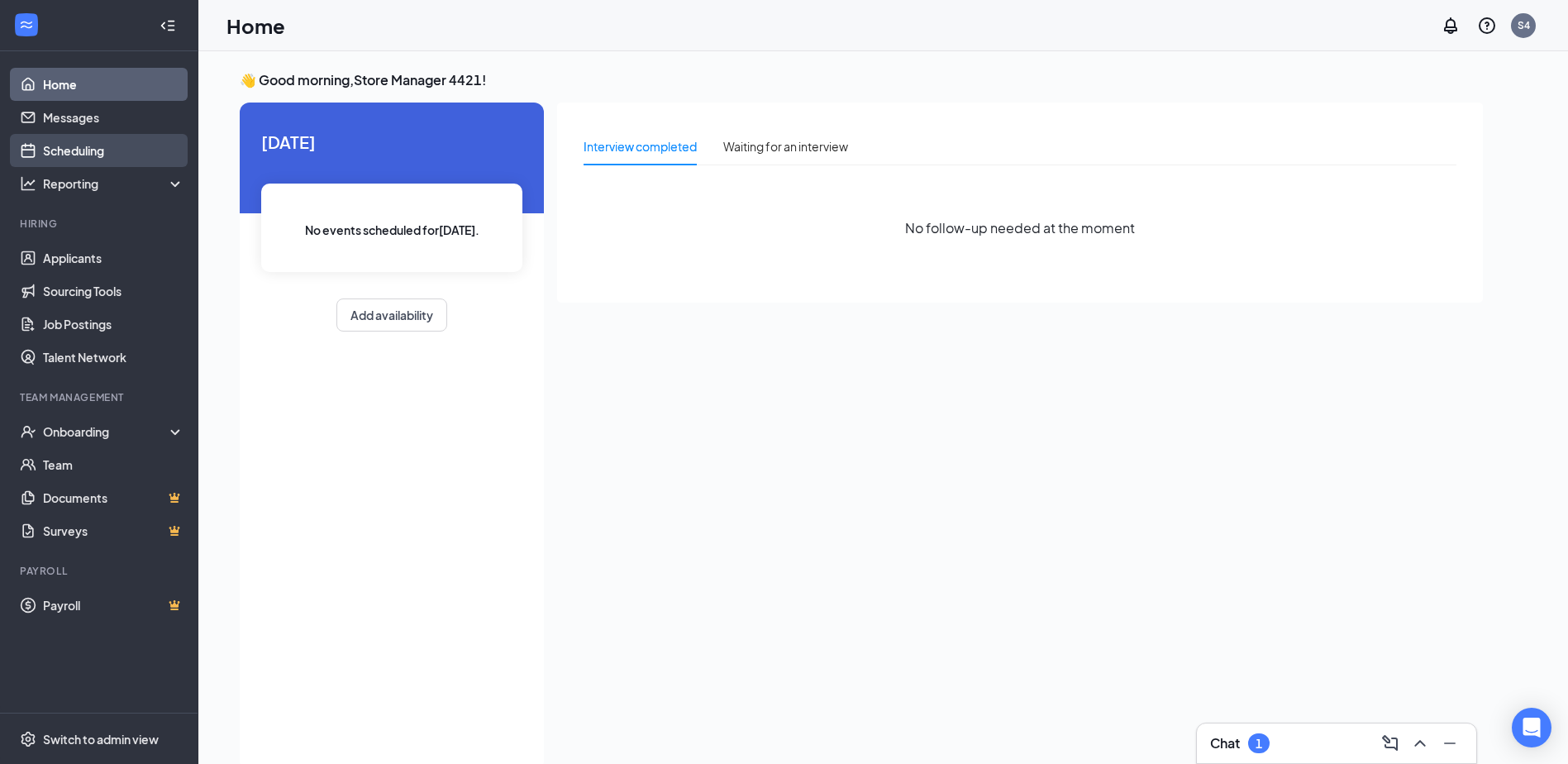
click at [79, 141] on link "Scheduling" at bounding box center [113, 151] width 141 height 33
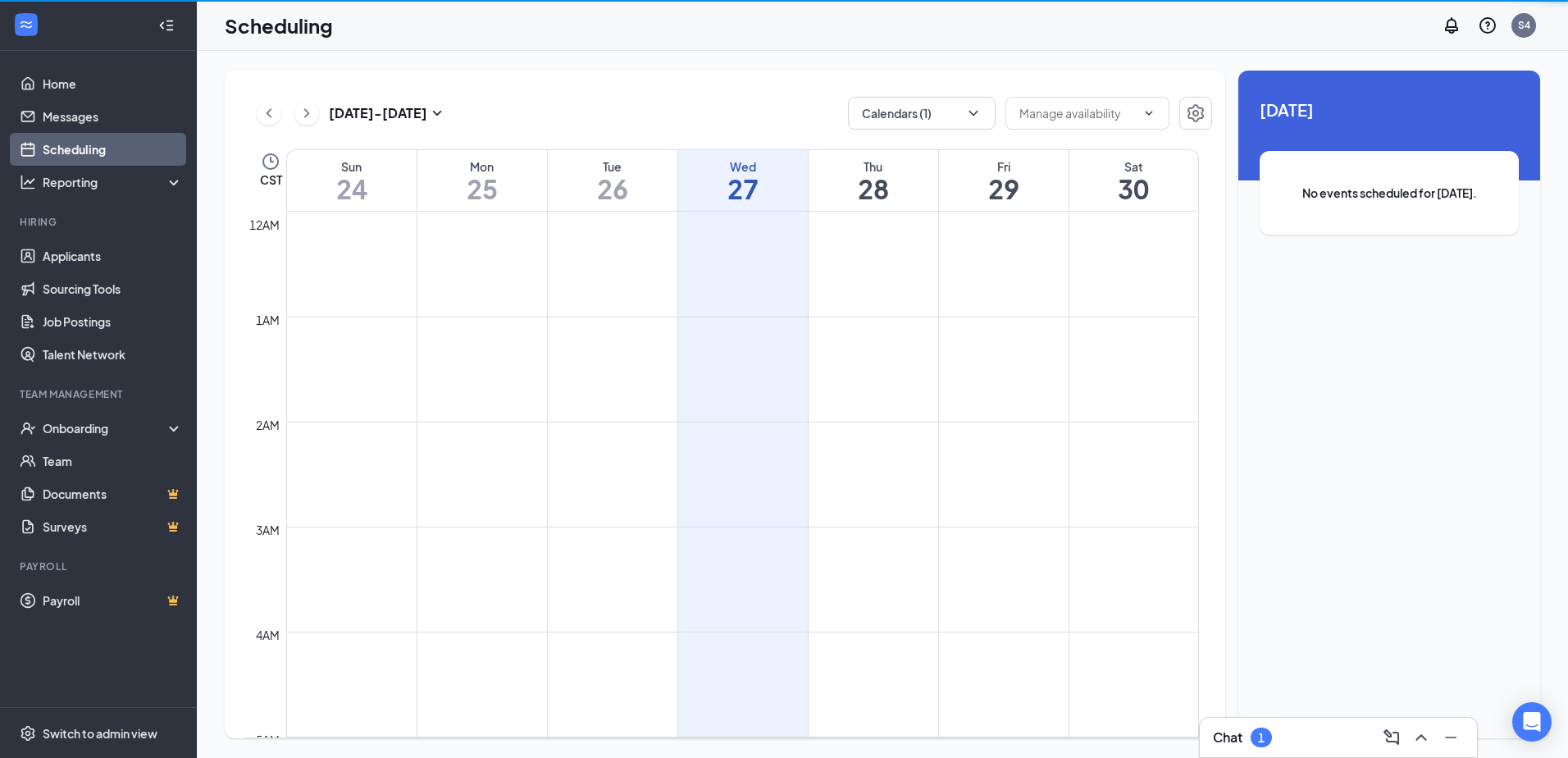
scroll to position [806, 0]
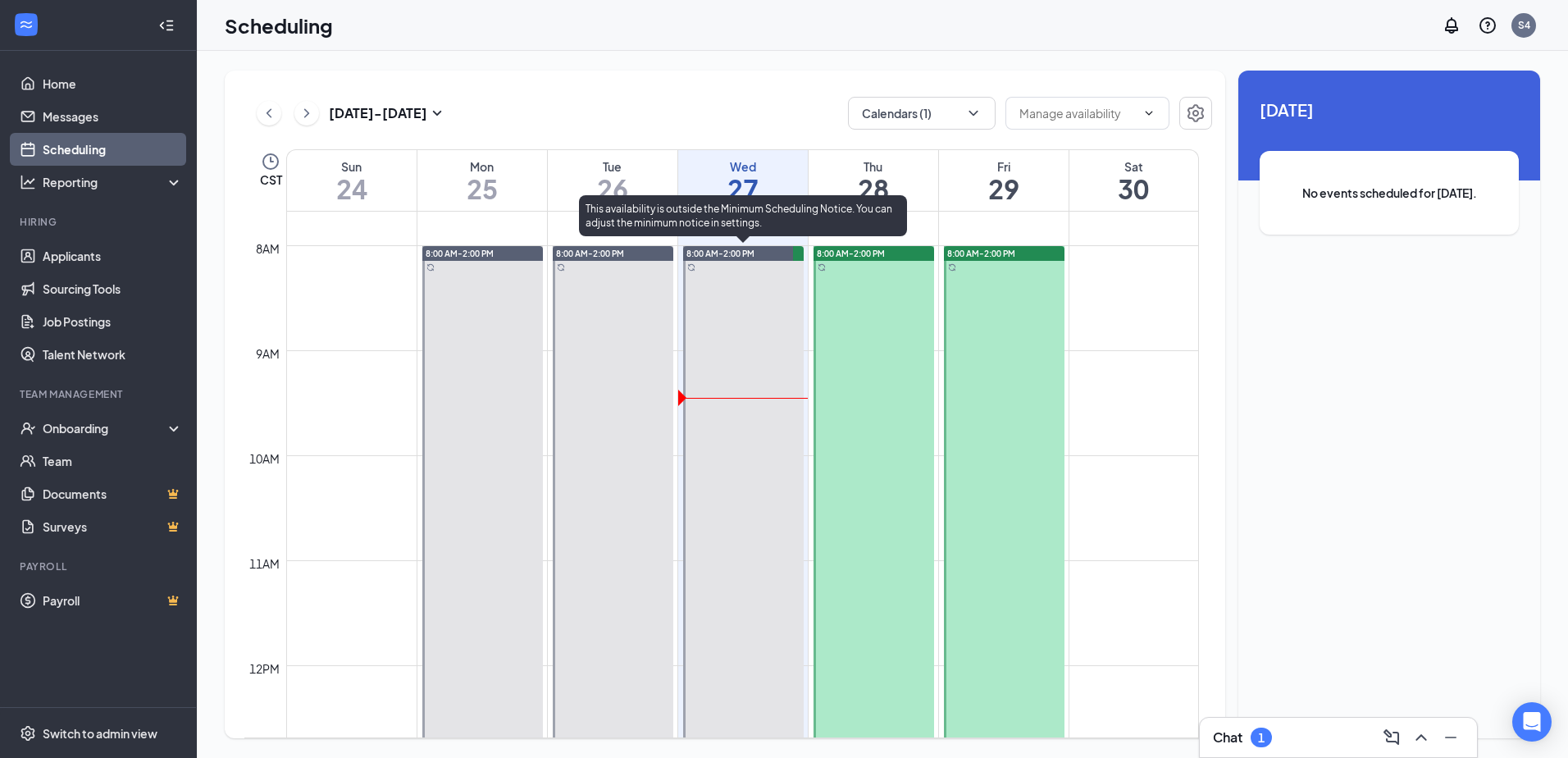
click at [755, 367] on div at bounding box center [744, 560] width 120 height 629
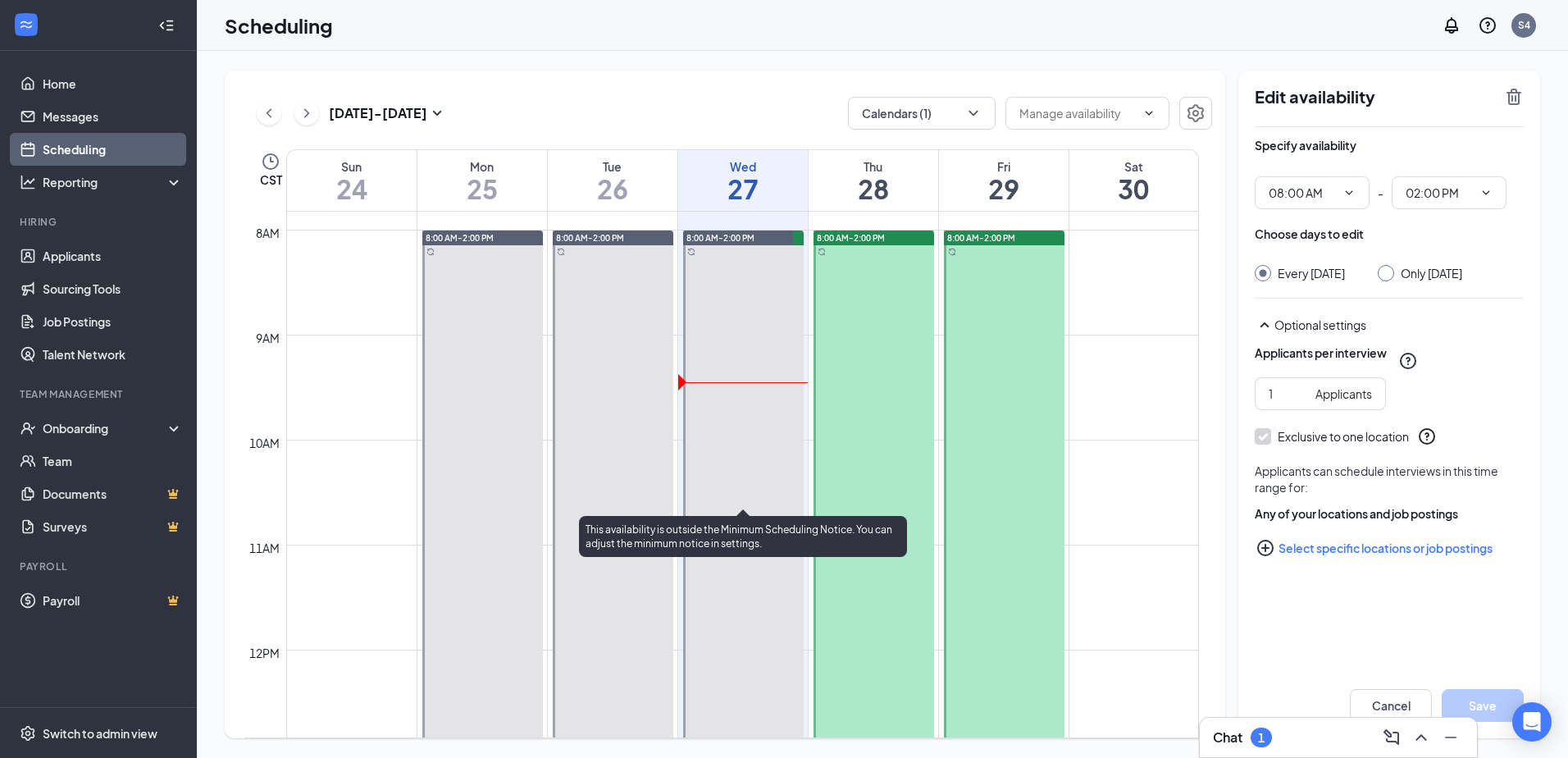
scroll to position [806, 0]
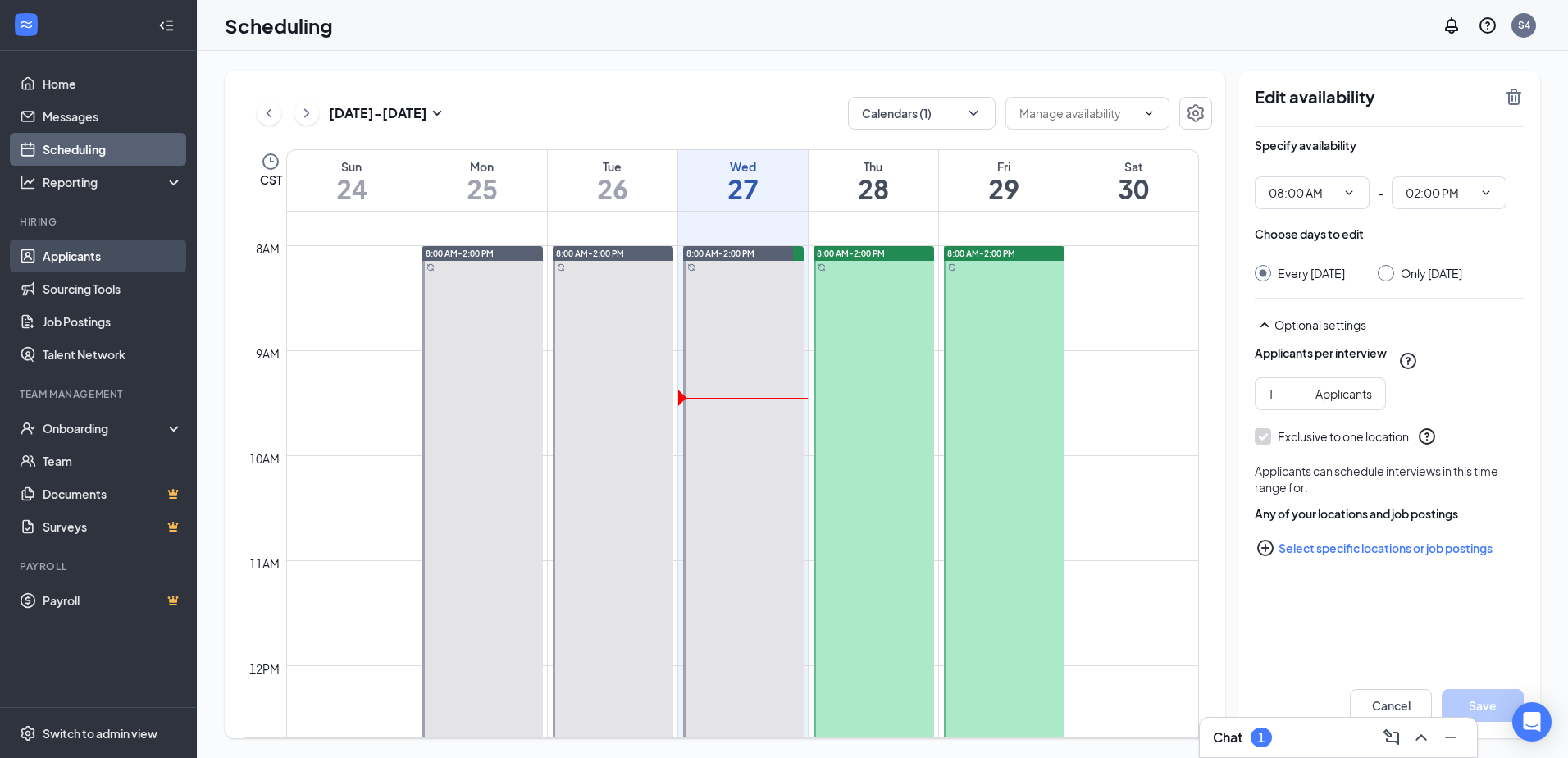
click at [64, 267] on link "Applicants" at bounding box center [113, 256] width 140 height 33
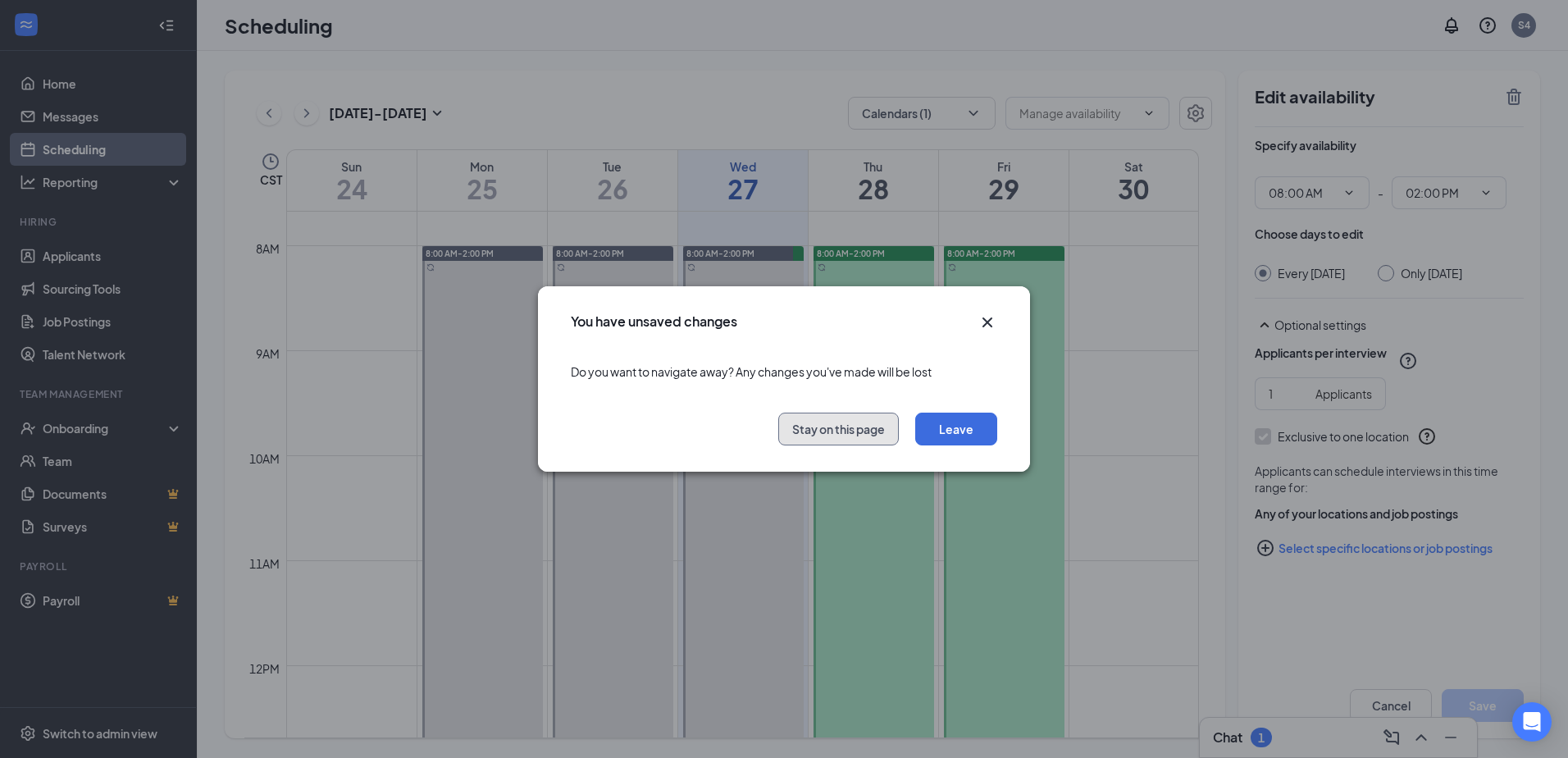
click at [875, 430] on button "Stay on this page" at bounding box center [839, 429] width 120 height 33
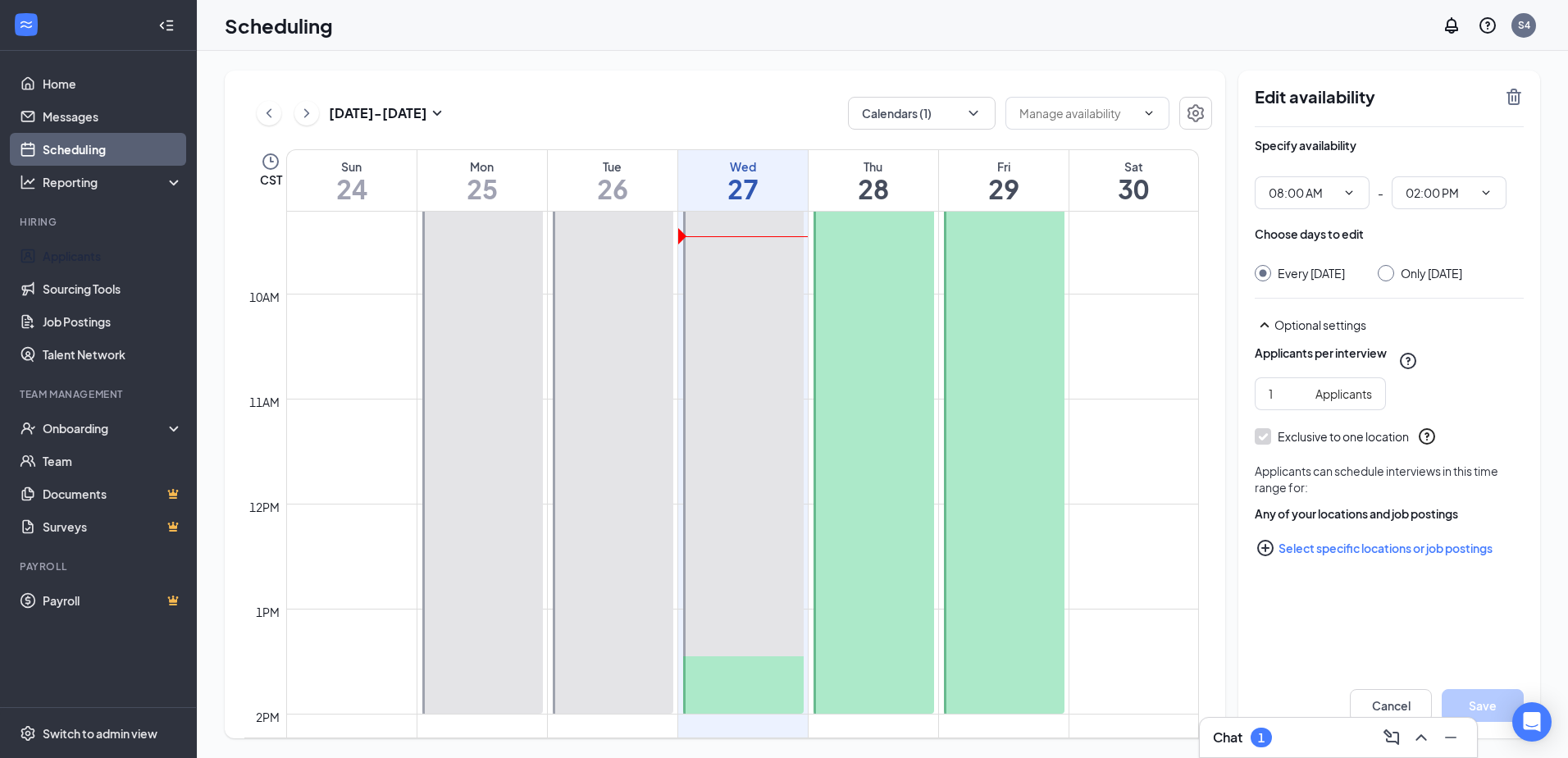
scroll to position [970, 0]
click at [1351, 193] on icon "ChevronDown" at bounding box center [1350, 193] width 14 height 14
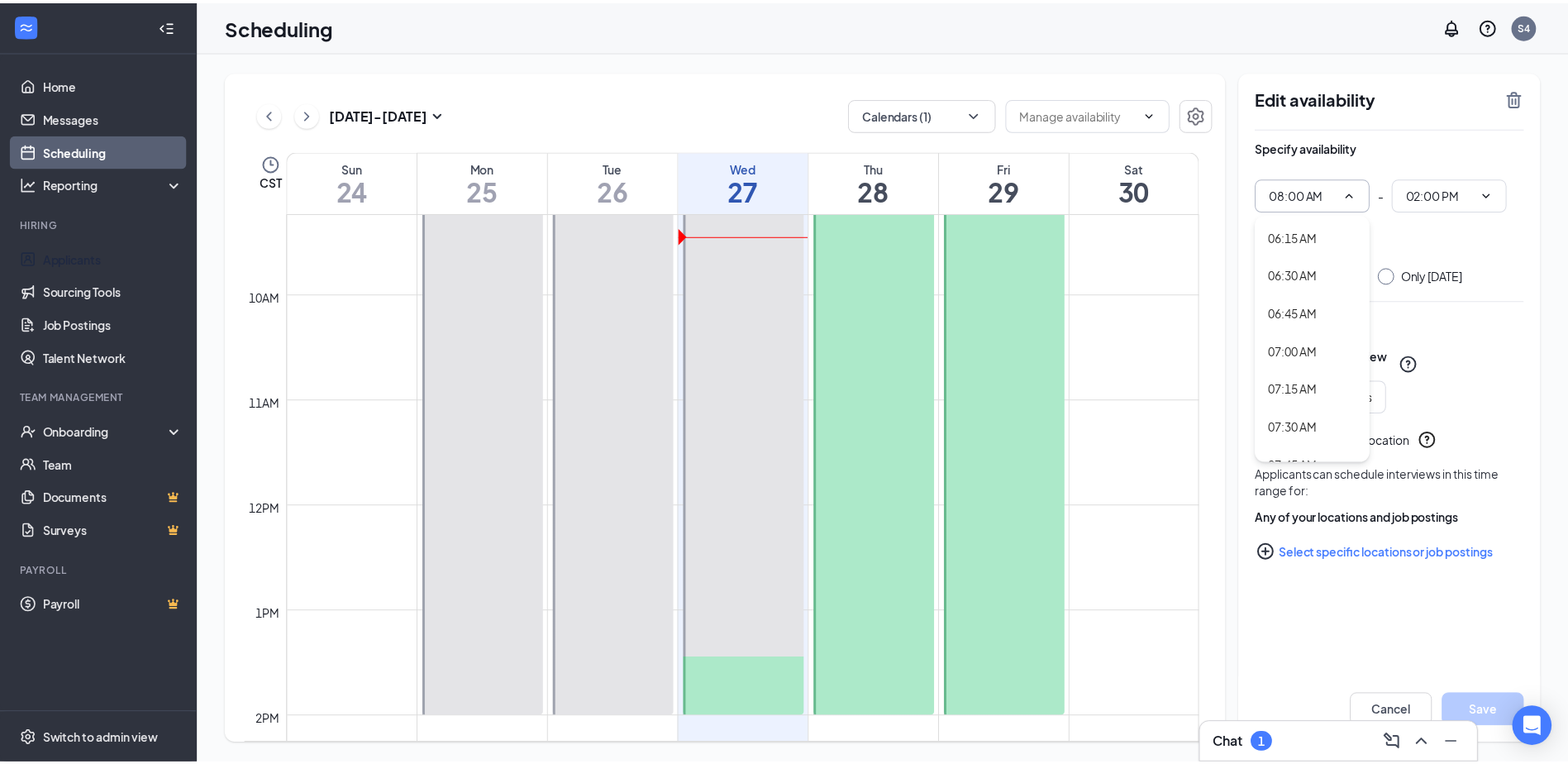
scroll to position [1019, 0]
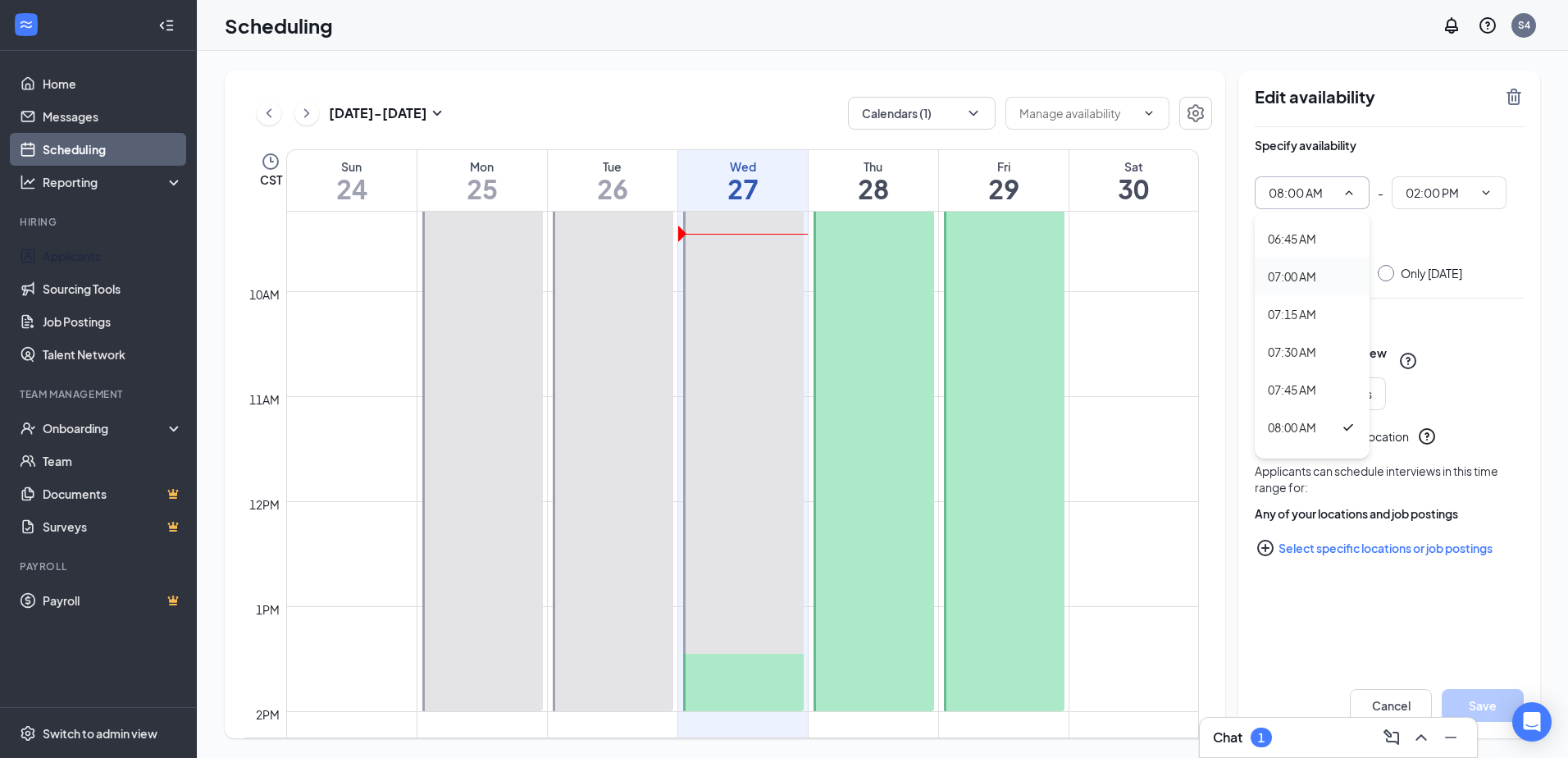
click at [1314, 273] on div "07:00 AM" at bounding box center [1292, 276] width 49 height 18
type input "07:00 AM"
type input "01:00 PM"
click at [1476, 708] on button "Save" at bounding box center [1483, 706] width 82 height 33
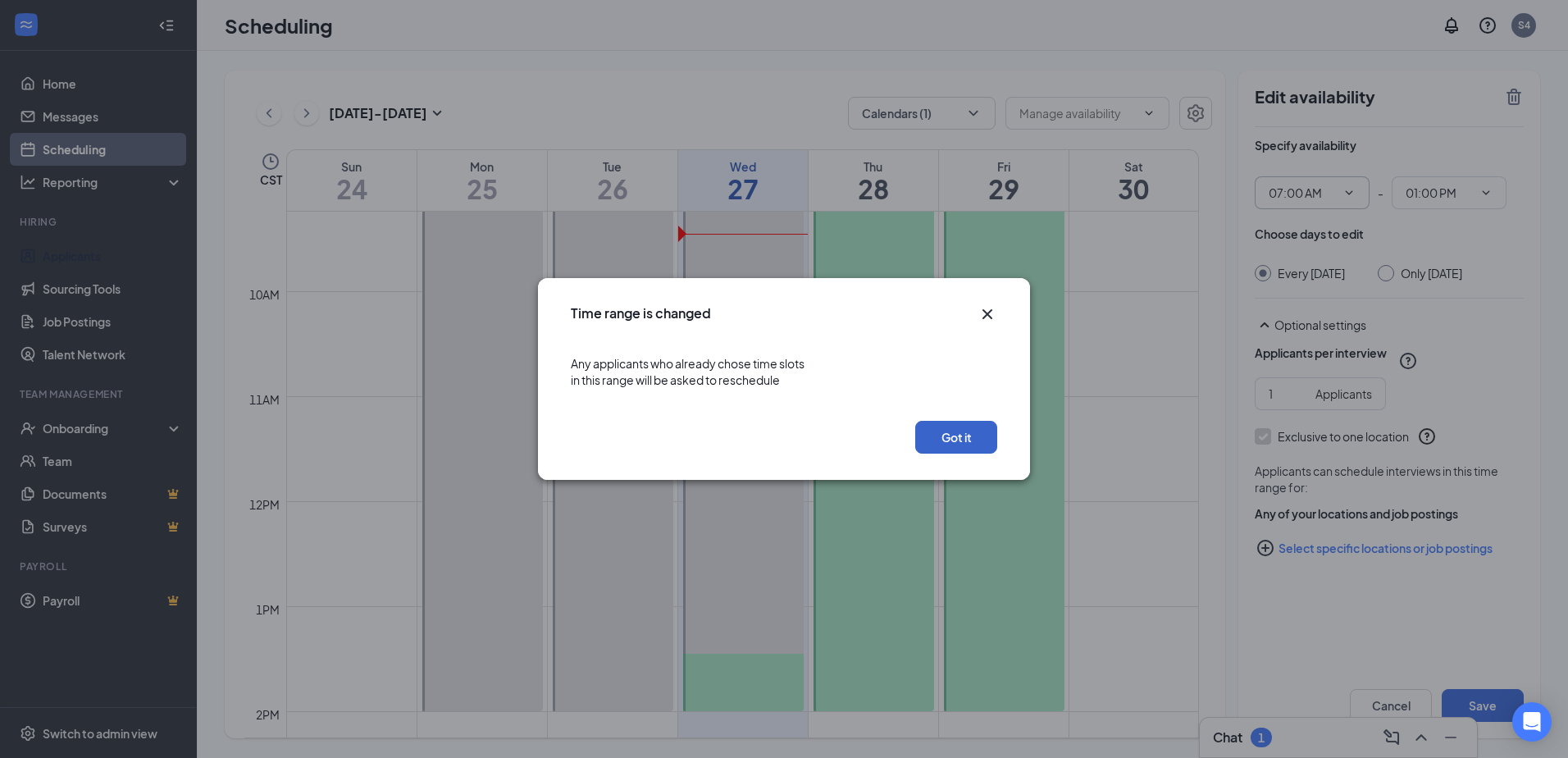
click at [964, 438] on button "Got it" at bounding box center [956, 437] width 82 height 33
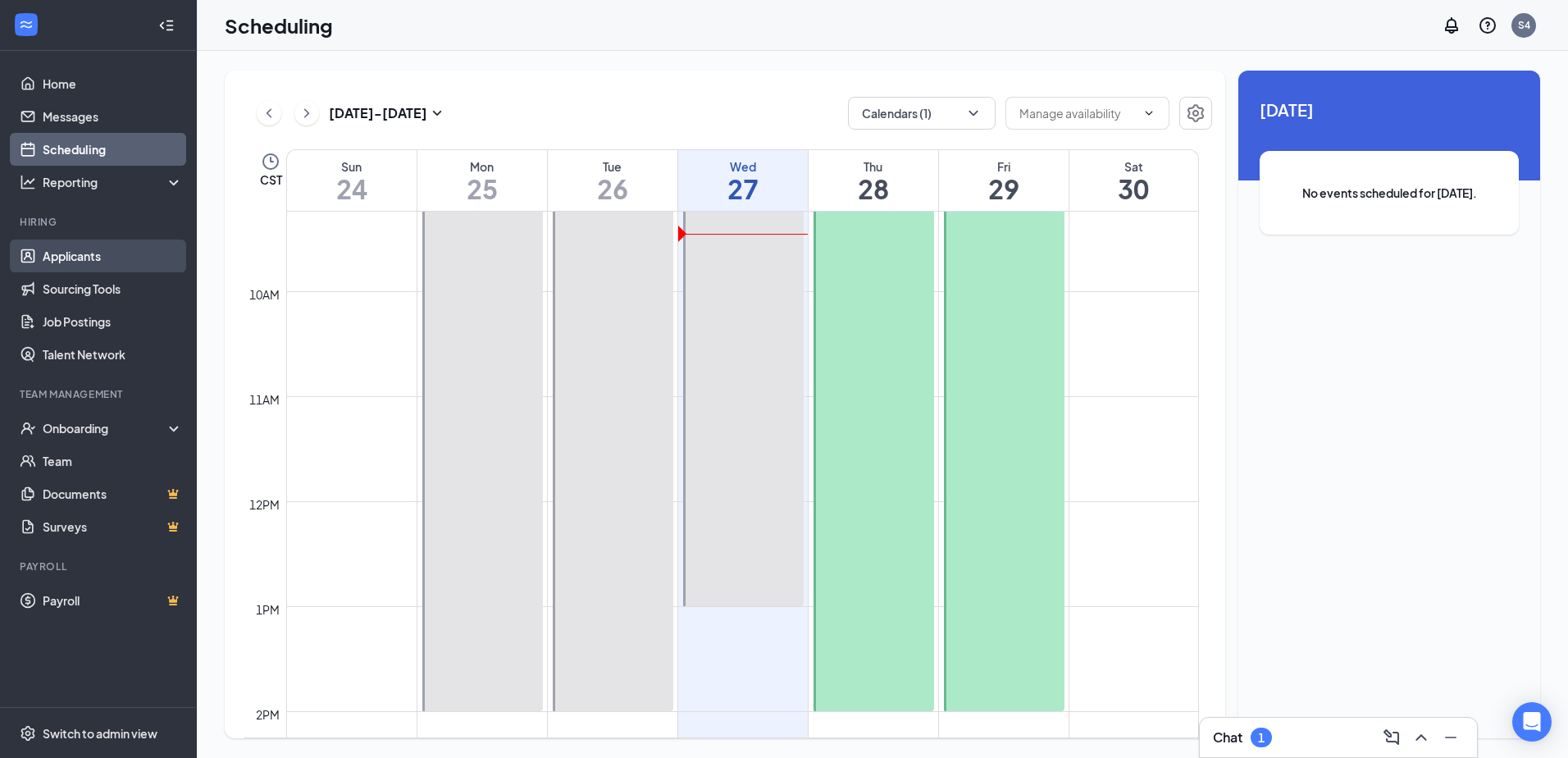
click at [65, 253] on link "Applicants" at bounding box center [113, 256] width 140 height 33
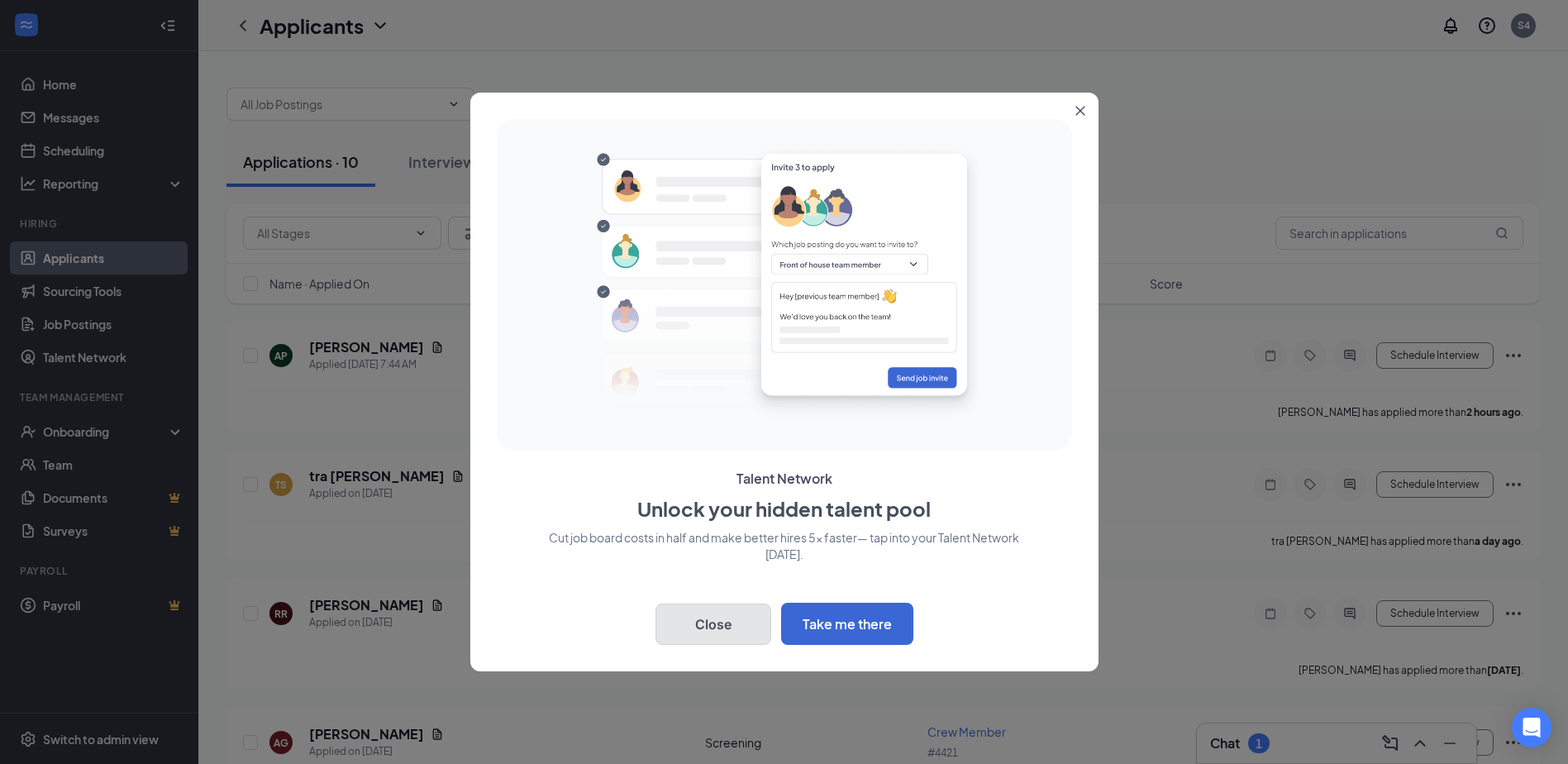
click at [713, 624] on button "Close" at bounding box center [713, 624] width 115 height 41
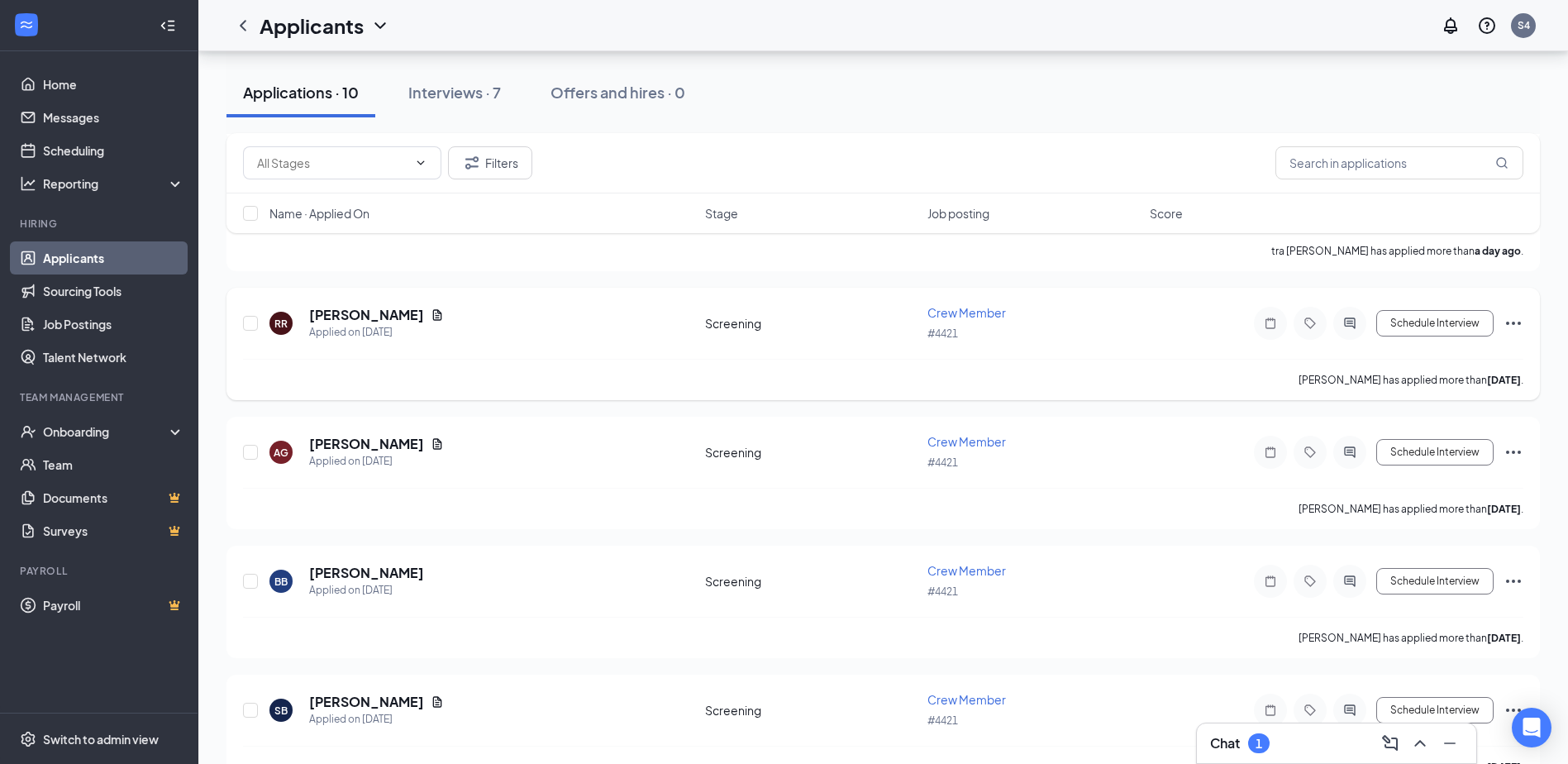
scroll to position [331, 0]
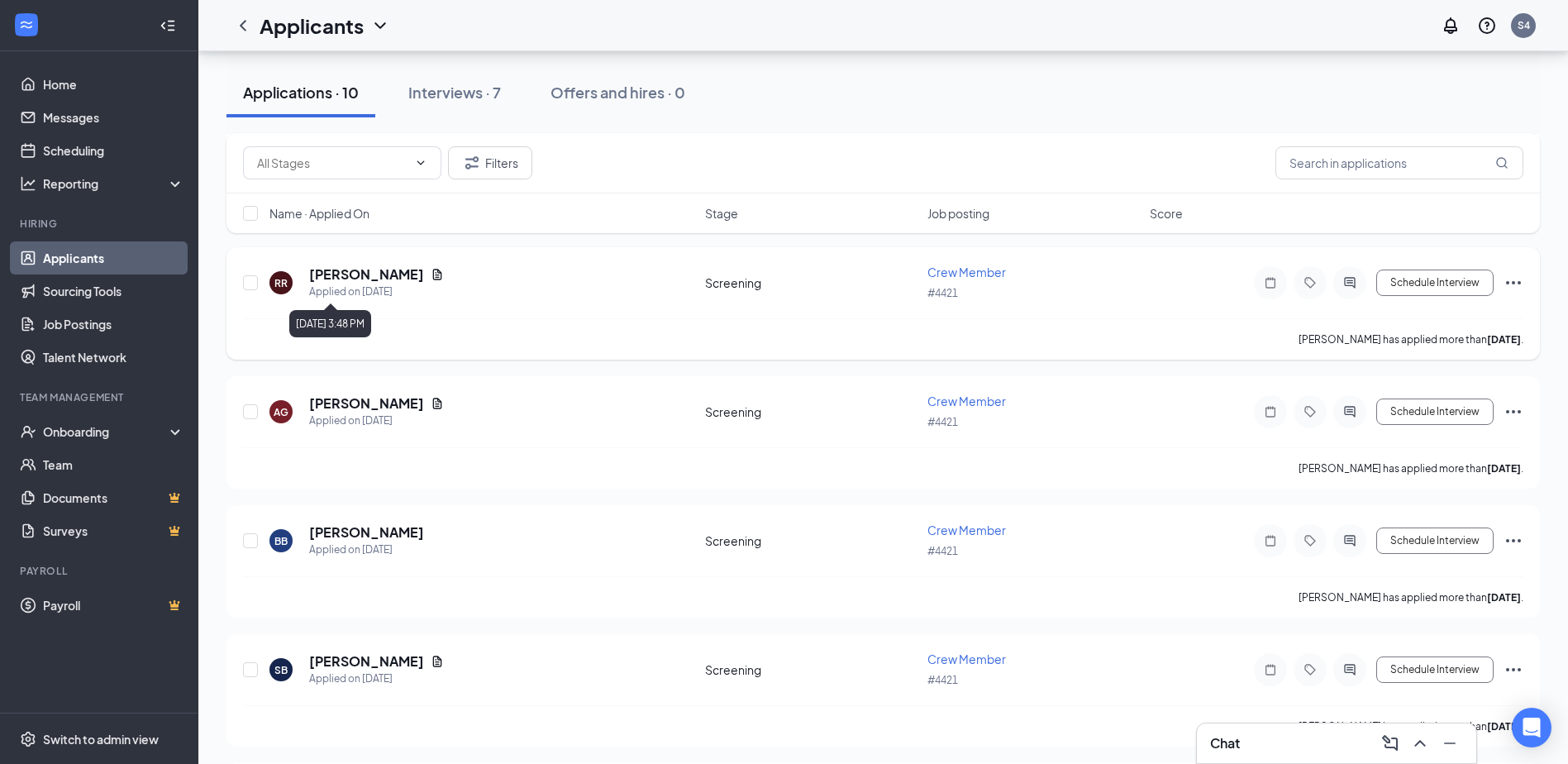
click at [361, 285] on div "Applied on Aug 25" at bounding box center [377, 292] width 135 height 17
click at [375, 292] on div "Applied on Aug 25" at bounding box center [377, 292] width 135 height 17
click at [981, 271] on span "Crew Member" at bounding box center [966, 271] width 78 height 15
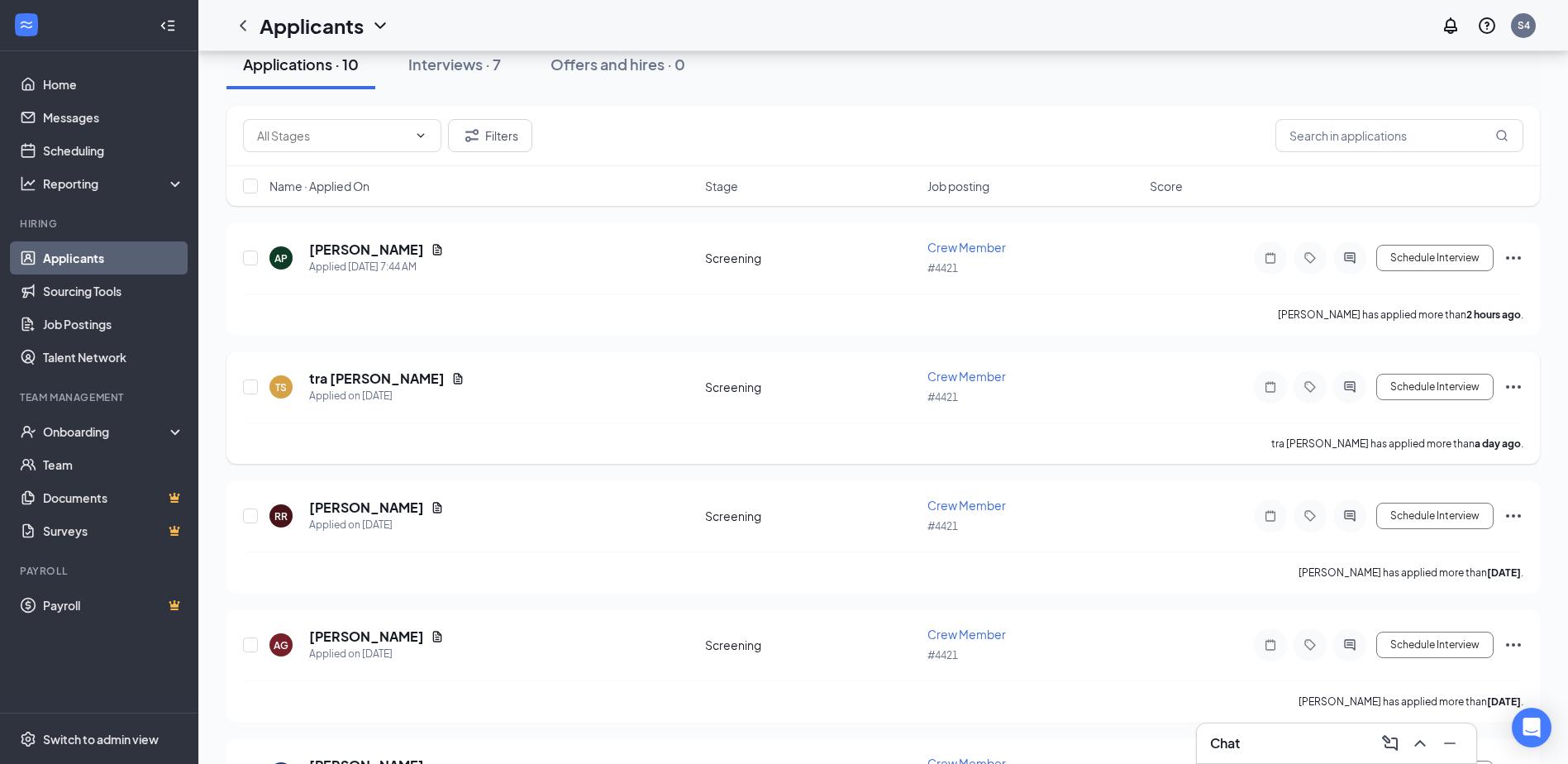
scroll to position [165, 0]
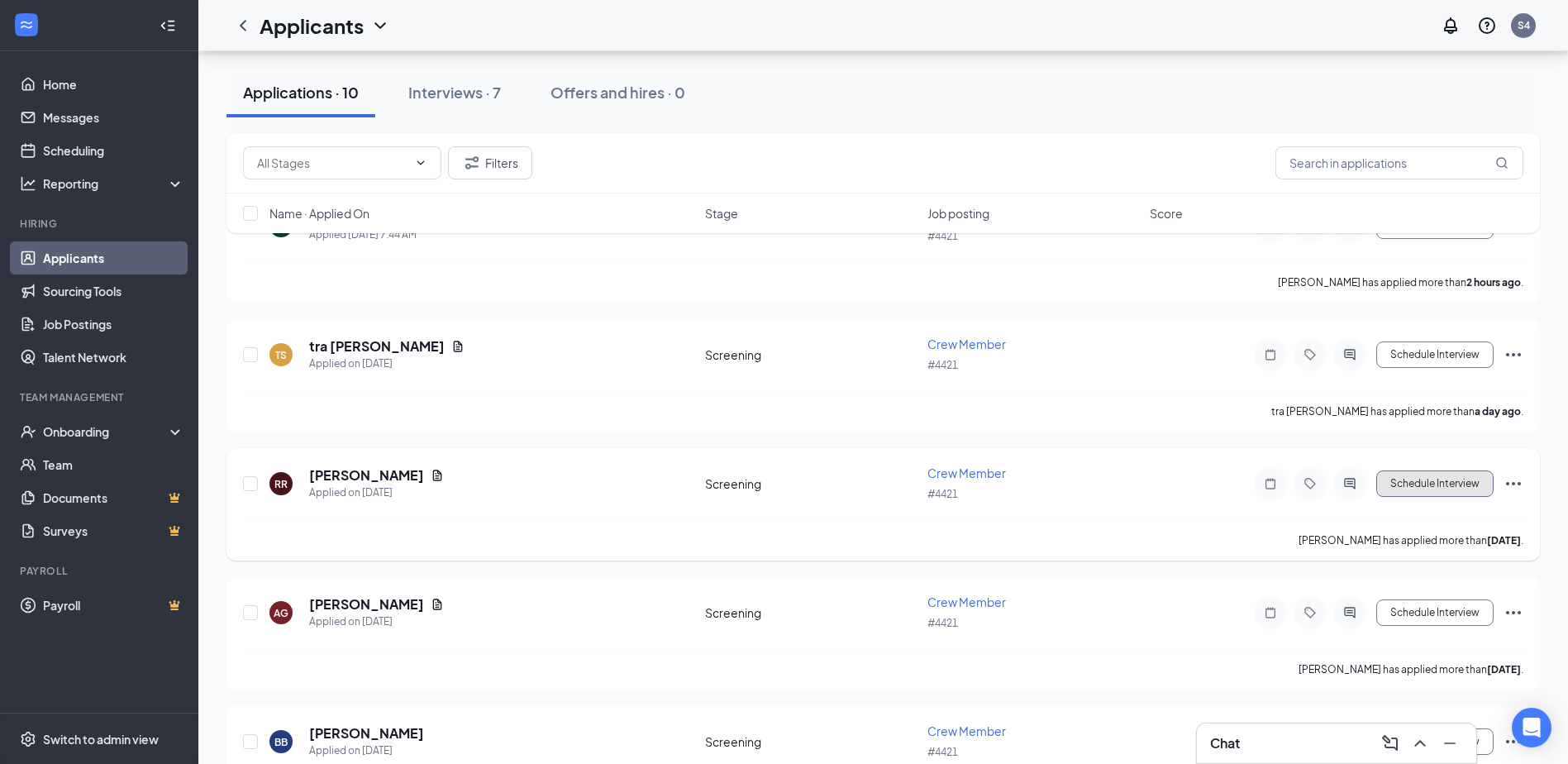
click at [1461, 482] on button "Schedule Interview" at bounding box center [1435, 483] width 117 height 26
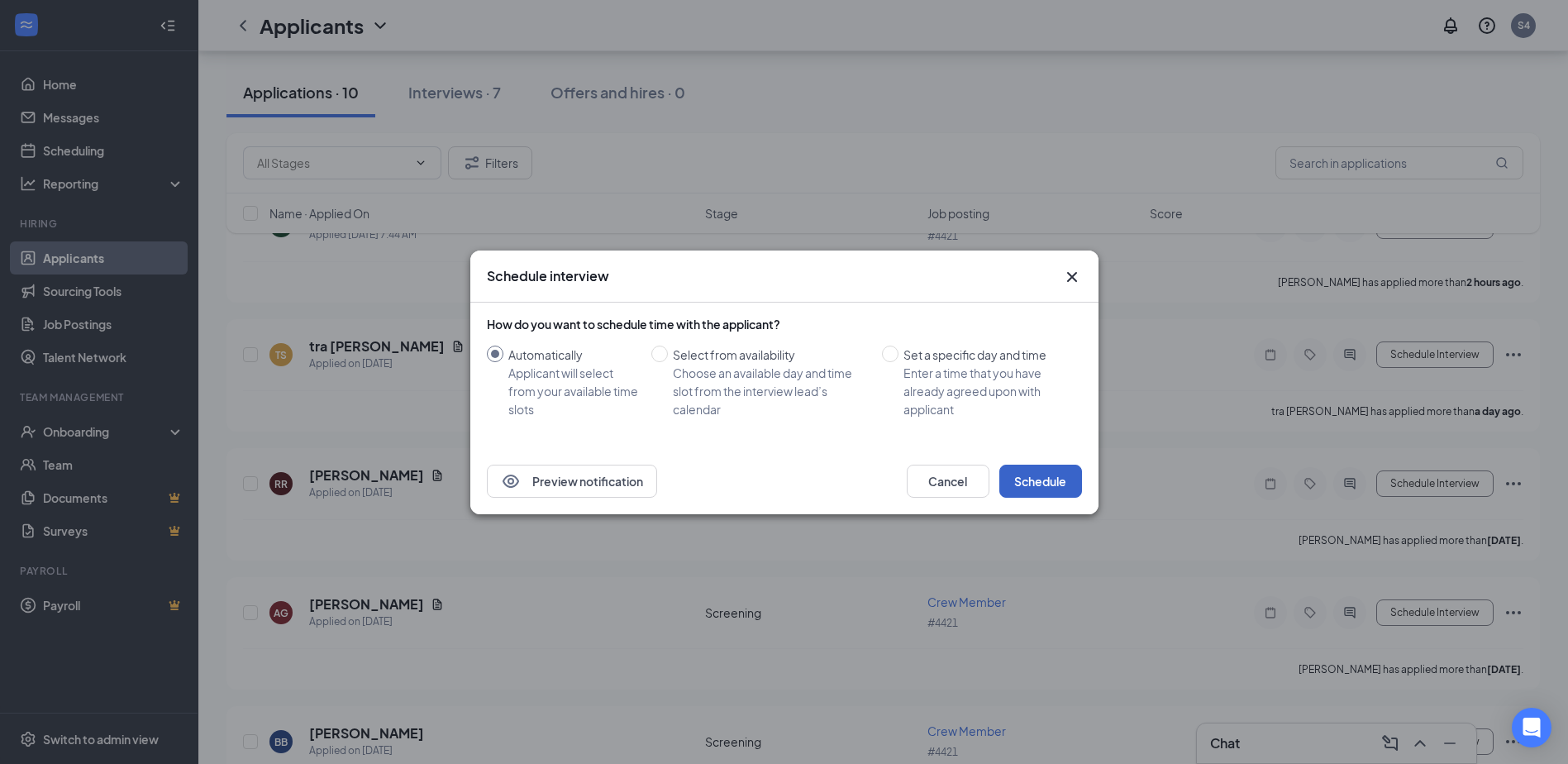
click at [1041, 467] on button "Schedule" at bounding box center [1040, 481] width 82 height 33
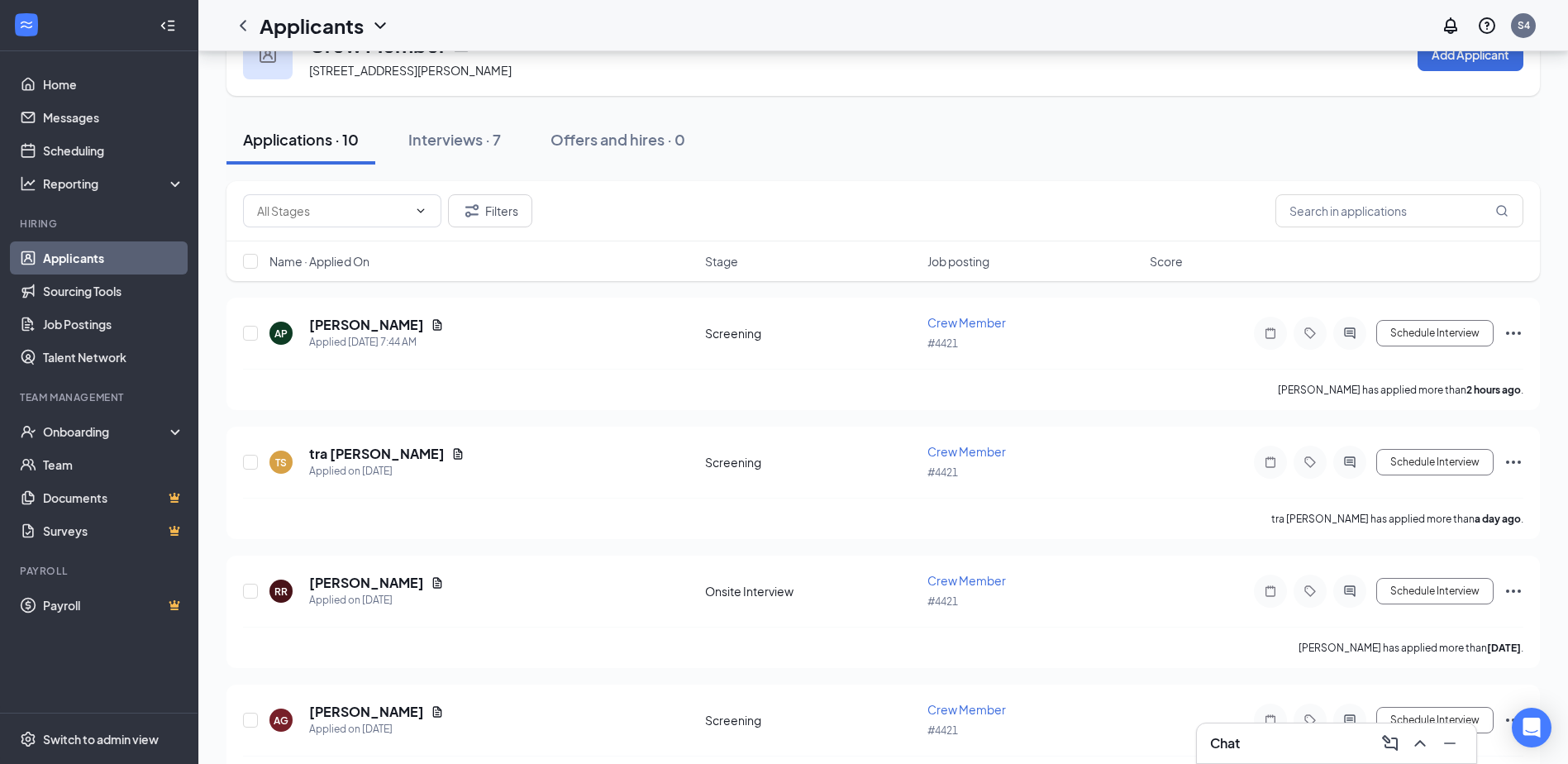
scroll to position [0, 0]
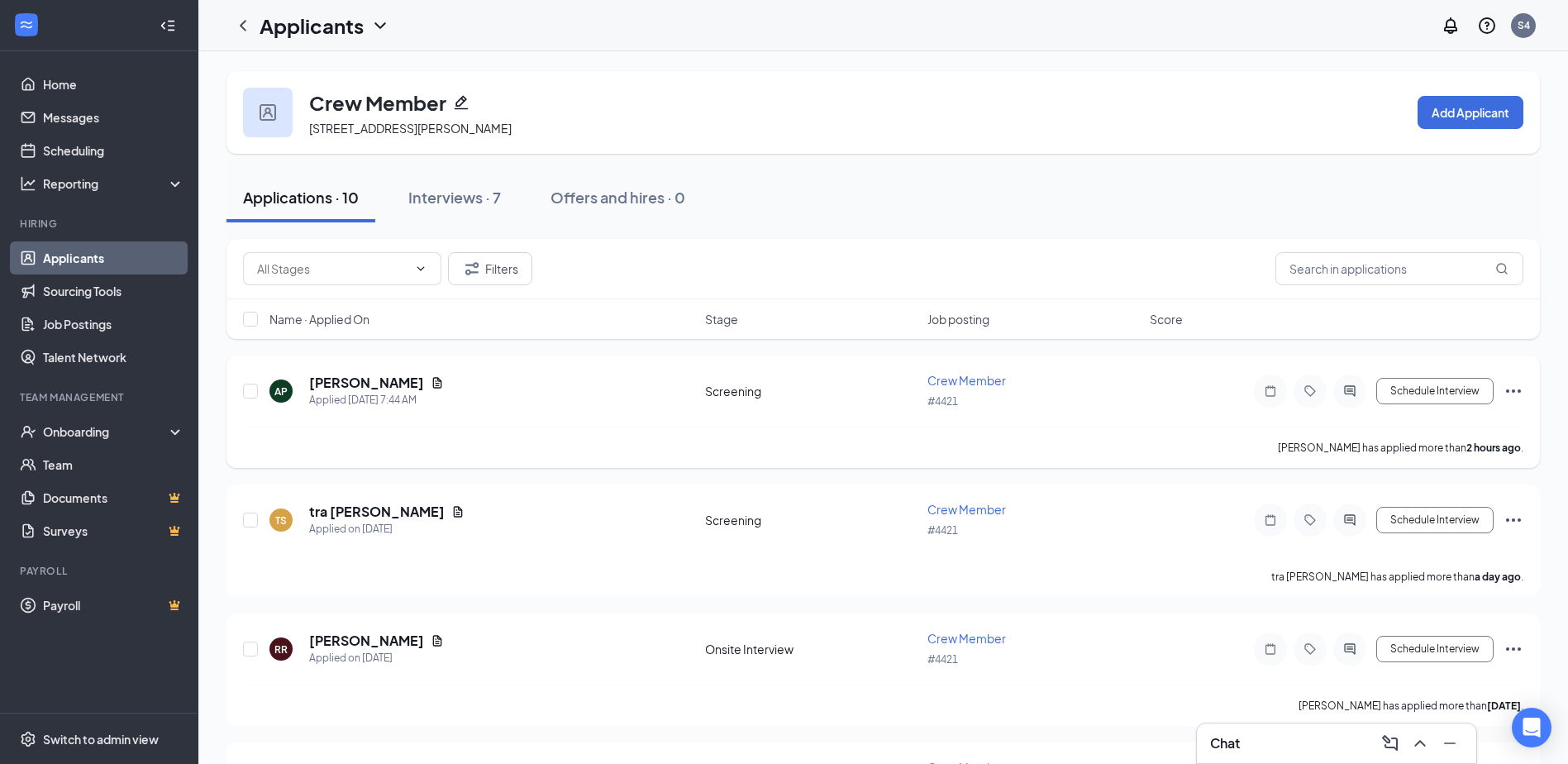
click at [282, 394] on div "AP" at bounding box center [281, 391] width 14 height 14
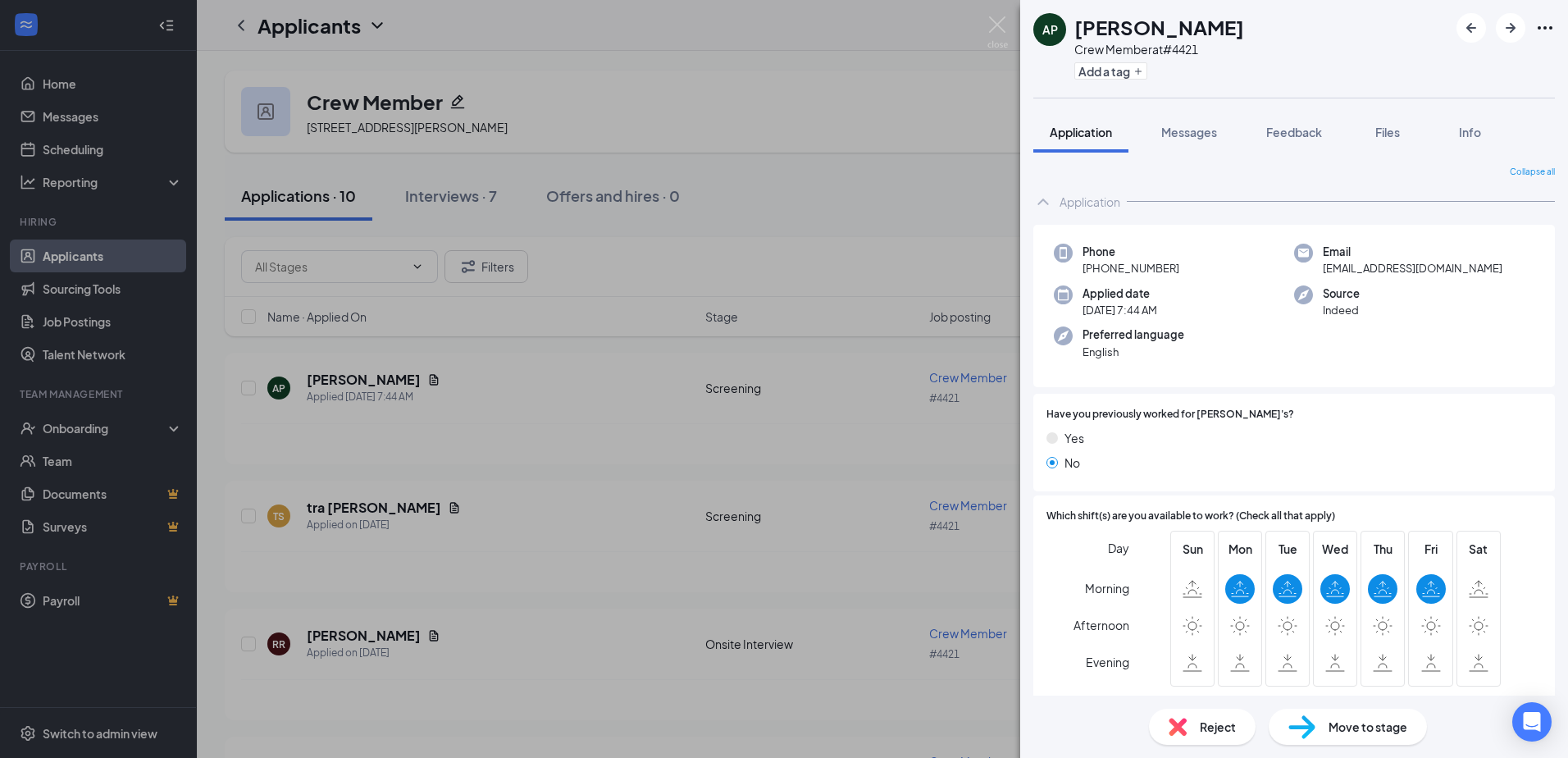
click at [764, 254] on div "AP Anna Parsley Crew Member at #4421 Add a tag Application Messages Feedback Fi…" at bounding box center [784, 379] width 1568 height 758
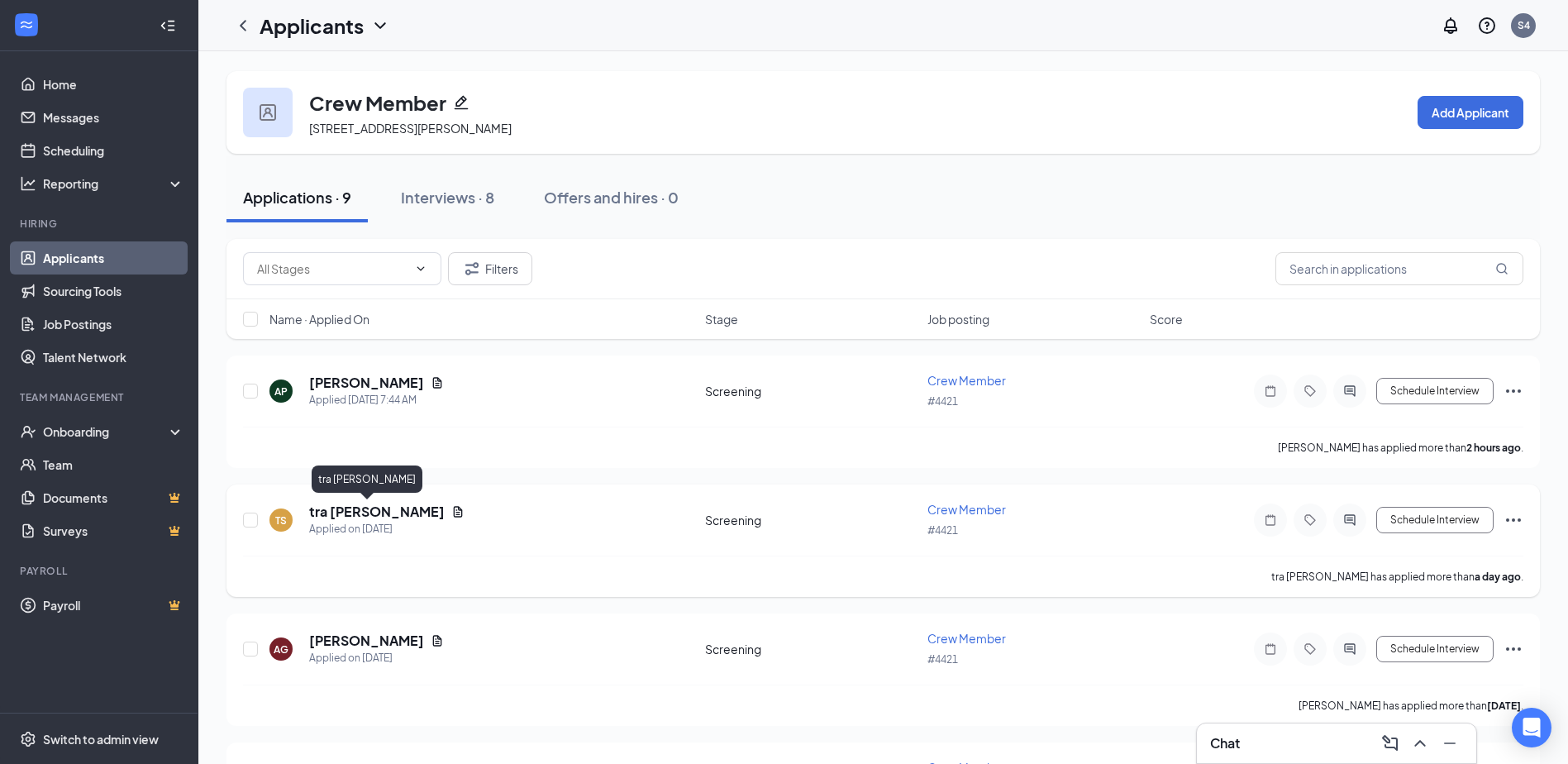
click at [347, 514] on h5 "tra stover" at bounding box center [377, 512] width 136 height 19
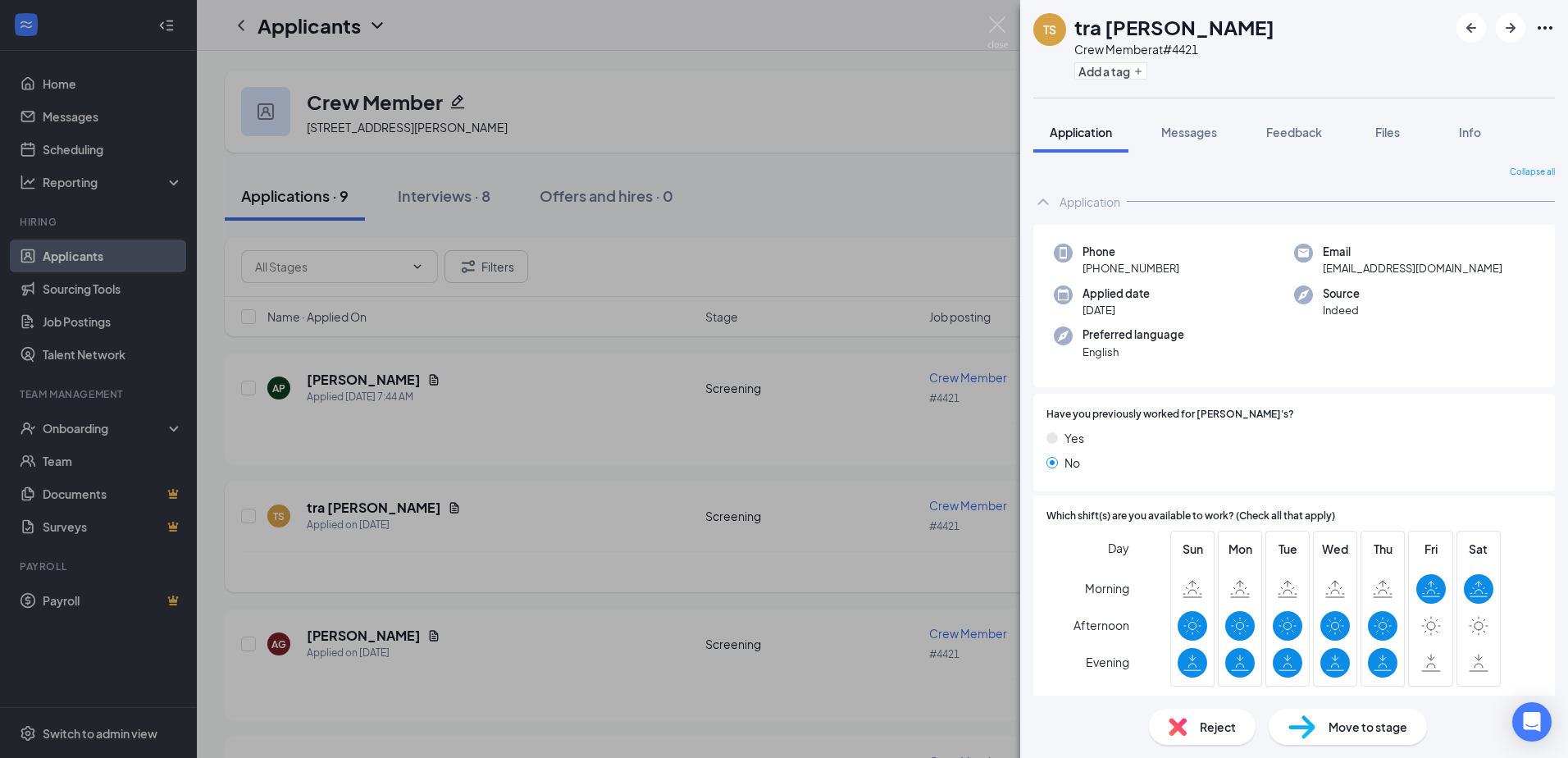
click at [489, 506] on div "TS tra stover Crew Member at #4421 Add a tag Application Messages Feedback File…" at bounding box center [784, 379] width 1568 height 758
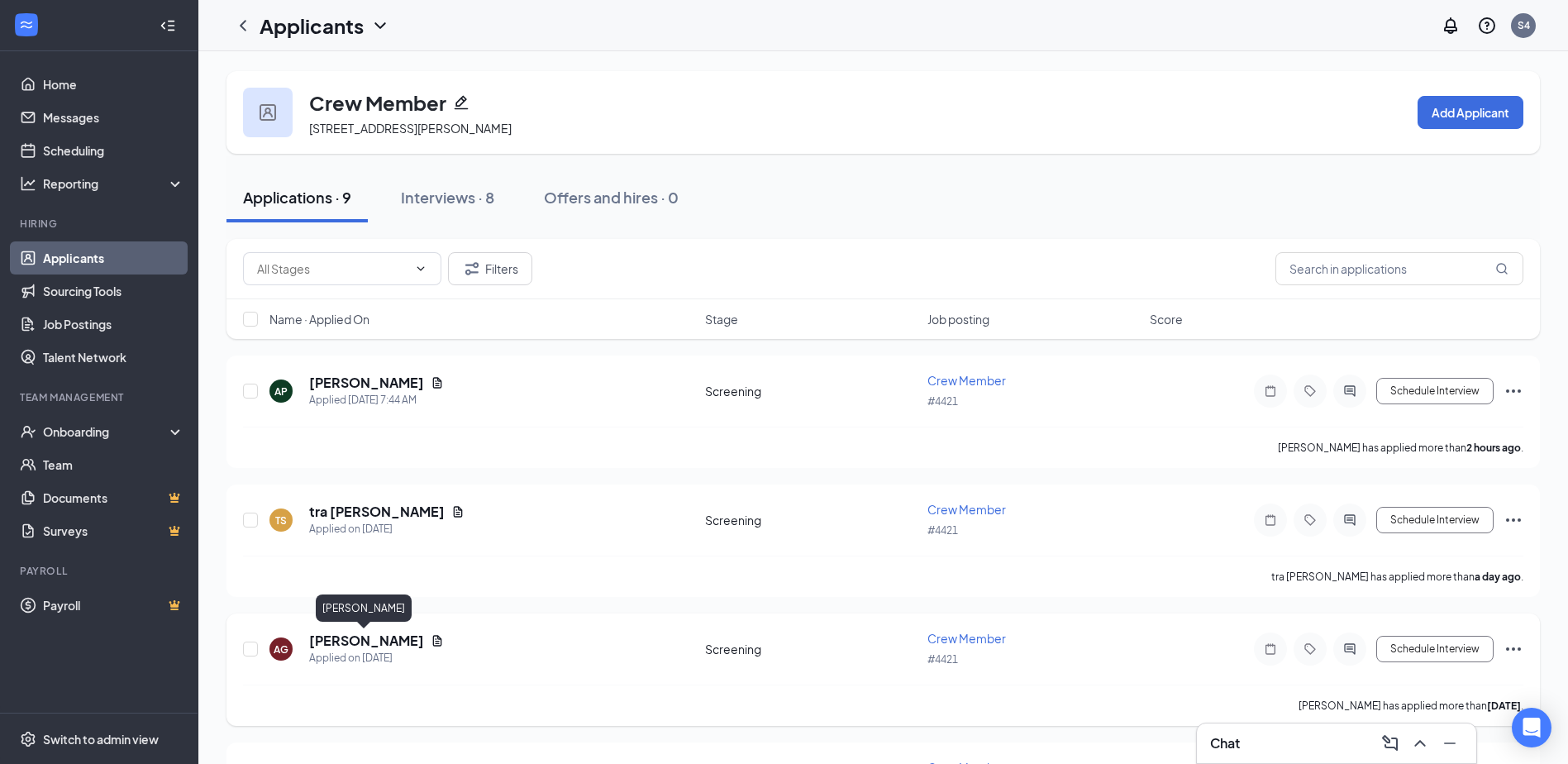
click at [368, 638] on h5 "alyssa goodson" at bounding box center [366, 640] width 114 height 19
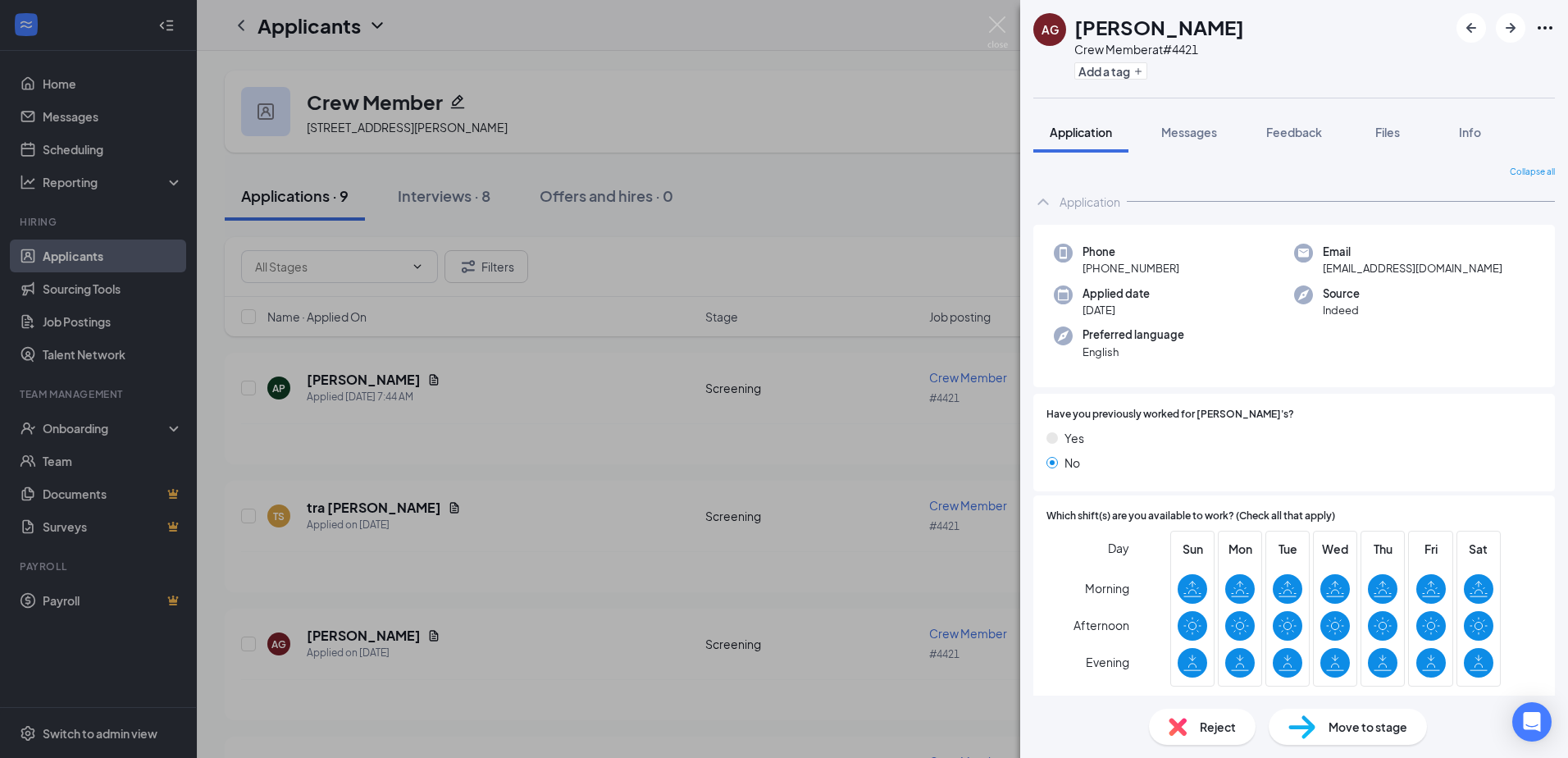
click at [1345, 732] on span "Move to stage" at bounding box center [1368, 726] width 79 height 18
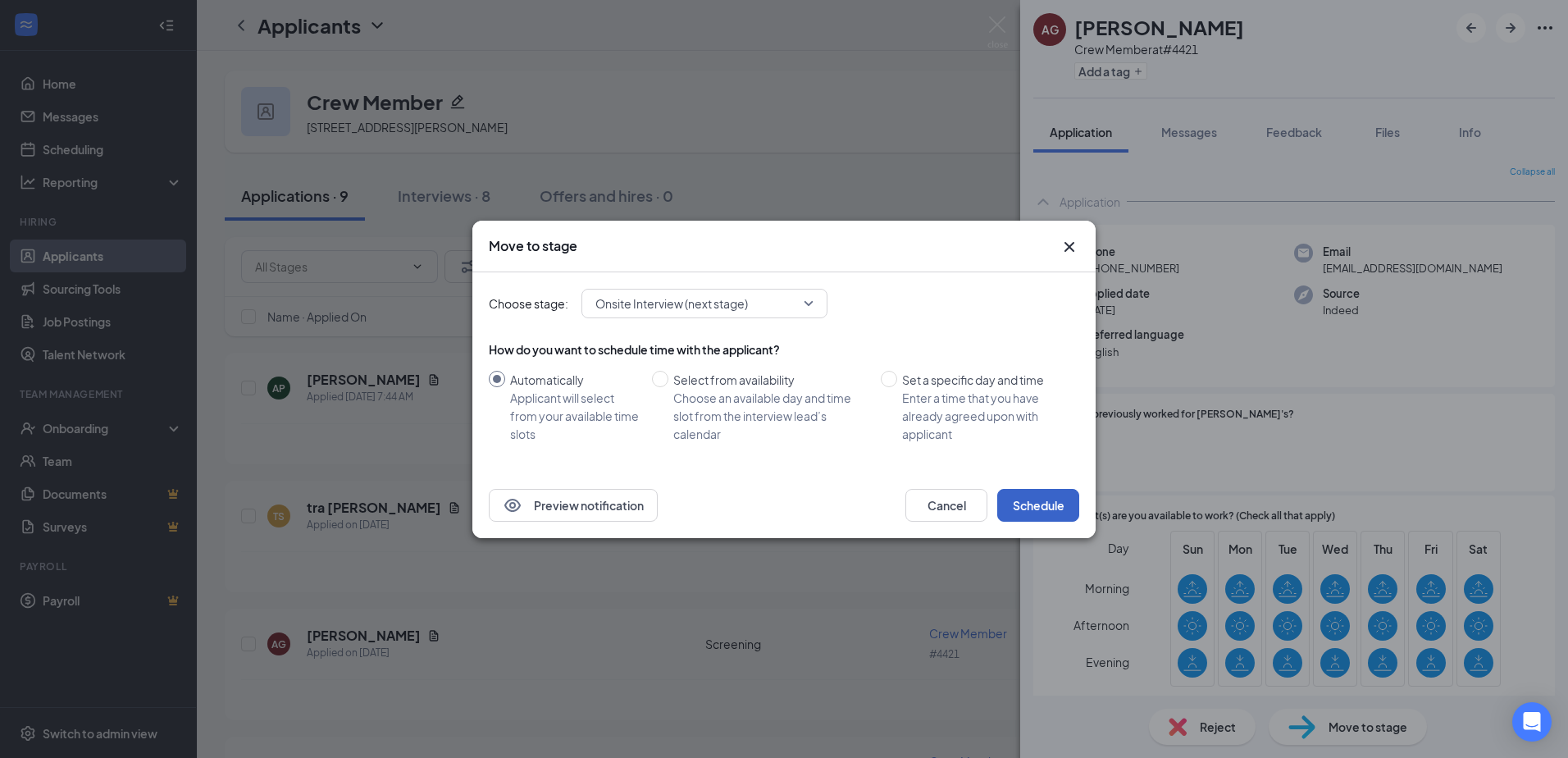
click at [1026, 505] on button "Schedule" at bounding box center [1038, 506] width 82 height 33
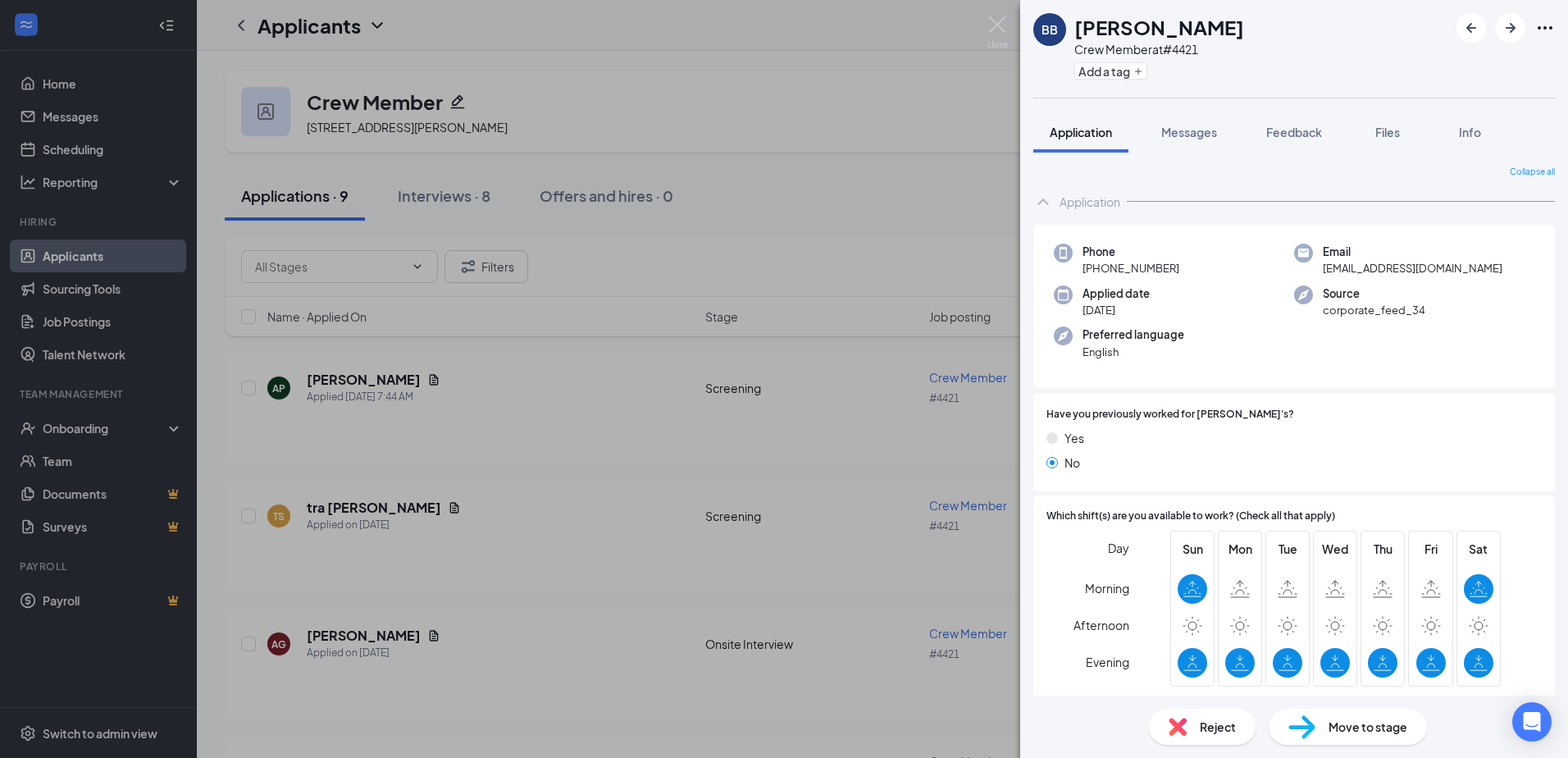
click at [627, 553] on div "BB Bailey Brown Crew Member at #4421 Add a tag Application Messages Feedback Fi…" at bounding box center [784, 379] width 1568 height 758
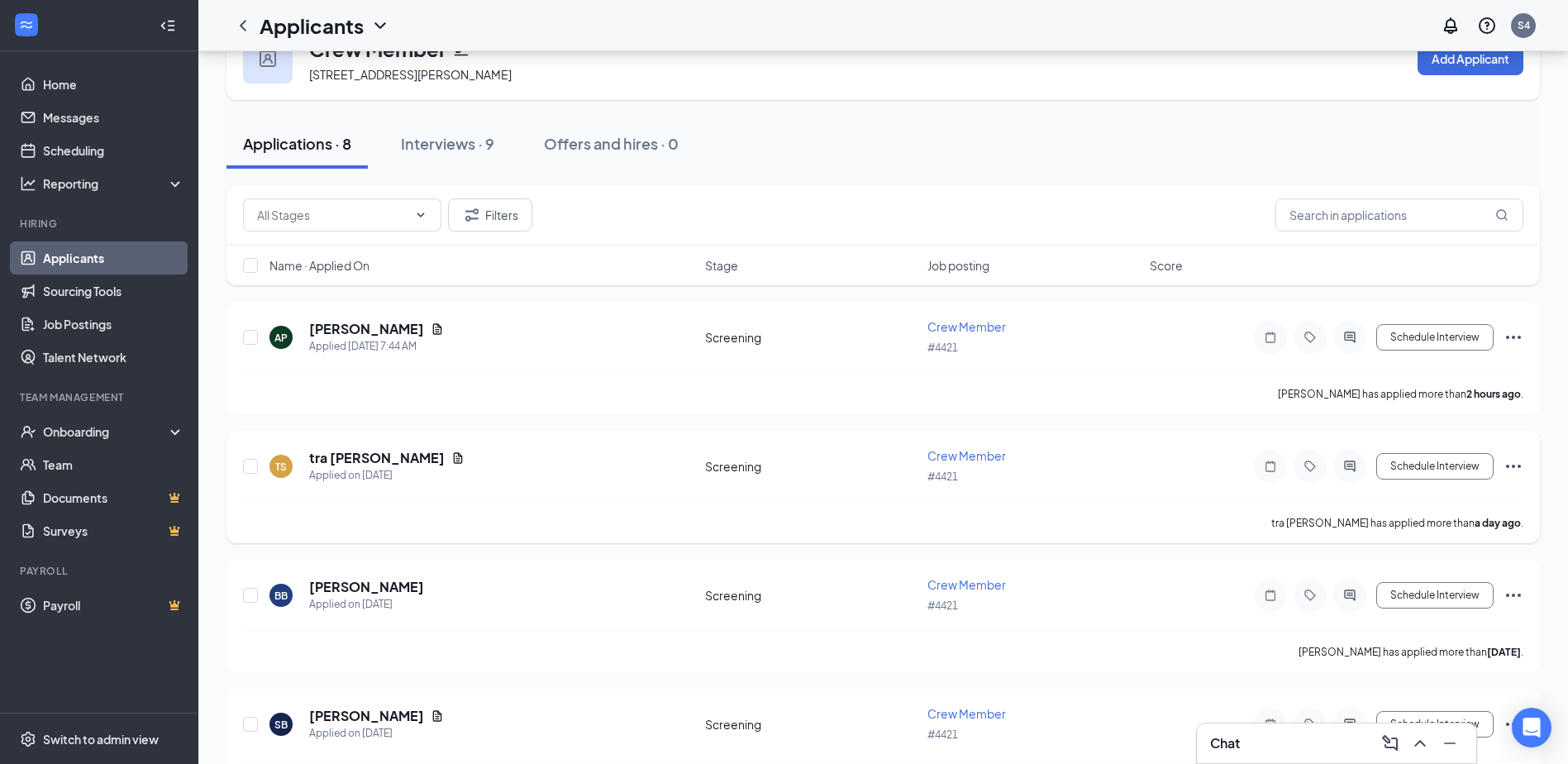
scroll to position [82, 0]
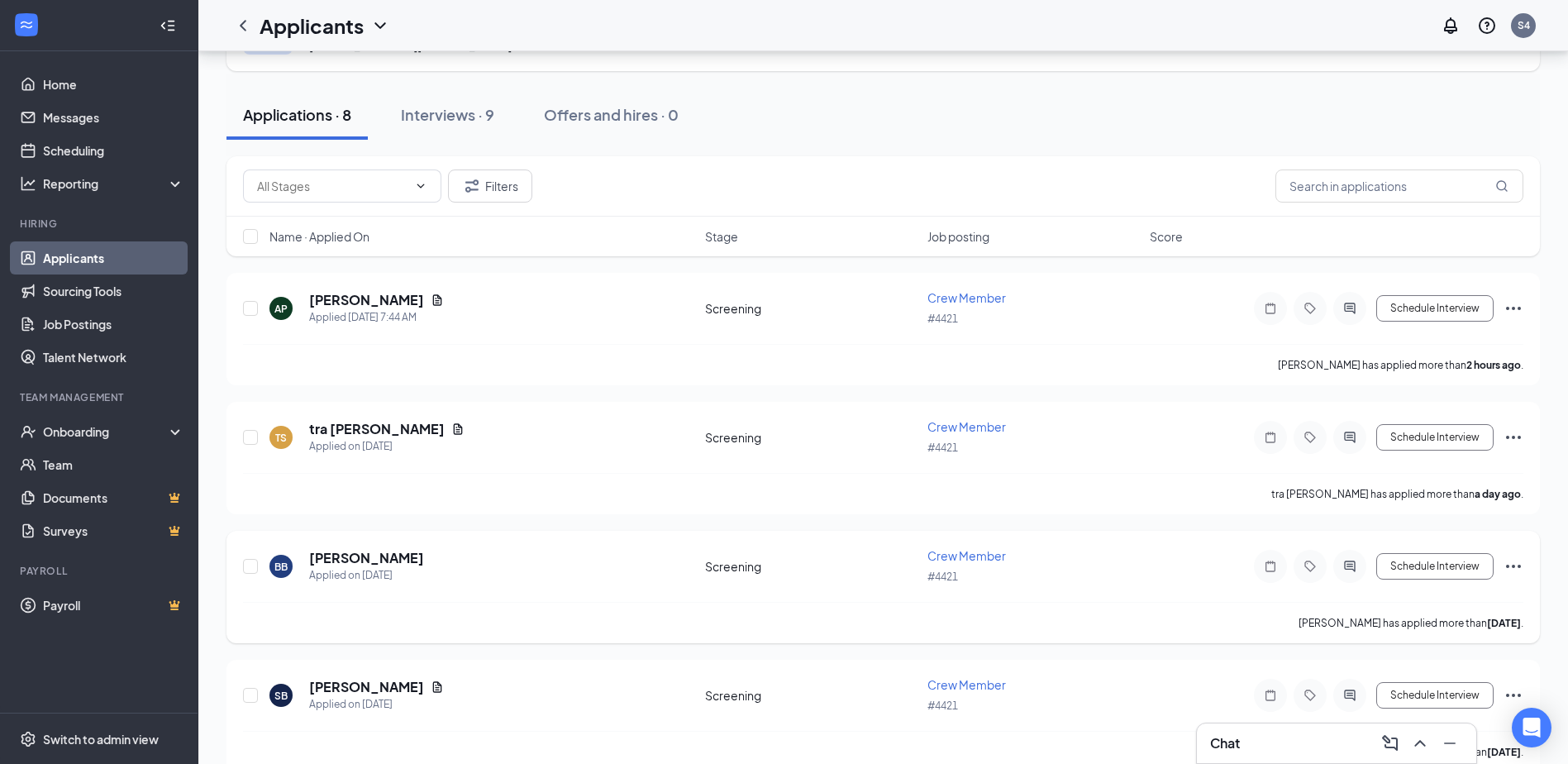
click at [274, 562] on div "BB" at bounding box center [281, 566] width 14 height 14
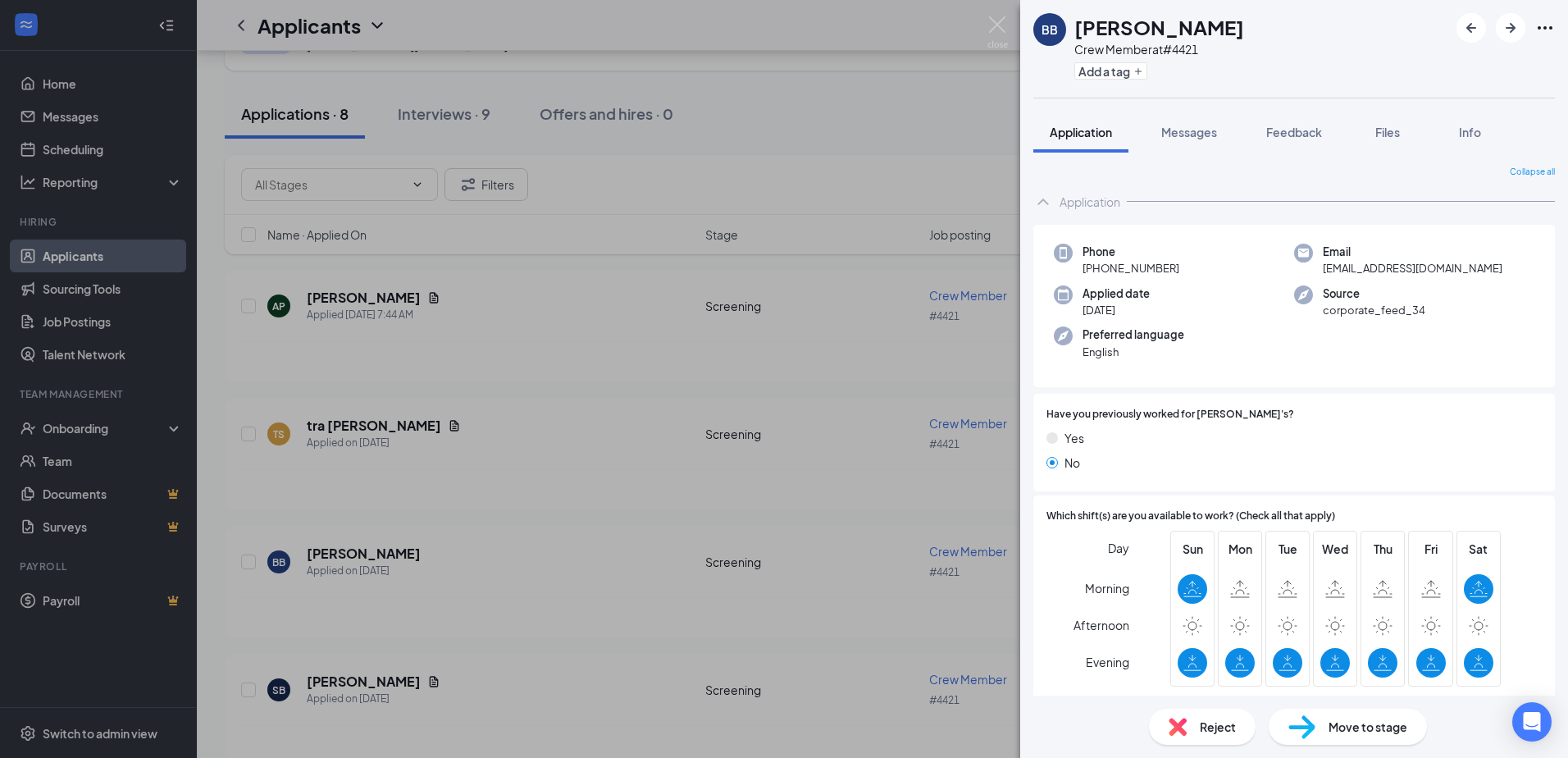
click at [549, 528] on div "BB Bailey Brown Crew Member at #4421 Add a tag Application Messages Feedback Fi…" at bounding box center [784, 379] width 1568 height 758
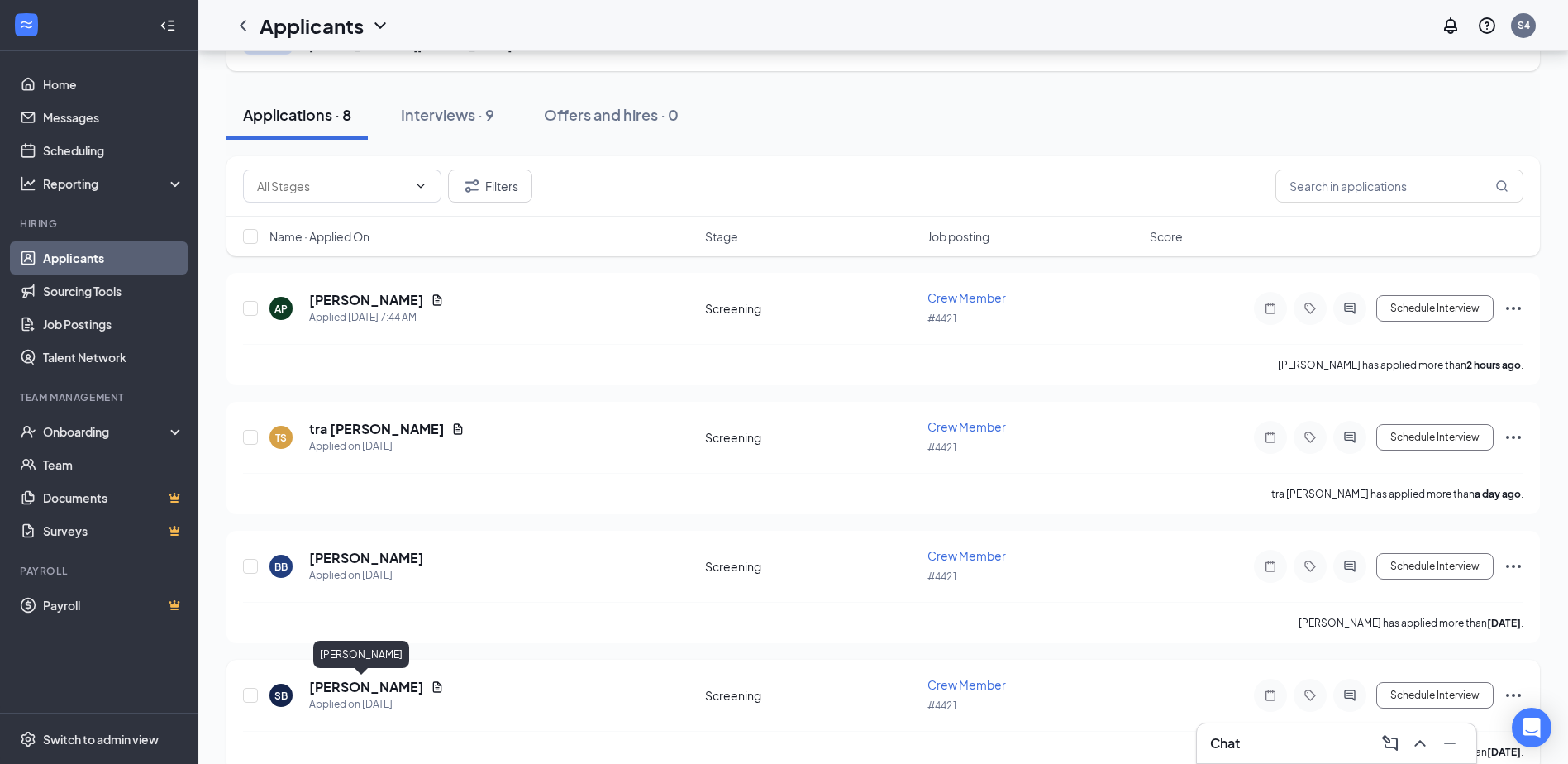
click at [360, 686] on h5 "Sean Boykin" at bounding box center [366, 687] width 114 height 19
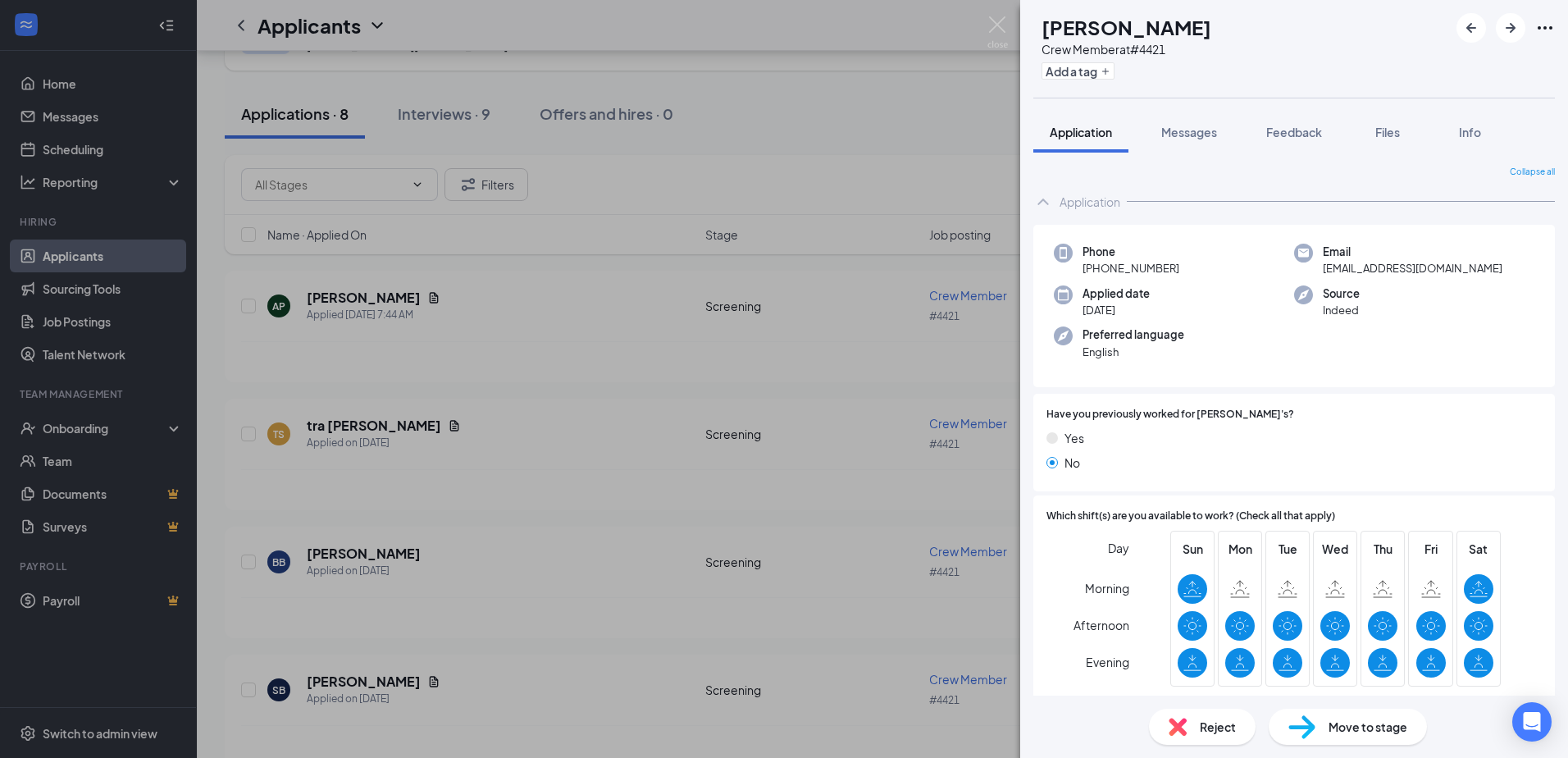
click at [638, 573] on div "SB Sean Boykin Crew Member at #4421 Add a tag Application Messages Feedback Fil…" at bounding box center [784, 379] width 1568 height 758
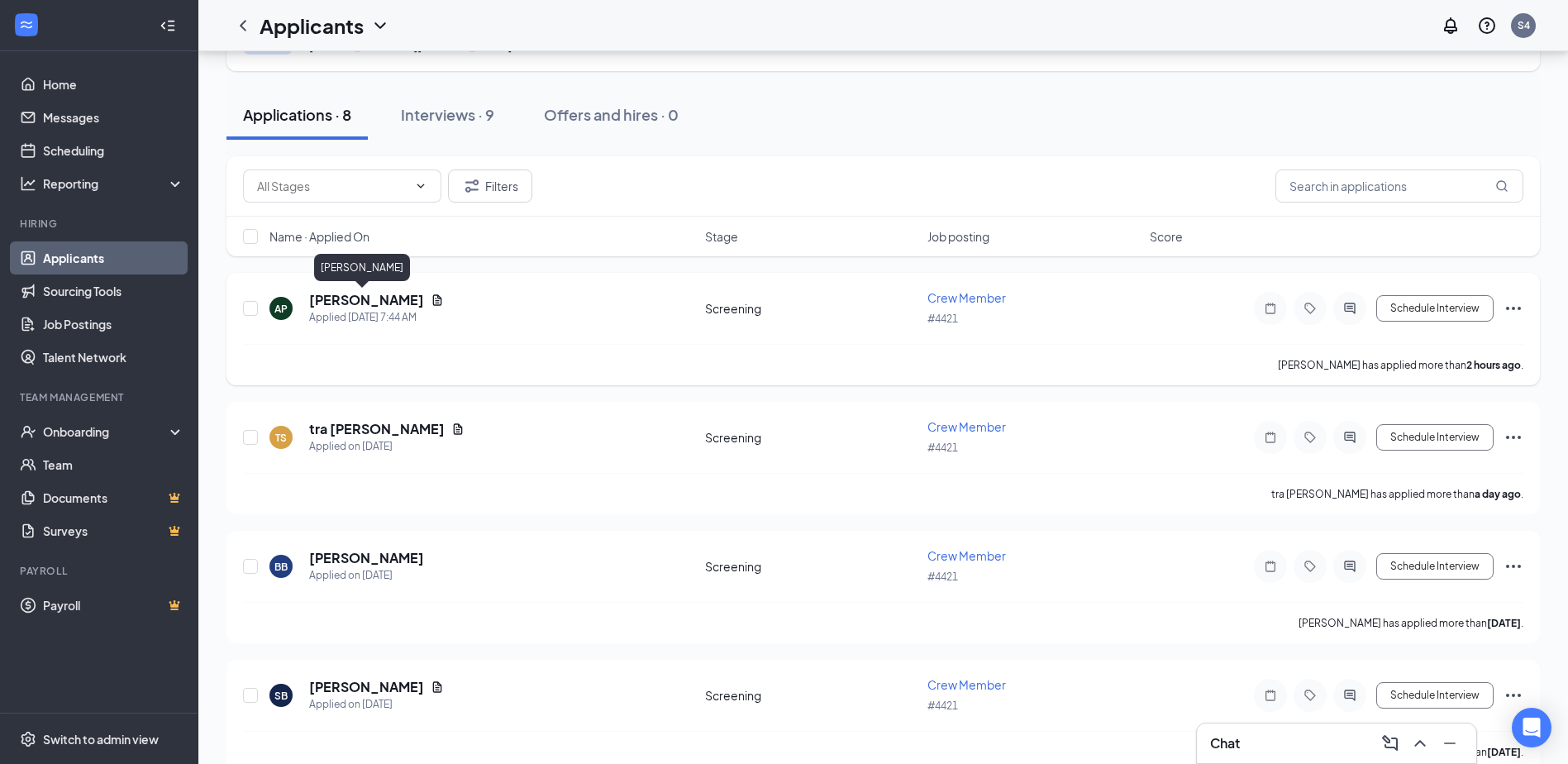
click at [356, 294] on h5 "Anna Parsley" at bounding box center [366, 299] width 114 height 19
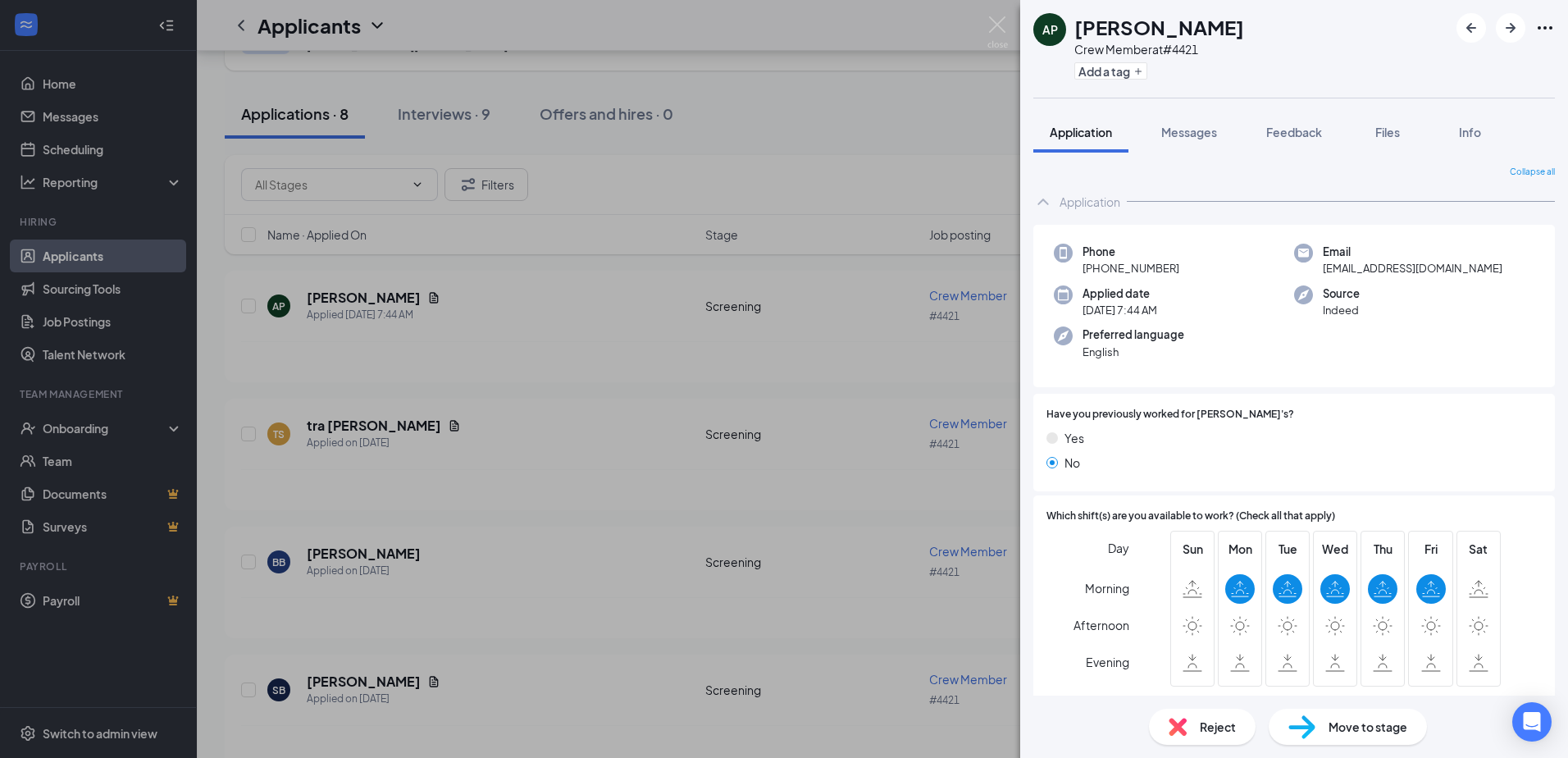
click at [1384, 732] on span "Move to stage" at bounding box center [1368, 726] width 79 height 18
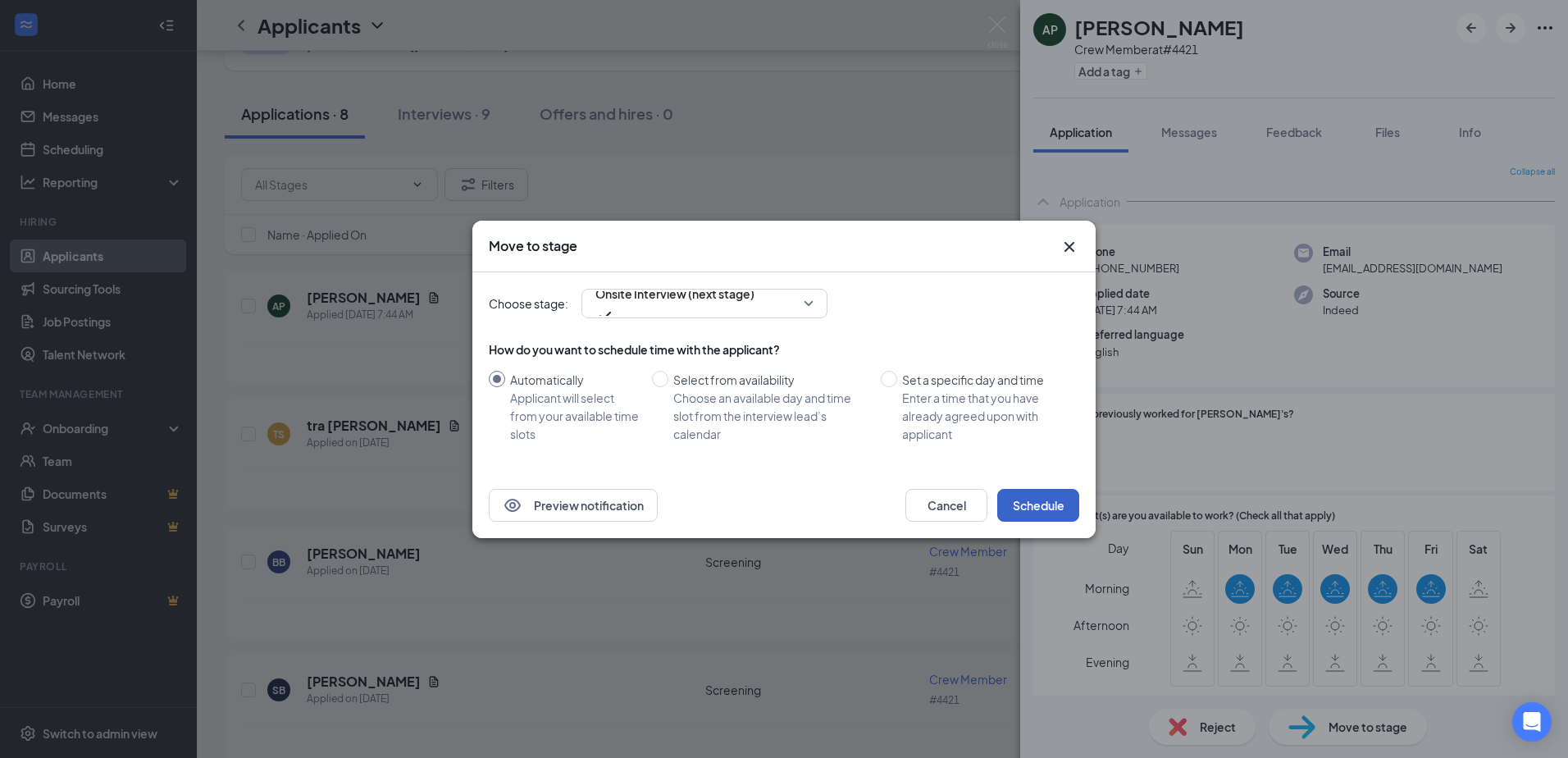
click at [1032, 514] on button "Schedule" at bounding box center [1038, 506] width 82 height 33
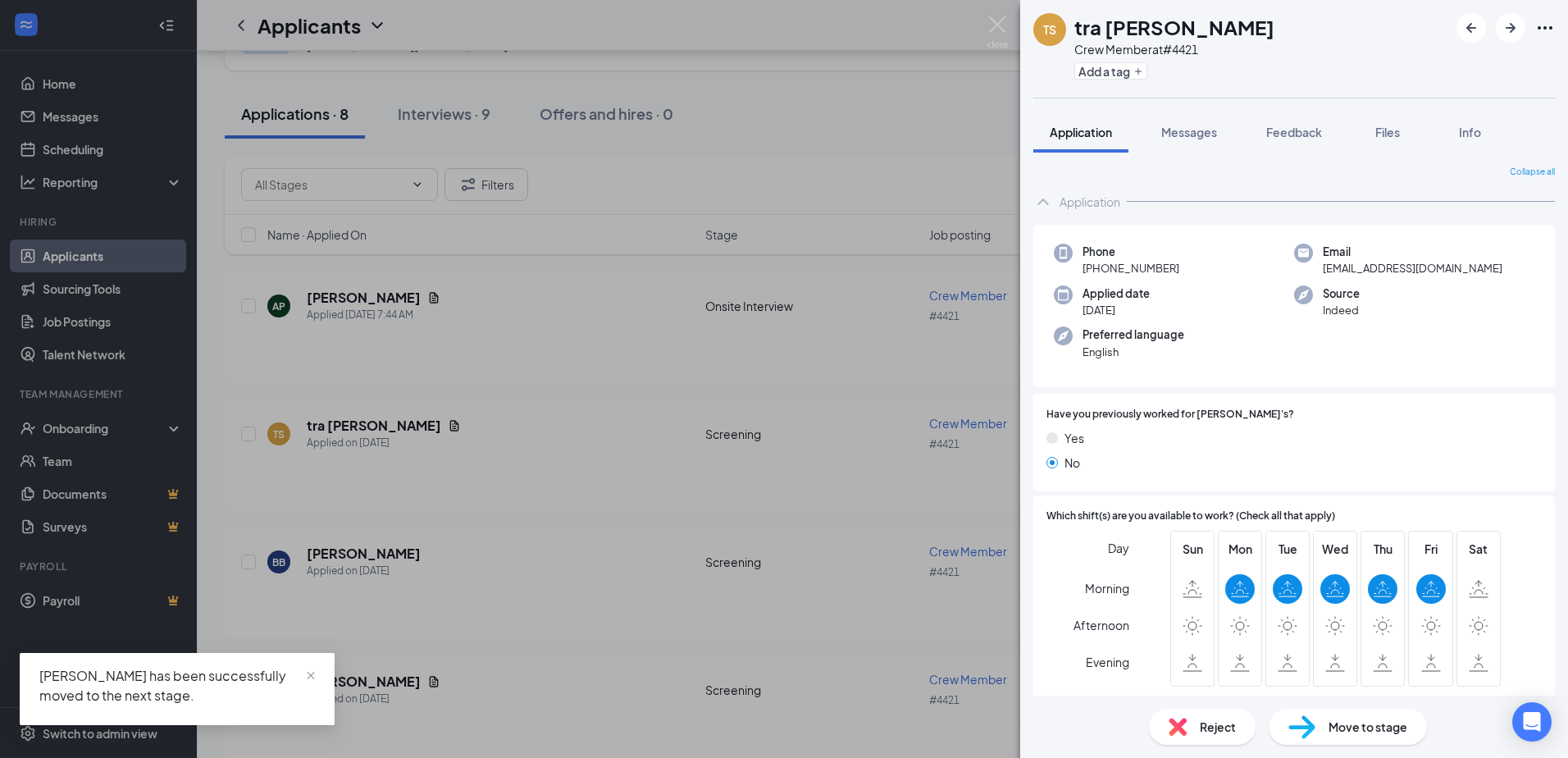
click at [544, 507] on div "TS tra stover Crew Member at #4421 Add a tag Application Messages Feedback File…" at bounding box center [784, 379] width 1568 height 758
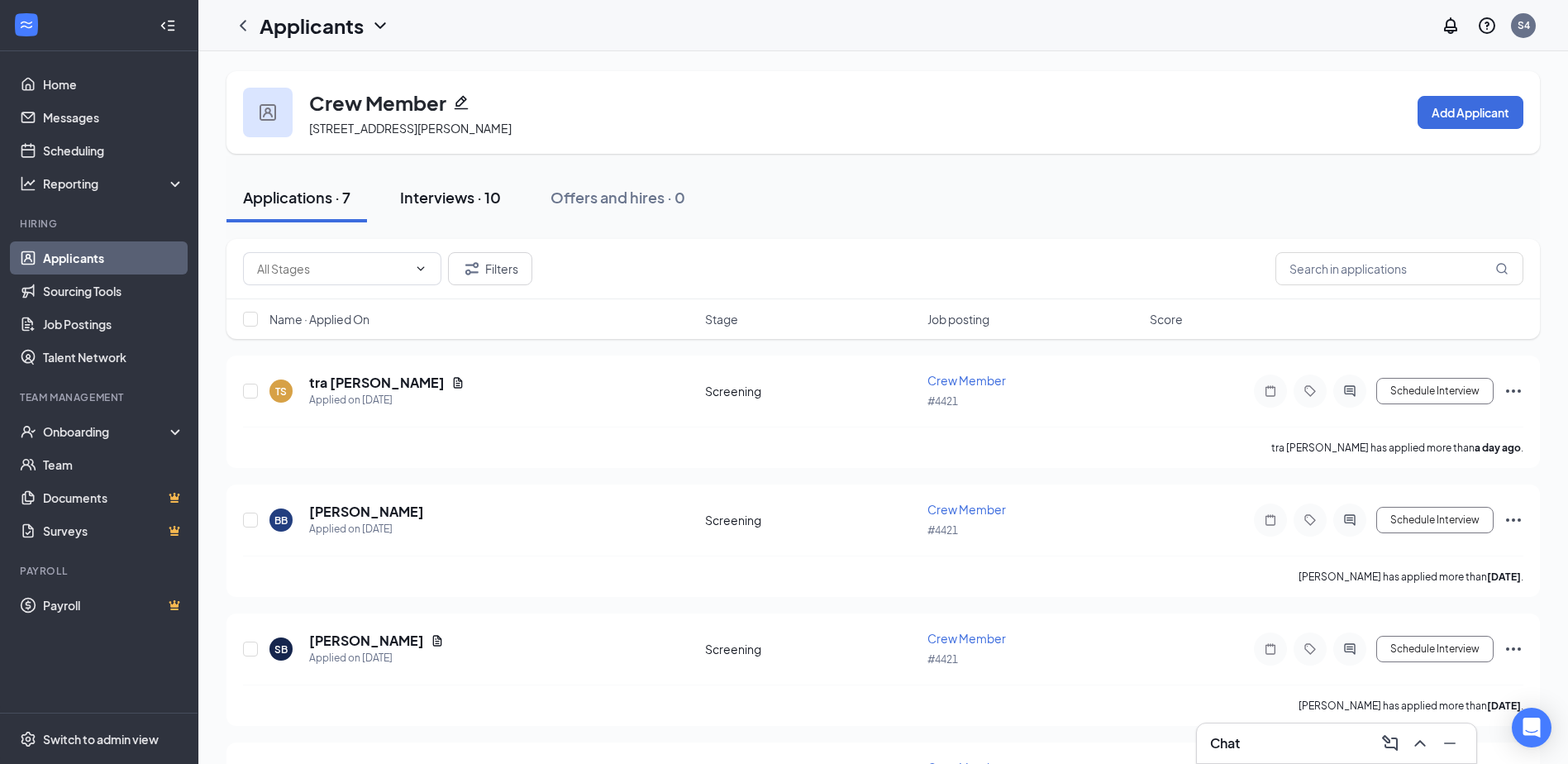
click at [425, 200] on div "Interviews · 10" at bounding box center [450, 197] width 101 height 21
